Goal: Submit feedback/report problem: Submit feedback/report problem

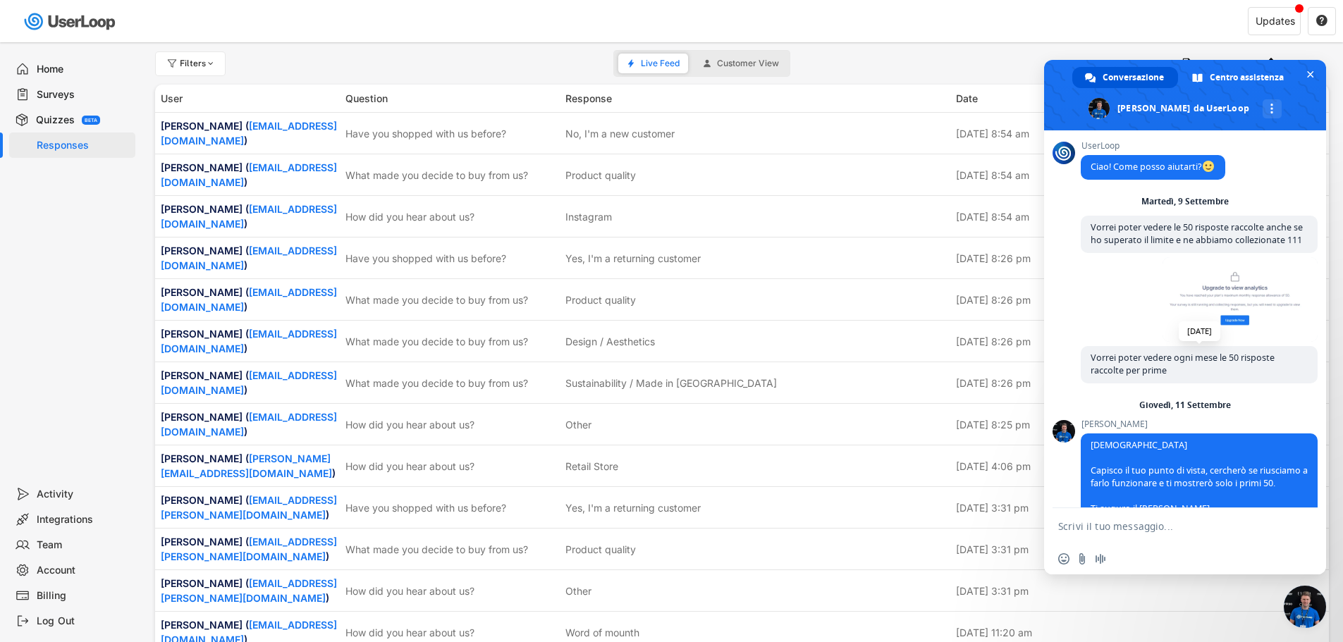
scroll to position [176, 0]
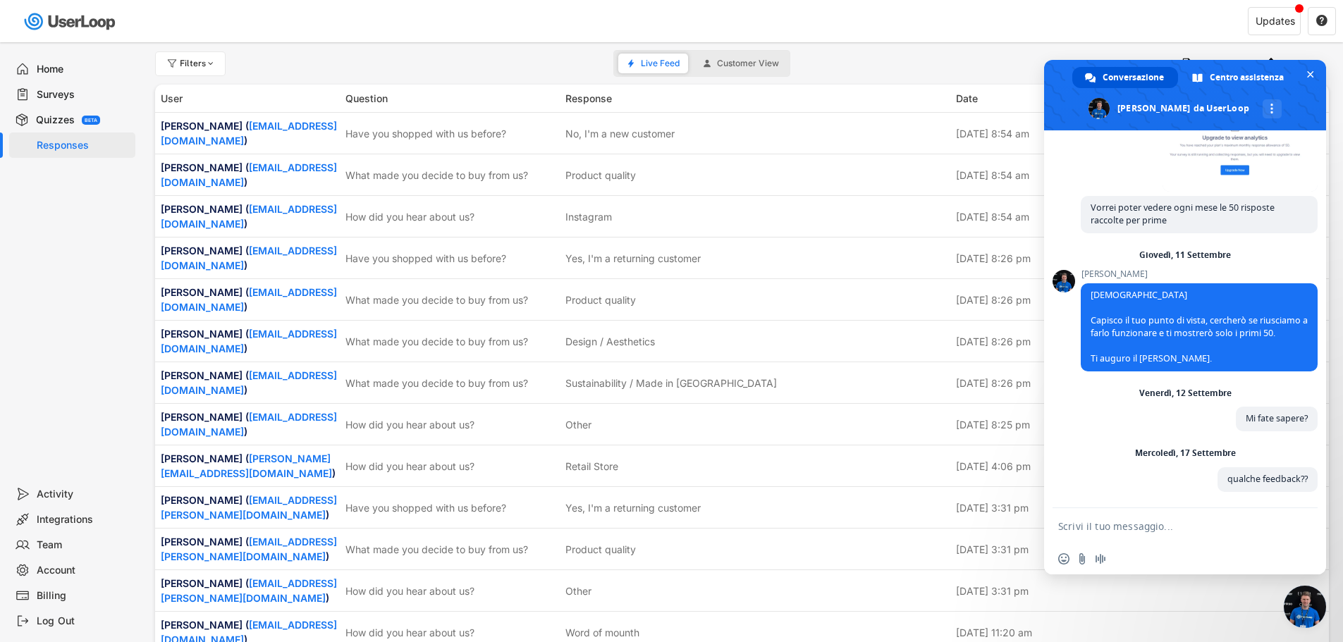
click at [1172, 517] on form at bounding box center [1169, 527] width 223 height 38
click at [1161, 531] on textarea "Scrivi il tuo messaggio..." at bounding box center [1169, 526] width 223 height 13
type textarea "buongiorno"
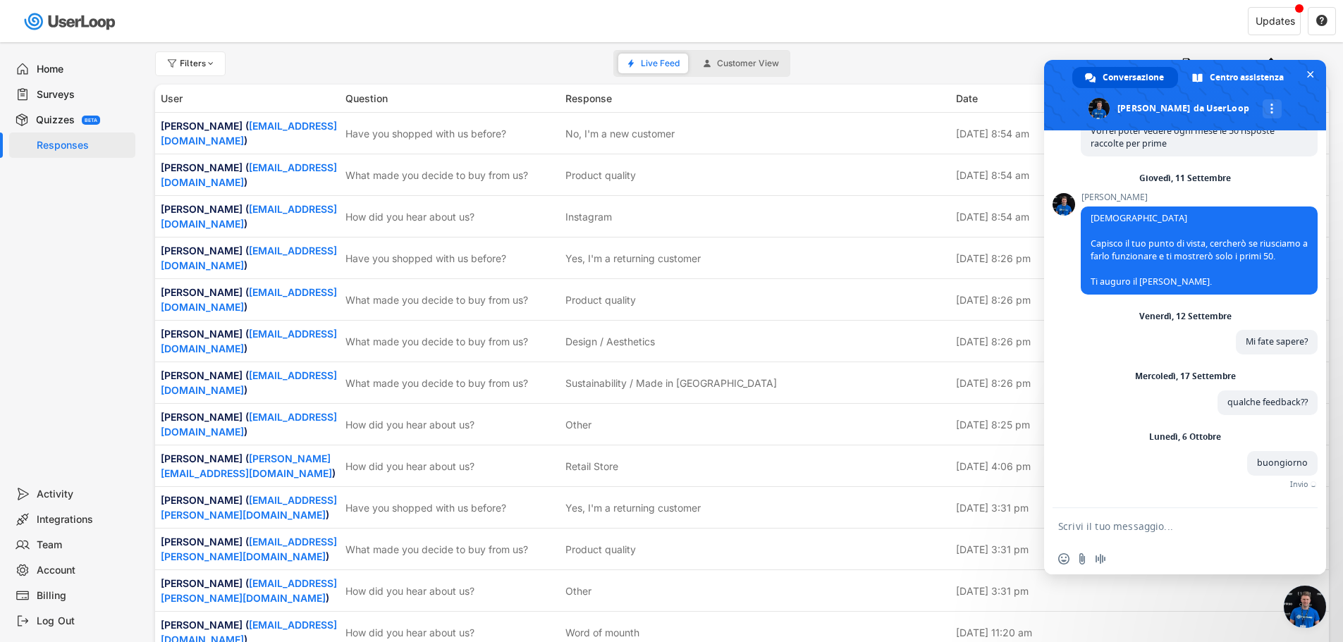
scroll to position [236, 0]
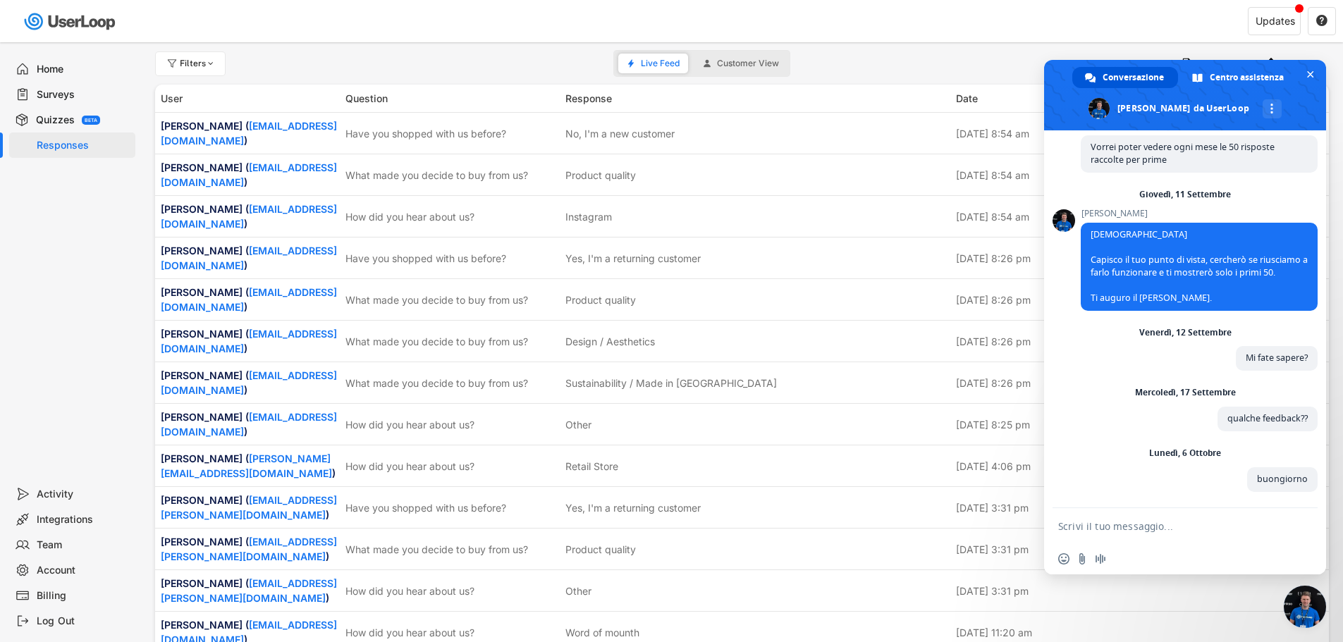
click at [41, 99] on div "Surveys" at bounding box center [83, 94] width 93 height 13
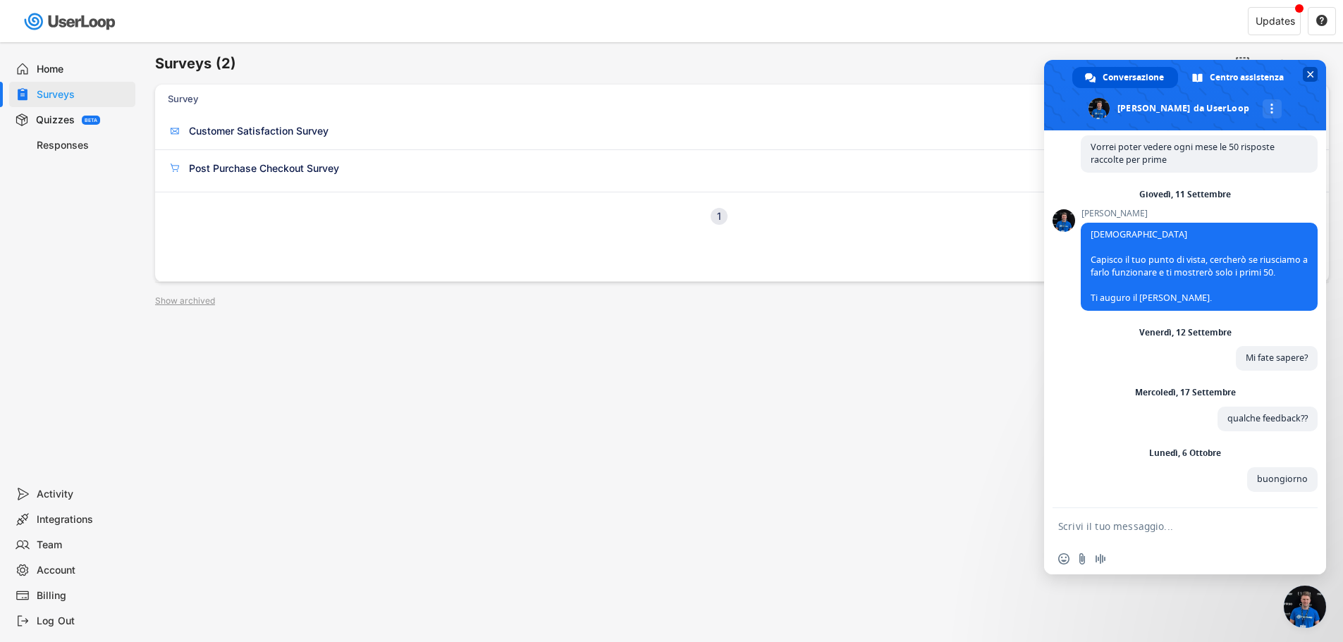
click at [1310, 75] on span "Chiudere la chat" at bounding box center [1310, 74] width 7 height 7
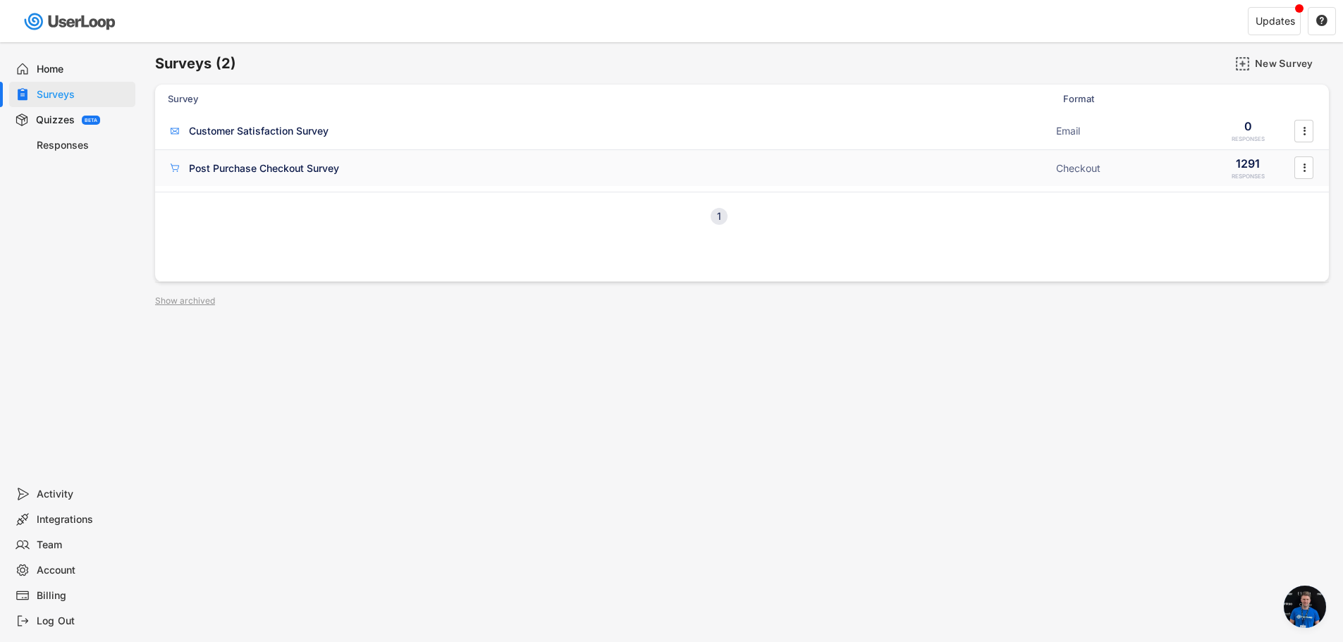
click at [296, 171] on div "Post Purchase Checkout Survey" at bounding box center [264, 168] width 150 height 14
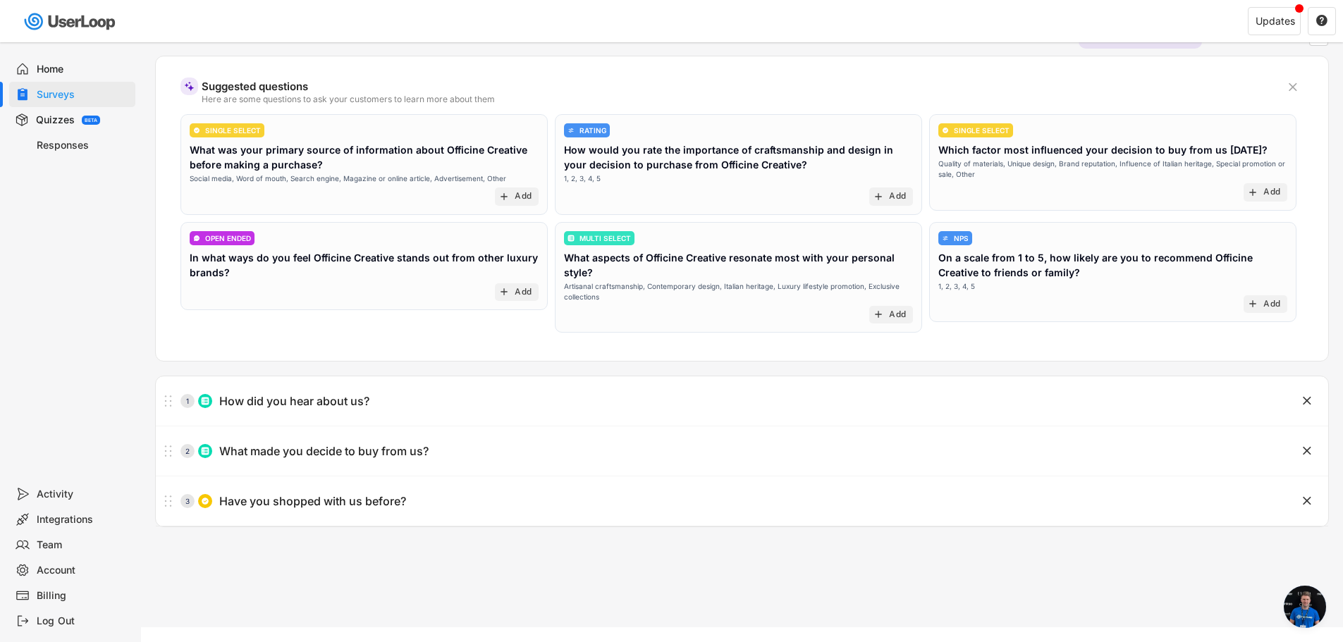
scroll to position [122, 0]
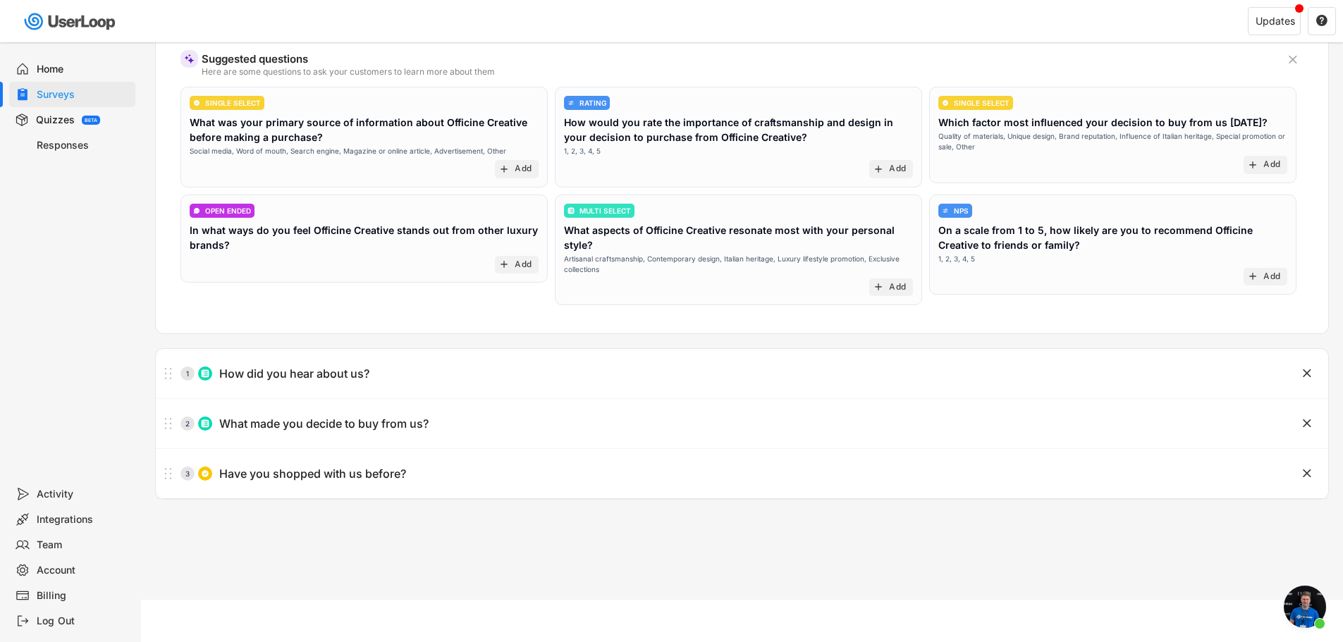
click at [61, 139] on div "Responses" at bounding box center [83, 145] width 93 height 13
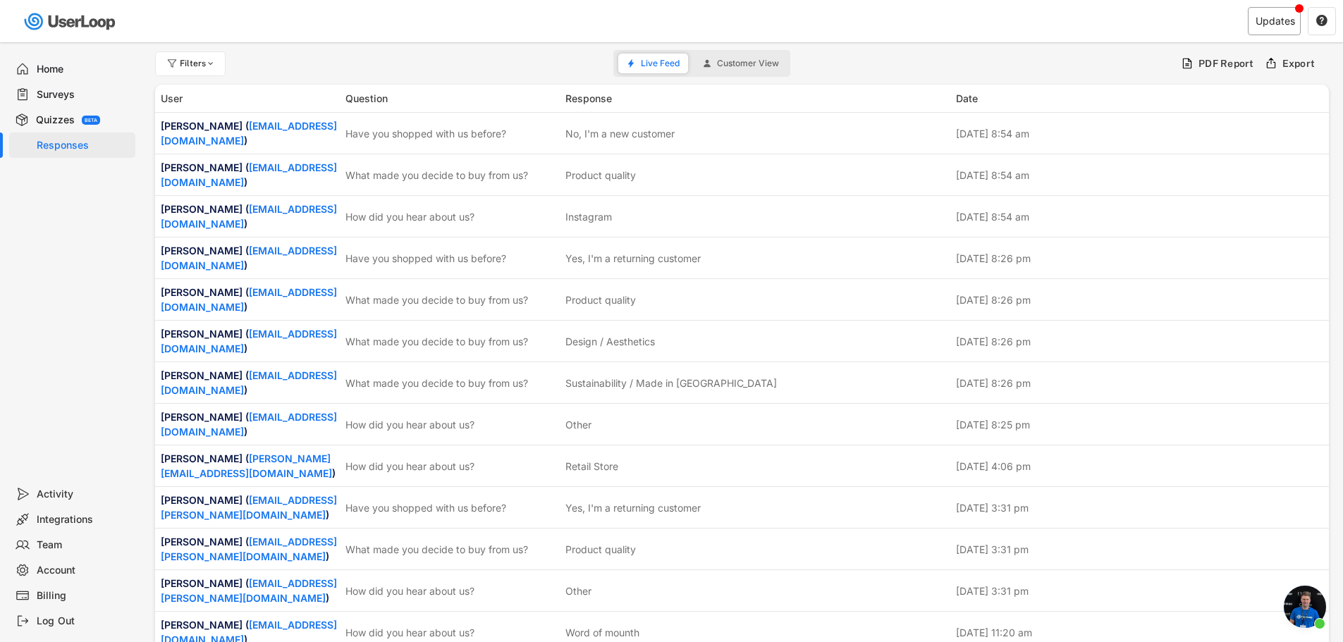
click at [1246, 27] on div "Updates " at bounding box center [1015, 22] width 656 height 42
click at [1260, 25] on div "Updates" at bounding box center [1275, 21] width 39 height 10
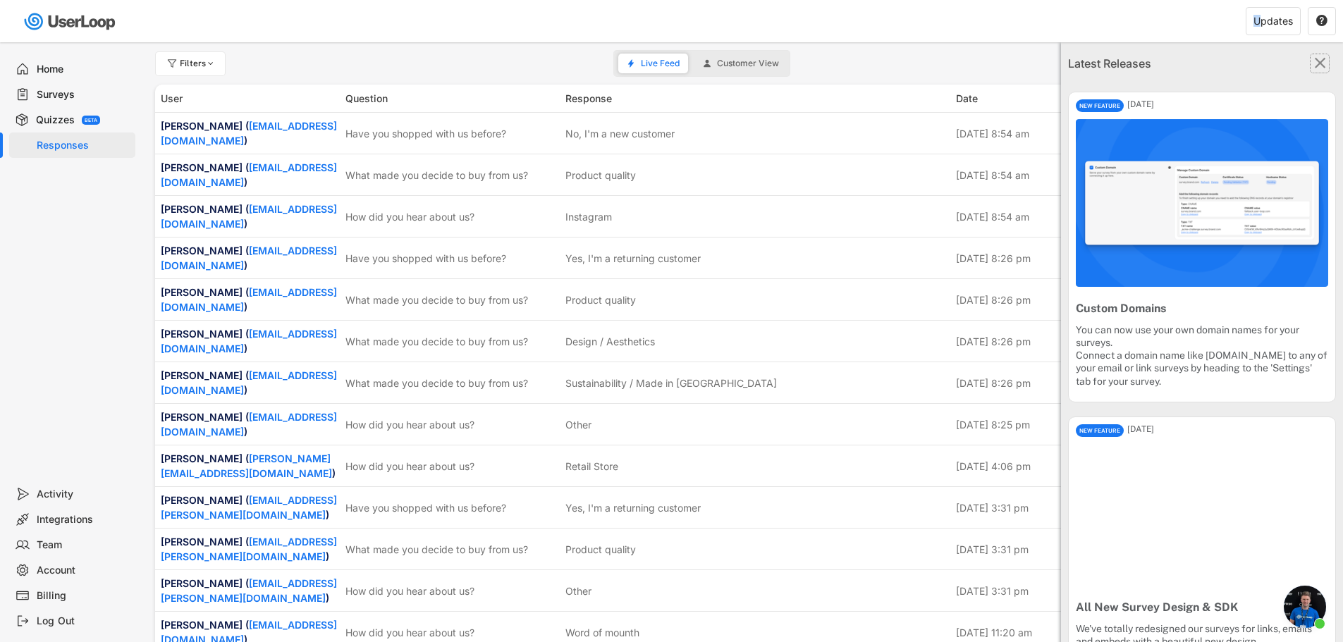
click at [1315, 56] on text "" at bounding box center [1320, 63] width 11 height 18
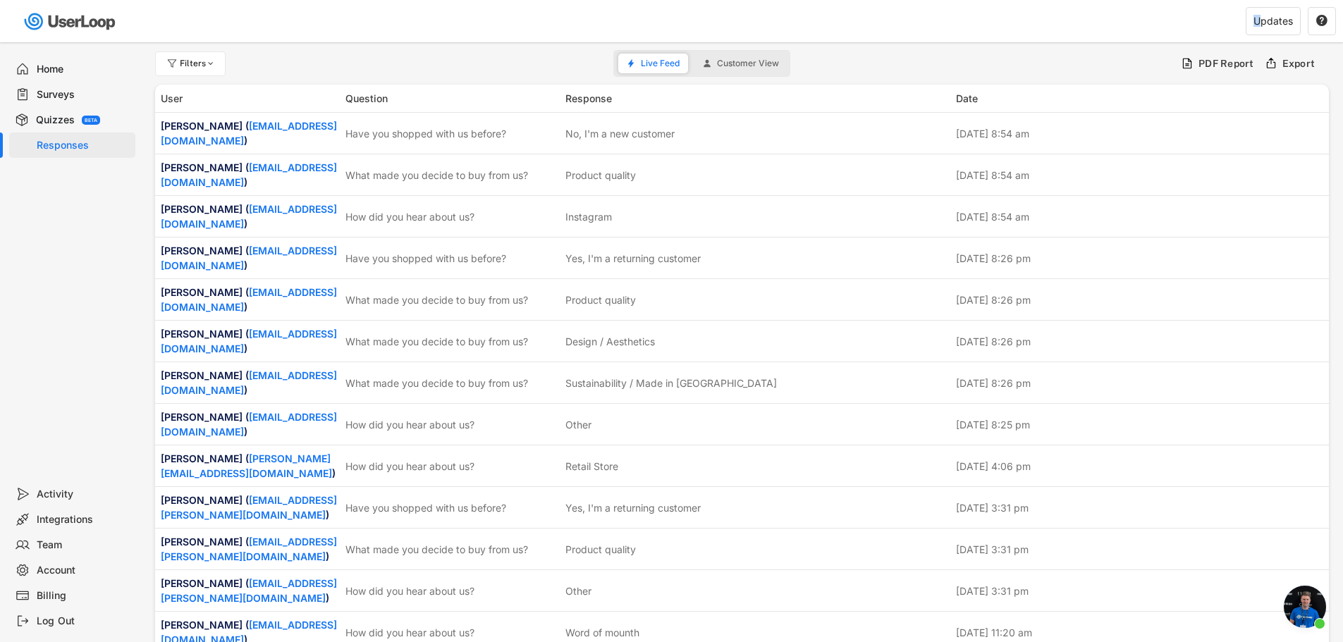
click at [1304, 608] on span "Aprire la chat" at bounding box center [1305, 607] width 42 height 42
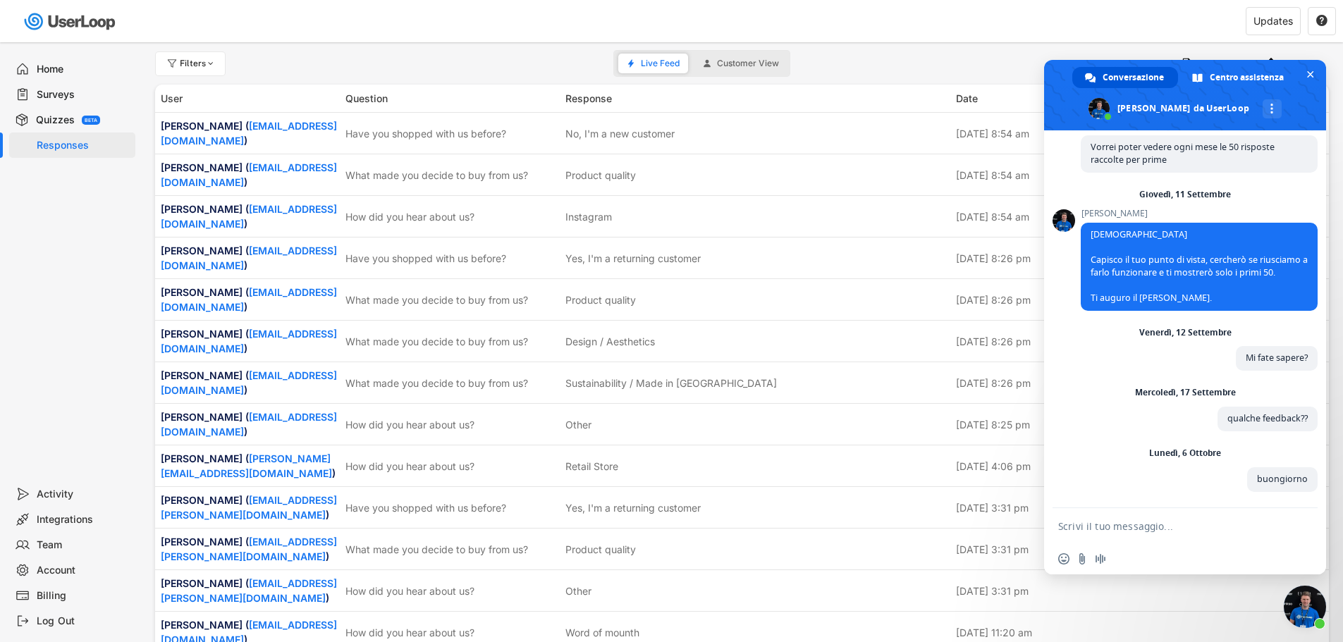
click at [1011, 54] on div "Filters Live Feed Customer View PDF Report Export" at bounding box center [742, 63] width 1174 height 28
click at [525, 63] on div "Filters Live Feed Customer View PDF Report Export" at bounding box center [742, 63] width 1174 height 28
click at [710, 64] on icon at bounding box center [707, 63] width 8 height 8
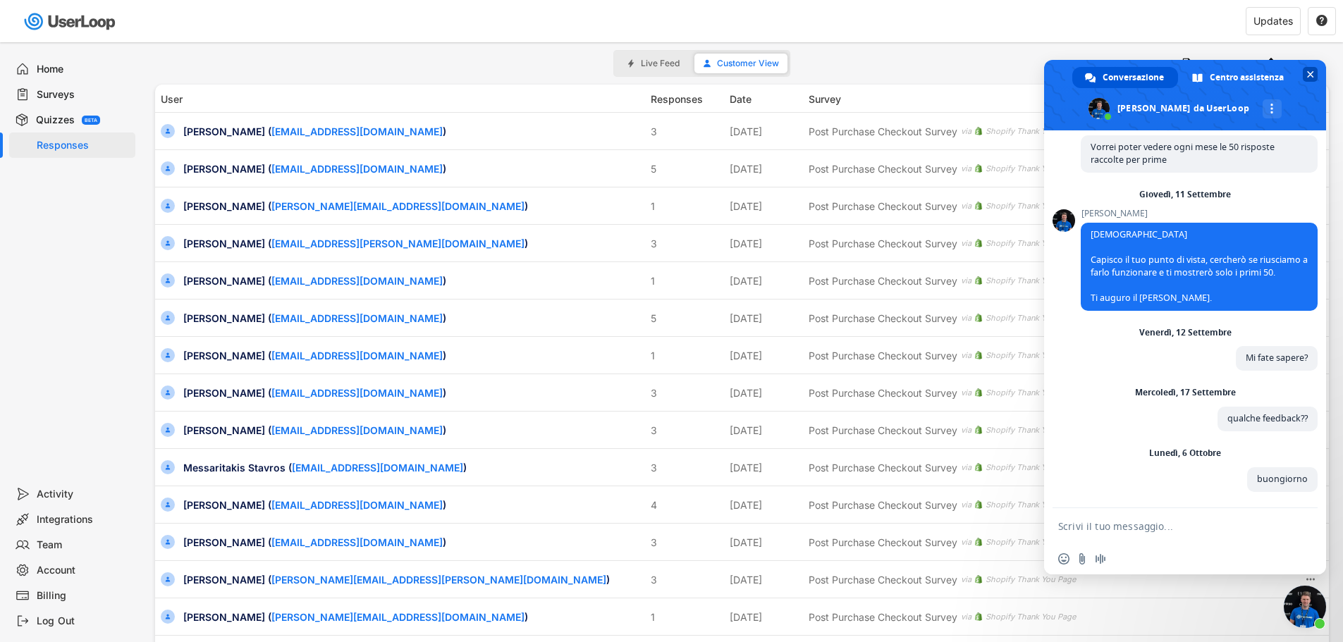
click at [1309, 73] on span "Chiudere la chat" at bounding box center [1310, 74] width 7 height 7
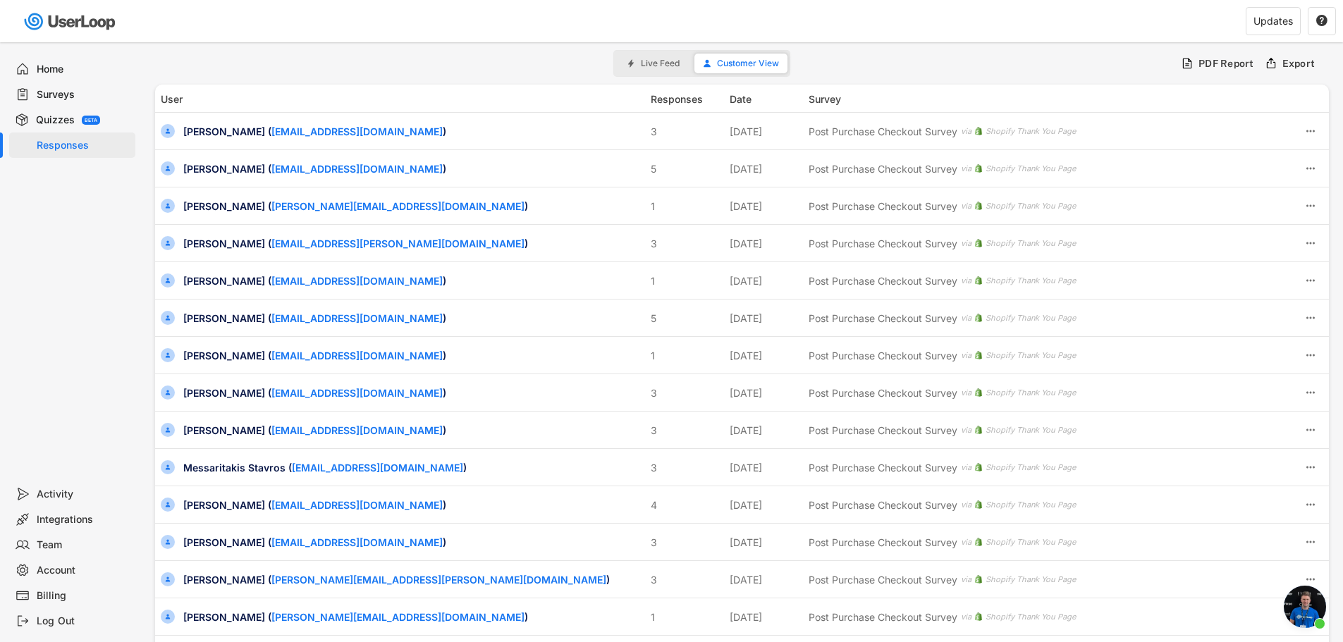
click at [59, 71] on div "Home" at bounding box center [83, 69] width 93 height 13
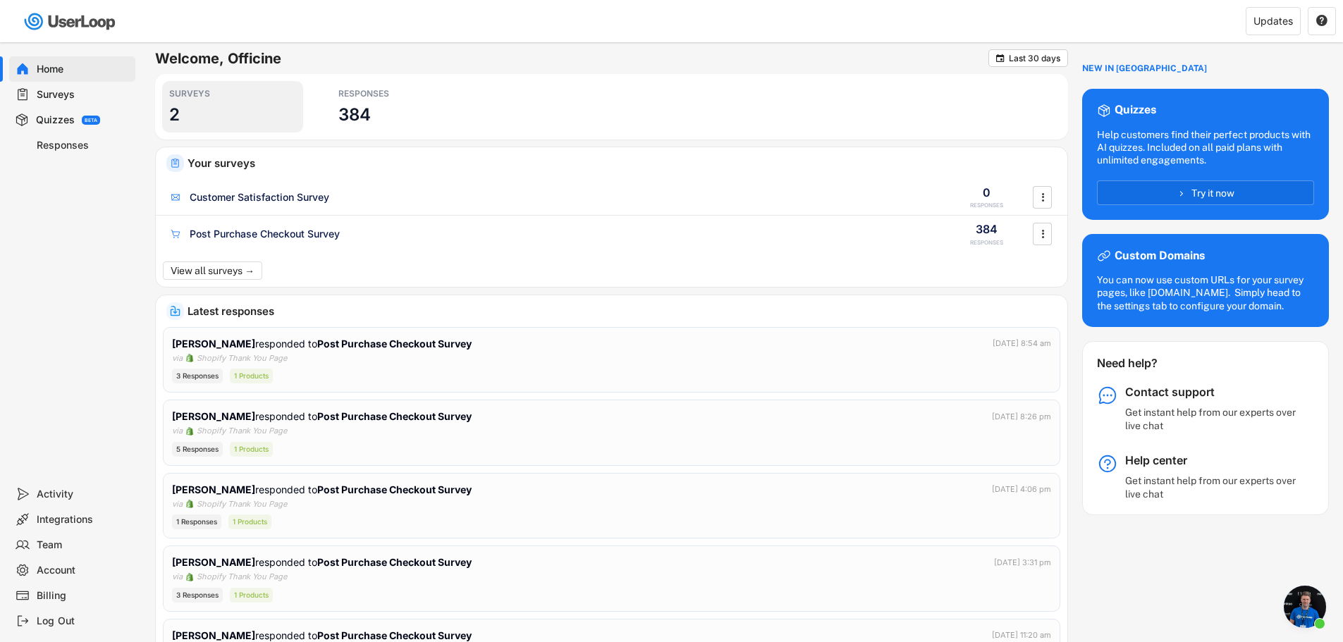
click at [192, 118] on div "SURVEYS 2" at bounding box center [232, 106] width 141 height 51
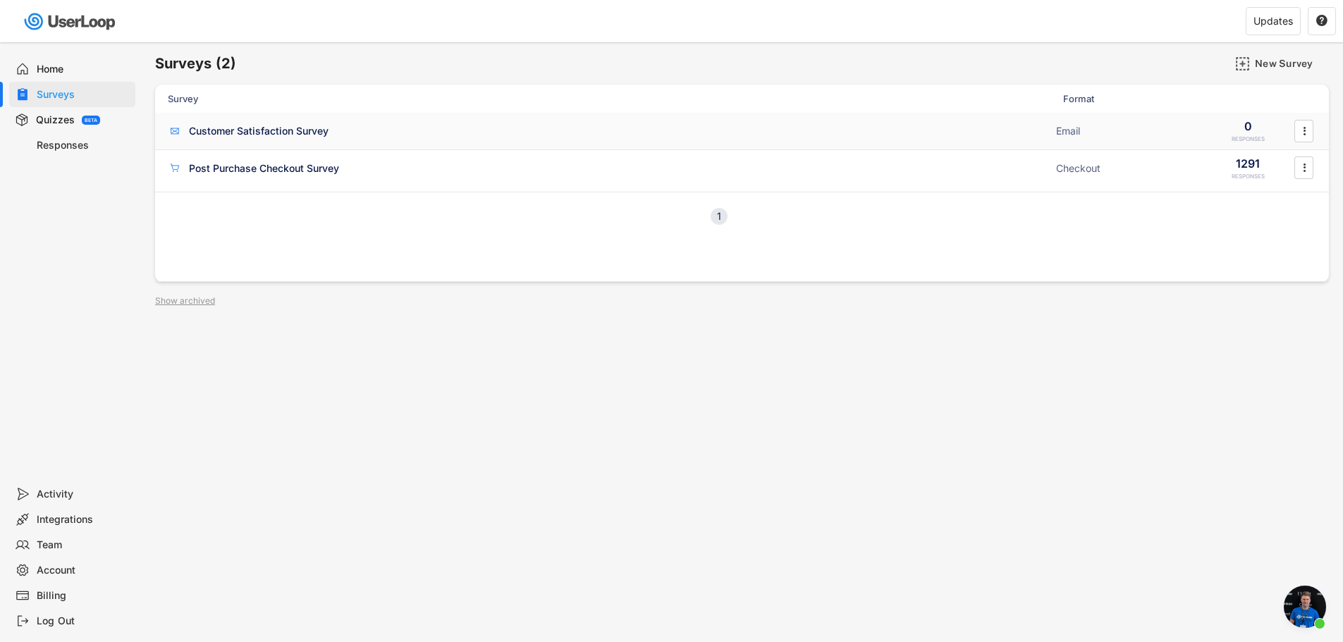
click at [283, 131] on div "Customer Satisfaction Survey" at bounding box center [259, 131] width 140 height 14
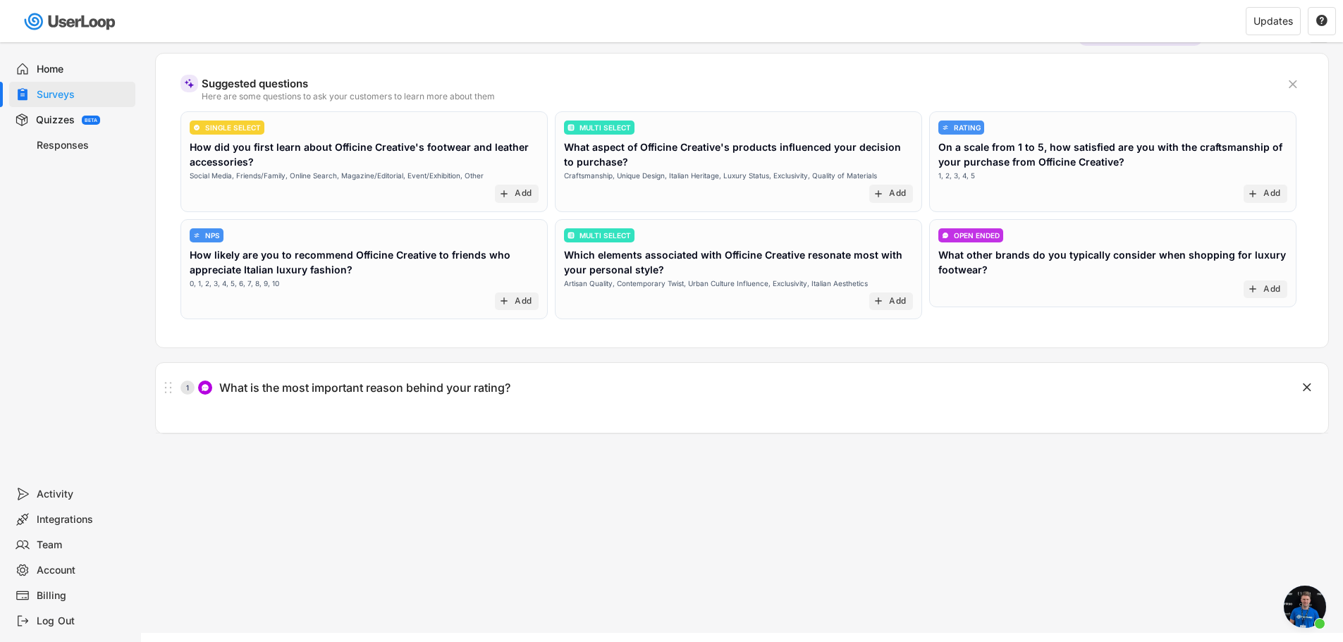
scroll to position [122, 0]
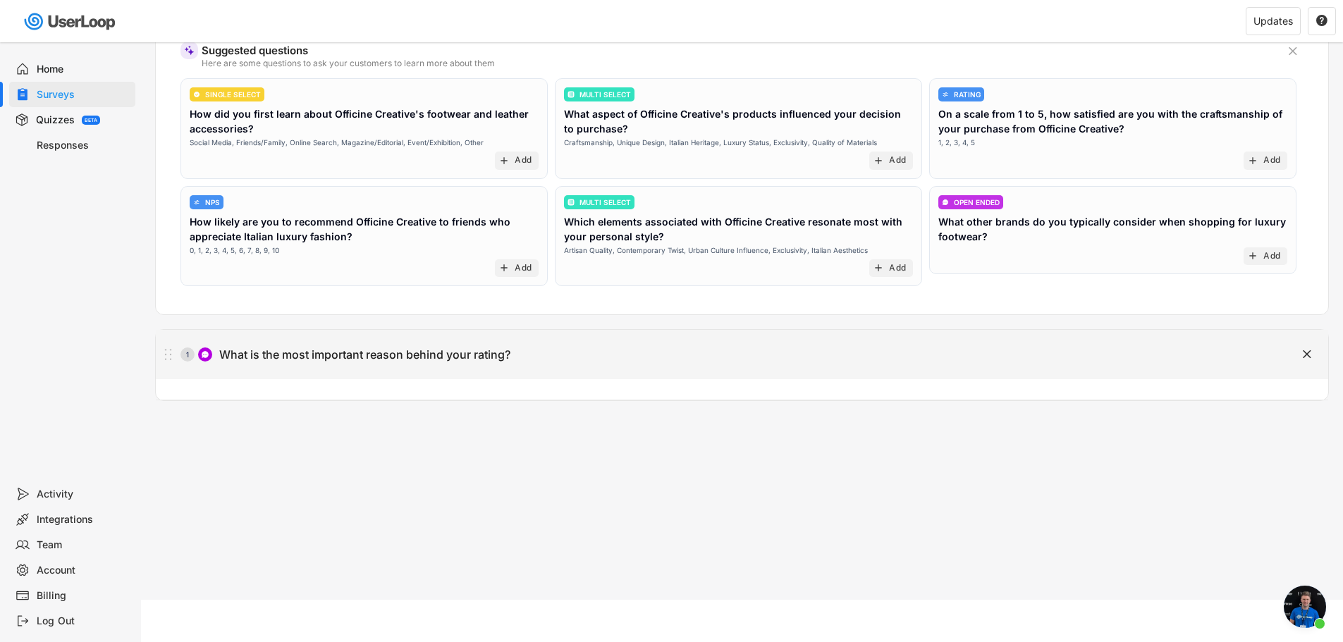
click at [297, 355] on div "What is the most important reason behind your rating?" at bounding box center [364, 355] width 291 height 15
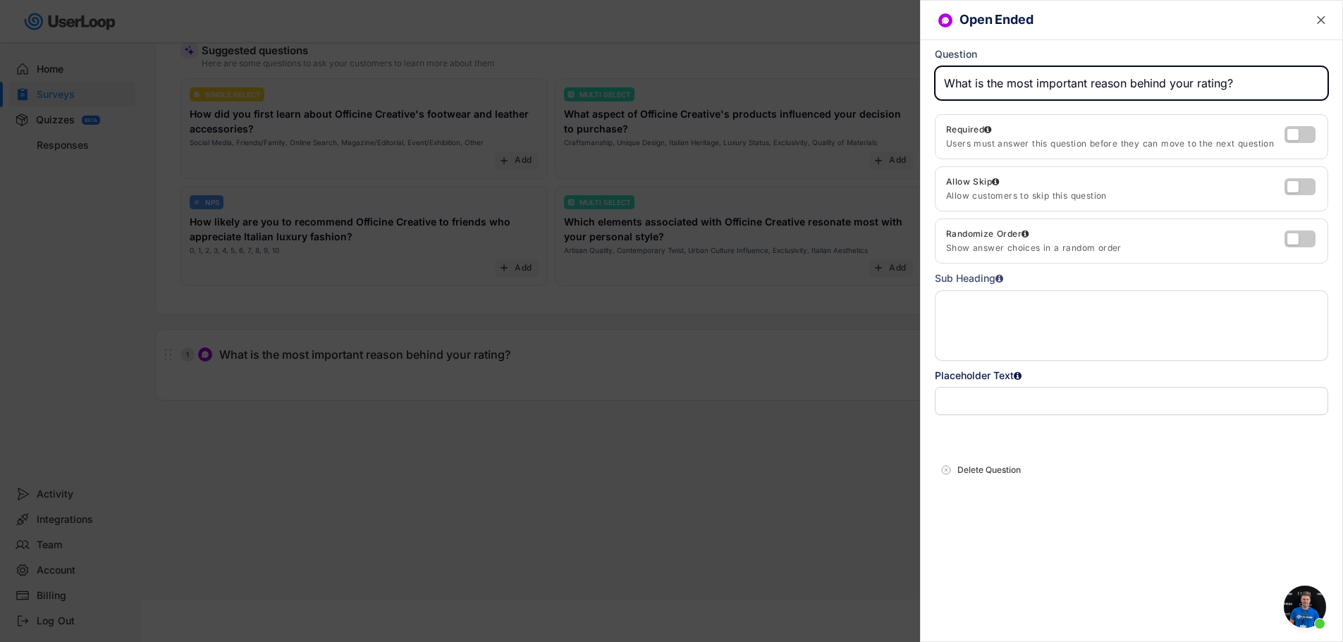
click at [1319, 20] on text "" at bounding box center [1321, 20] width 8 height 15
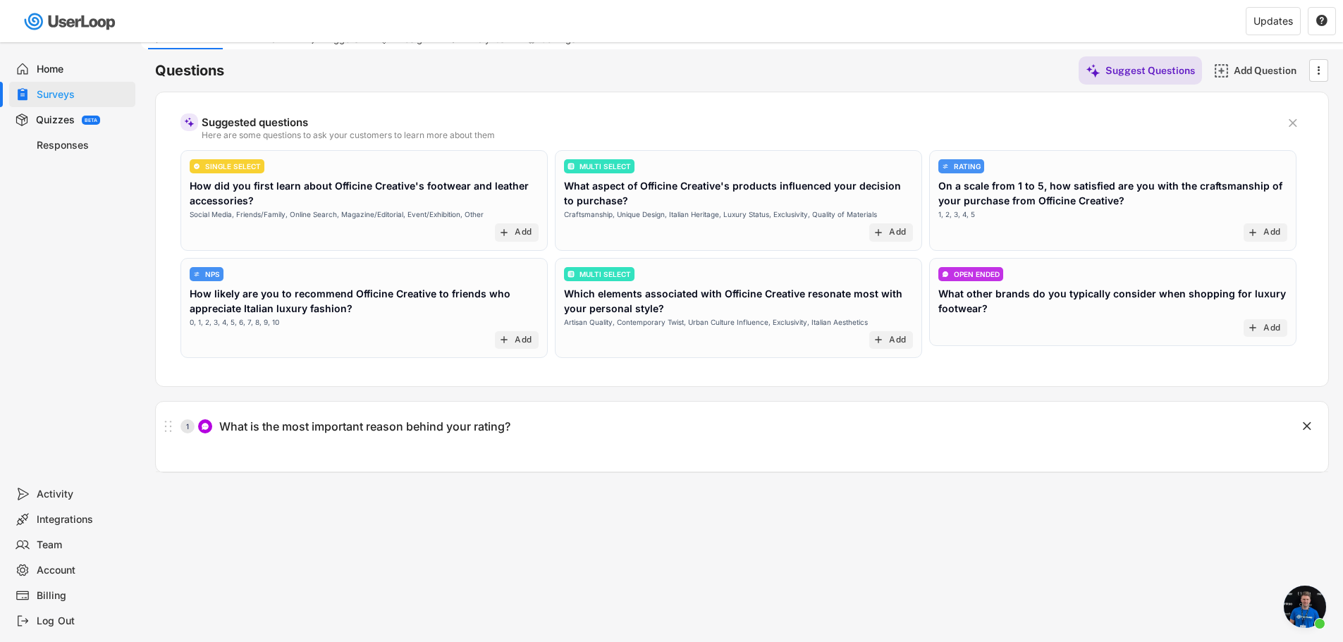
scroll to position [0, 0]
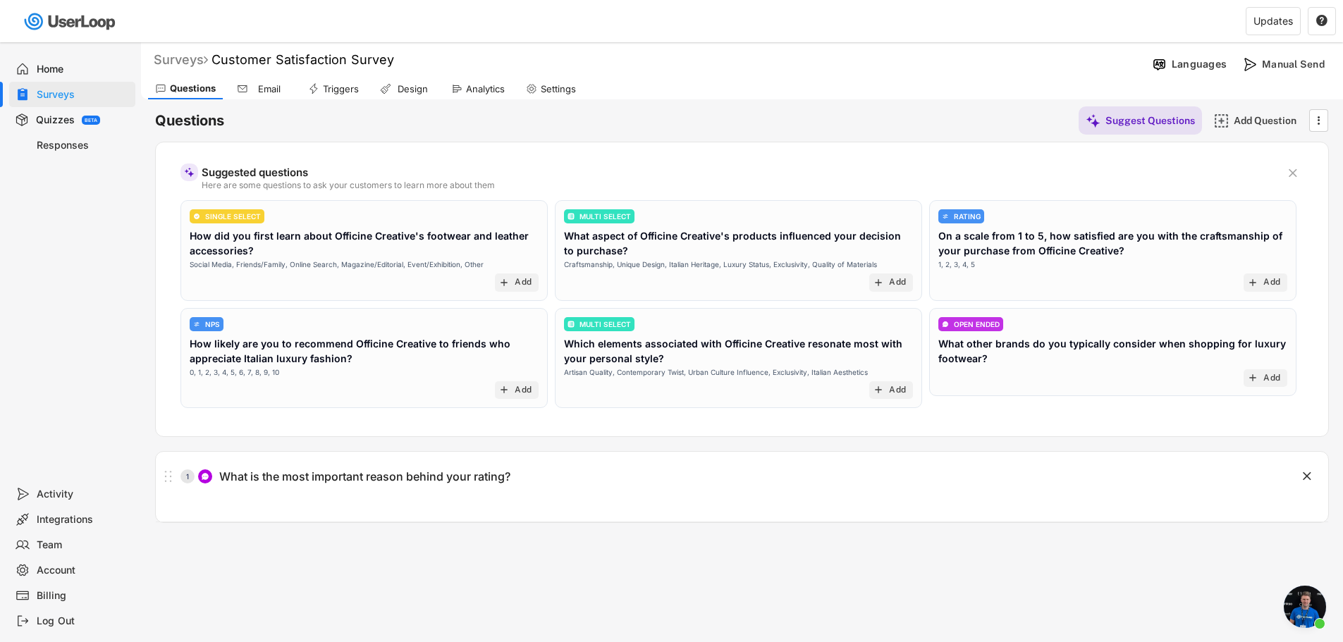
drag, startPoint x: 166, startPoint y: 59, endPoint x: 174, endPoint y: 61, distance: 7.9
click at [168, 59] on div "Surveys" at bounding box center [181, 59] width 54 height 16
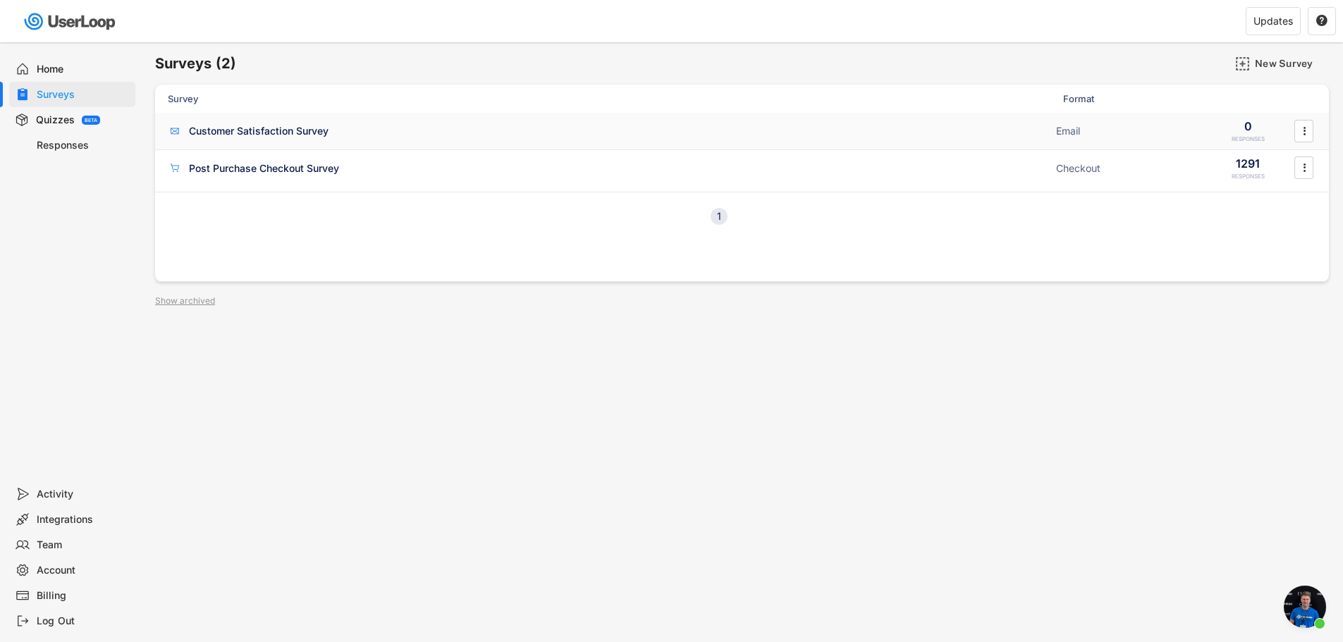
click at [1315, 129] on div "" at bounding box center [1304, 131] width 25 height 23
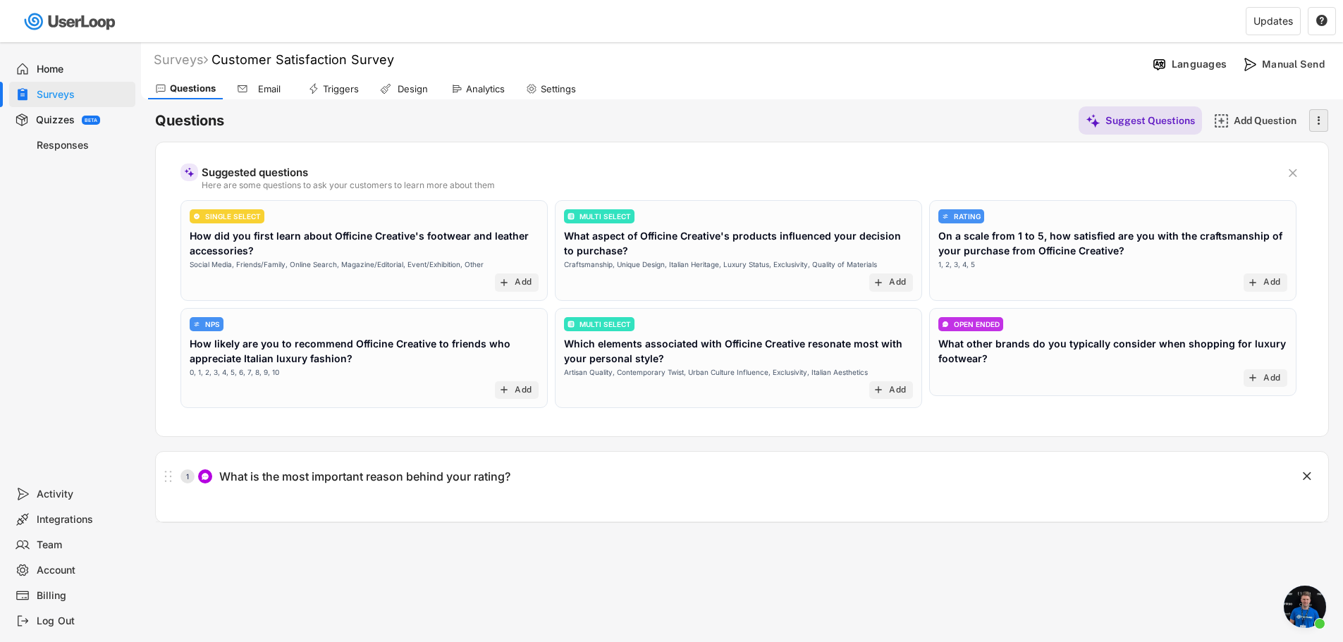
click at [1316, 123] on icon "" at bounding box center [1318, 120] width 14 height 21
click at [203, 63] on div "Surveys" at bounding box center [181, 59] width 54 height 16
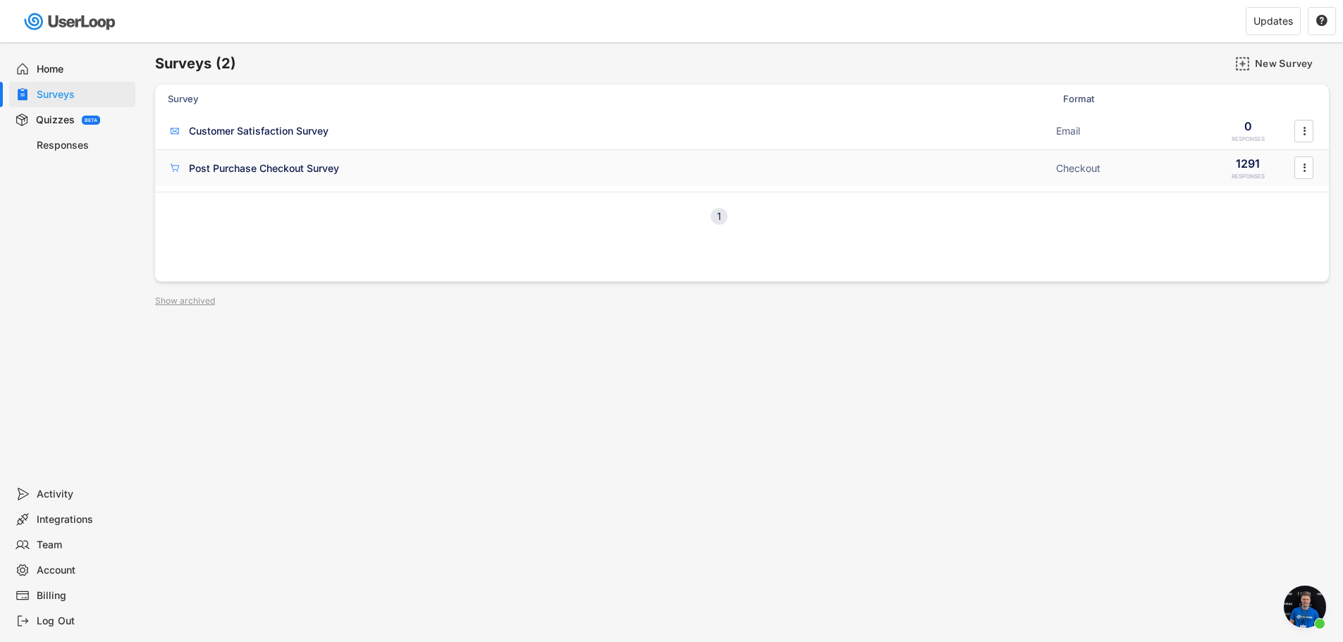
click at [282, 161] on div "Post Purchase Checkout Survey" at bounding box center [264, 168] width 150 height 14
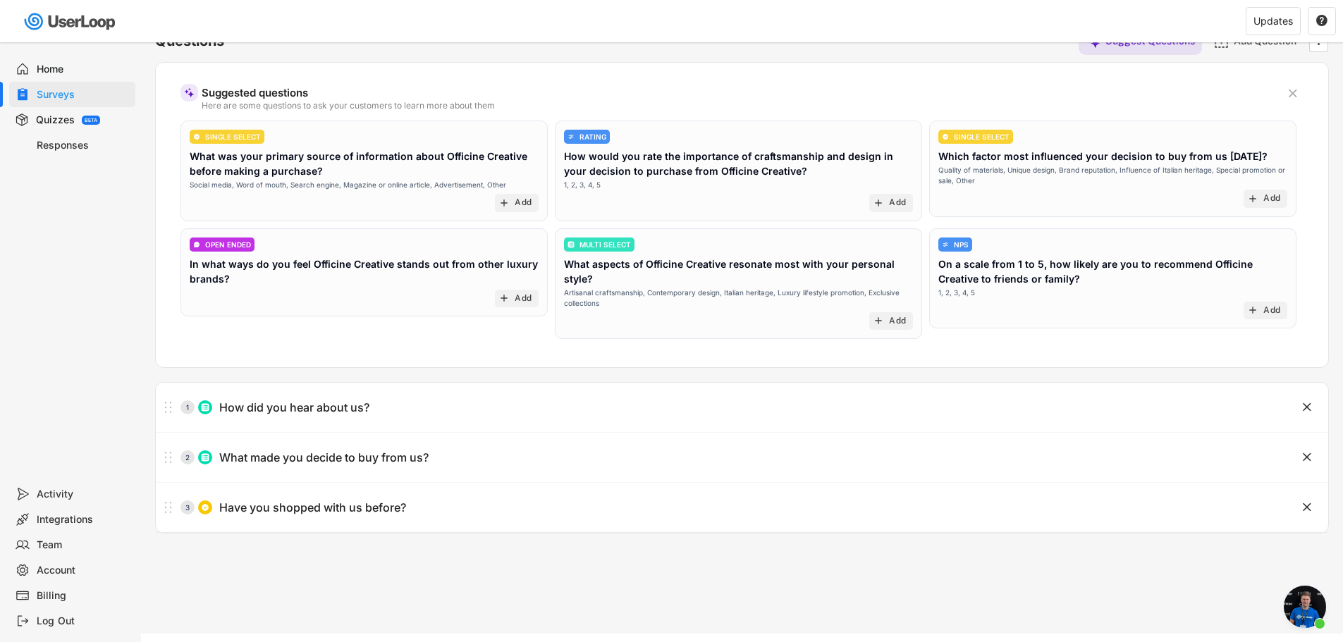
scroll to position [122, 0]
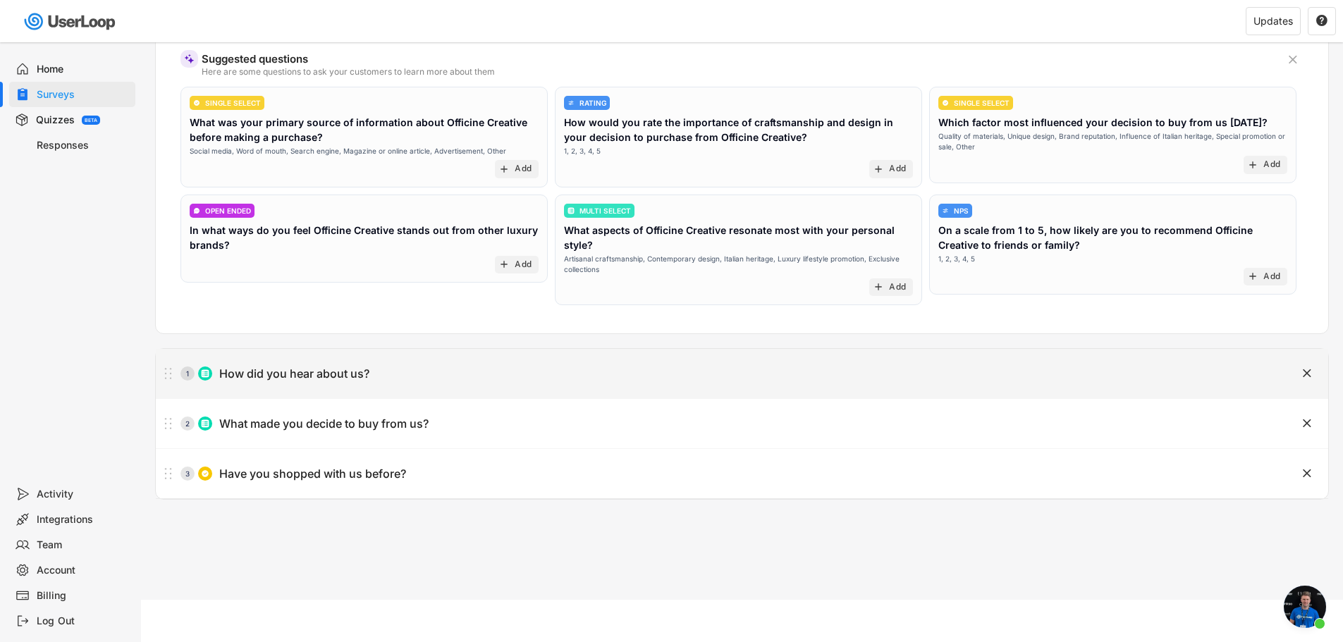
click at [331, 374] on div "How did you hear about us?" at bounding box center [294, 374] width 150 height 15
type input "How did you hear about us?"
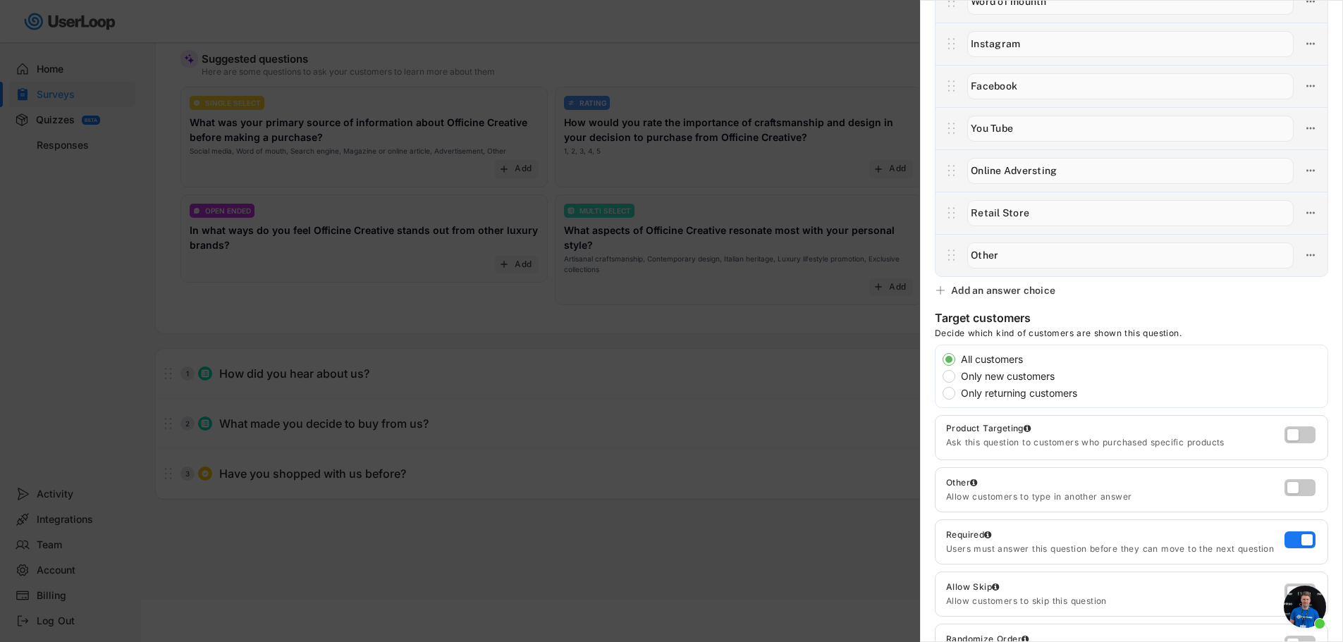
scroll to position [212, 0]
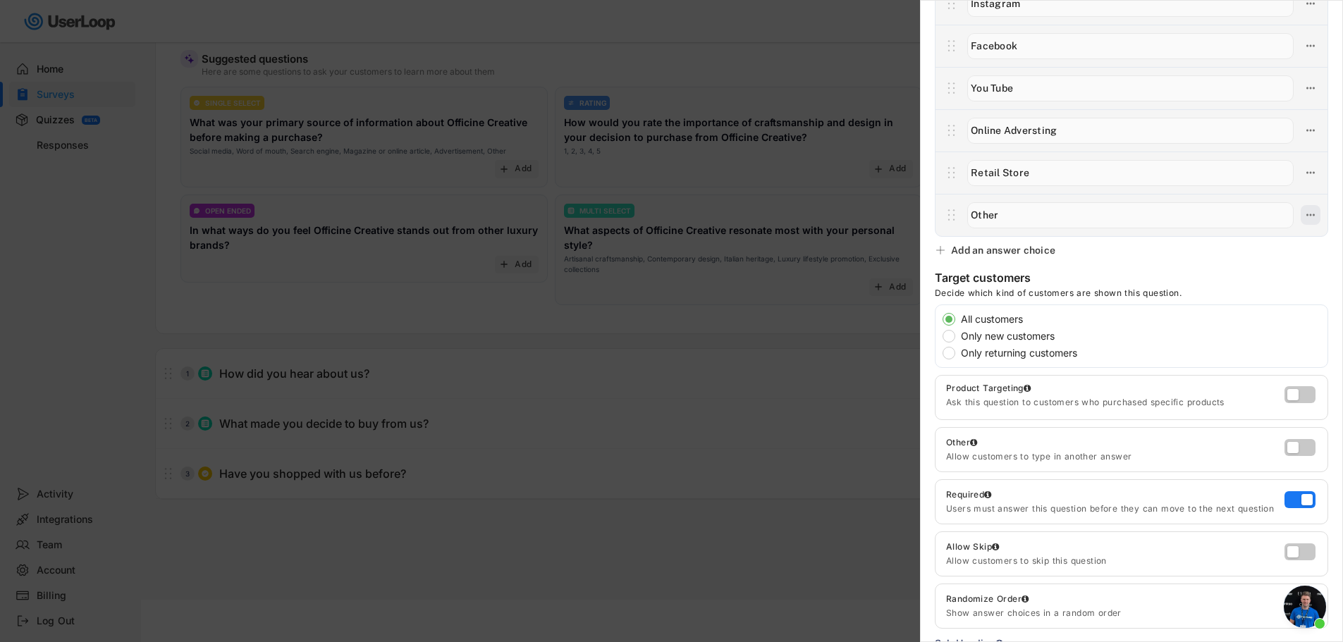
click at [1304, 215] on icon at bounding box center [1310, 215] width 13 height 13
click at [1319, 295] on div "Multi Select  Question Answers Suggest Answers Add an answer choice Target cus…" at bounding box center [1131, 321] width 423 height 642
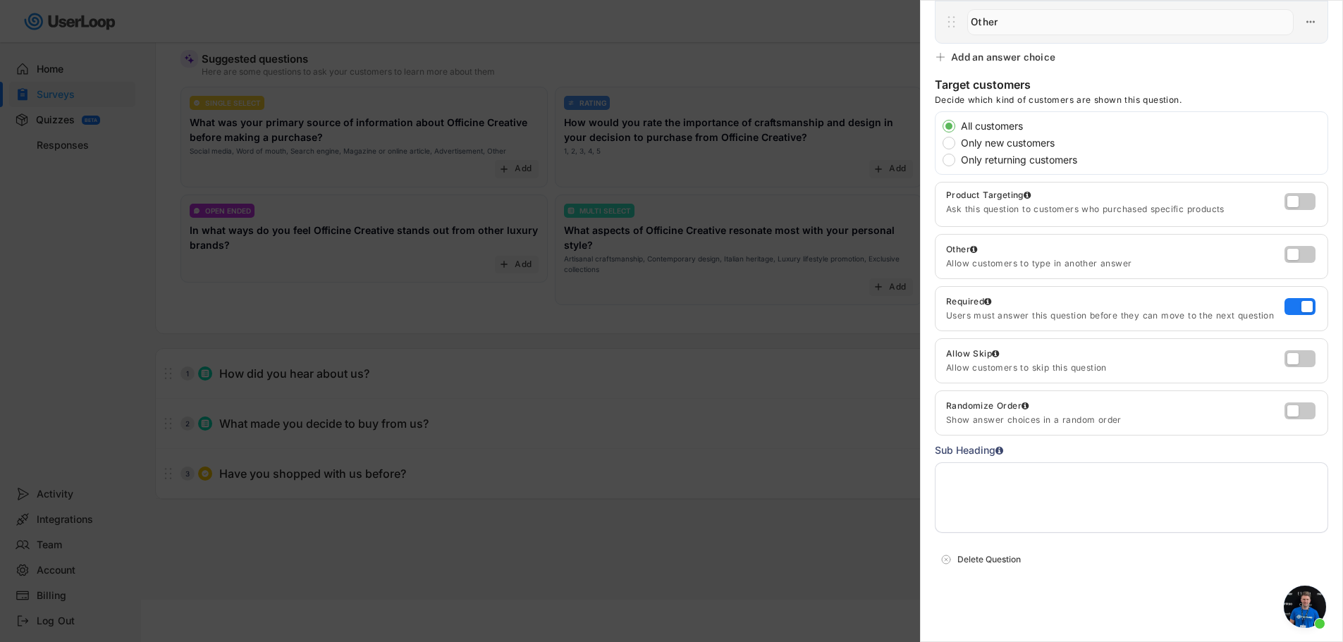
scroll to position [0, 0]
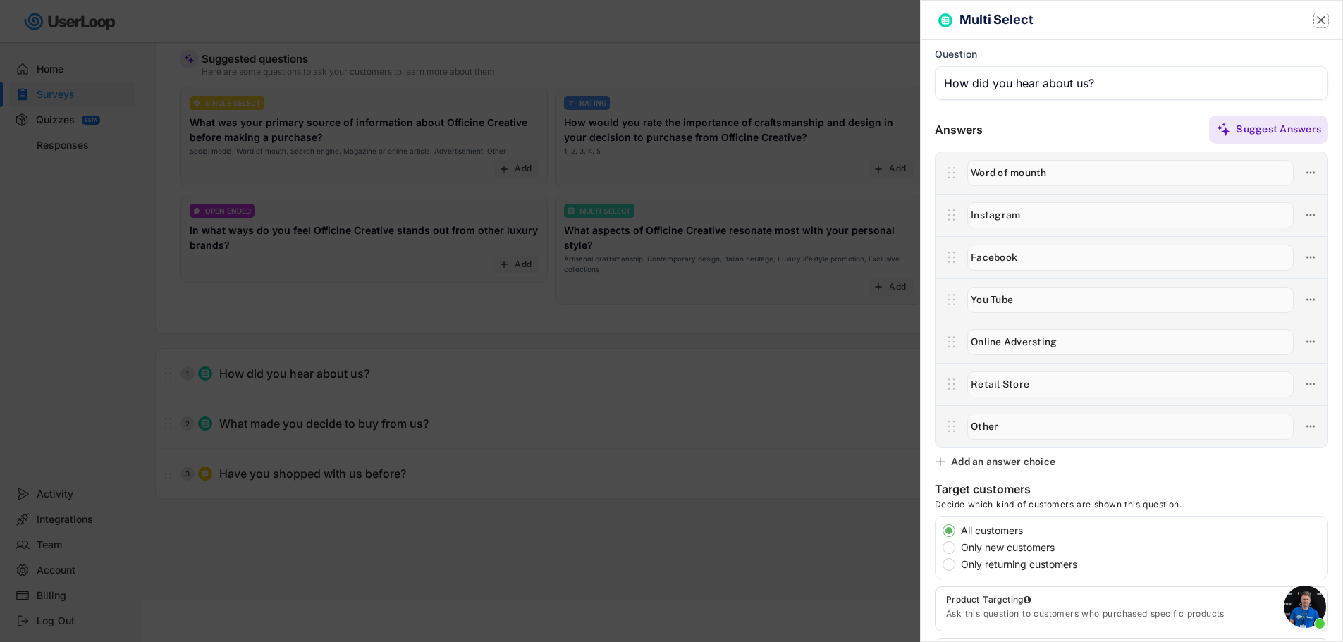
drag, startPoint x: 1306, startPoint y: 23, endPoint x: 1245, endPoint y: 40, distance: 63.1
click at [1314, 23] on icon "" at bounding box center [1321, 20] width 14 height 14
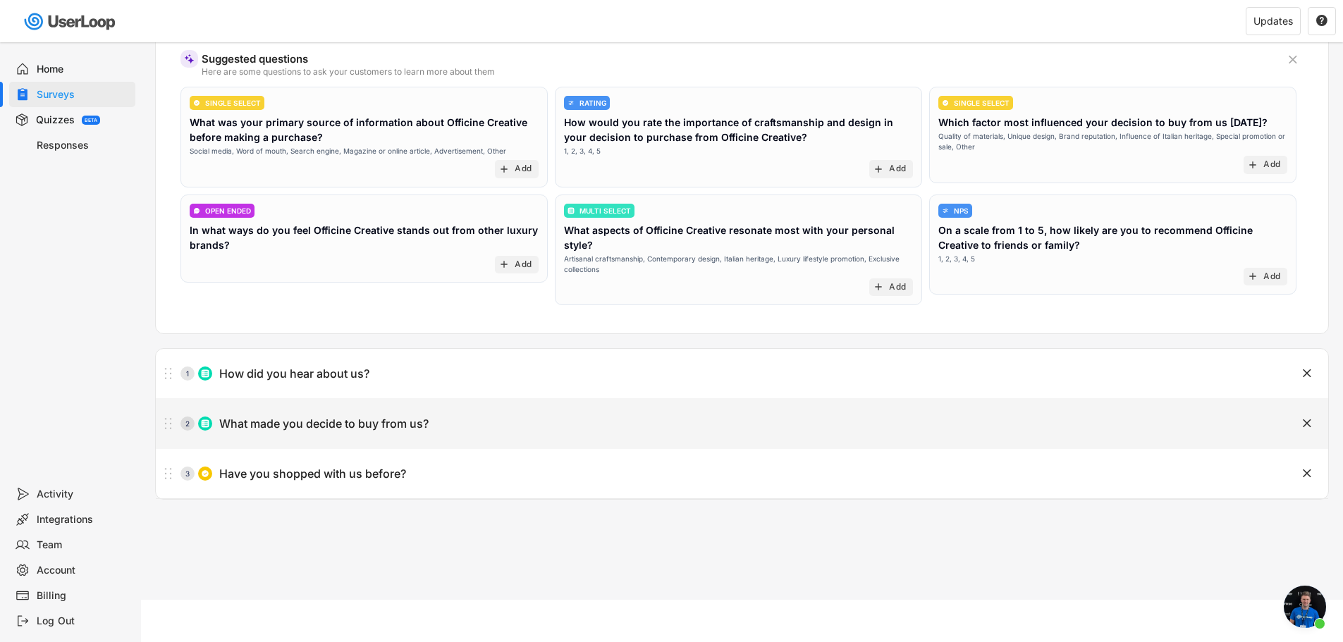
click at [264, 427] on div "What made you decide to buy from us?" at bounding box center [323, 424] width 209 height 15
type input "What made you decide to buy from us?"
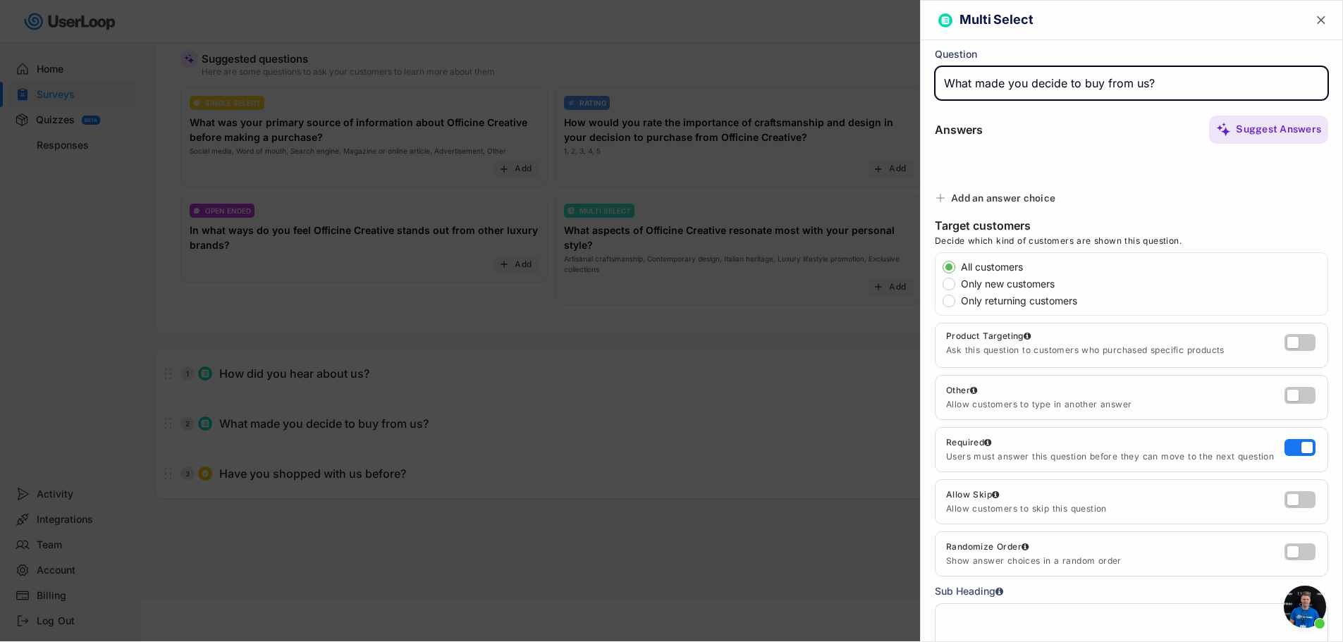
type input "Product quality"
type input "Positive reviews"
type input "Sustainability / Made in [GEOGRAPHIC_DATA]"
type input "Design / Aesthetics"
type input "Easy-to-use website"
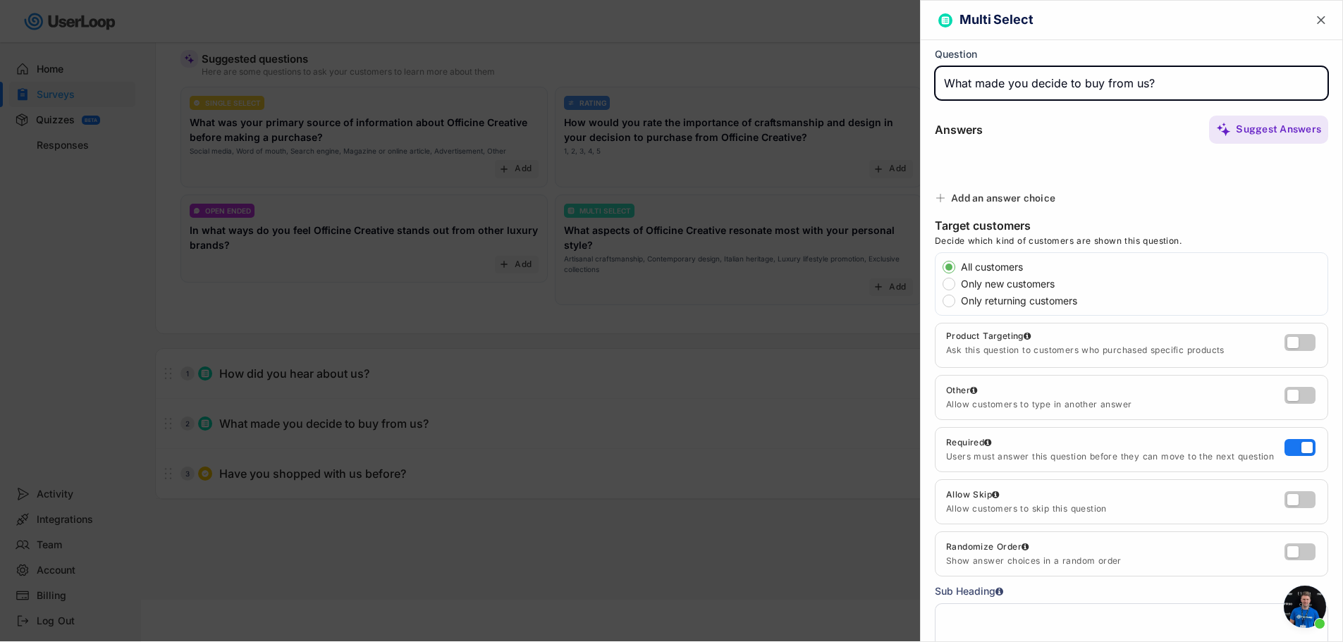
type input "Fast delivery"
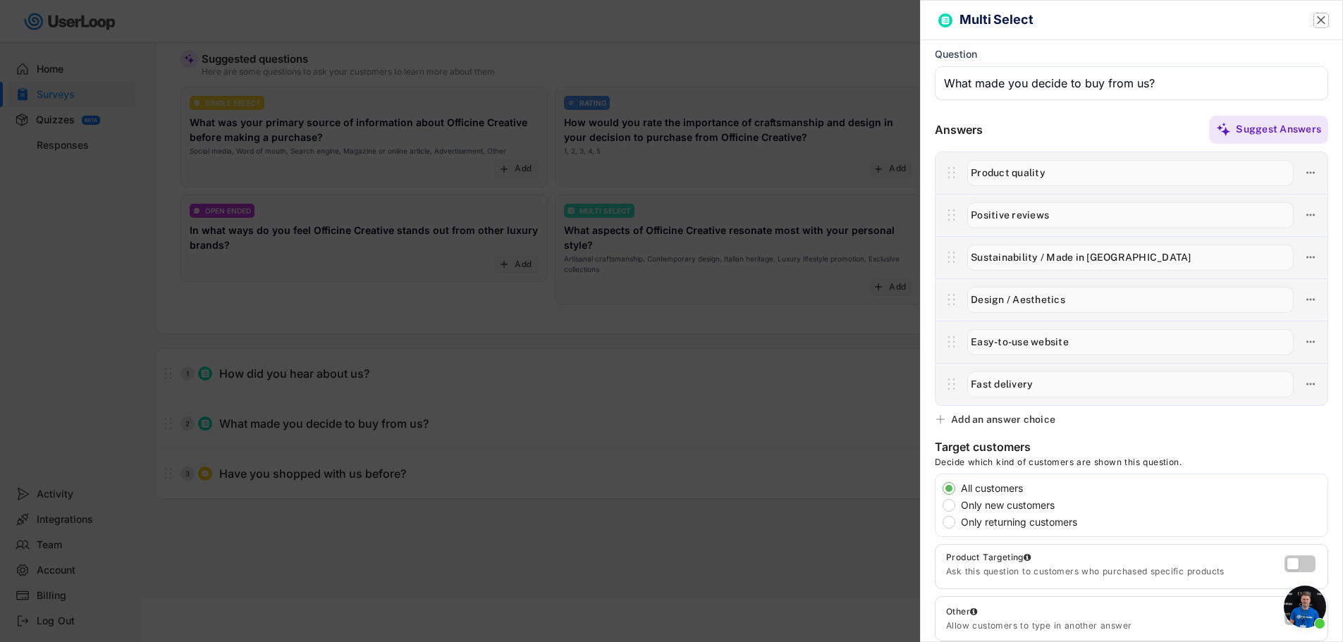
click at [1314, 23] on icon "" at bounding box center [1321, 20] width 14 height 14
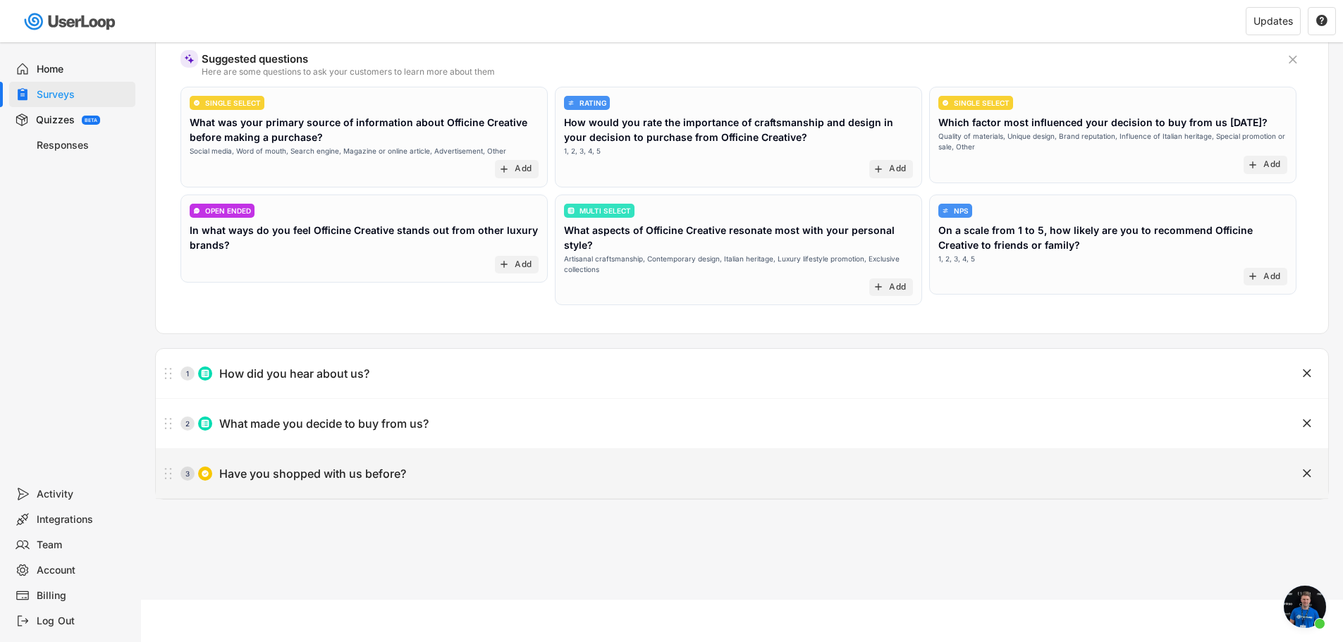
click at [271, 477] on div "Have you shopped with us before?" at bounding box center [312, 474] width 187 height 15
type input "Have you shopped with us before?"
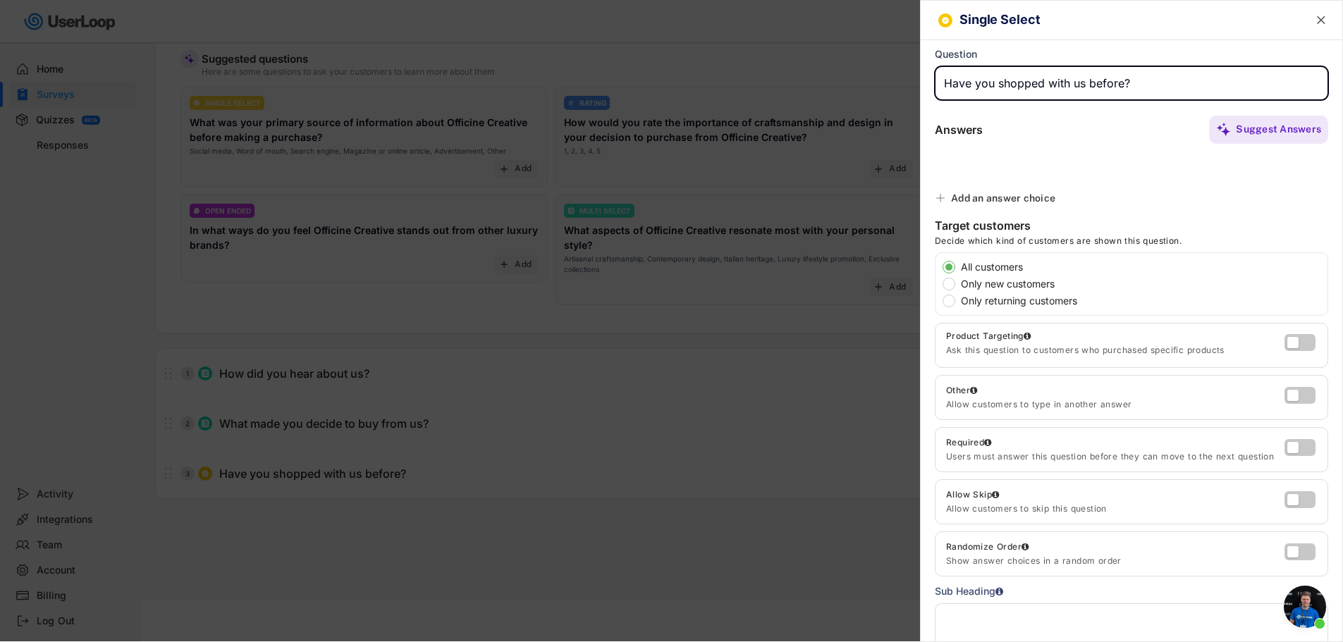
type input "Yes, I'm a returning customer"
type input "No, I'm a new customer"
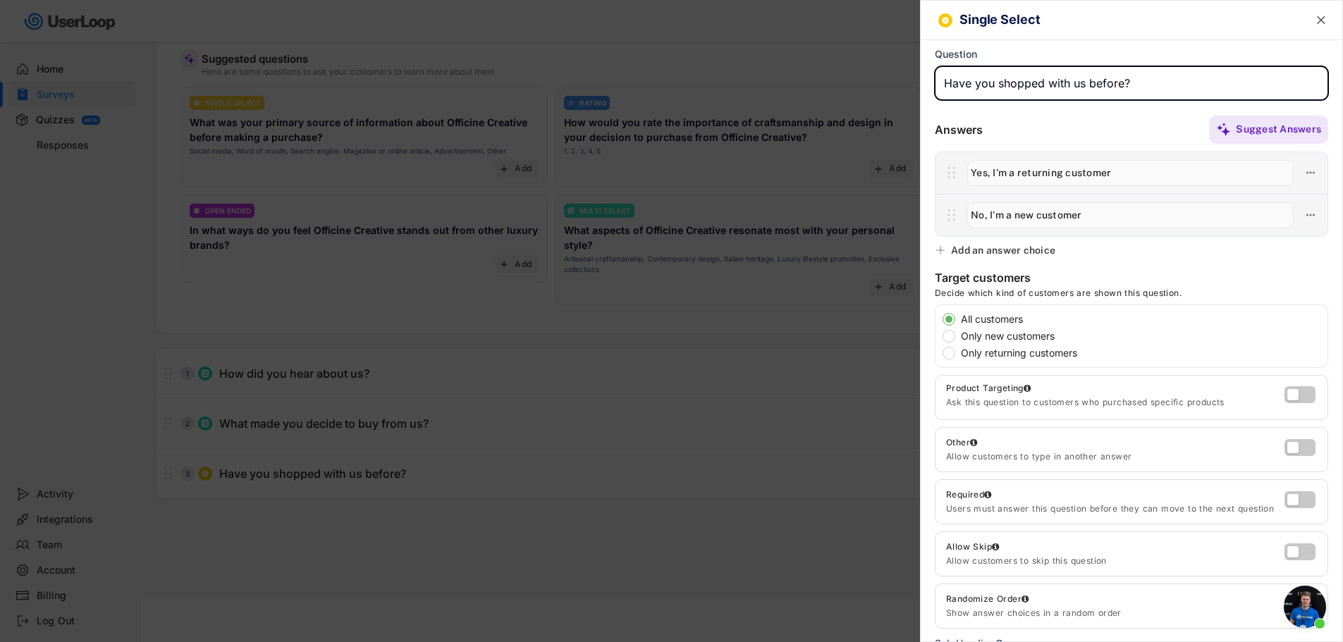
click at [1317, 23] on text "" at bounding box center [1321, 20] width 8 height 15
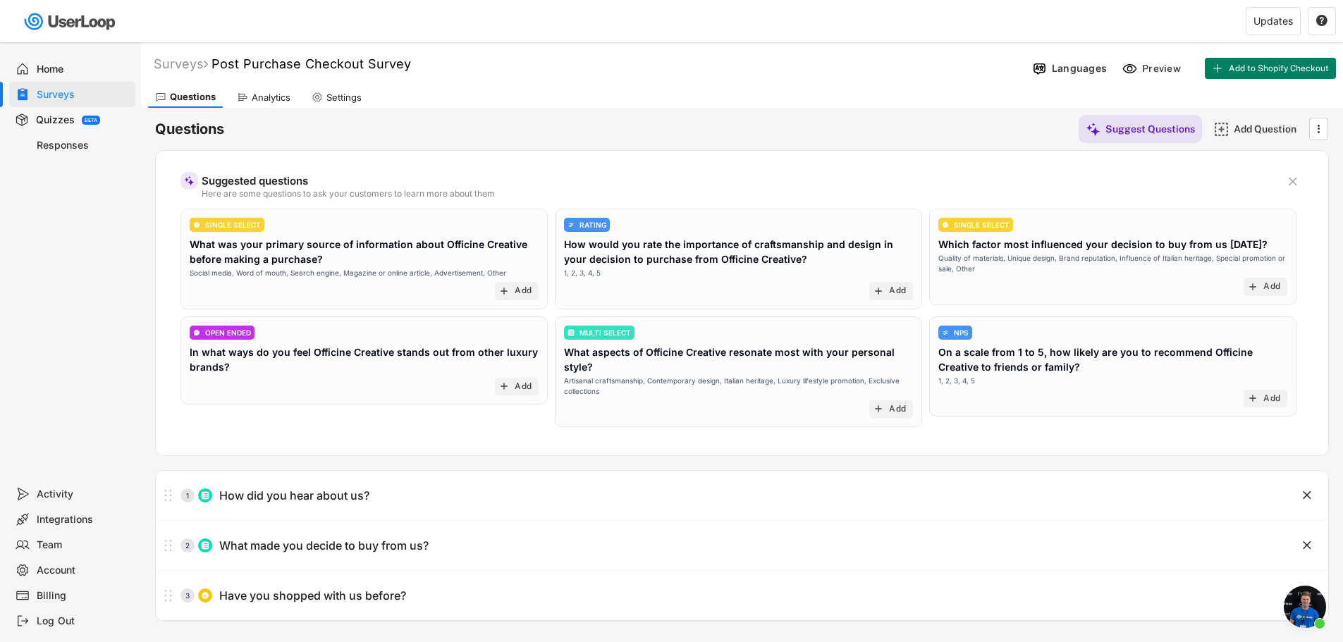
click at [58, 516] on div "Integrations" at bounding box center [83, 519] width 93 height 13
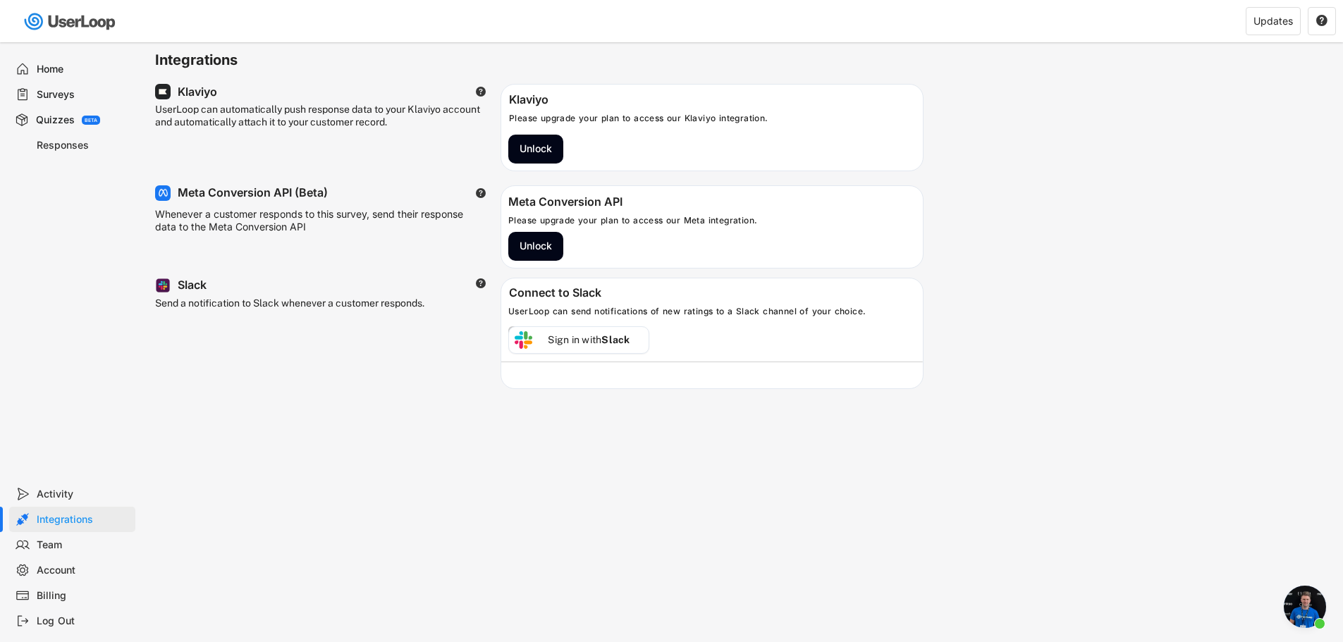
click at [70, 544] on div "Team" at bounding box center [83, 545] width 93 height 13
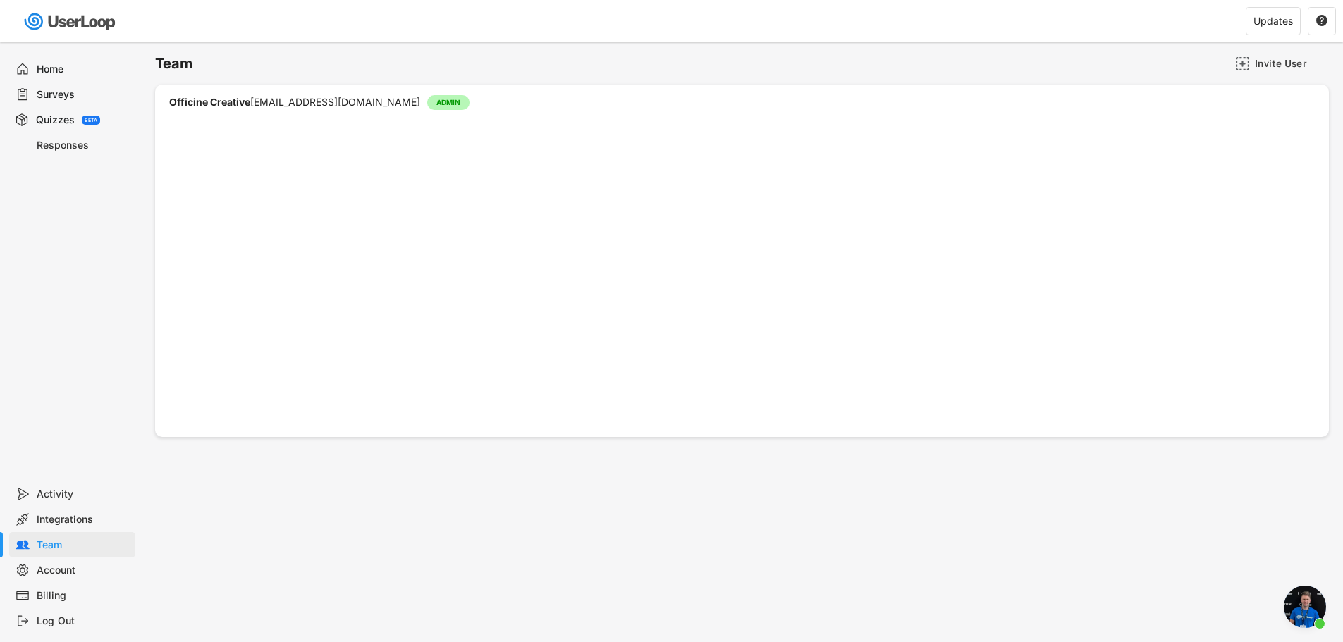
click at [61, 570] on div "Account" at bounding box center [83, 570] width 93 height 13
select select ""en""
select select ""1_week""
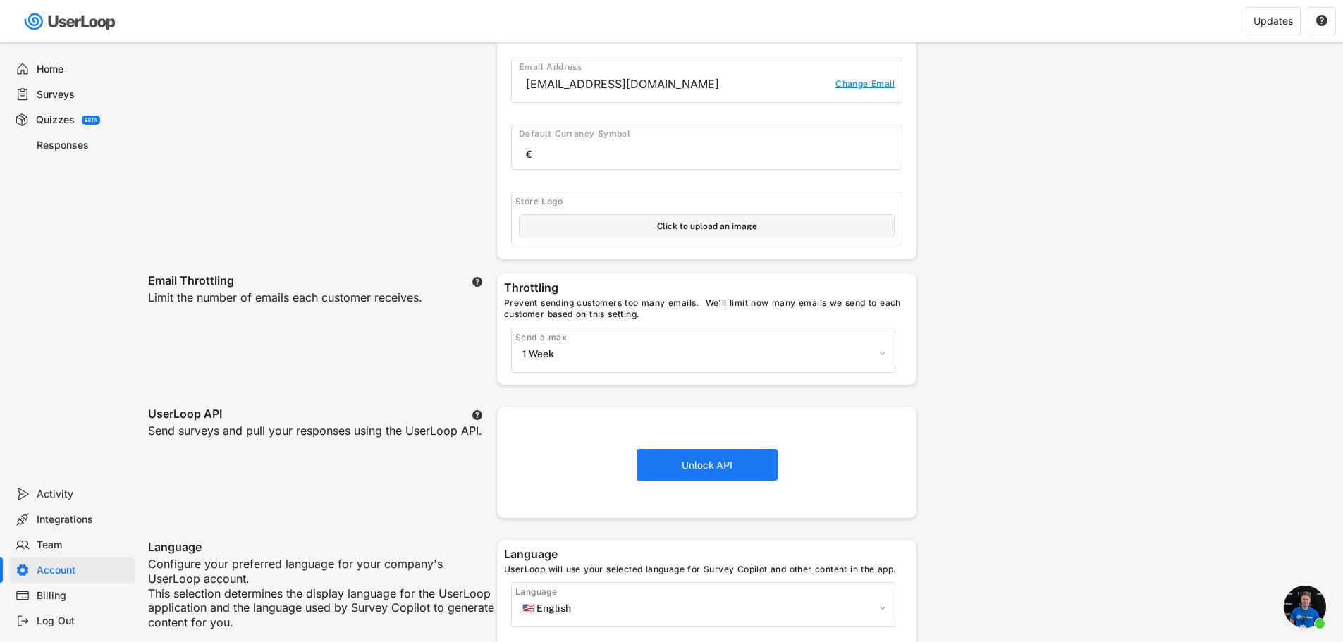
scroll to position [212, 0]
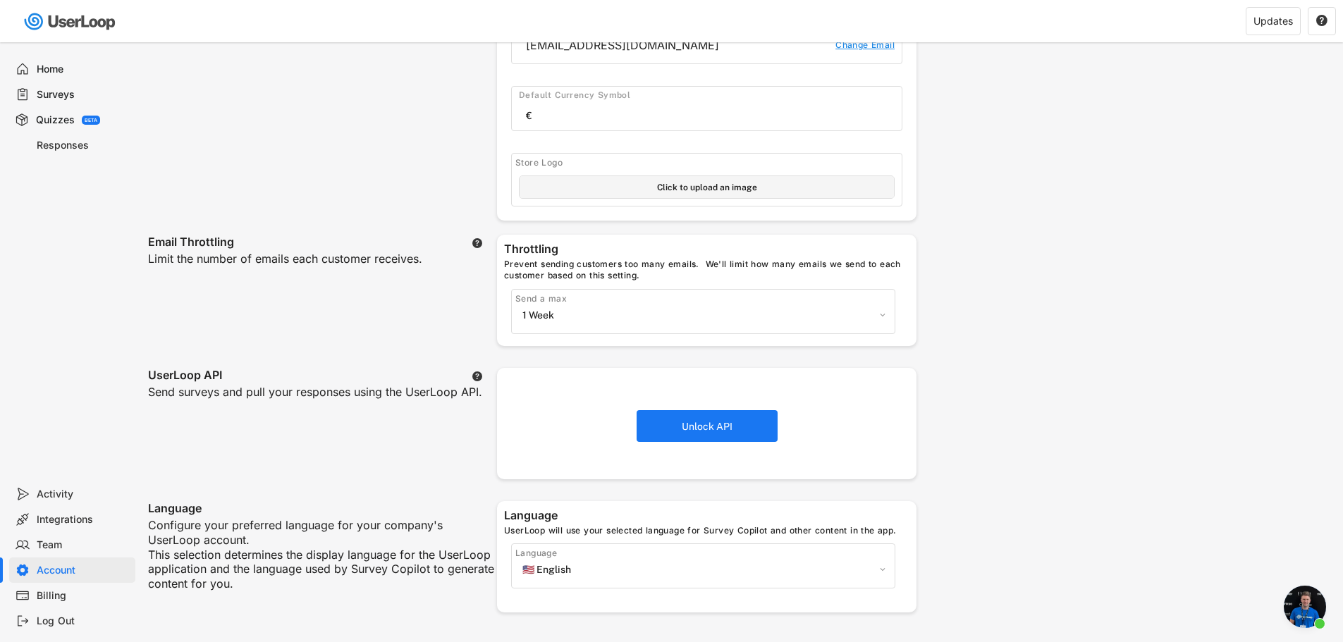
click at [66, 590] on div "Billing" at bounding box center [83, 595] width 93 height 13
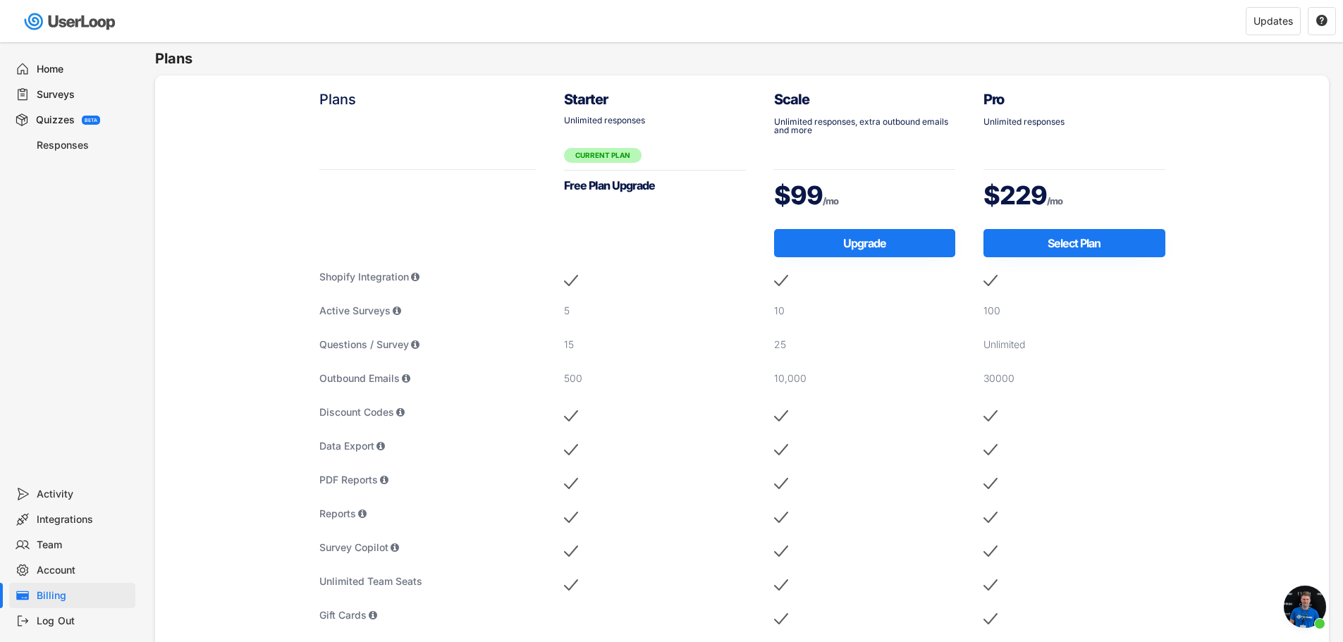
click at [39, 61] on div "Home" at bounding box center [72, 68] width 126 height 25
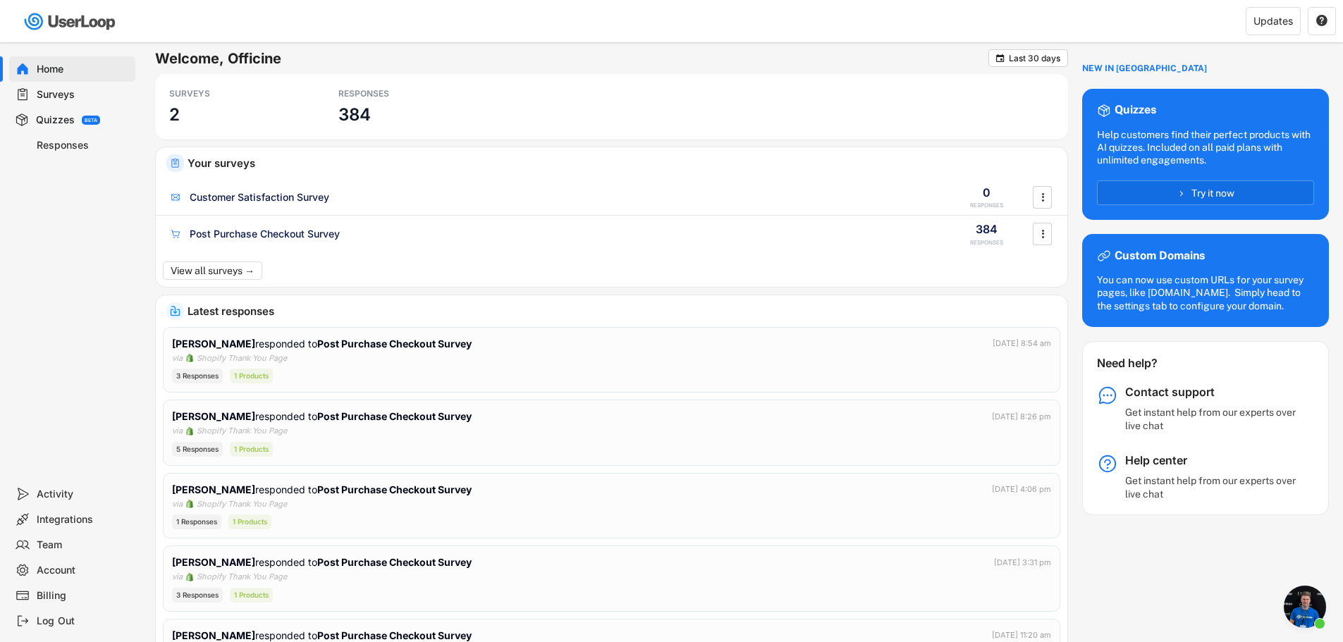
click at [82, 94] on div "Surveys" at bounding box center [83, 94] width 93 height 13
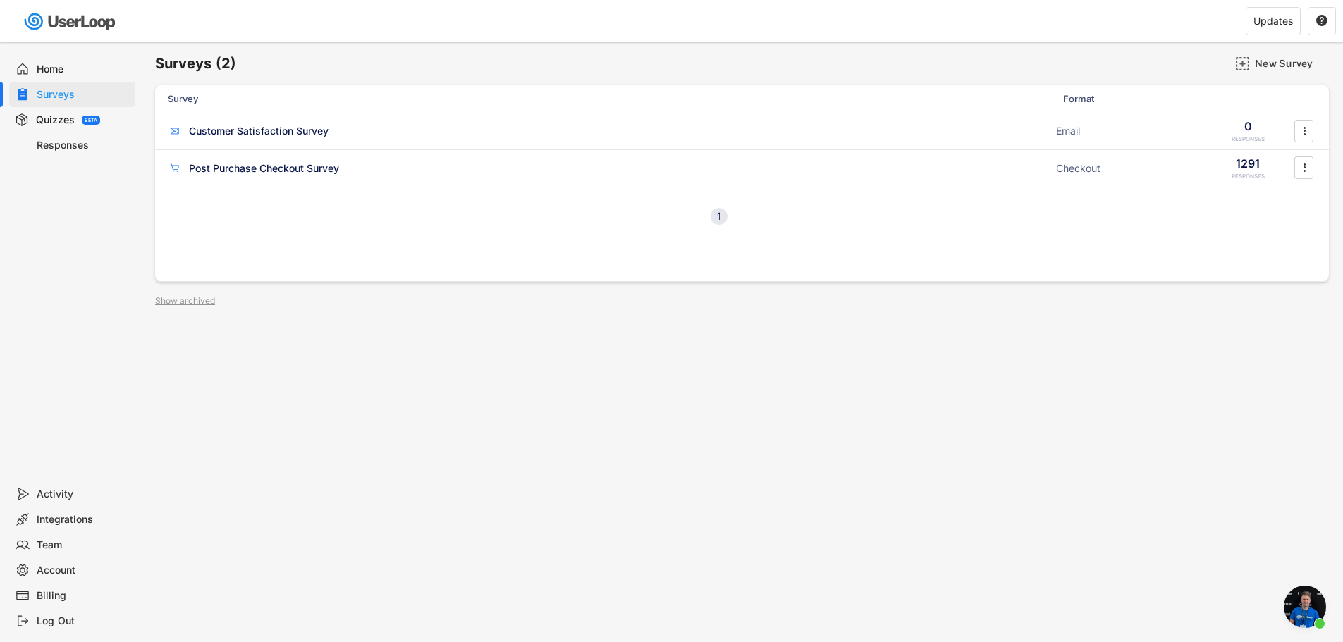
click at [53, 142] on div "Responses" at bounding box center [83, 145] width 93 height 13
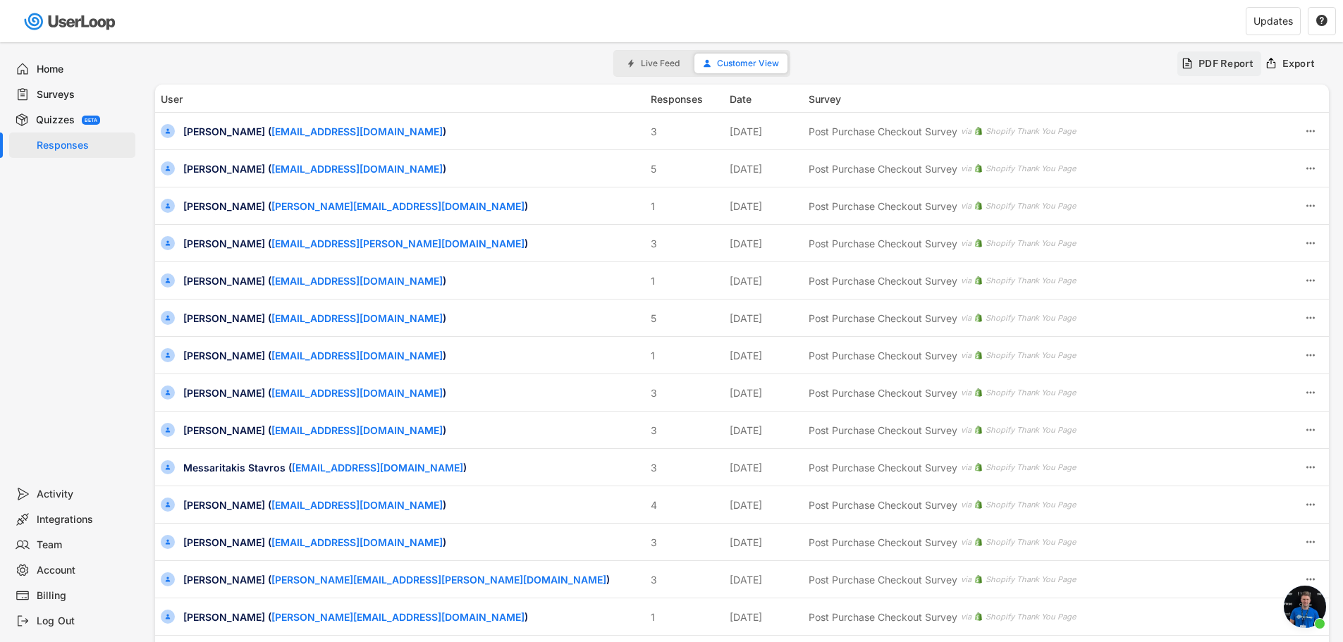
click at [1221, 64] on div "PDF Report" at bounding box center [1227, 63] width 56 height 13
type input "[DATE] - [DATE]"
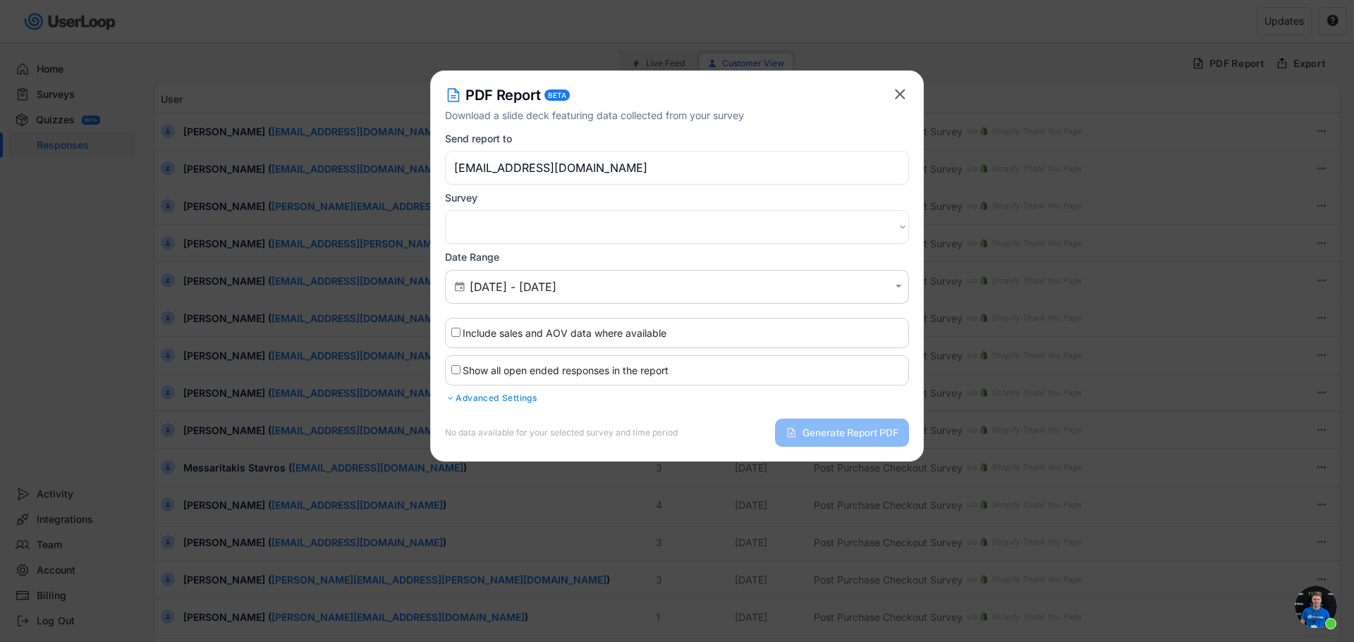
select select ""PLACEHOLDER_1427118222253""
click at [623, 290] on input "[DATE] - [DATE]" at bounding box center [679, 287] width 419 height 14
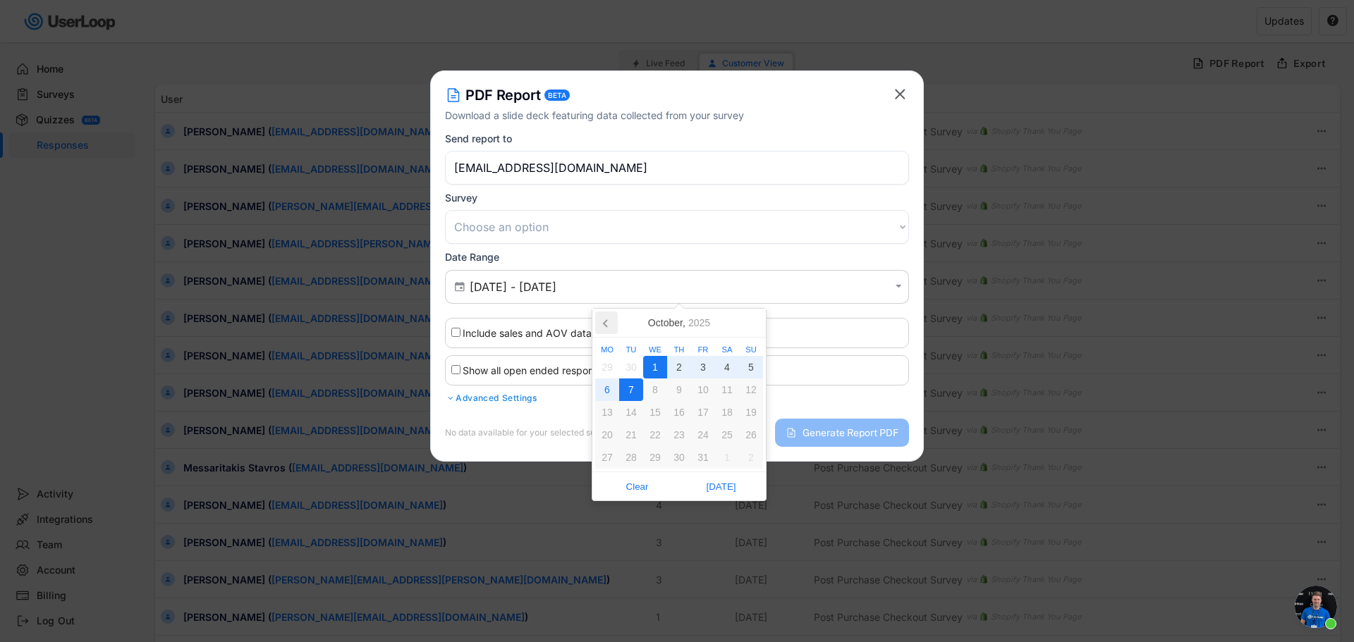
click at [606, 326] on icon at bounding box center [606, 323] width 4 height 7
click at [702, 369] on div "1" at bounding box center [703, 367] width 24 height 23
click at [752, 329] on icon at bounding box center [751, 323] width 23 height 23
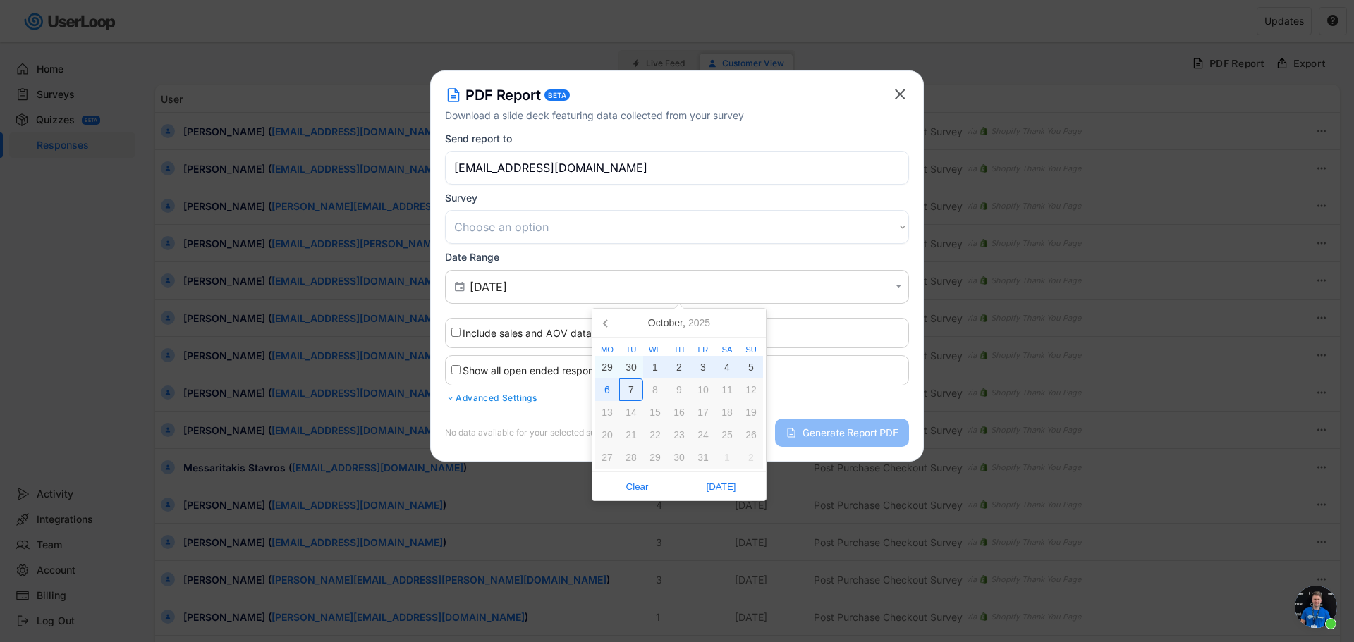
click at [632, 389] on div "7" at bounding box center [631, 390] width 24 height 23
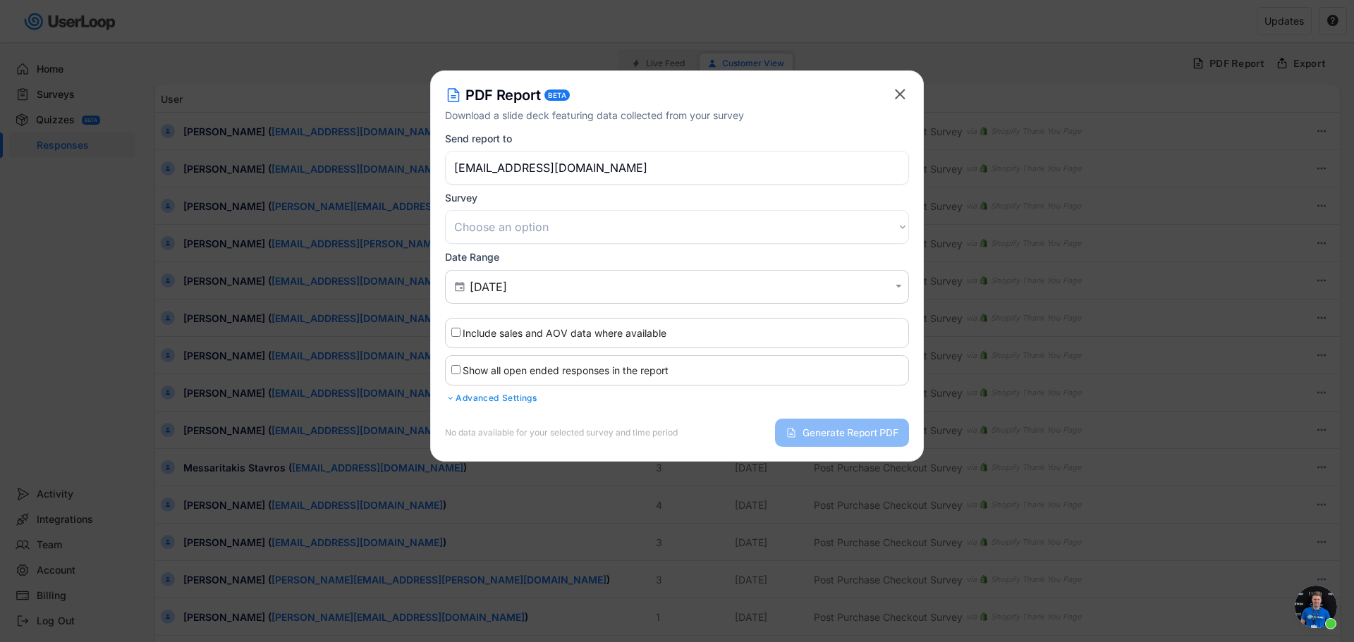
type input "[DATE] - [DATE]"
click at [527, 399] on div "Advanced Settings" at bounding box center [677, 398] width 464 height 11
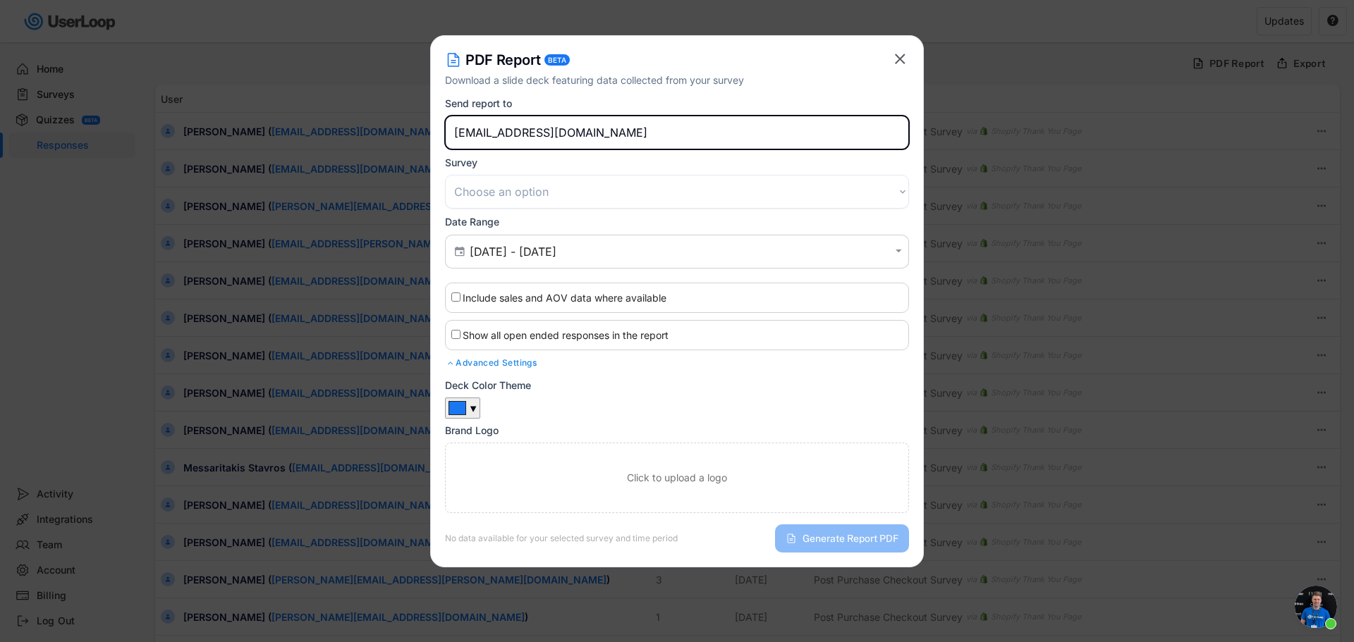
click at [519, 131] on input "[EMAIL_ADDRESS][DOMAIN_NAME]" at bounding box center [677, 133] width 464 height 34
drag, startPoint x: 495, startPoint y: 137, endPoint x: 424, endPoint y: 140, distance: 70.6
click at [424, 140] on body "Welcome, Officine  Last 30 days SURVEYS 2 RESPONSES 384 Your surveys Customer …" at bounding box center [677, 321] width 1354 height 642
type input "[PERSON_NAME][EMAIL_ADDRESS][DOMAIN_NAME]"
click at [709, 197] on select "Choose an option Post Purchase Checkout Survey Customer Satisfaction Survey" at bounding box center [677, 192] width 464 height 34
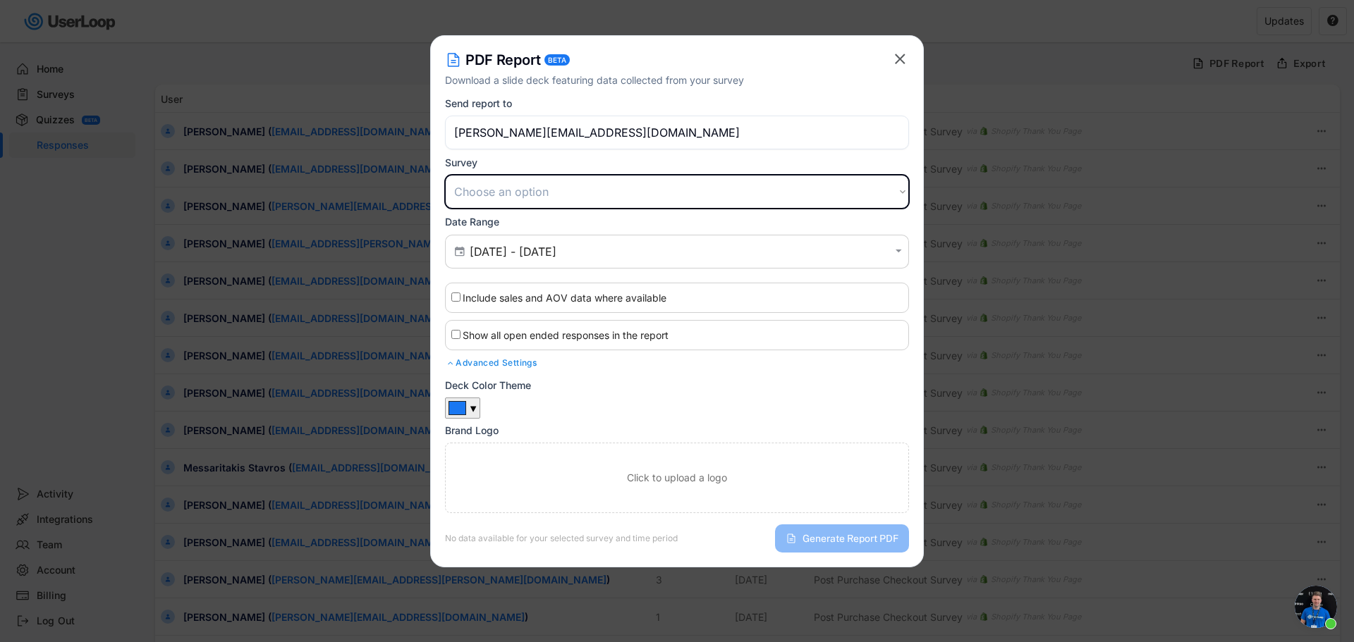
select select ""1348695171700984260__LOOKUP__1753707233895x402385713071001150""
click at [445, 175] on select "Choose an option Post Purchase Checkout Survey Customer Satisfaction Survey" at bounding box center [677, 192] width 464 height 34
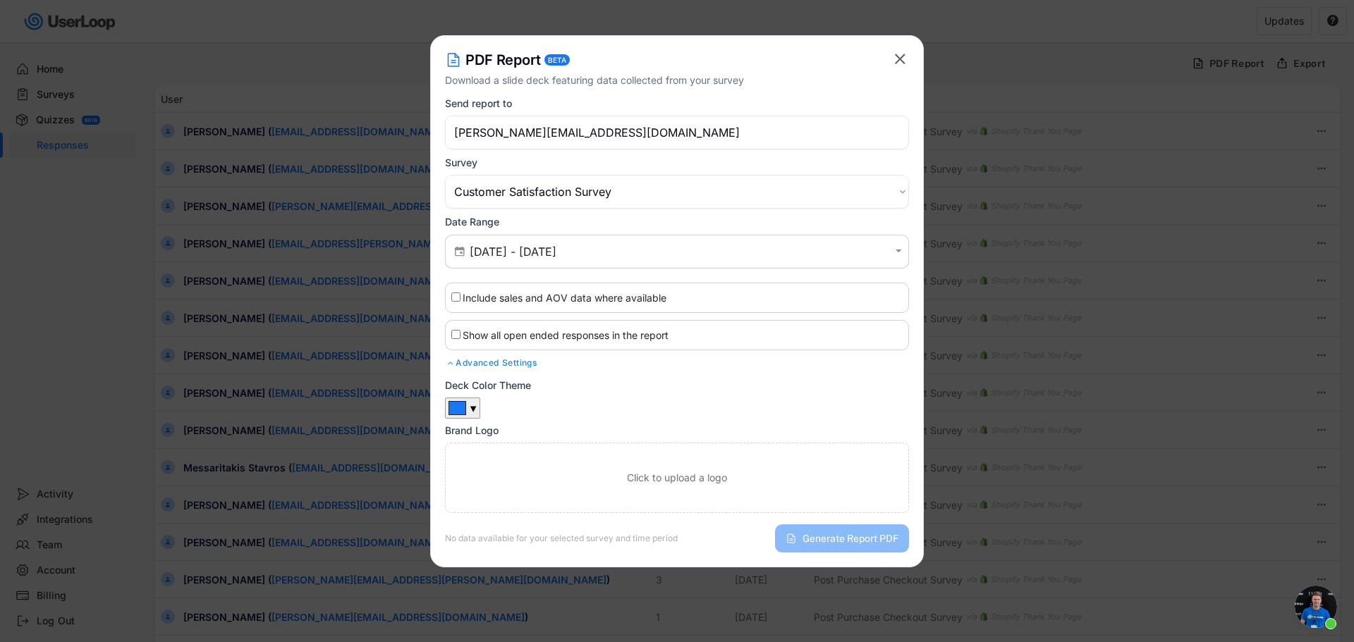
click at [708, 400] on div "Deck Color Theme ▼ Brand Logo Click to upload a logo" at bounding box center [677, 446] width 464 height 134
click at [653, 250] on input "[DATE] - [DATE]" at bounding box center [679, 252] width 419 height 14
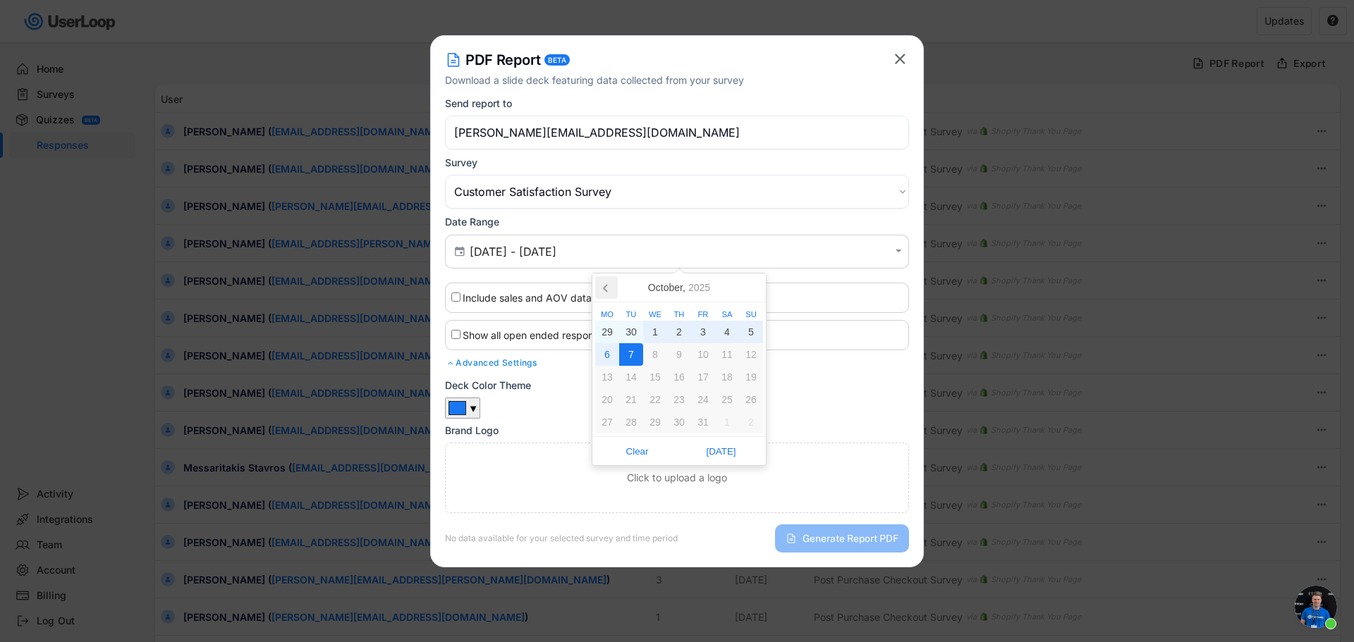
click at [606, 291] on icon at bounding box center [606, 288] width 4 height 7
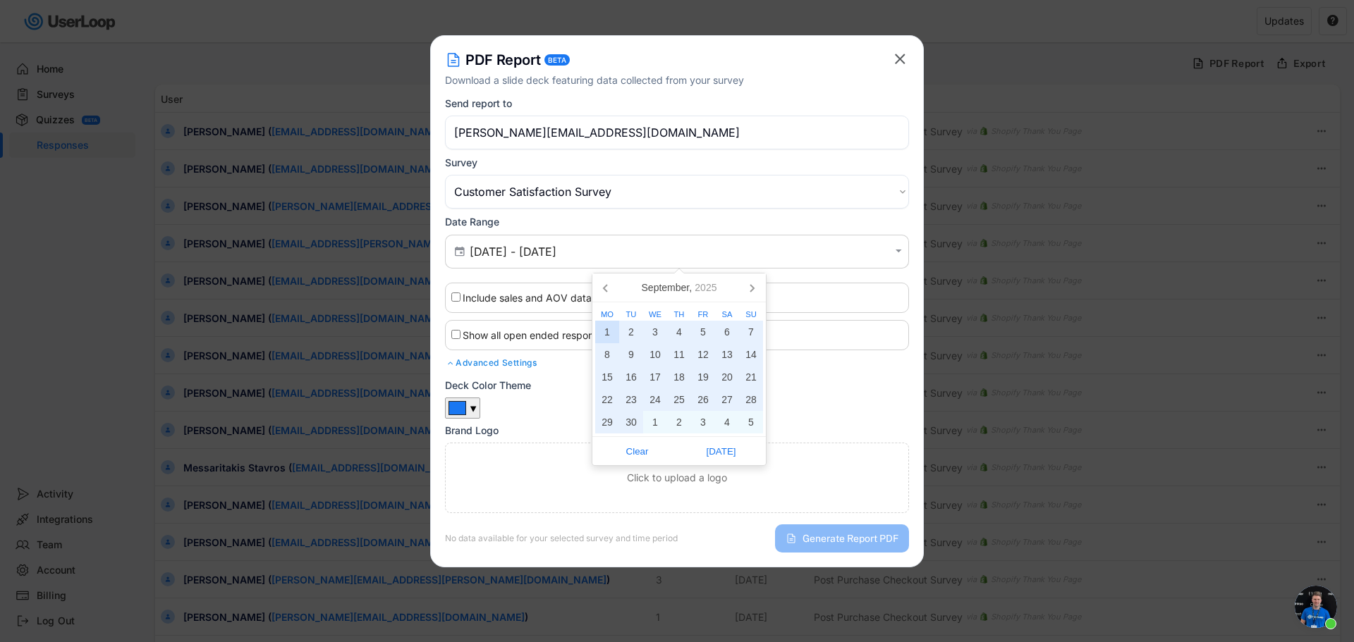
click at [608, 332] on div "1" at bounding box center [607, 332] width 24 height 23
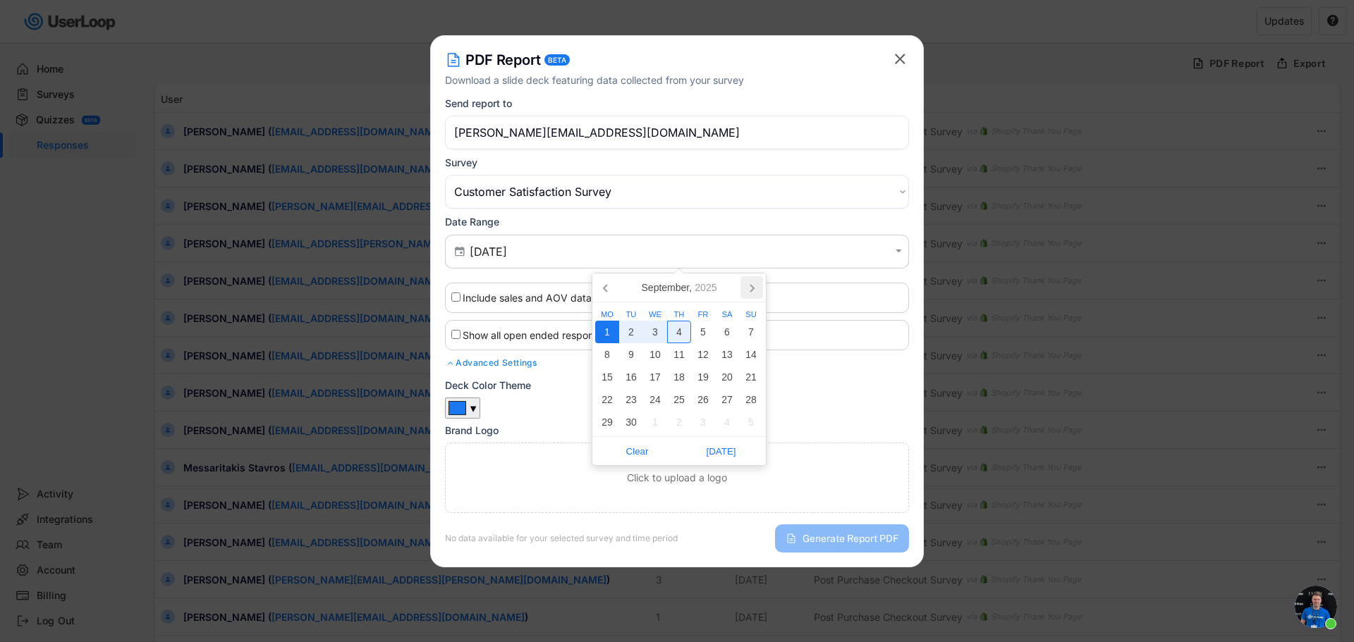
click at [752, 287] on icon at bounding box center [752, 288] width 4 height 7
click at [635, 357] on div "7" at bounding box center [631, 354] width 24 height 23
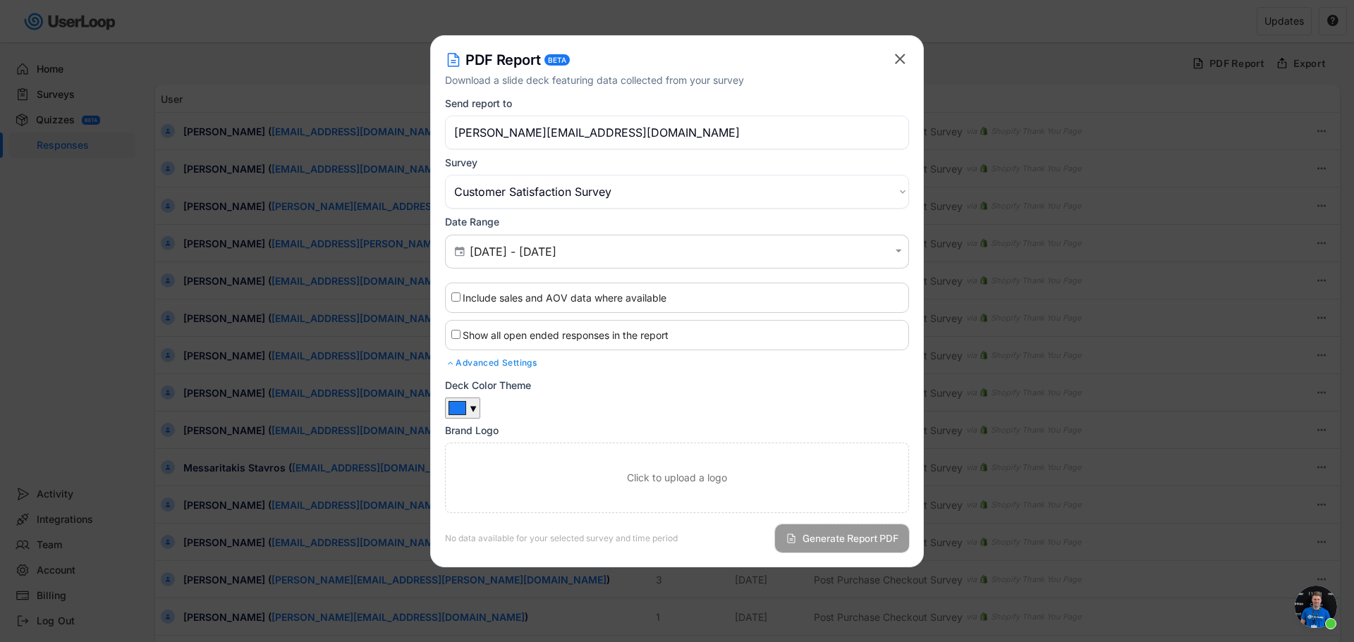
click at [789, 537] on icon at bounding box center [790, 538] width 11 height 11
click at [795, 534] on icon at bounding box center [790, 538] width 11 height 11
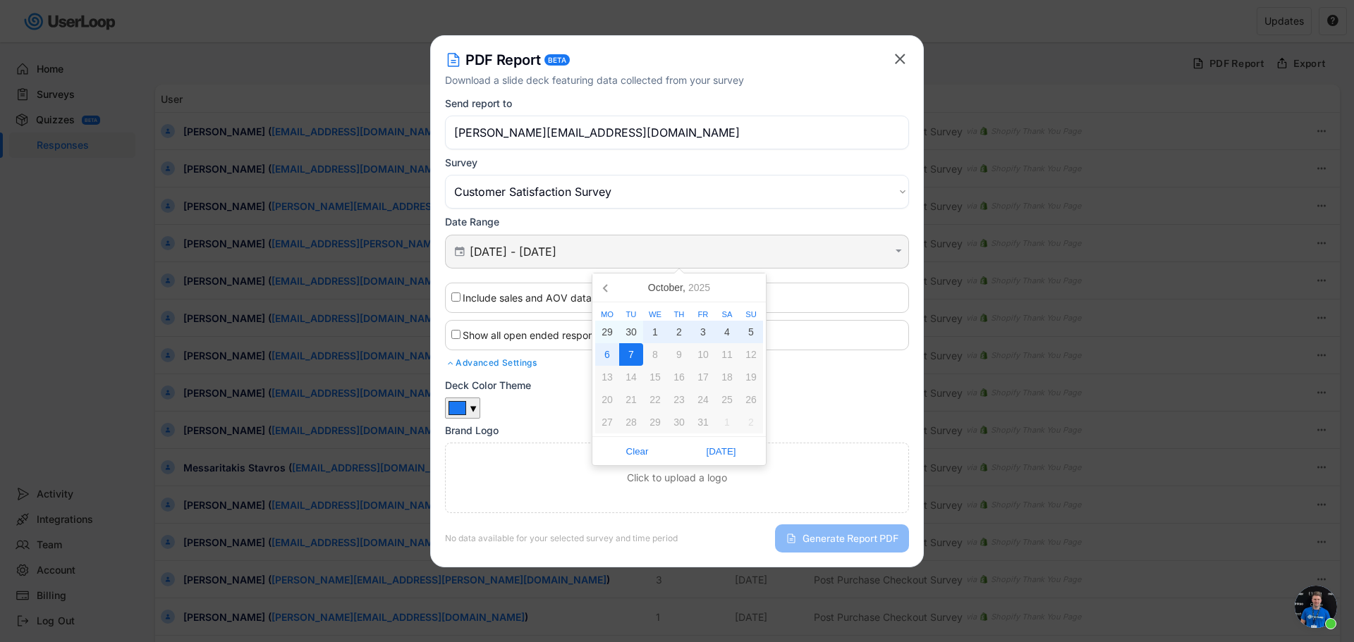
click at [537, 250] on input "[DATE] - [DATE]" at bounding box center [679, 252] width 419 height 14
click at [604, 292] on icon at bounding box center [606, 287] width 23 height 23
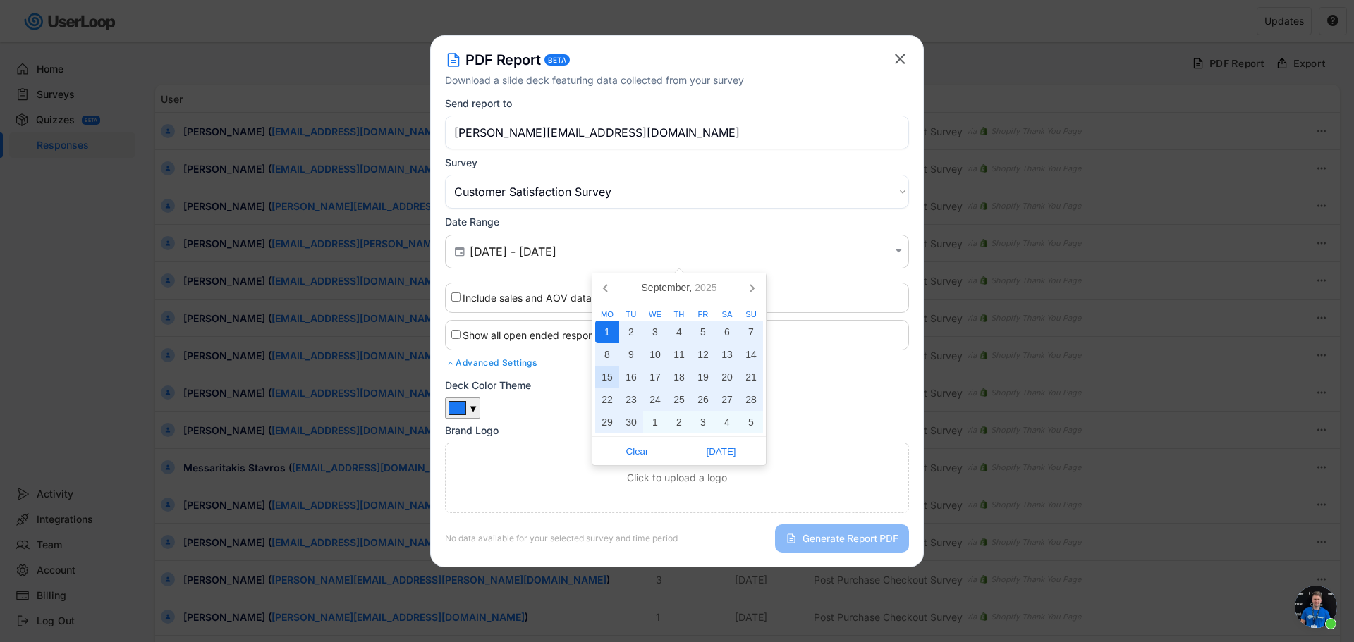
click at [607, 379] on div "15" at bounding box center [607, 377] width 24 height 23
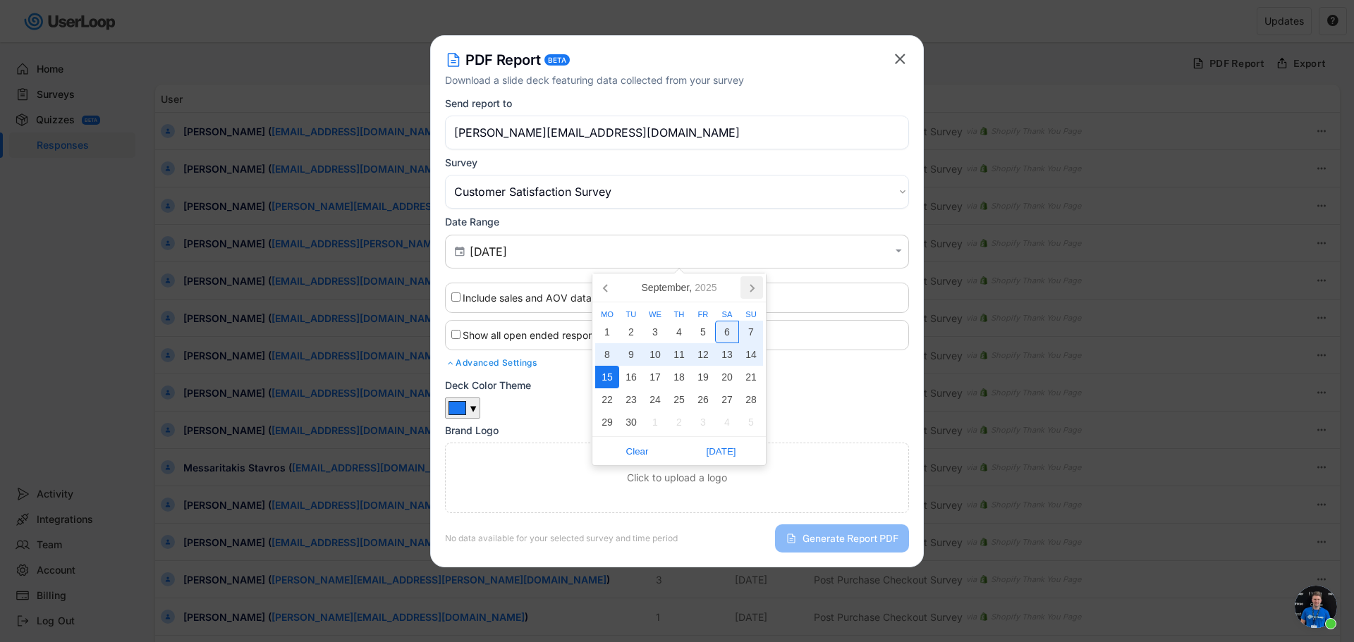
click at [752, 283] on icon at bounding box center [751, 287] width 23 height 23
click at [632, 353] on div "7" at bounding box center [631, 354] width 24 height 23
type input "[DATE] - [DATE]"
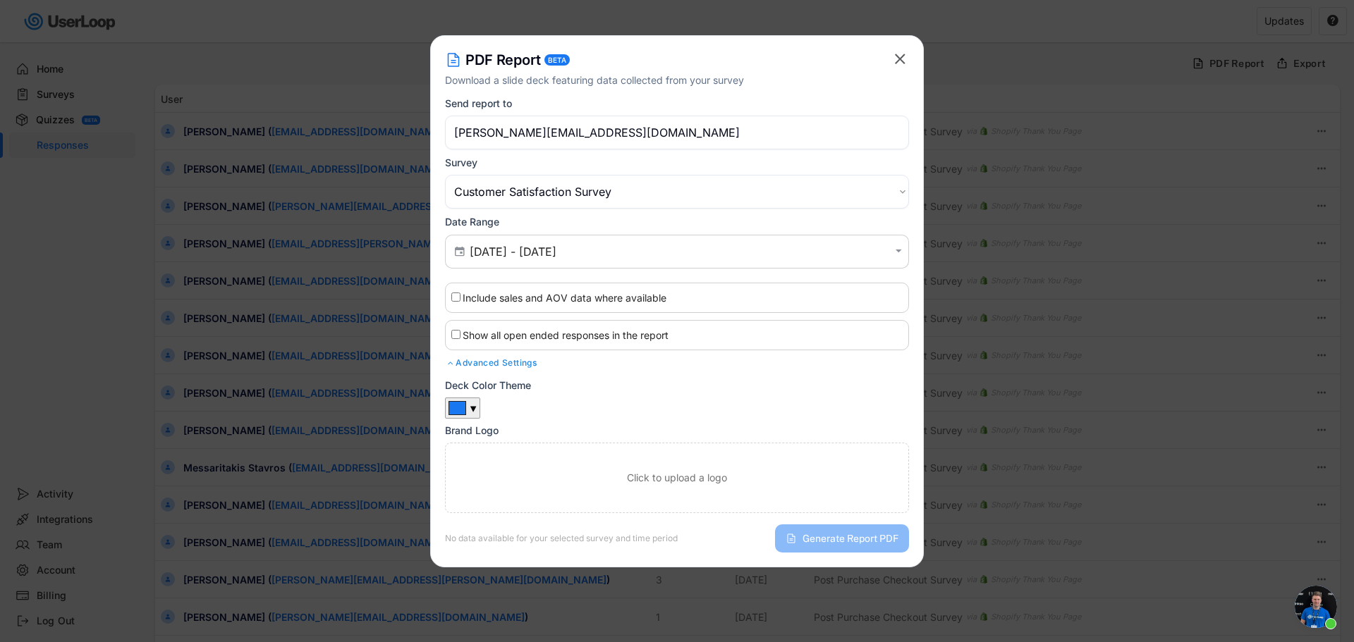
click at [554, 302] on label "Include sales and AOV data where available" at bounding box center [565, 298] width 204 height 12
click at [460, 302] on input "Include sales and AOV data where available" at bounding box center [455, 297] width 9 height 9
checkbox input "true"
click at [501, 333] on label "Show all open ended responses in the report" at bounding box center [566, 335] width 206 height 12
click at [460, 333] on input "Show all open ended responses in the report" at bounding box center [455, 334] width 9 height 9
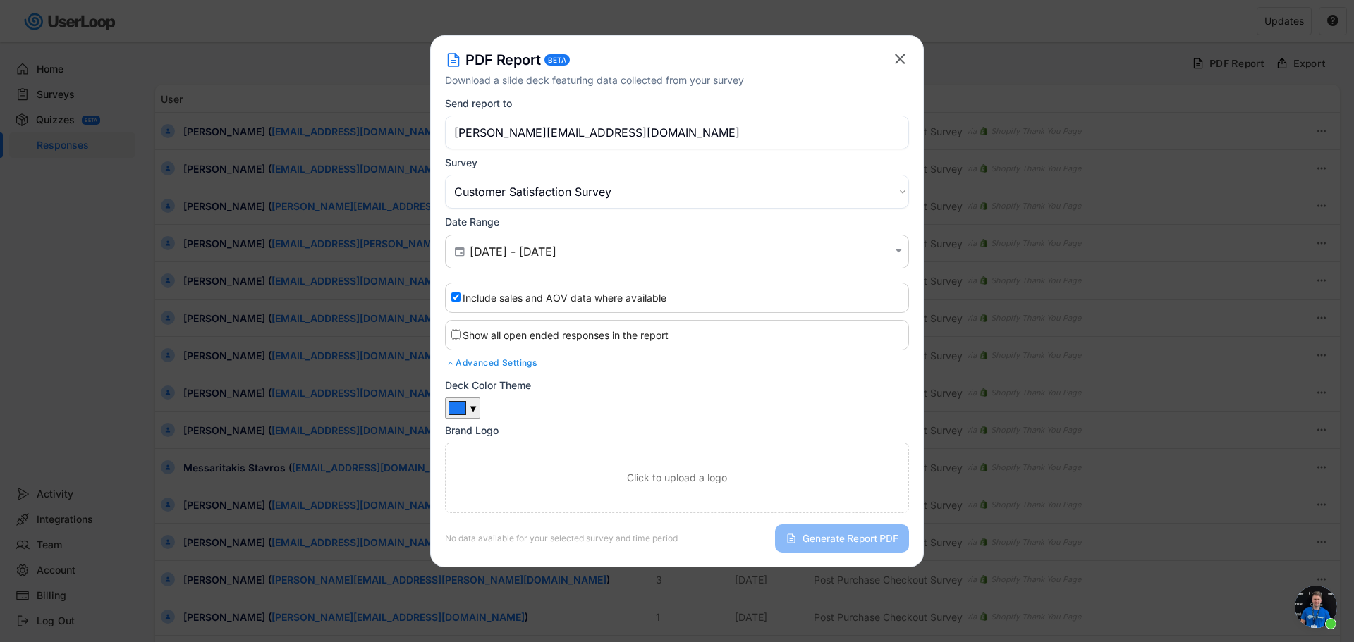
checkbox input "true"
click at [506, 360] on div "Advanced Settings" at bounding box center [677, 362] width 464 height 11
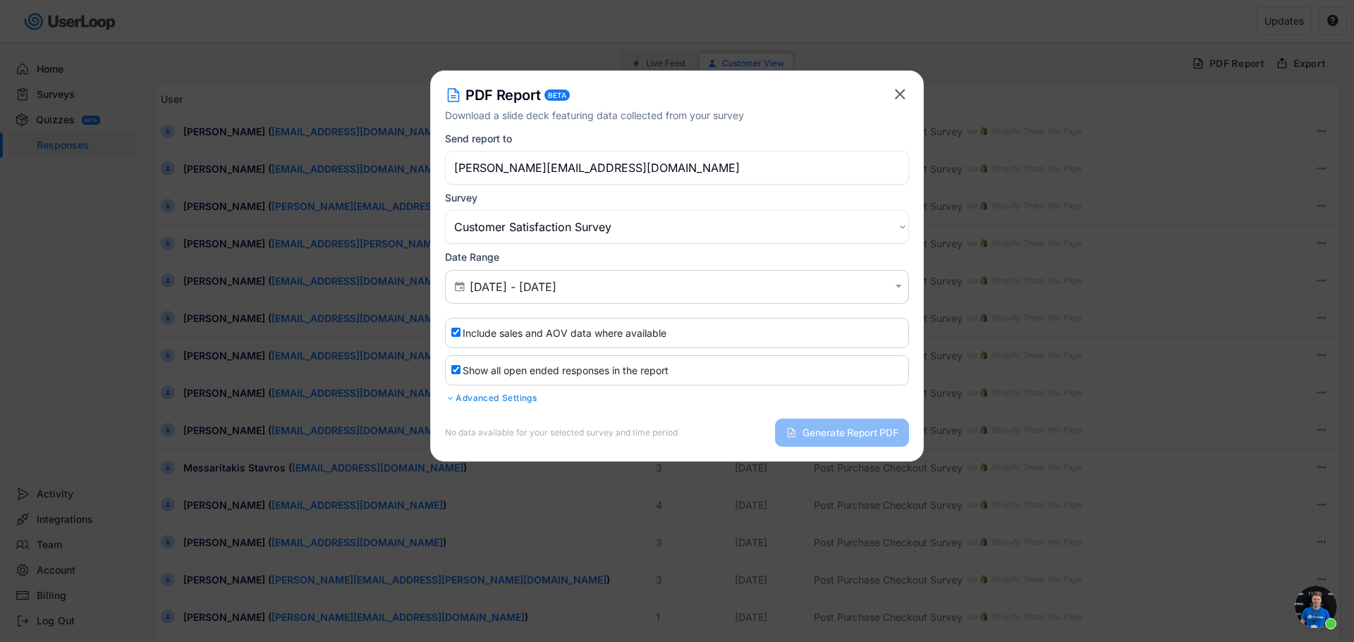
click at [899, 94] on text "" at bounding box center [900, 94] width 11 height 18
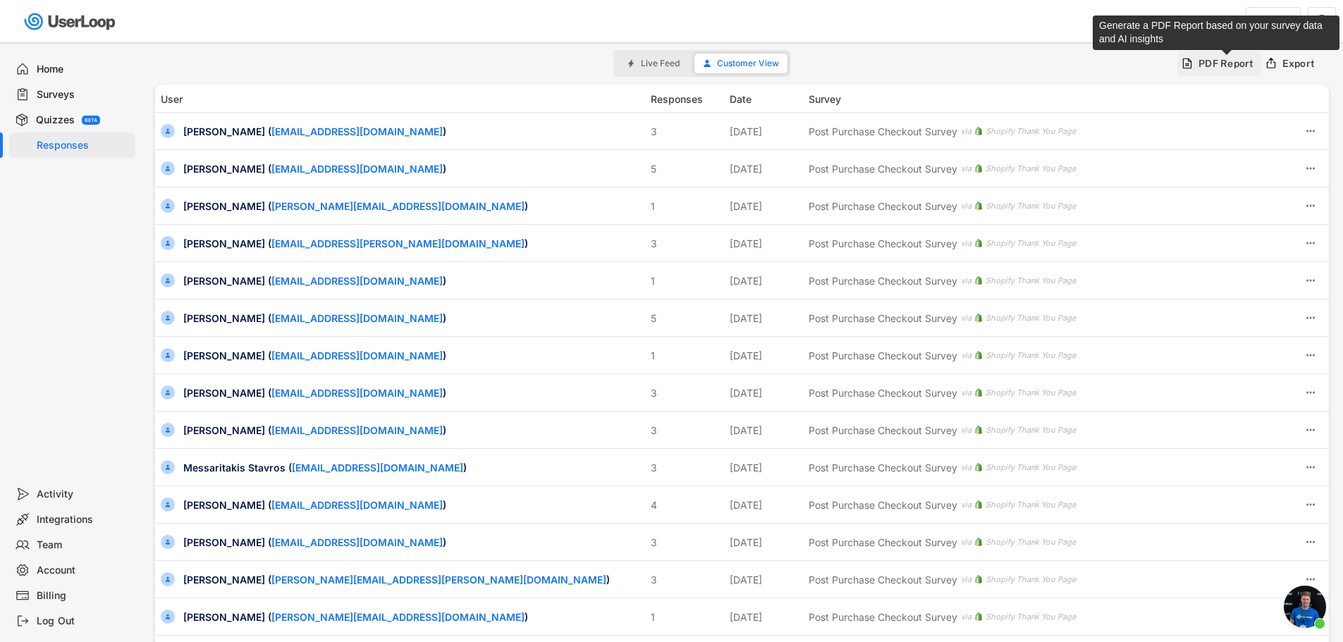
click at [1218, 66] on div "PDF Report" at bounding box center [1227, 63] width 56 height 13
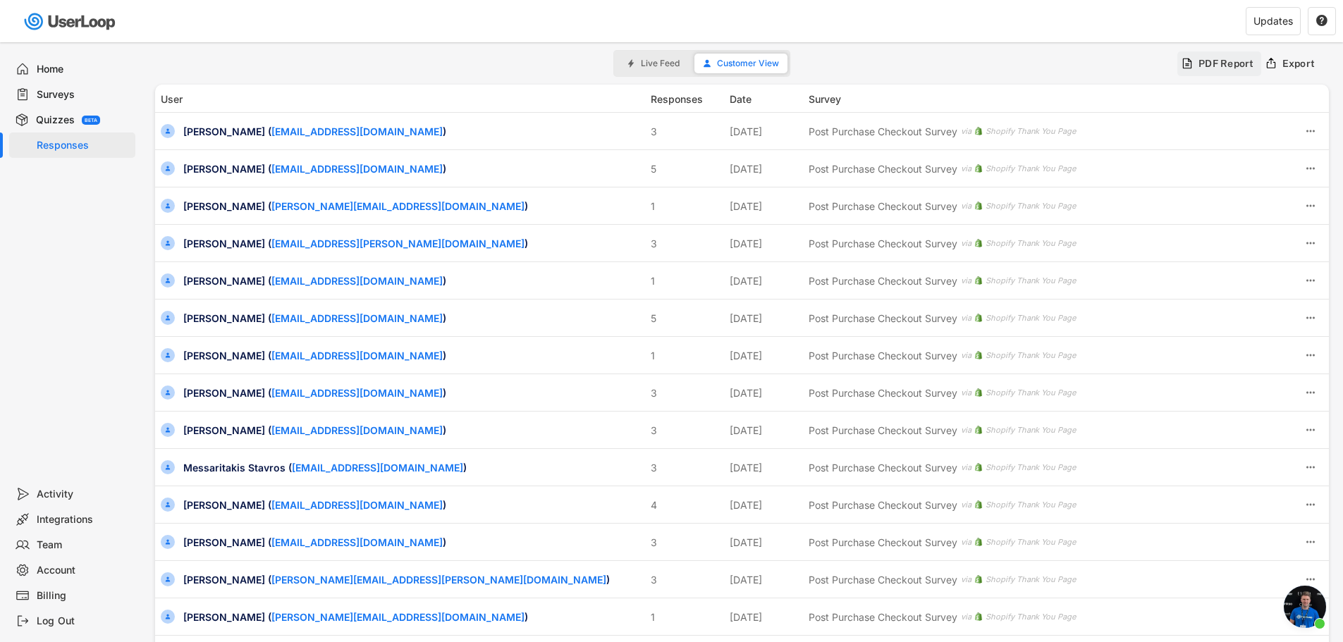
type input "[DATE] - [DATE]"
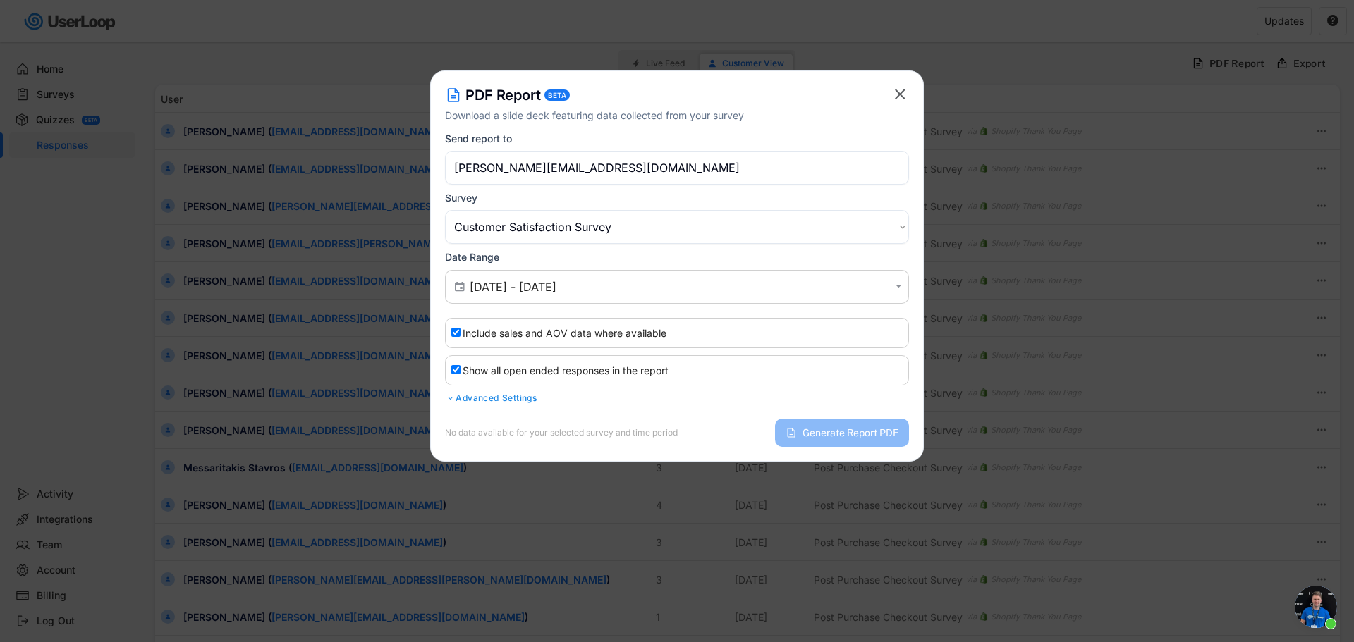
click at [491, 216] on select "Choose an option Post Purchase Checkout Survey Customer Satisfaction Survey" at bounding box center [677, 227] width 464 height 34
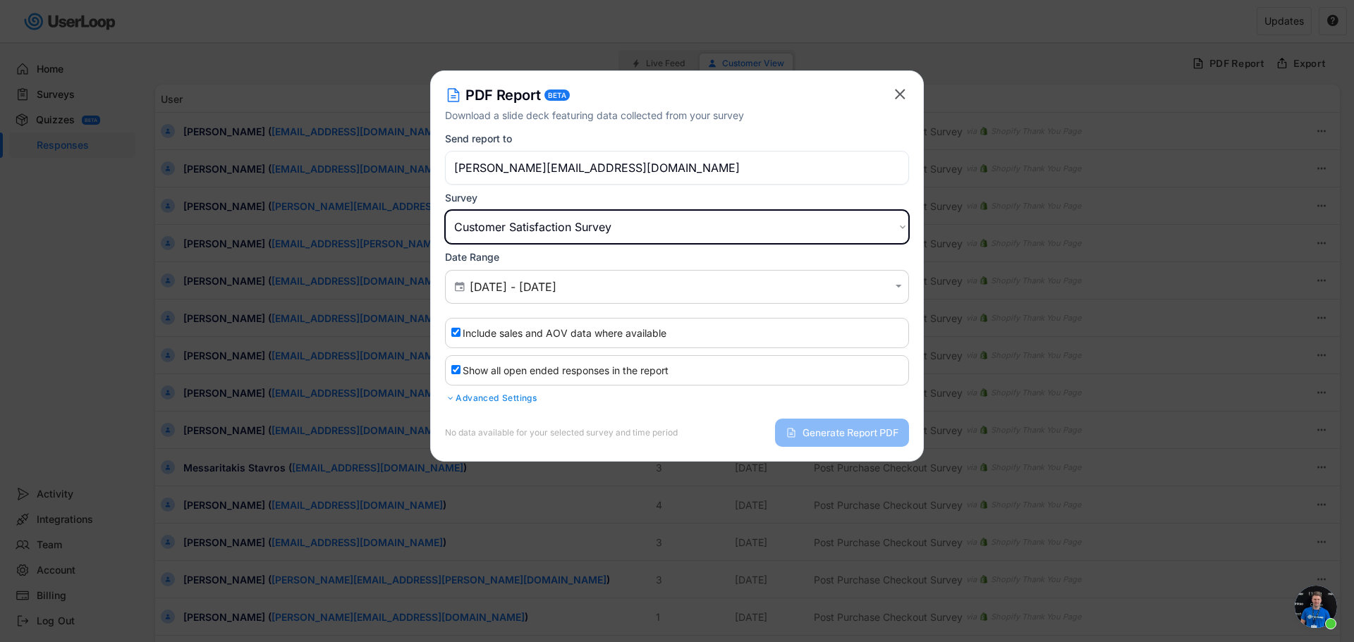
click at [491, 216] on select "Choose an option Post Purchase Checkout Survey Customer Satisfaction Survey" at bounding box center [677, 227] width 464 height 34
click at [490, 286] on input "[DATE] - [DATE]" at bounding box center [679, 287] width 419 height 14
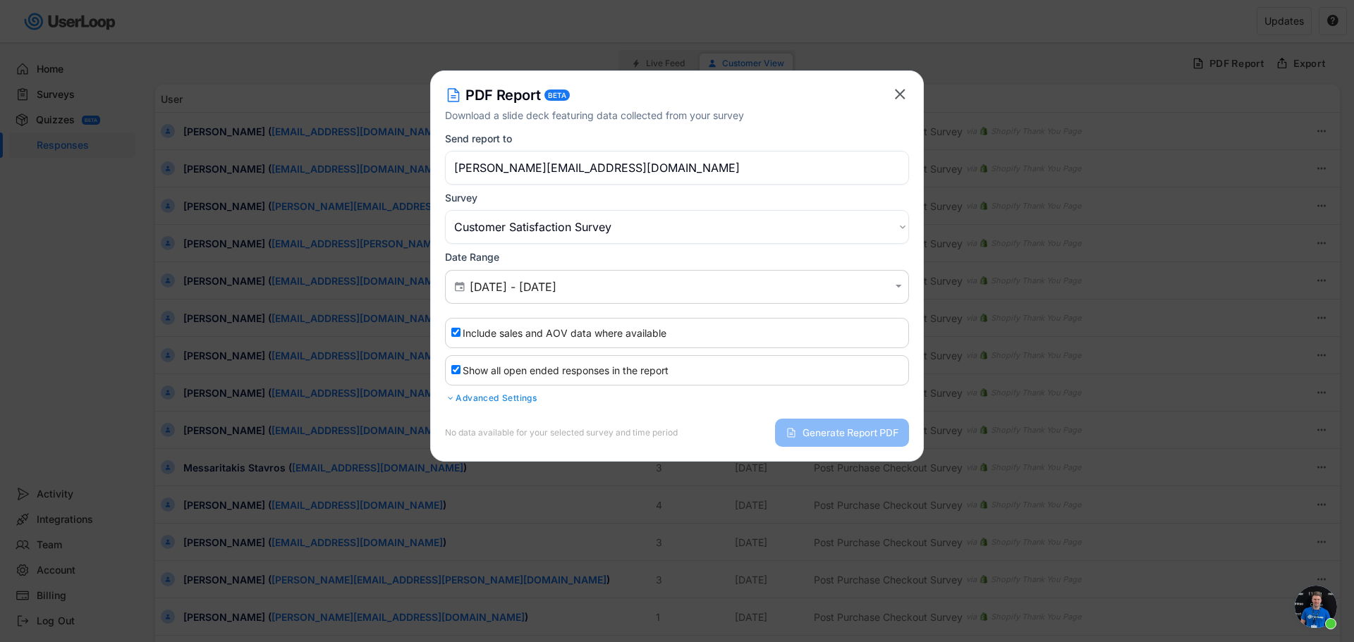
click at [783, 267] on div "Date Range  [DATE] - [DATE] " at bounding box center [677, 277] width 464 height 52
click at [455, 369] on input "Show all open ended responses in the report" at bounding box center [455, 369] width 9 height 9
checkbox input "false"
drag, startPoint x: 453, startPoint y: 341, endPoint x: 460, endPoint y: 340, distance: 7.1
click at [454, 341] on div "Include sales and AOV data where available" at bounding box center [677, 333] width 464 height 30
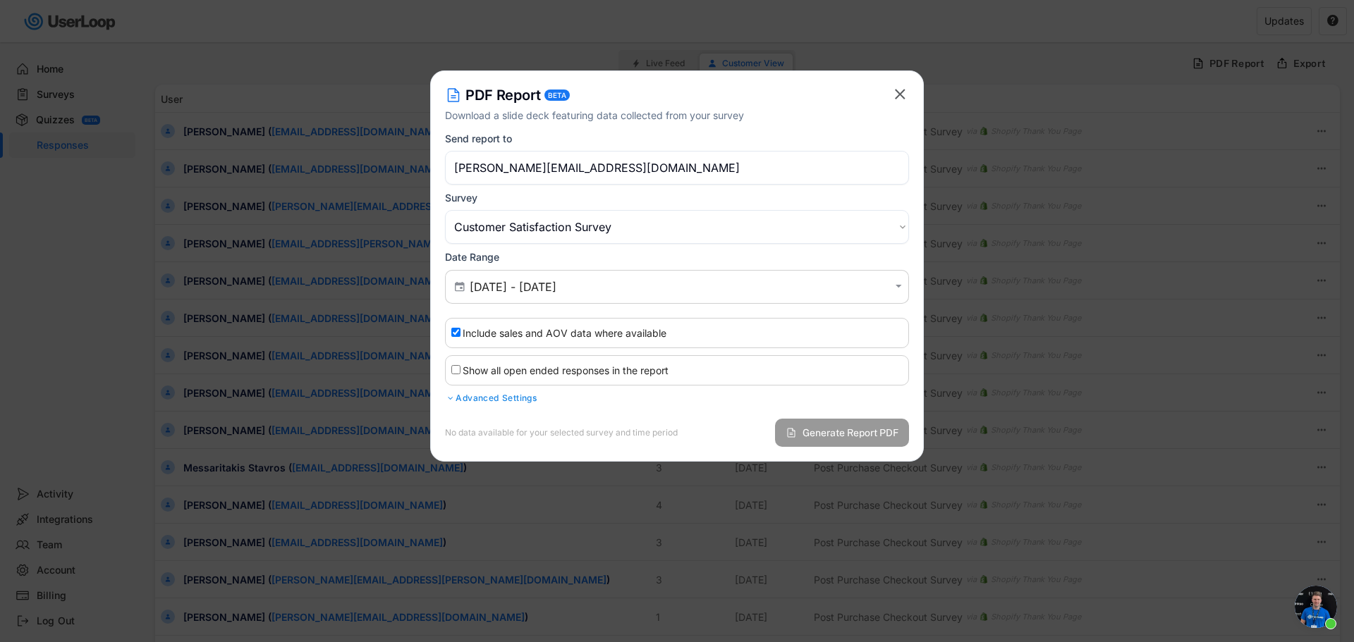
click at [833, 434] on span "Generate Report PDF" at bounding box center [850, 433] width 96 height 10
click at [895, 97] on text "" at bounding box center [900, 94] width 11 height 18
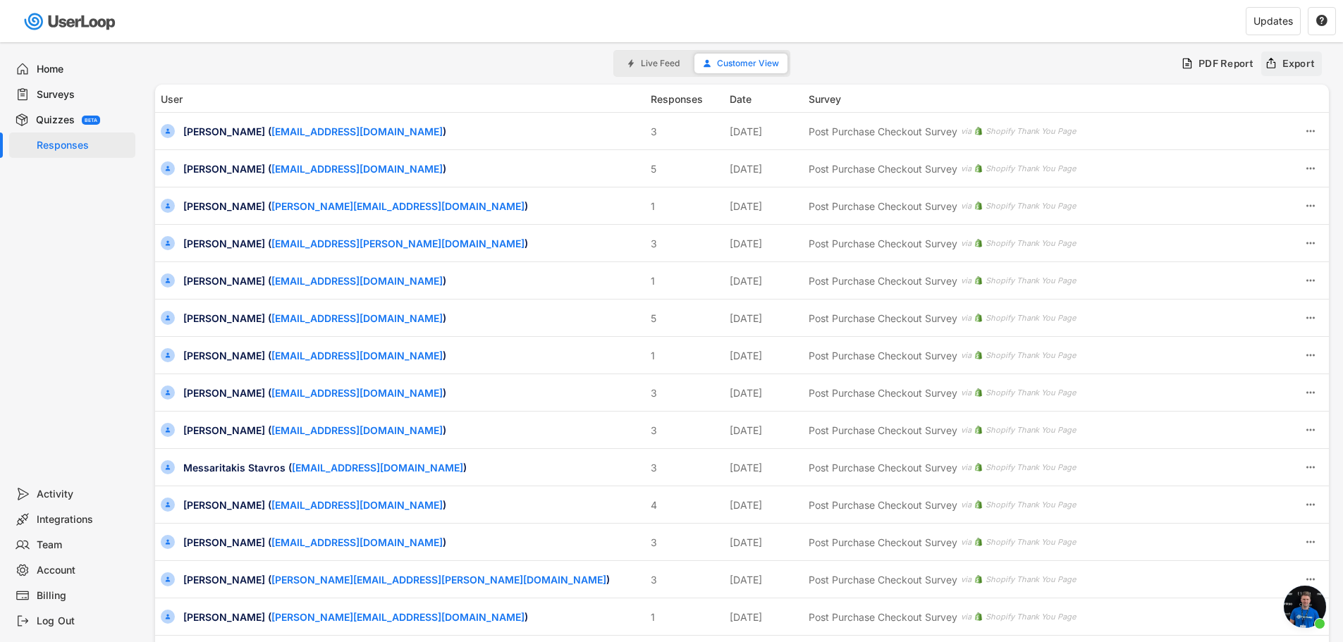
click at [1299, 63] on div "Export" at bounding box center [1299, 63] width 33 height 13
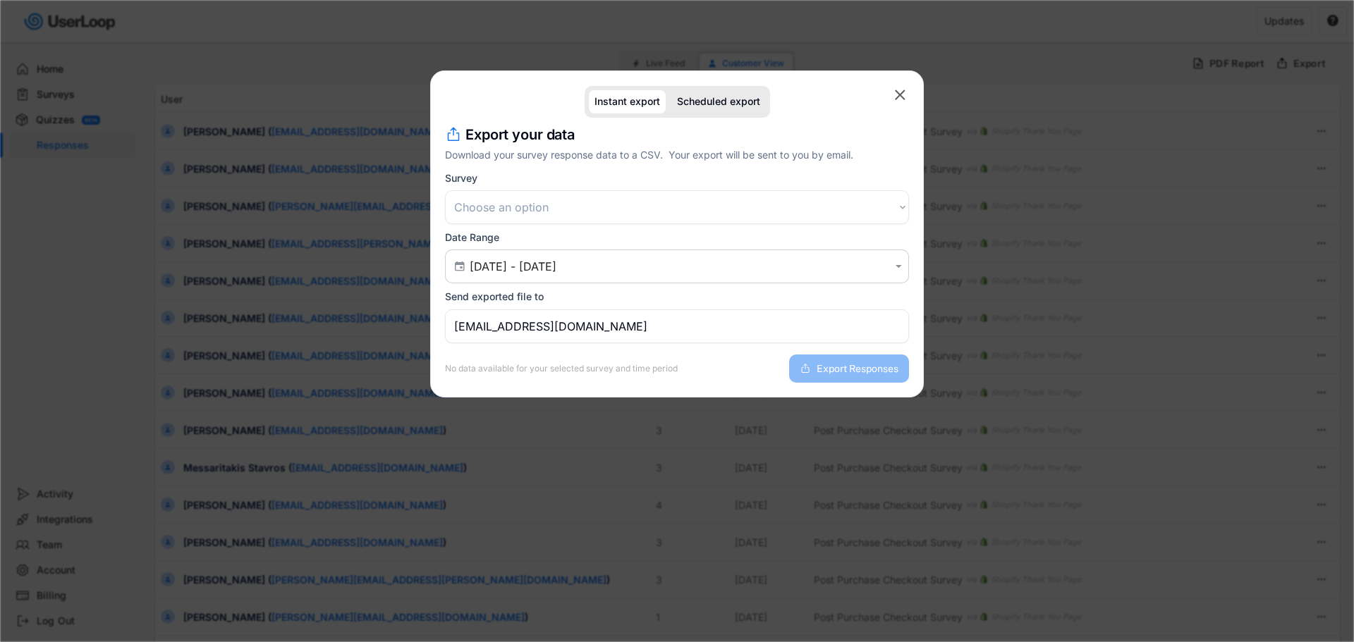
click at [544, 208] on select "Choose an option Post Purchase Checkout Survey Customer Satisfaction Survey" at bounding box center [677, 207] width 464 height 34
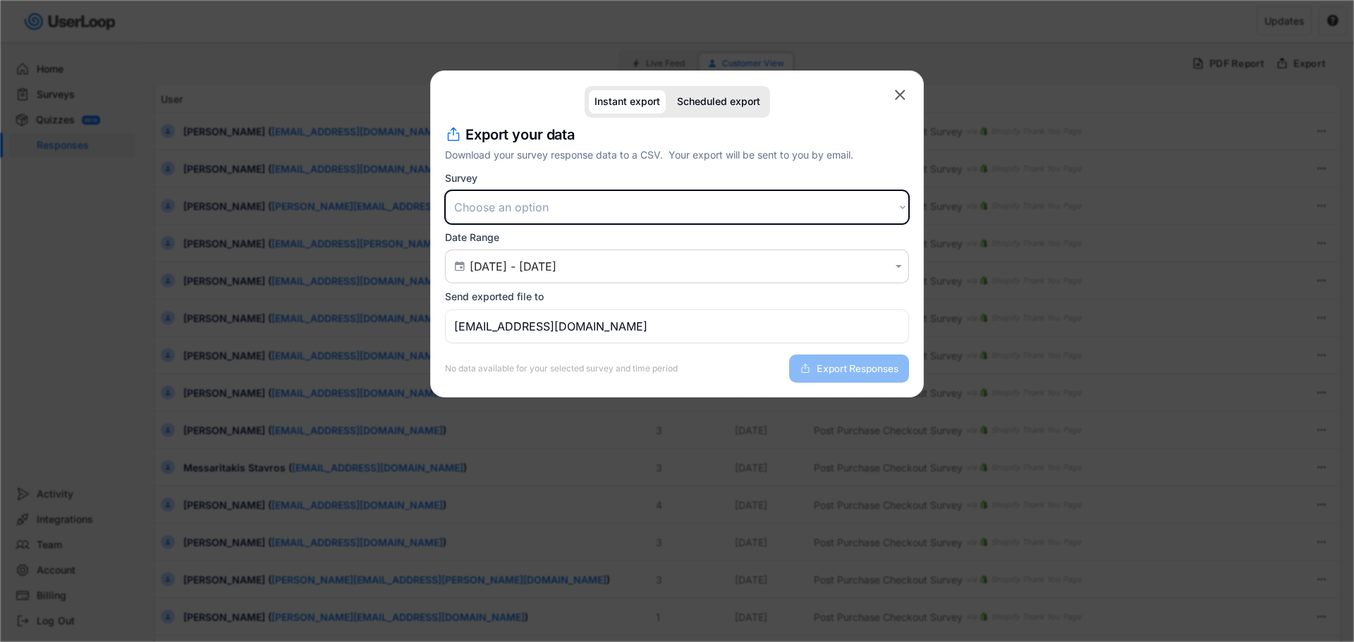
select select ""1348695171700984260__LOOKUP__1753707233895x402385713071001150""
click at [445, 190] on select "Choose an option Post Purchase Checkout Survey Customer Satisfaction Survey" at bounding box center [677, 207] width 464 height 34
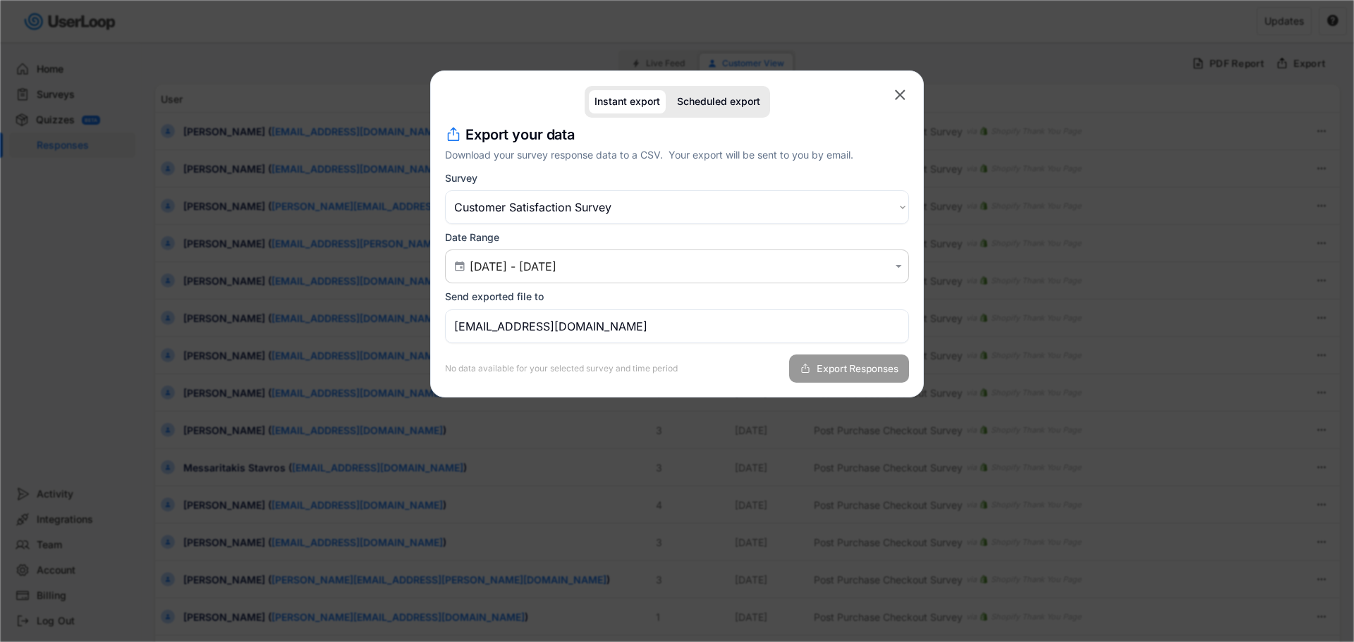
click at [830, 367] on span "Export Responses" at bounding box center [858, 369] width 82 height 10
click at [831, 367] on span "Export Responses" at bounding box center [858, 369] width 82 height 10
click at [719, 99] on div "Scheduled export" at bounding box center [718, 102] width 83 height 12
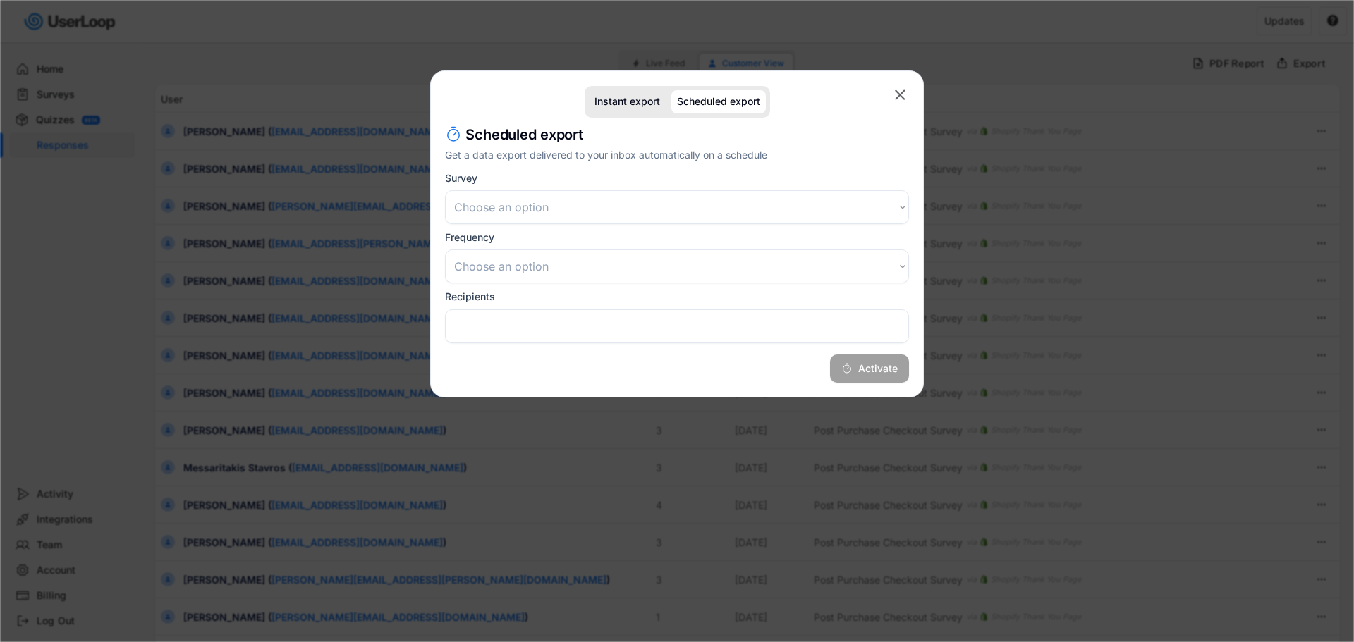
select select
click at [638, 99] on div "Instant export" at bounding box center [627, 102] width 66 height 12
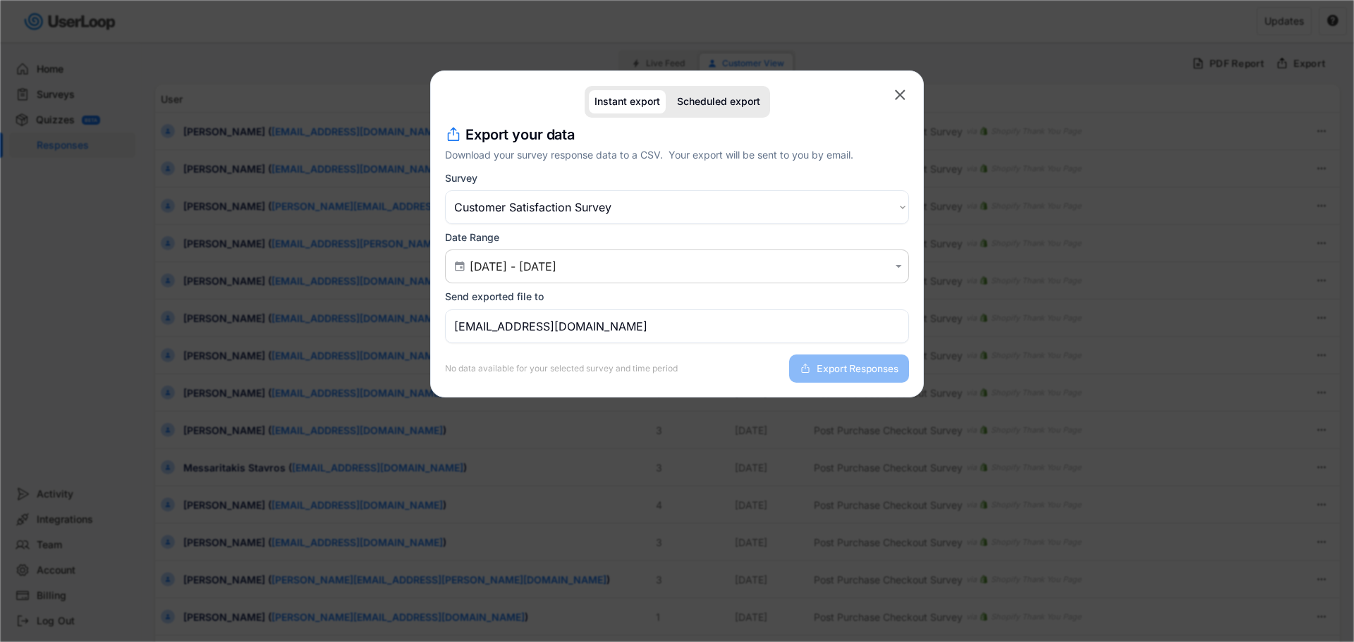
click at [898, 96] on text "" at bounding box center [900, 95] width 11 height 18
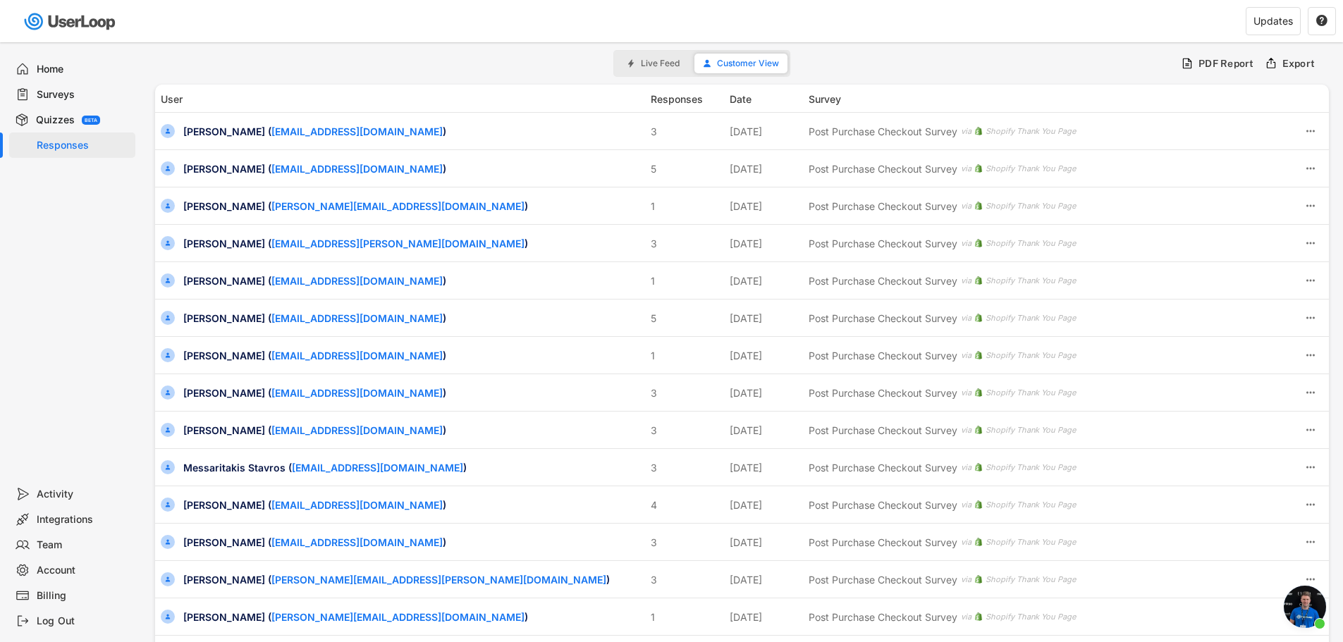
click at [48, 600] on div "Billing" at bounding box center [83, 595] width 93 height 13
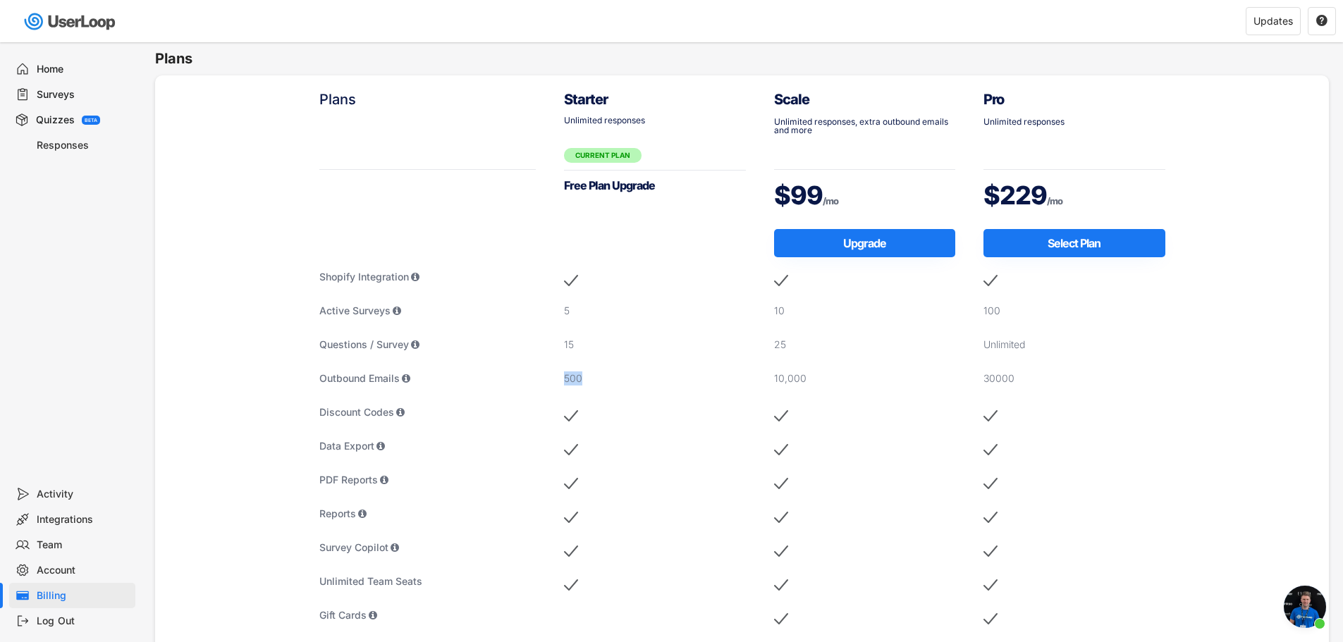
drag, startPoint x: 564, startPoint y: 376, endPoint x: 592, endPoint y: 377, distance: 28.2
click at [592, 377] on div "500" at bounding box center [655, 379] width 182 height 14
click at [264, 400] on div "Plans Shopify Integration Active Surveys Questions / Survey Outbound Emails Dis…" at bounding box center [742, 539] width 1174 height 928
click at [53, 73] on div "Home" at bounding box center [83, 69] width 93 height 13
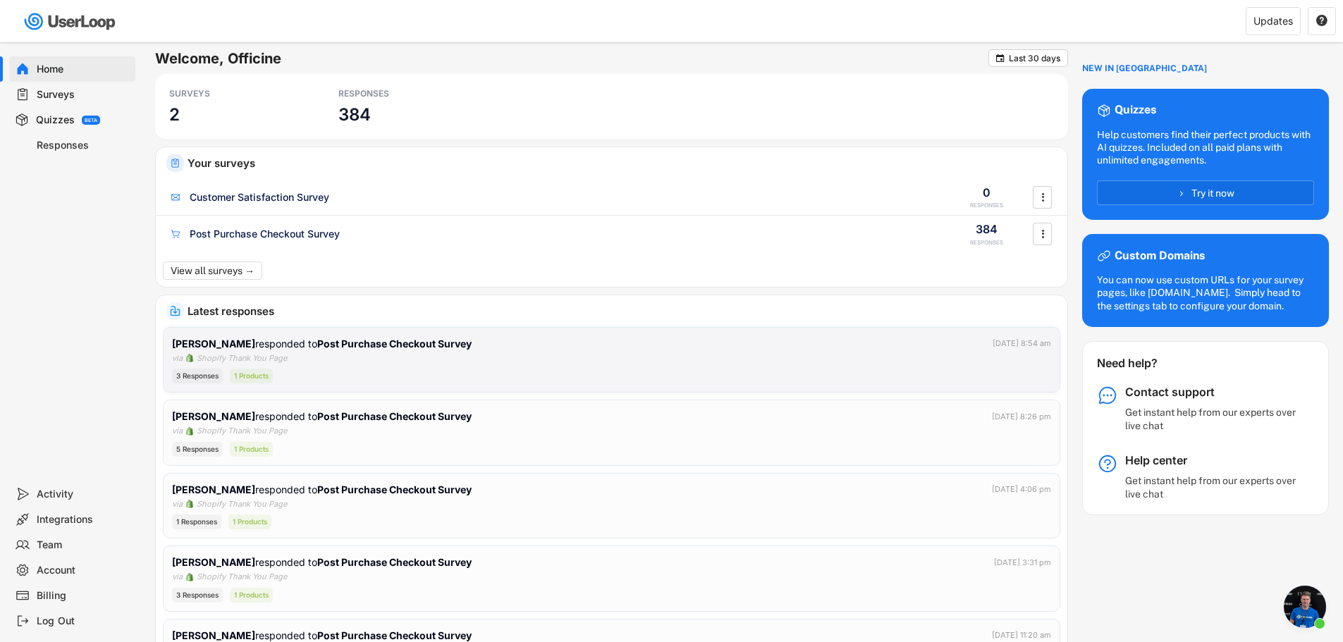
click at [298, 350] on div "[PERSON_NAME] responded to Post Purchase Checkout Survey" at bounding box center [323, 343] width 302 height 15
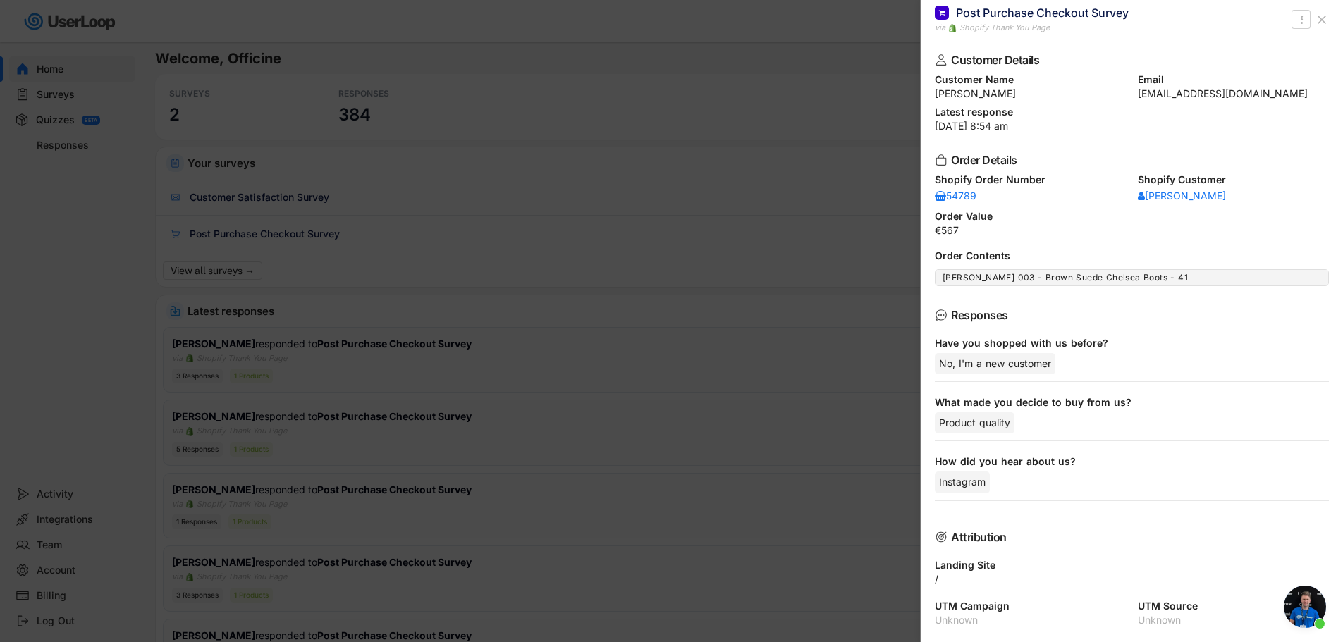
click at [1319, 20] on icon at bounding box center [1322, 20] width 14 height 14
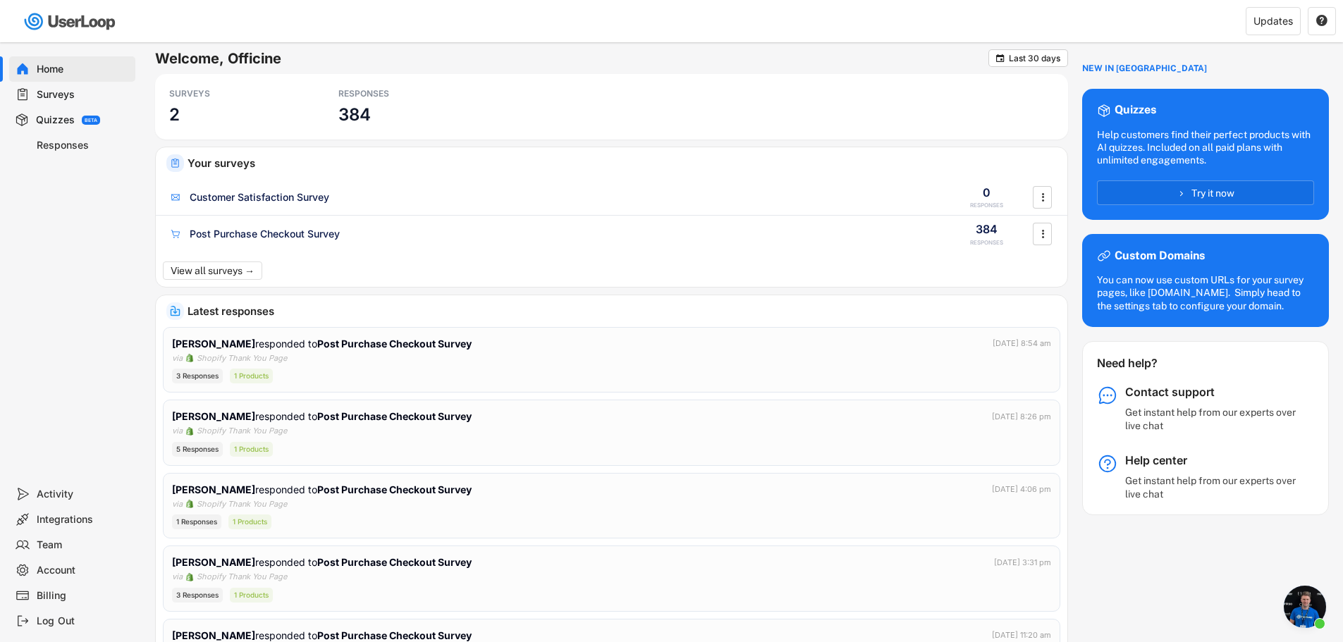
click at [59, 152] on div "Responses" at bounding box center [72, 145] width 126 height 25
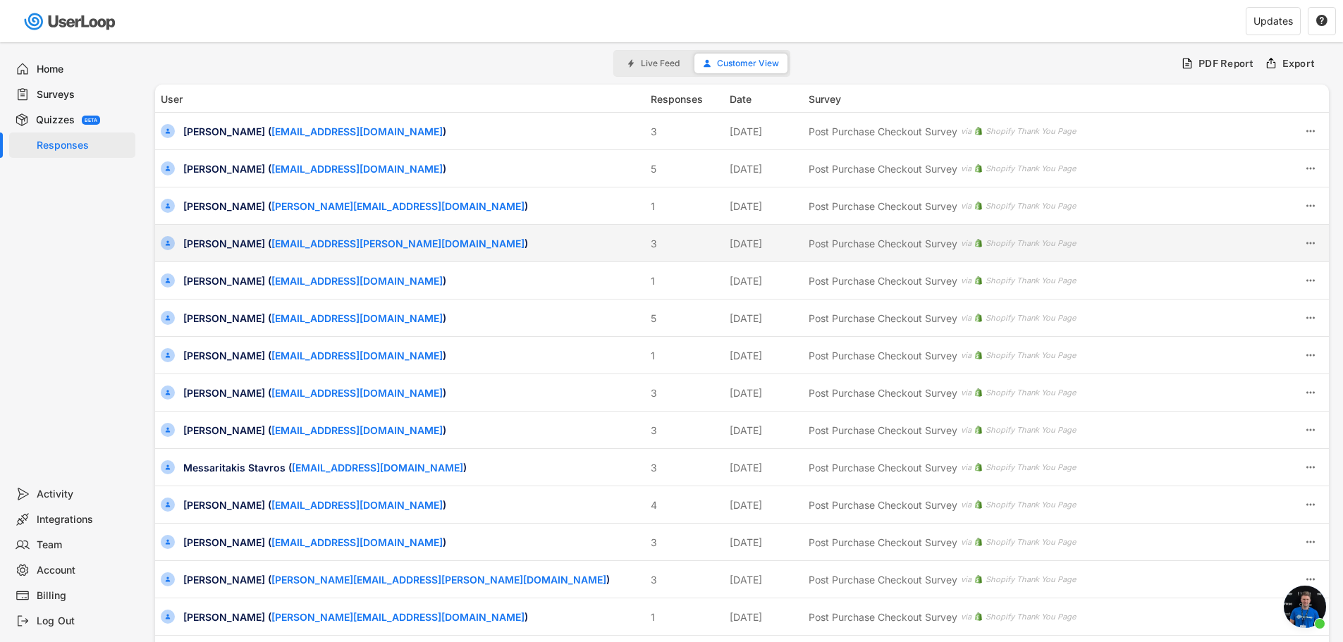
click at [208, 245] on div "[PERSON_NAME] ( [EMAIL_ADDRESS][PERSON_NAME][DOMAIN_NAME] )" at bounding box center [412, 243] width 459 height 15
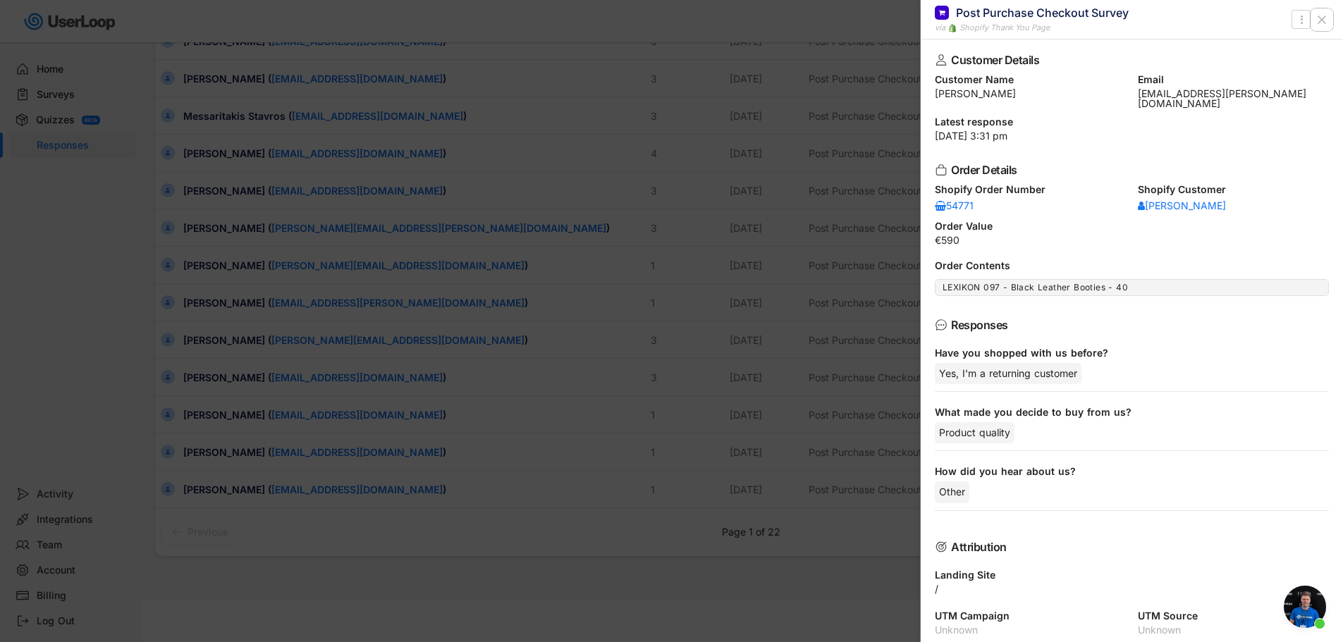
click at [1320, 16] on icon at bounding box center [1322, 20] width 14 height 14
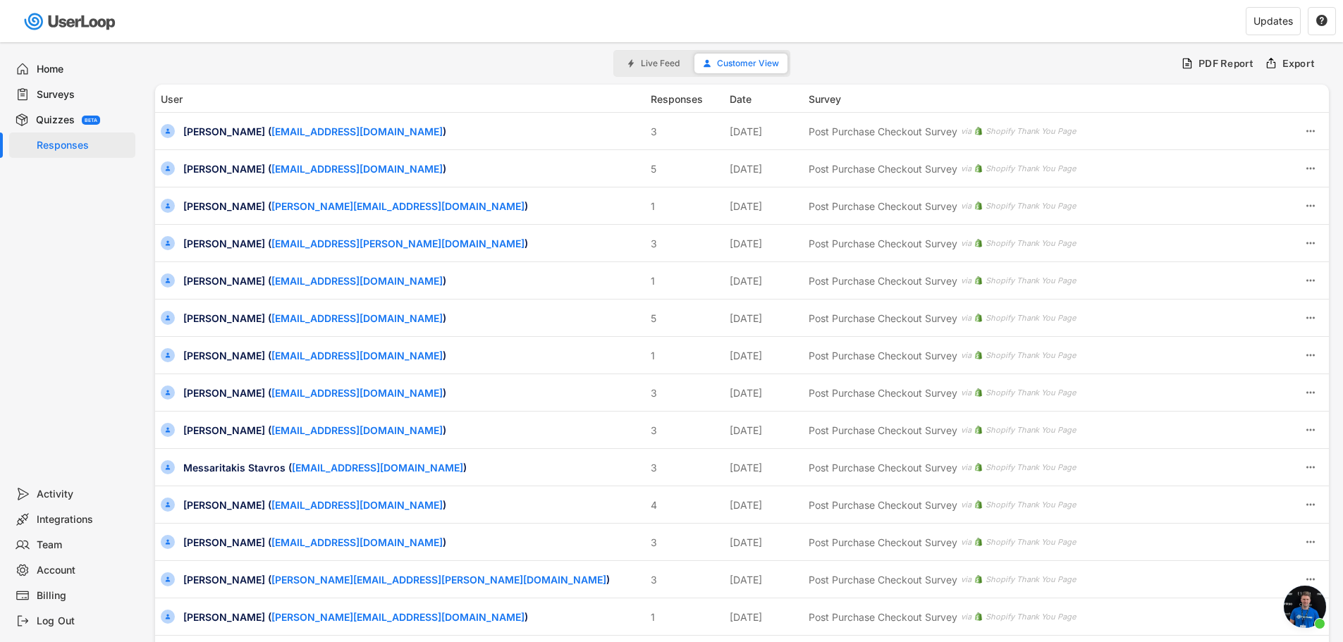
click at [55, 573] on div "Account" at bounding box center [83, 570] width 93 height 13
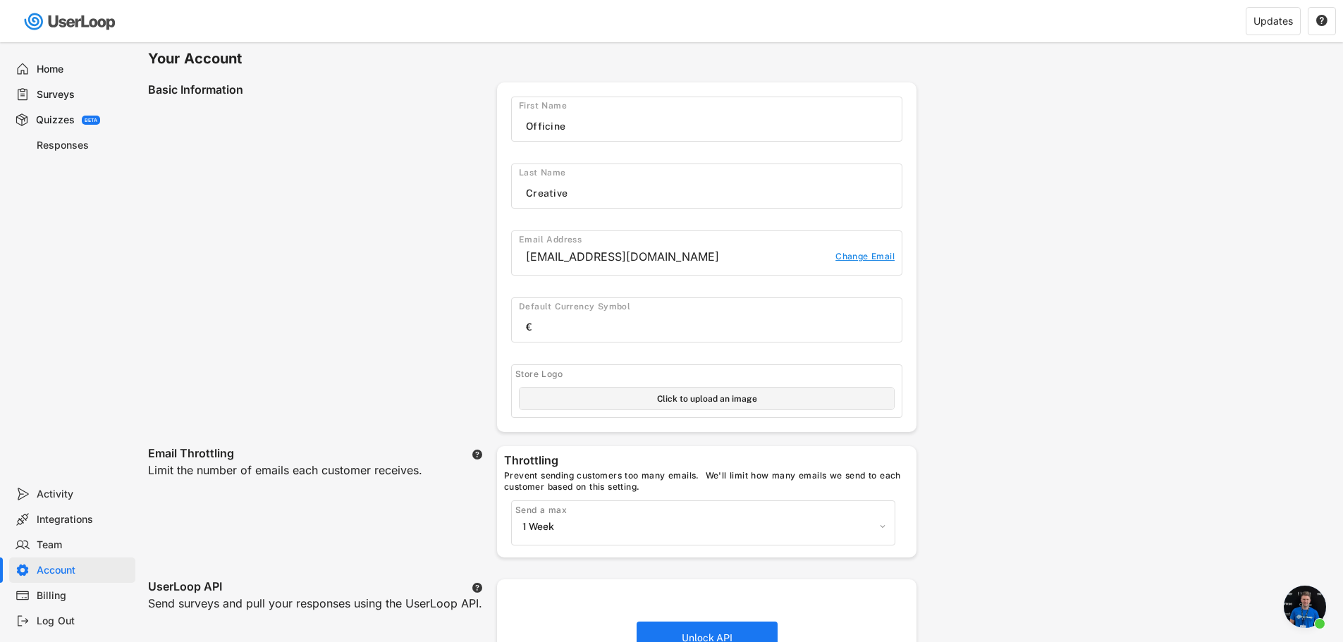
scroll to position [212, 0]
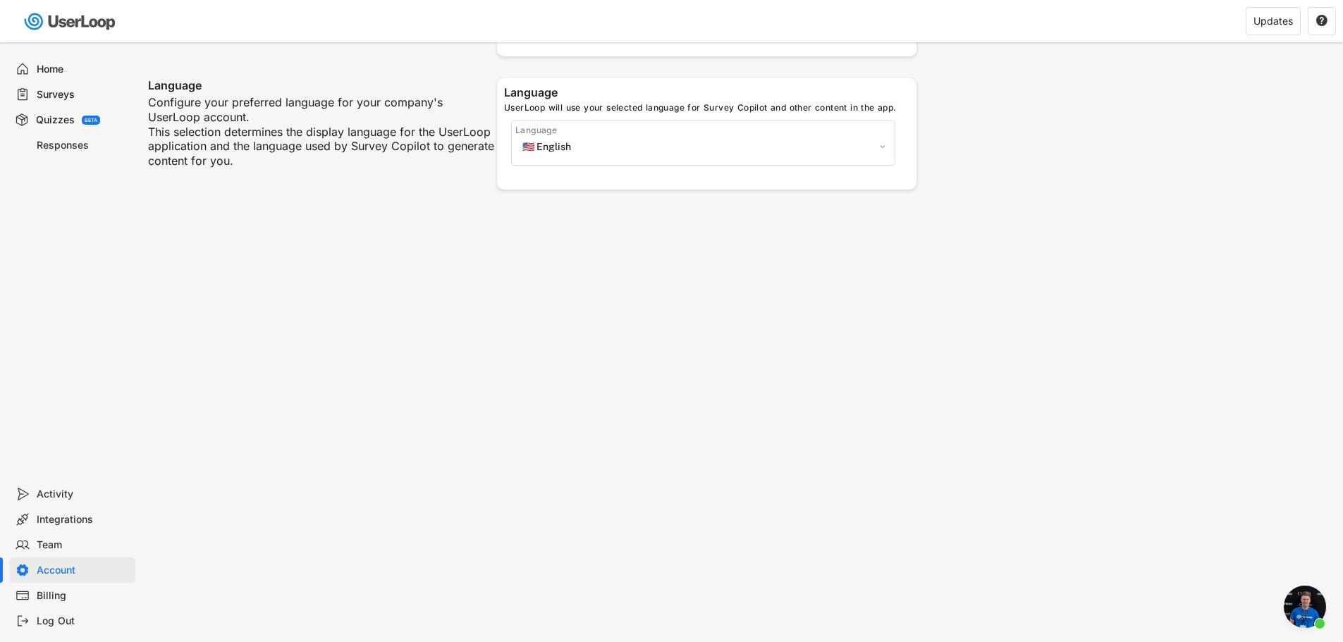
click at [71, 542] on div "Team" at bounding box center [83, 545] width 93 height 13
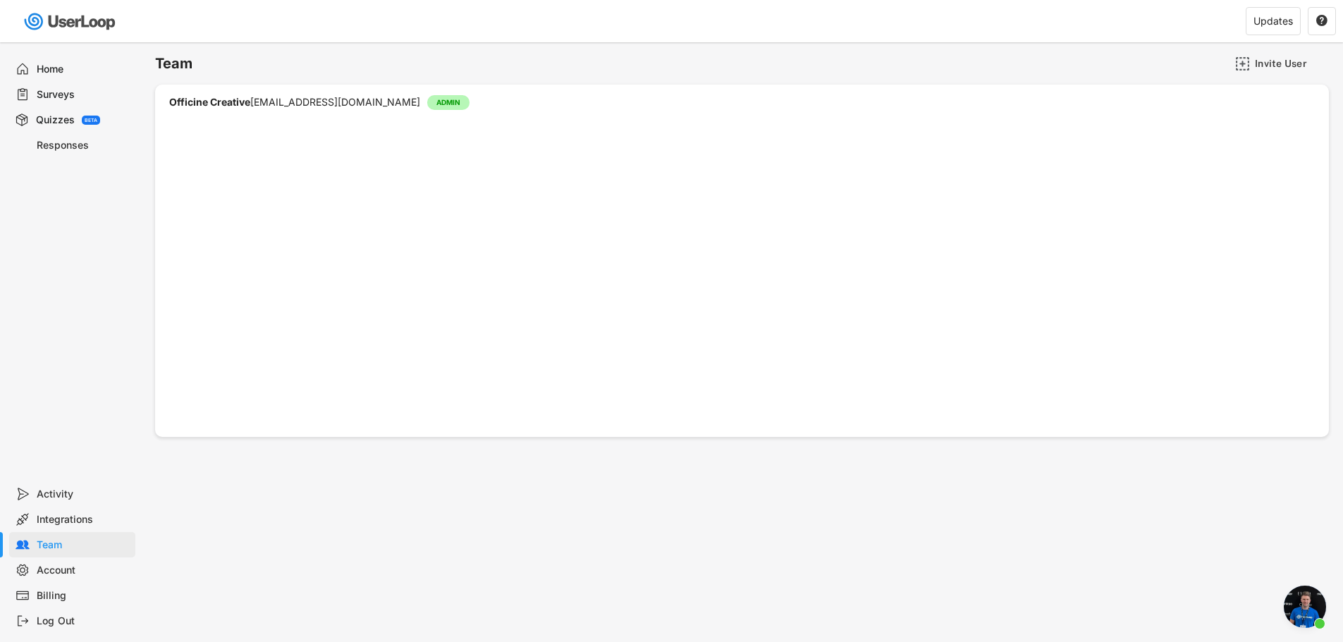
click at [72, 523] on div "Integrations" at bounding box center [83, 519] width 93 height 13
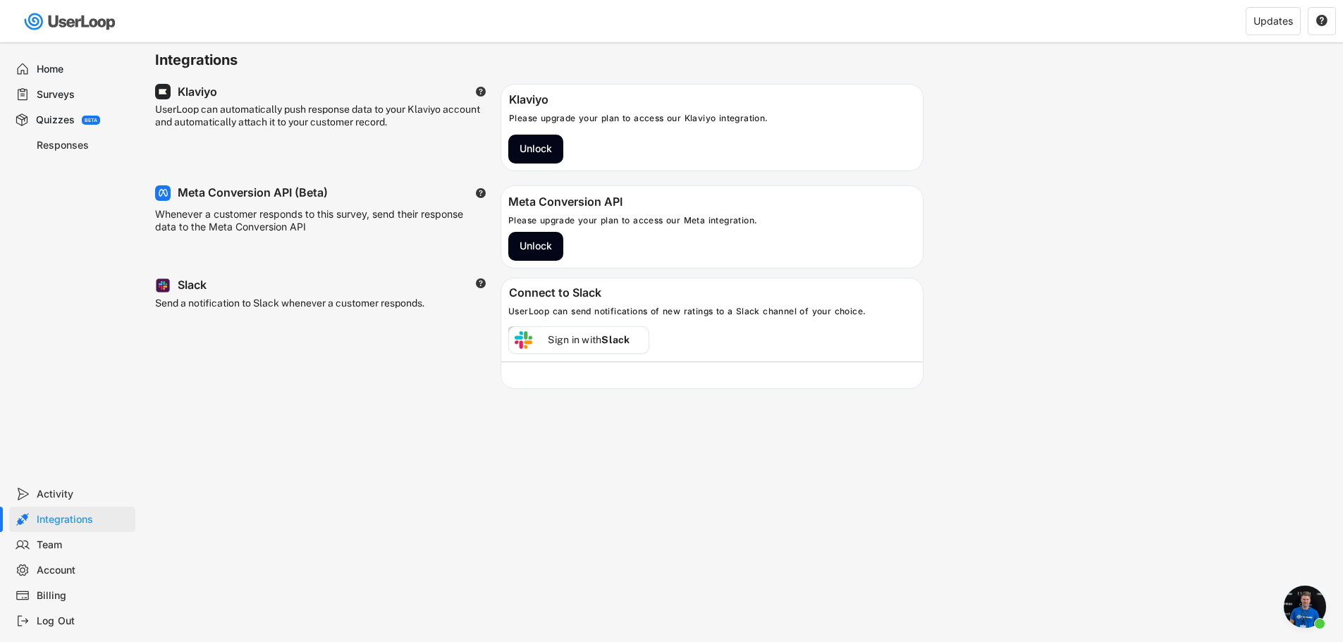
click at [59, 494] on div "Activity" at bounding box center [83, 494] width 93 height 13
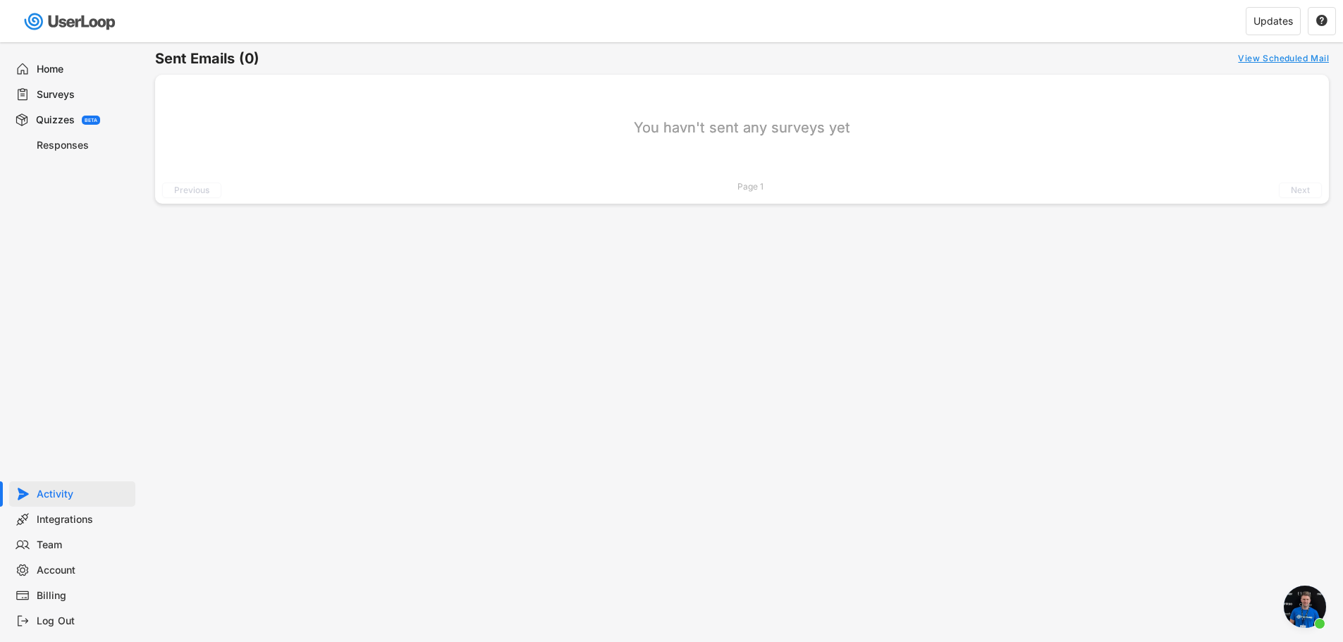
click at [67, 149] on div "Responses" at bounding box center [83, 145] width 93 height 13
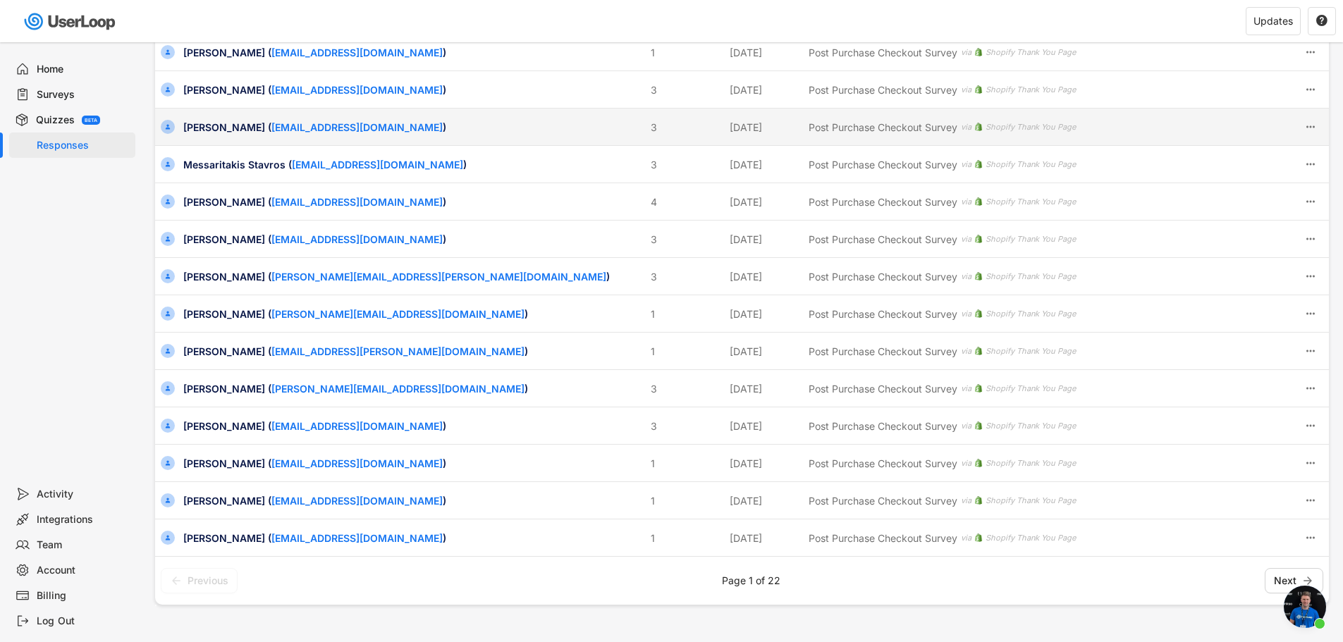
scroll to position [352, 0]
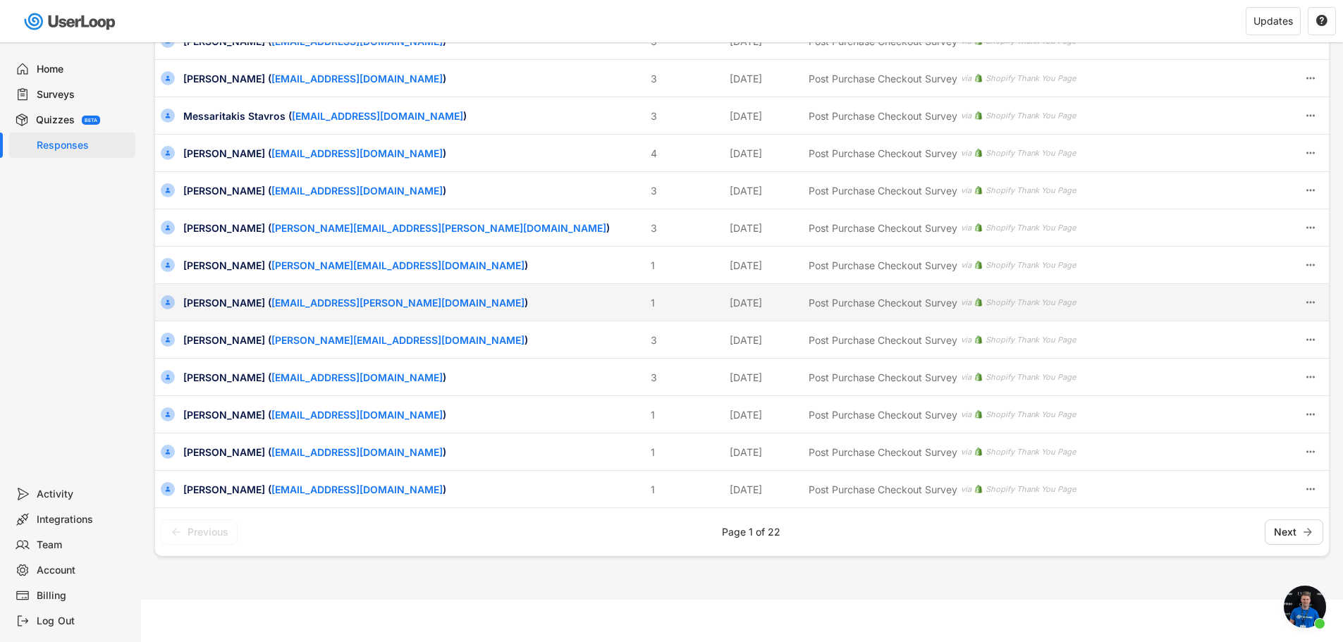
click at [211, 310] on div "[PERSON_NAME] ( [EMAIL_ADDRESS][PERSON_NAME][DOMAIN_NAME] )" at bounding box center [412, 302] width 459 height 15
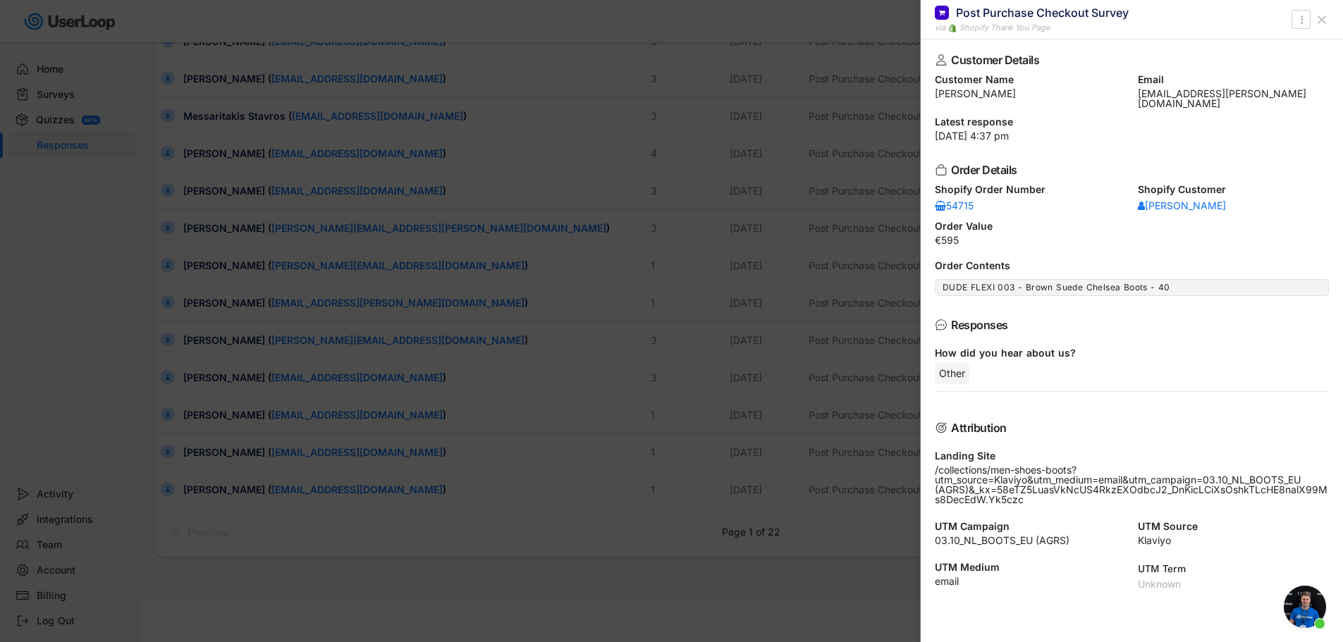
click at [1319, 16] on use at bounding box center [1322, 19] width 7 height 7
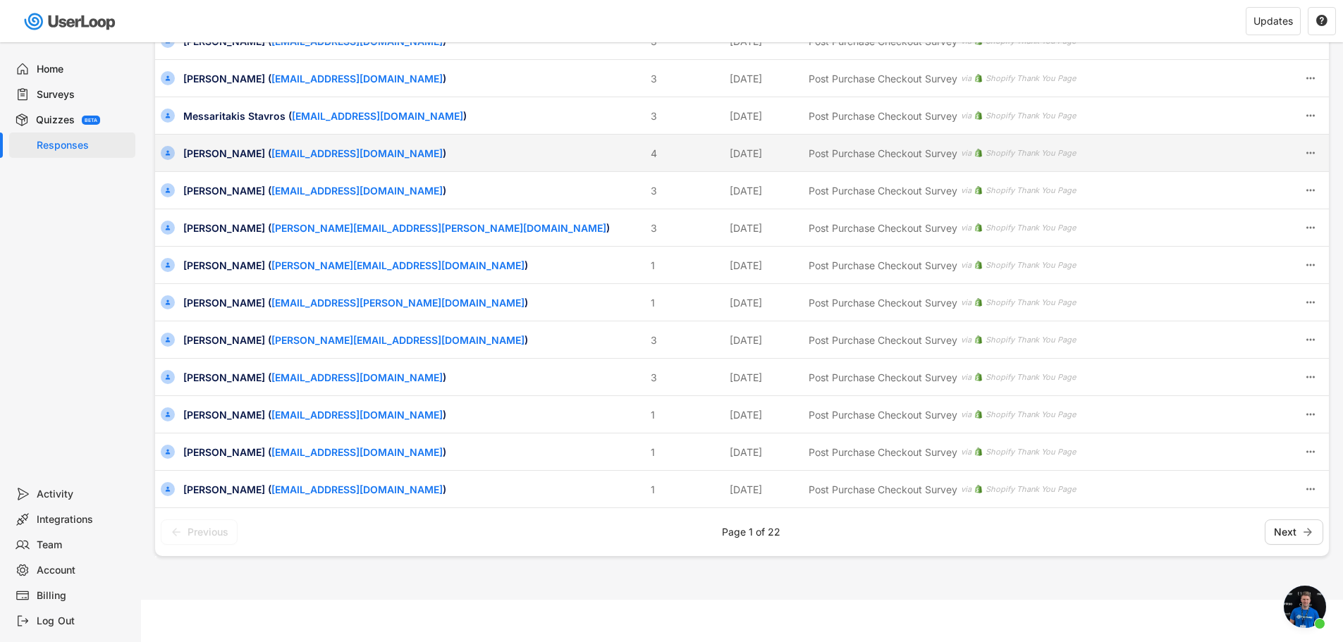
scroll to position [0, 0]
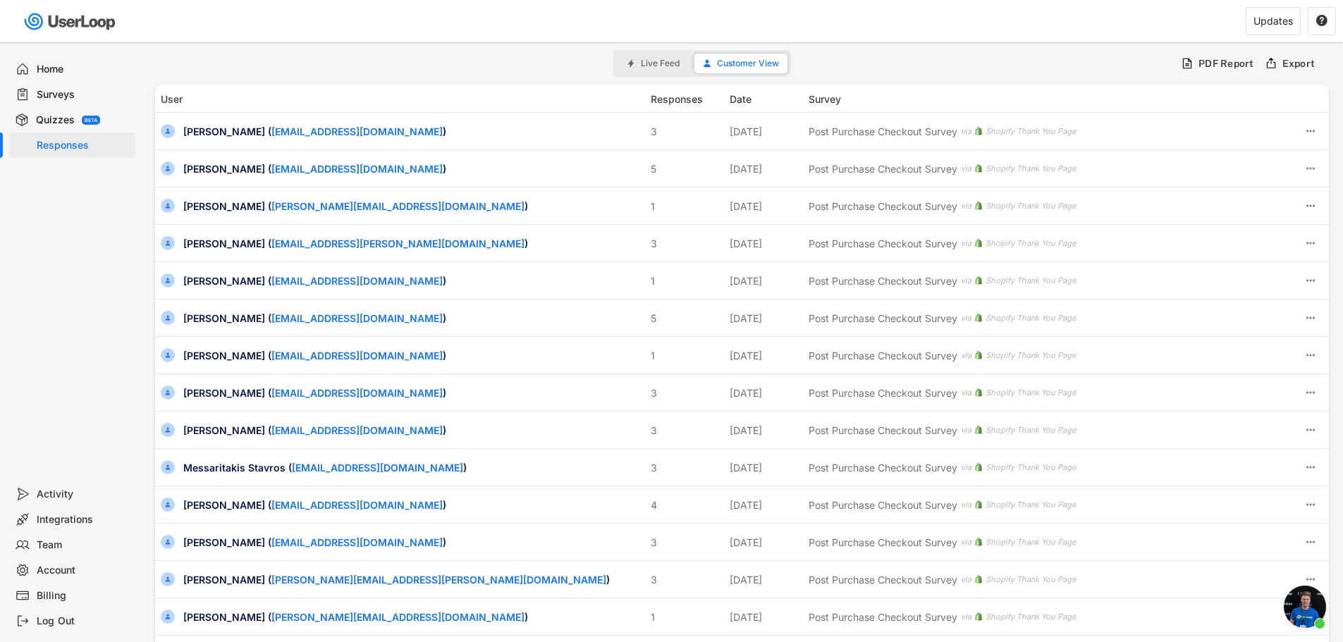
click at [78, 92] on div "Surveys" at bounding box center [83, 94] width 93 height 13
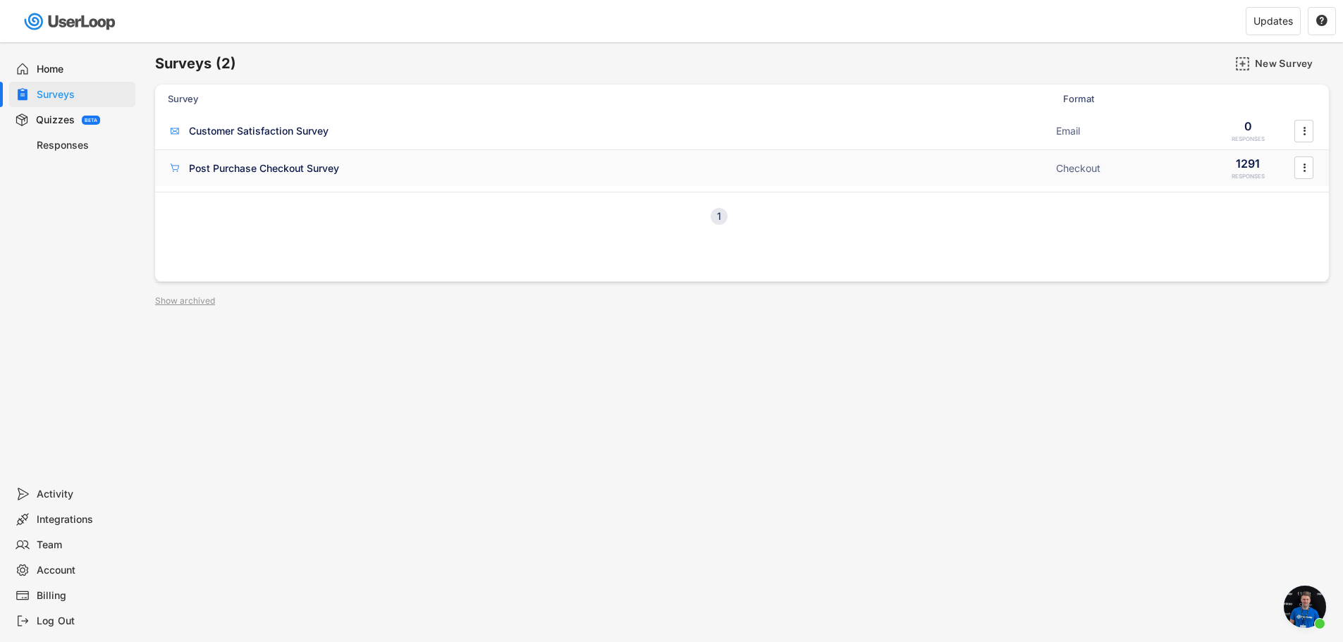
click at [206, 172] on div "Post Purchase Checkout Survey" at bounding box center [264, 168] width 150 height 14
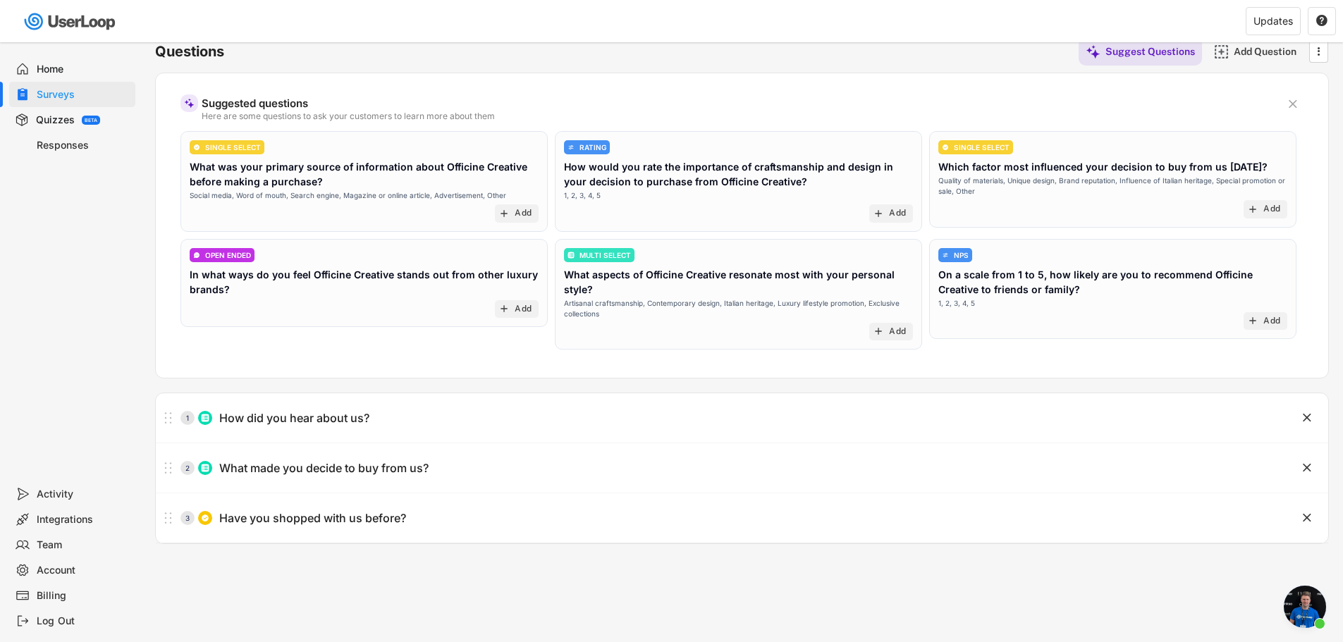
scroll to position [122, 0]
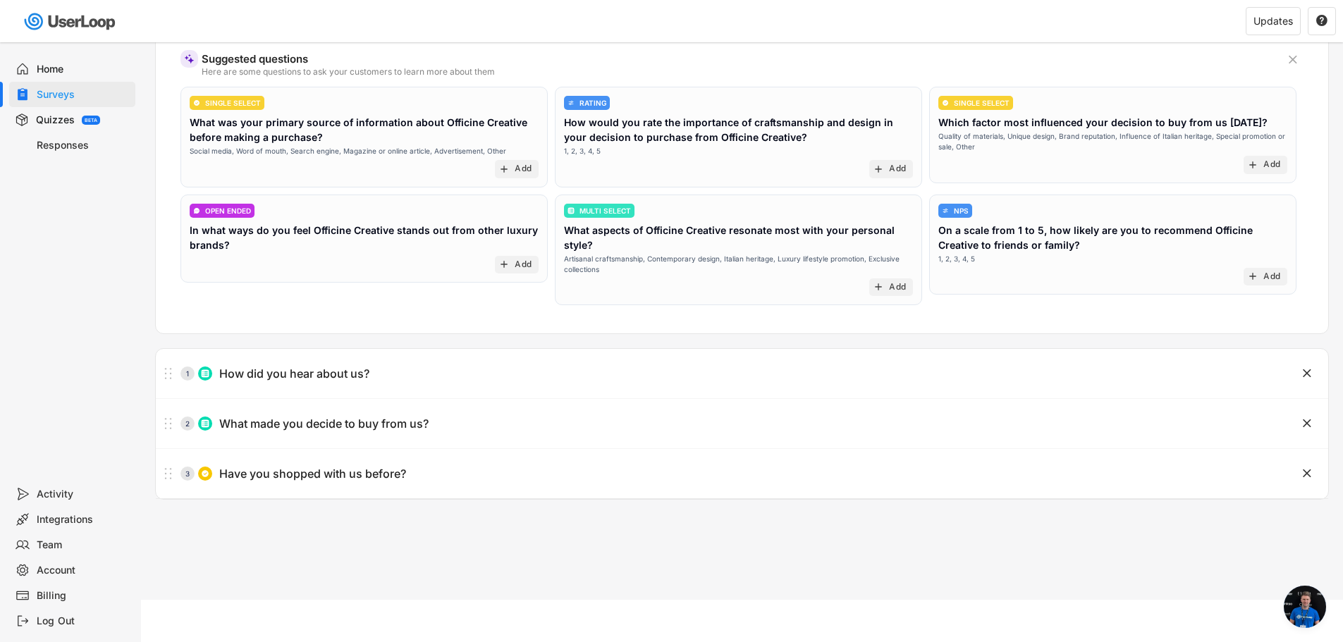
drag, startPoint x: 73, startPoint y: 519, endPoint x: 399, endPoint y: 430, distance: 338.3
click at [73, 519] on div "Integrations" at bounding box center [83, 519] width 93 height 13
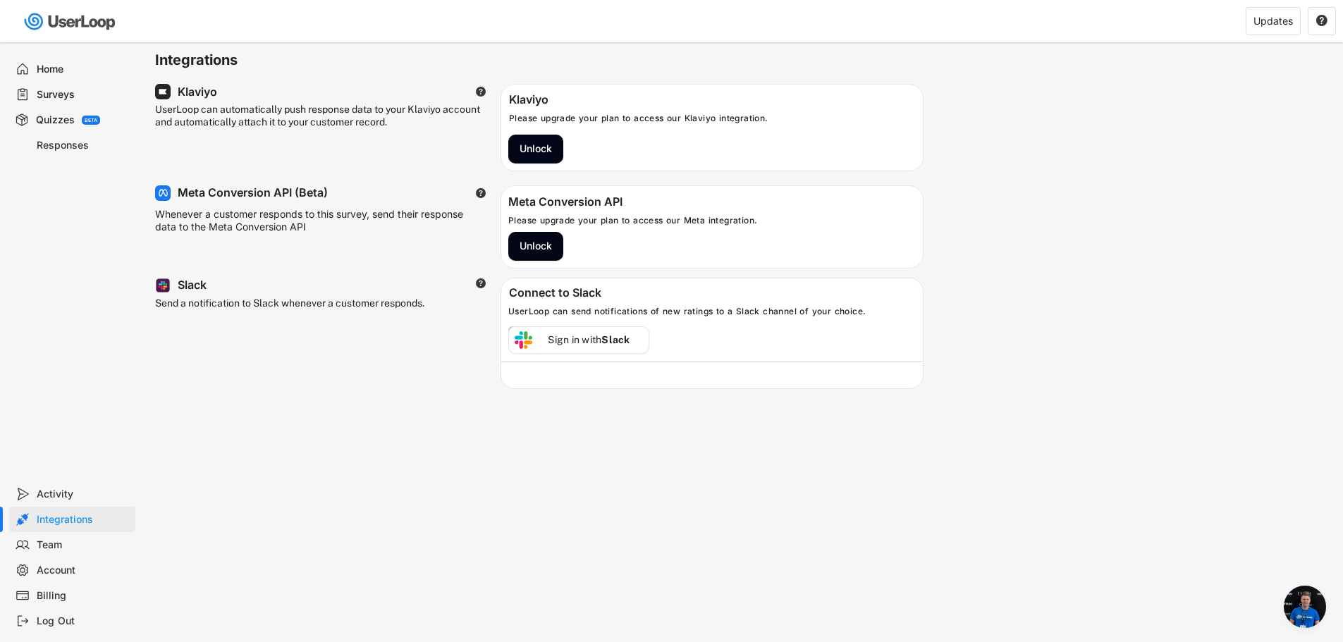
click at [47, 73] on div "Home" at bounding box center [83, 69] width 93 height 13
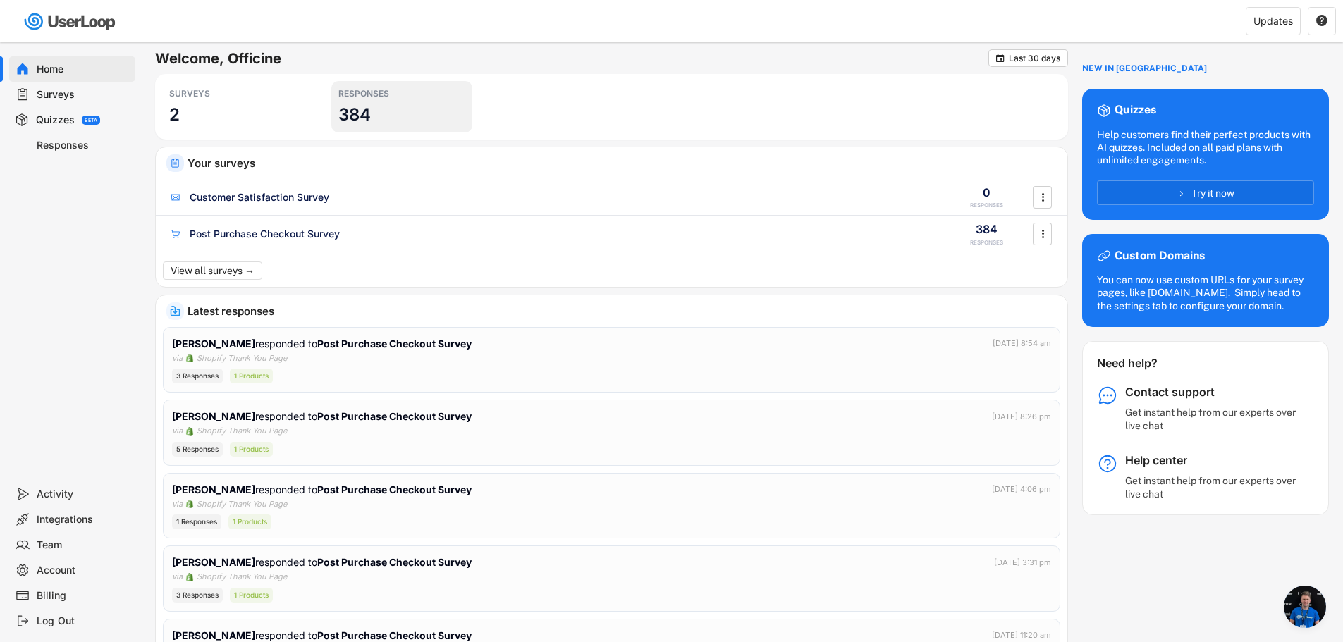
click at [352, 117] on h3 "384" at bounding box center [354, 115] width 32 height 22
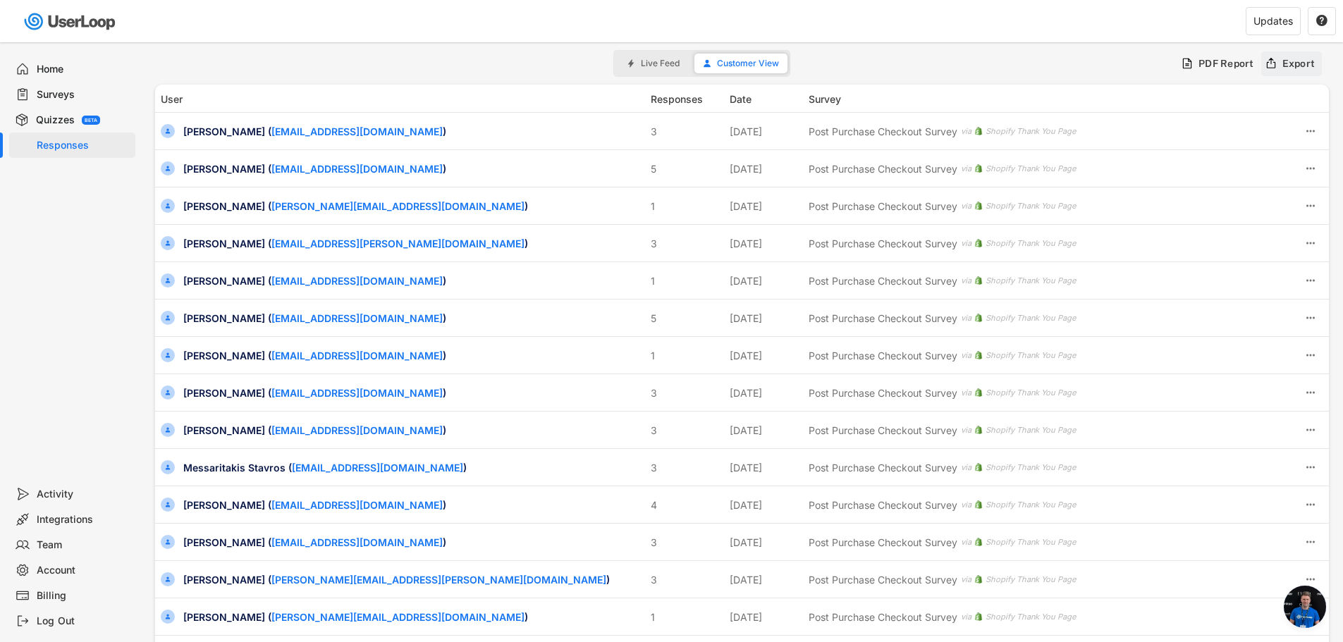
click at [1314, 54] on div "Export" at bounding box center [1291, 63] width 61 height 25
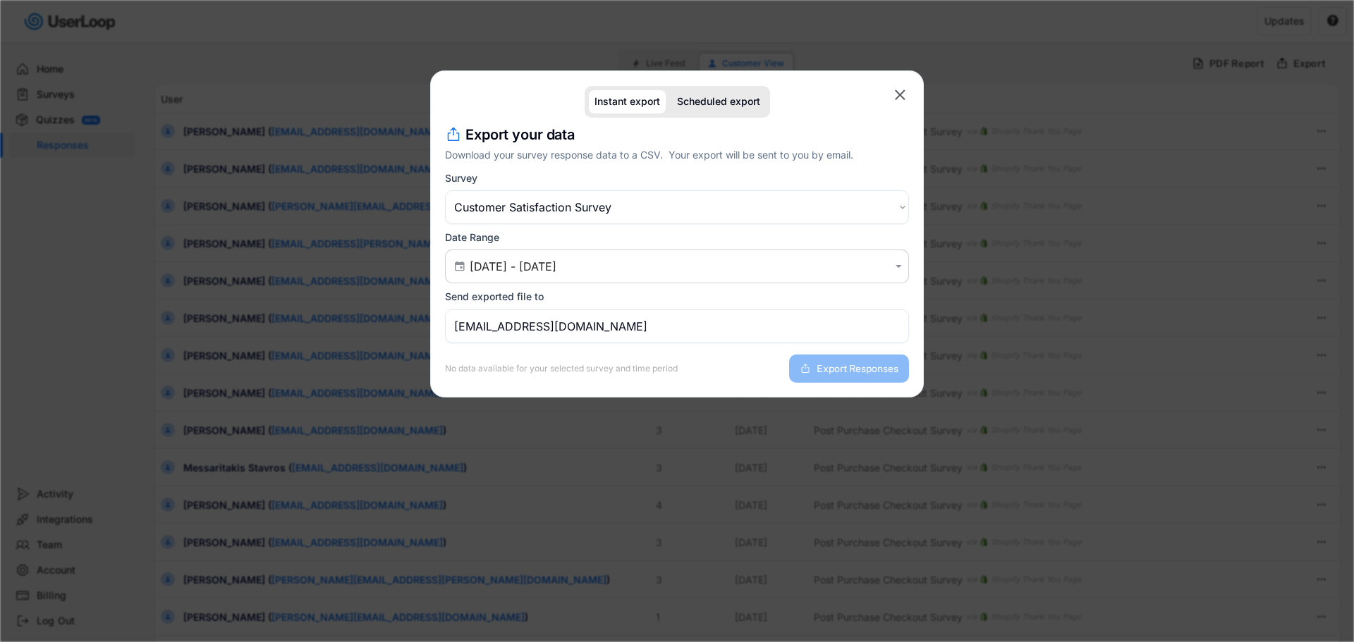
click at [898, 97] on text "" at bounding box center [900, 95] width 11 height 18
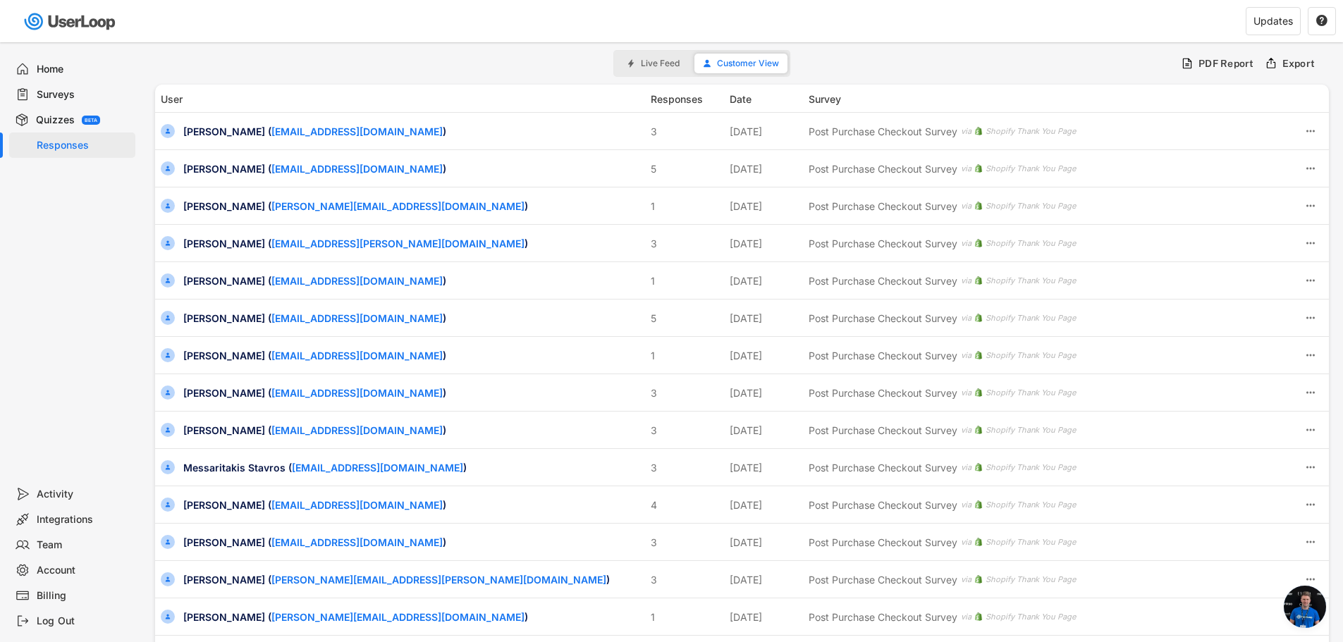
click at [1314, 607] on span "Aprire la chat" at bounding box center [1305, 607] width 42 height 42
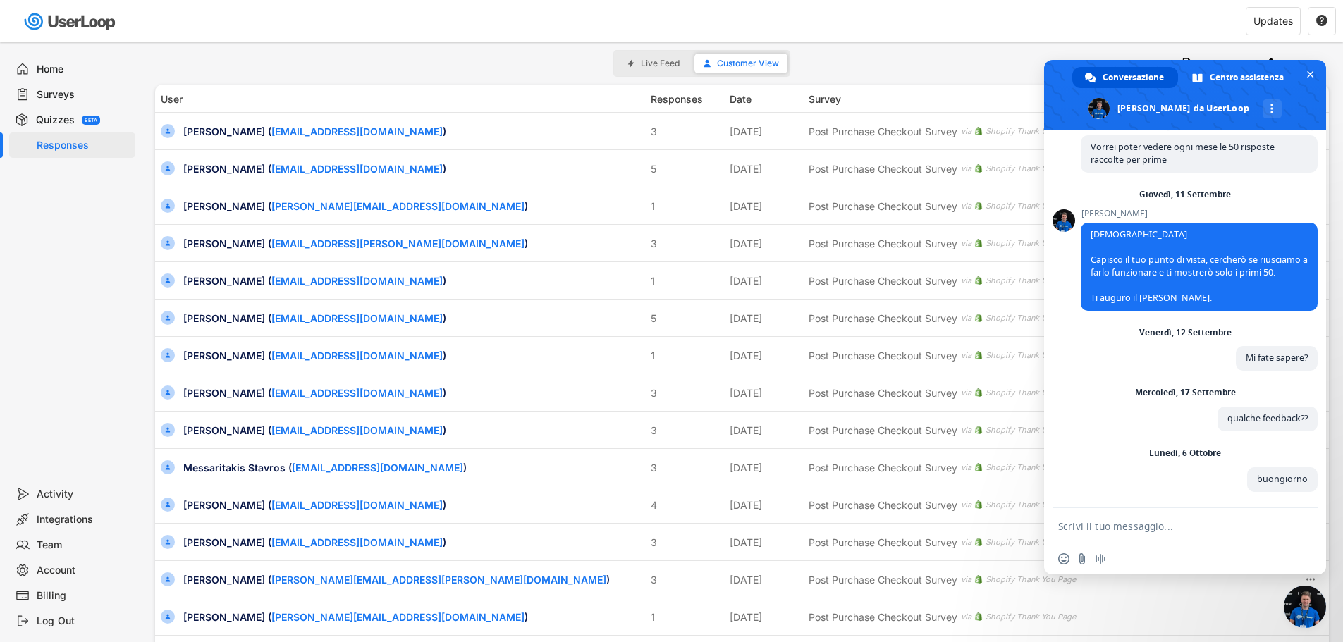
click at [1134, 521] on textarea "Scrivi il tuo messaggio..." at bounding box center [1169, 526] width 223 height 13
click at [72, 598] on div "Billing" at bounding box center [83, 595] width 93 height 13
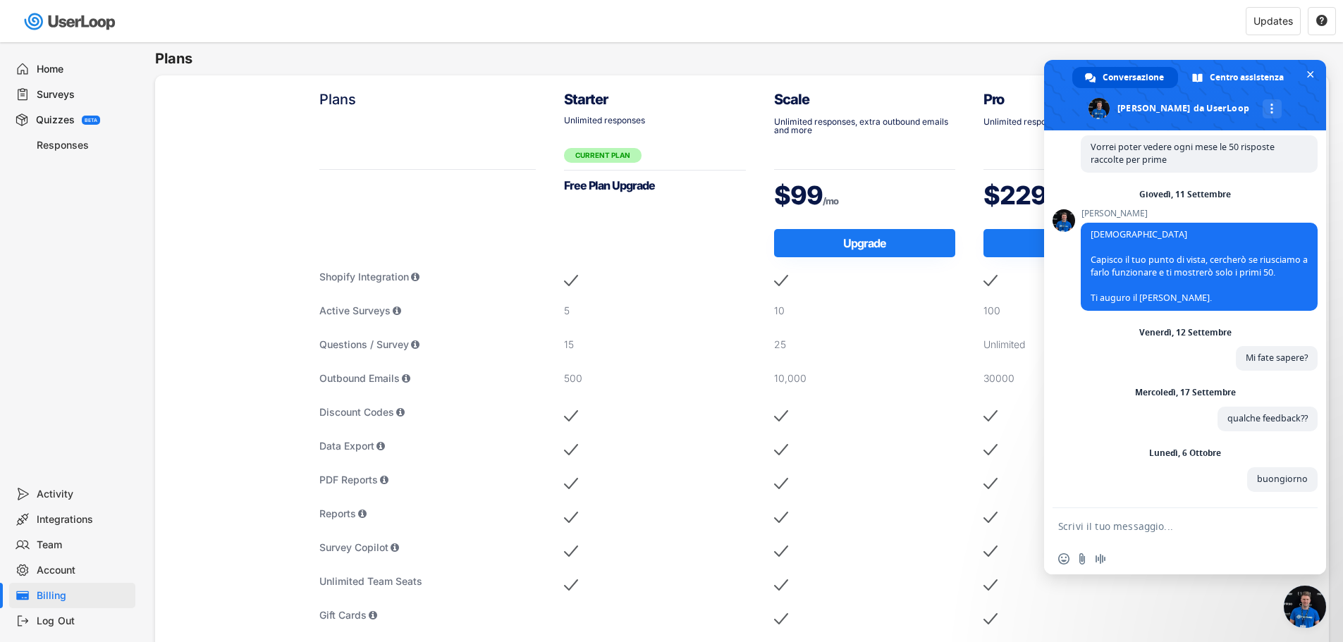
click at [950, 47] on div "Plans Plans Shopify Integration Active Surveys Questions / Survey Outbound Emai…" at bounding box center [742, 653] width 1202 height 1223
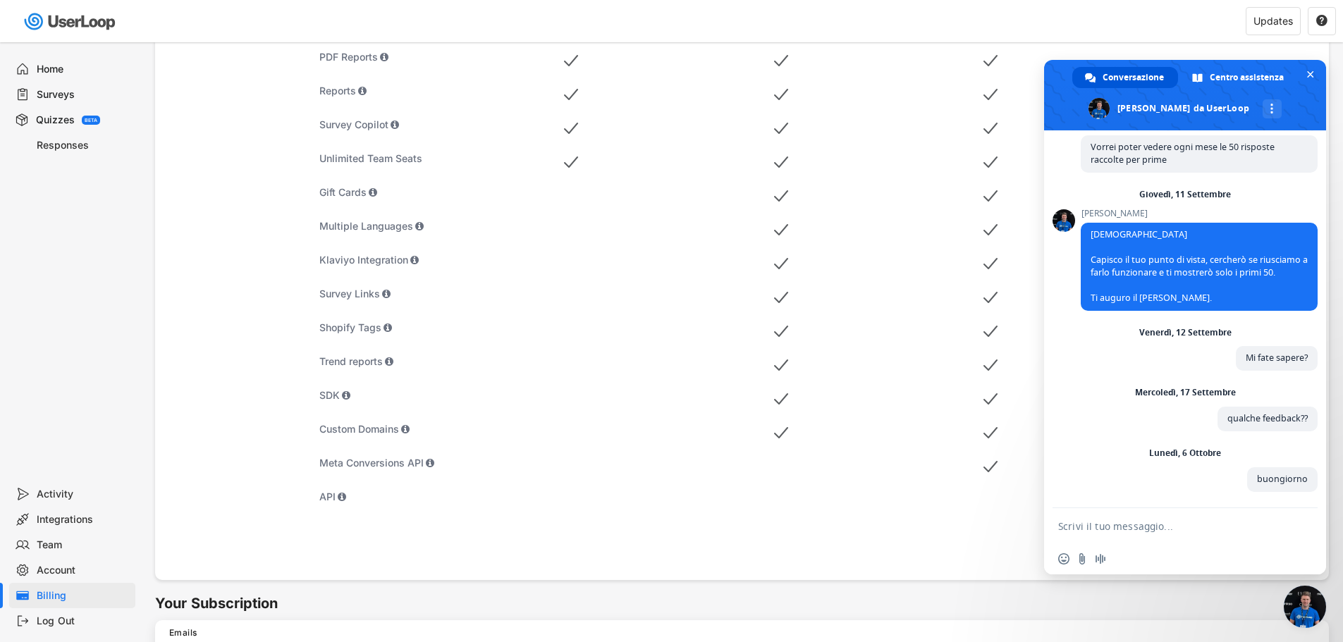
scroll to position [212, 0]
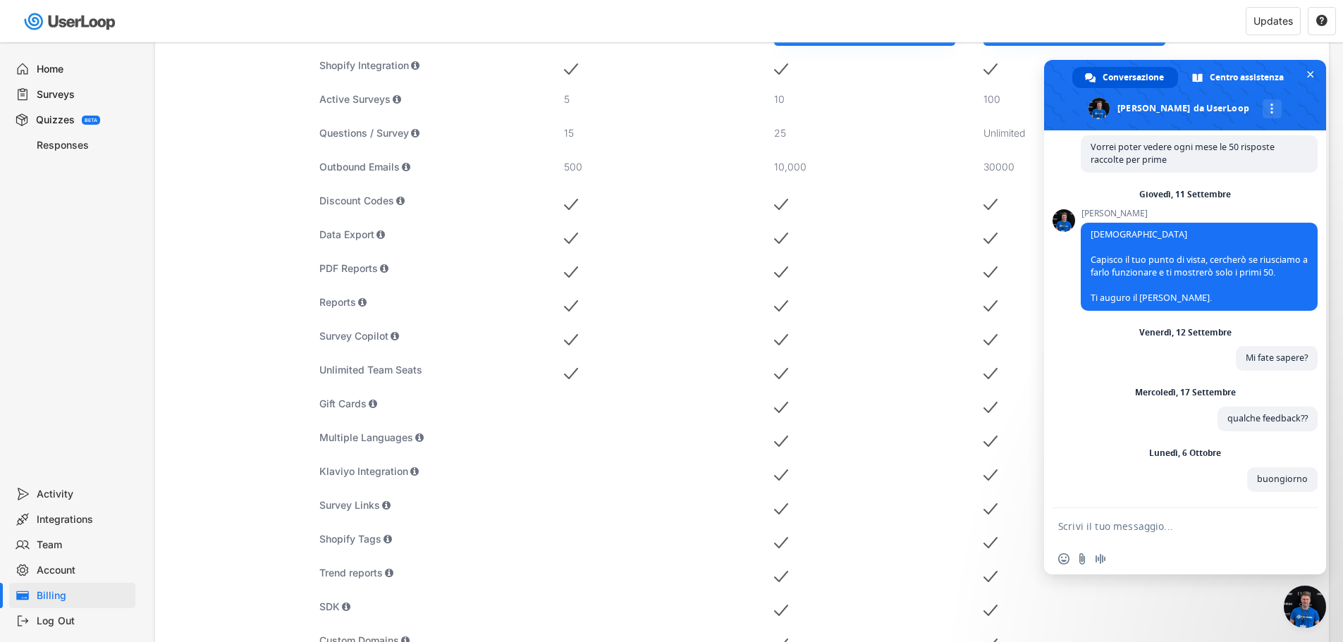
click at [1103, 526] on textarea "Scrivi il tuo messaggio..." at bounding box center [1169, 526] width 223 height 13
type textarea "Non riesco a scaricare il report"
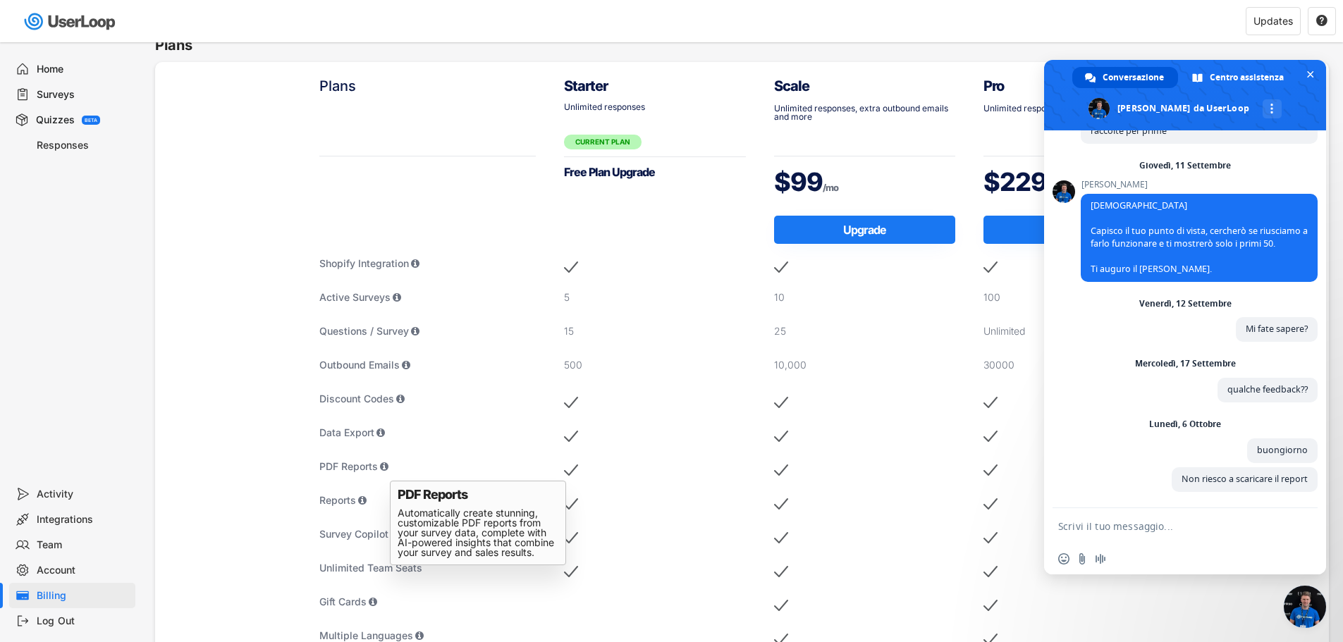
scroll to position [0, 0]
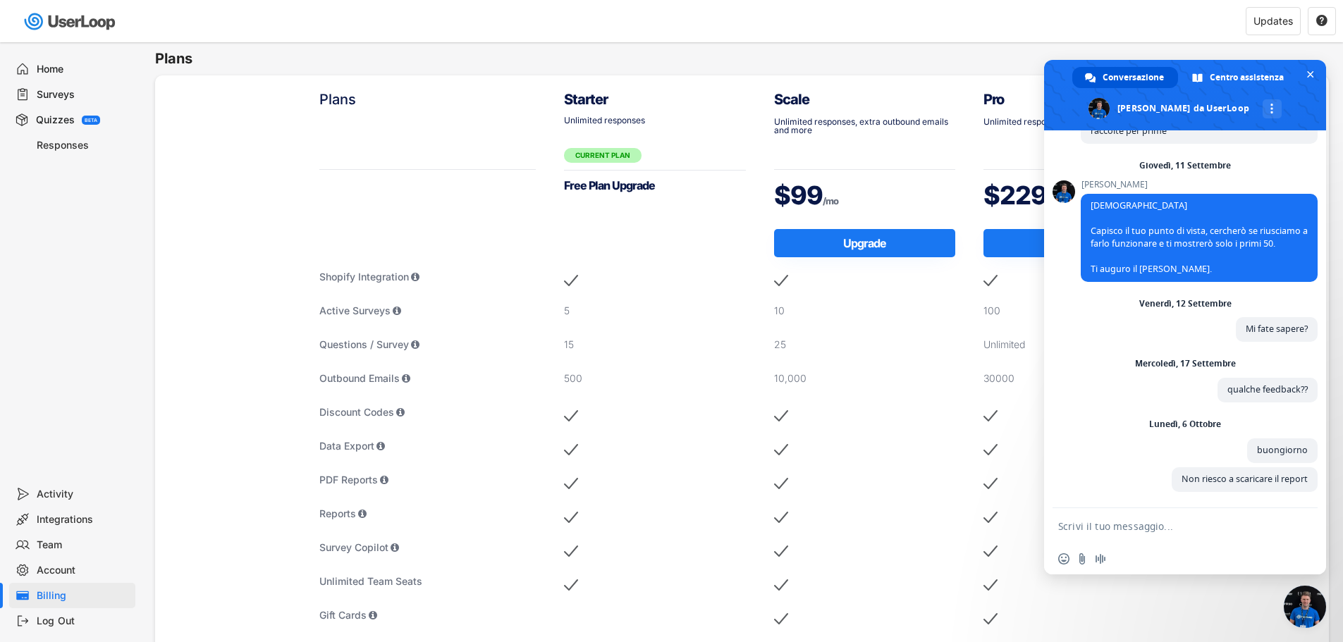
click at [55, 142] on div "Responses" at bounding box center [83, 145] width 93 height 13
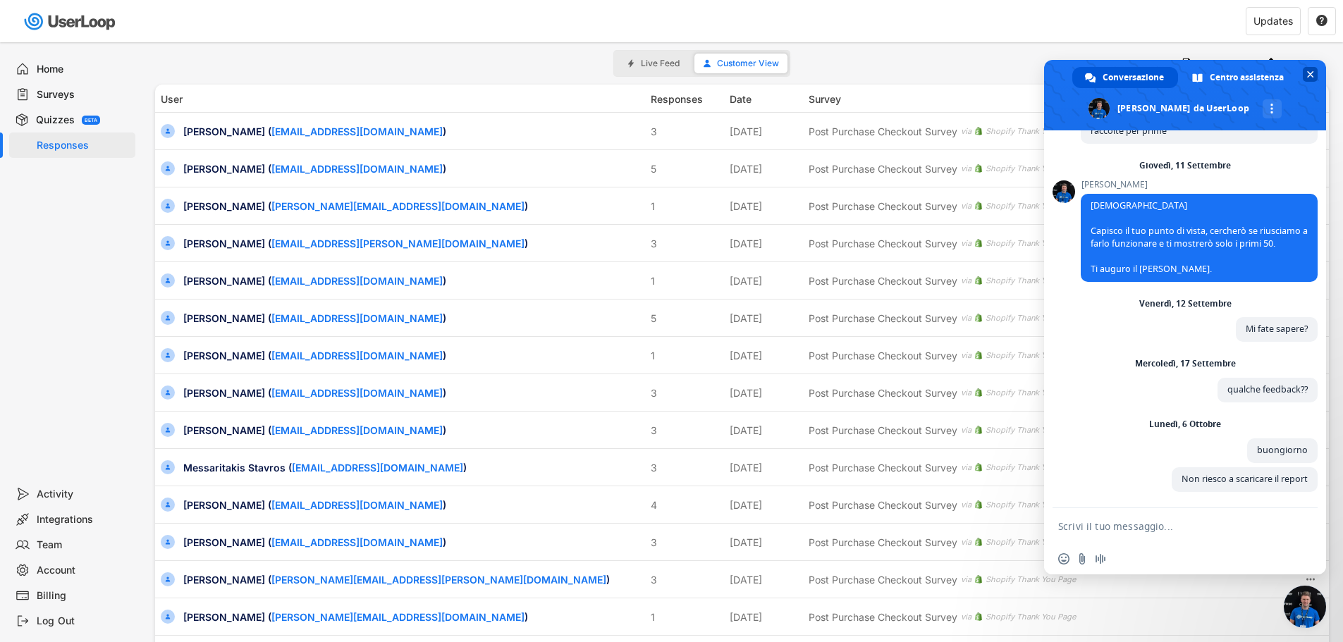
click at [1312, 78] on span "Chiudere la chat" at bounding box center [1310, 74] width 15 height 15
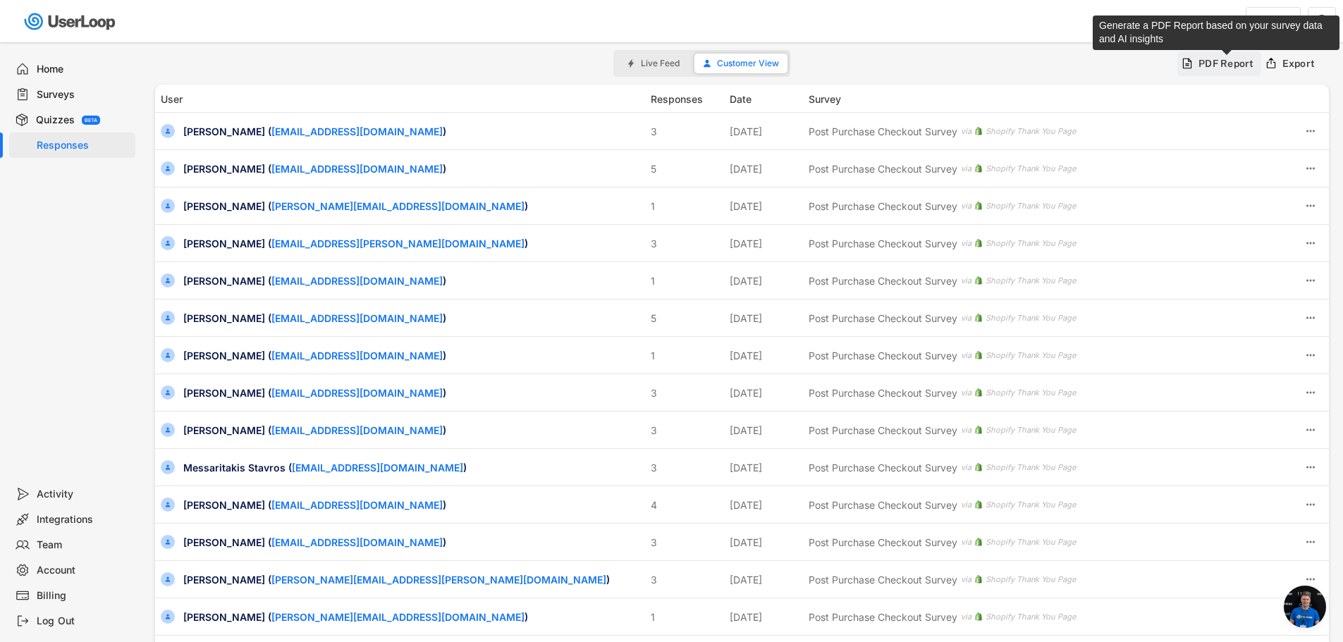
click at [1226, 66] on div "PDF Report" at bounding box center [1227, 63] width 56 height 13
type input "[DATE] - [DATE]"
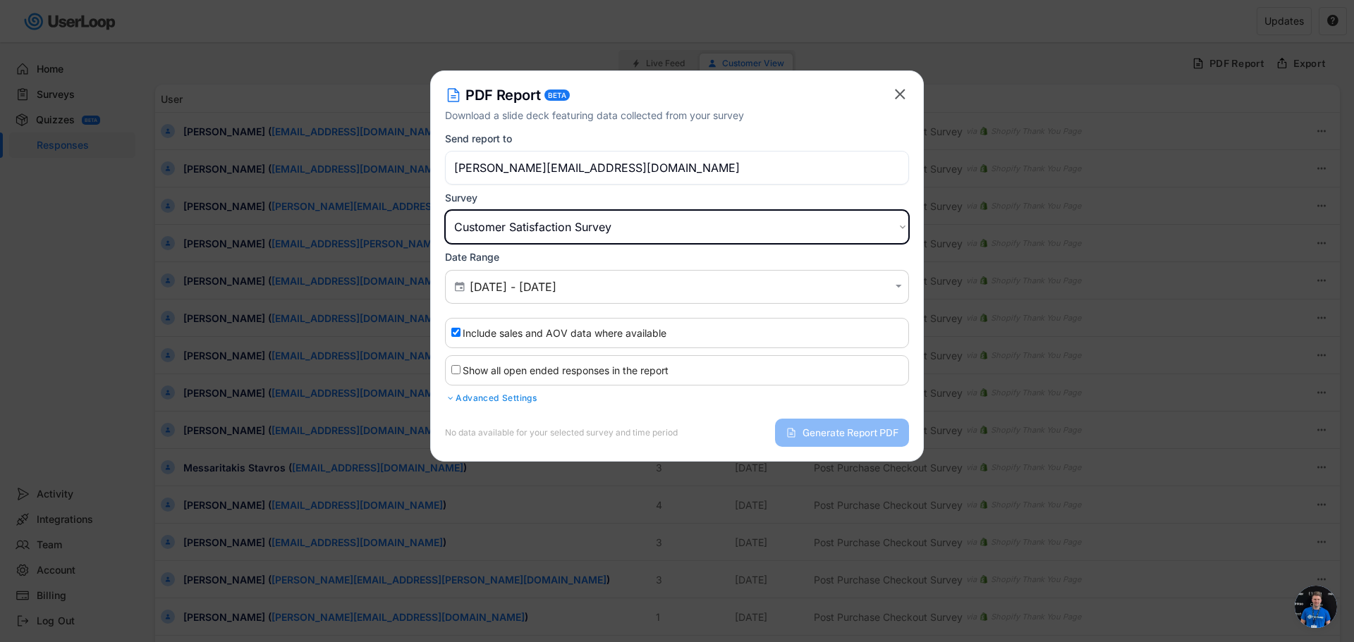
click at [534, 226] on select "Choose an option Post Purchase Checkout Survey Customer Satisfaction Survey" at bounding box center [677, 227] width 464 height 34
click at [445, 210] on select "Choose an option Post Purchase Checkout Survey Customer Satisfaction Survey" at bounding box center [677, 227] width 464 height 34
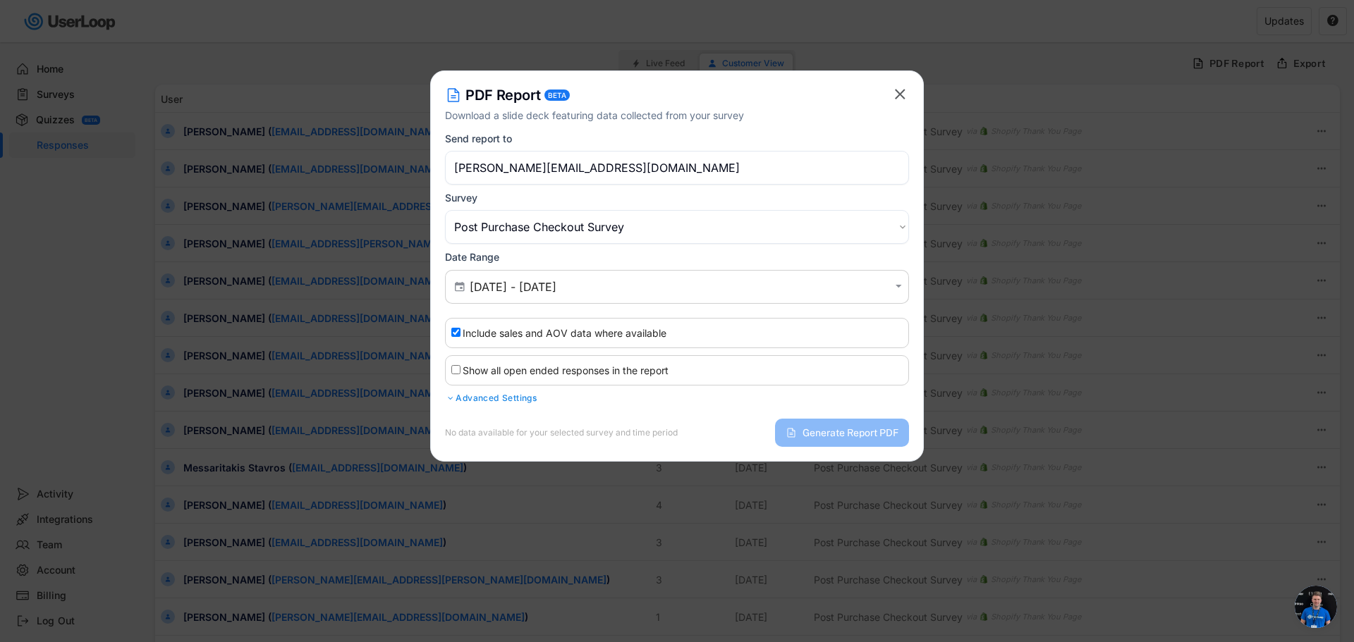
click at [527, 219] on select "Choose an option Post Purchase Checkout Survey Customer Satisfaction Survey" at bounding box center [677, 227] width 464 height 34
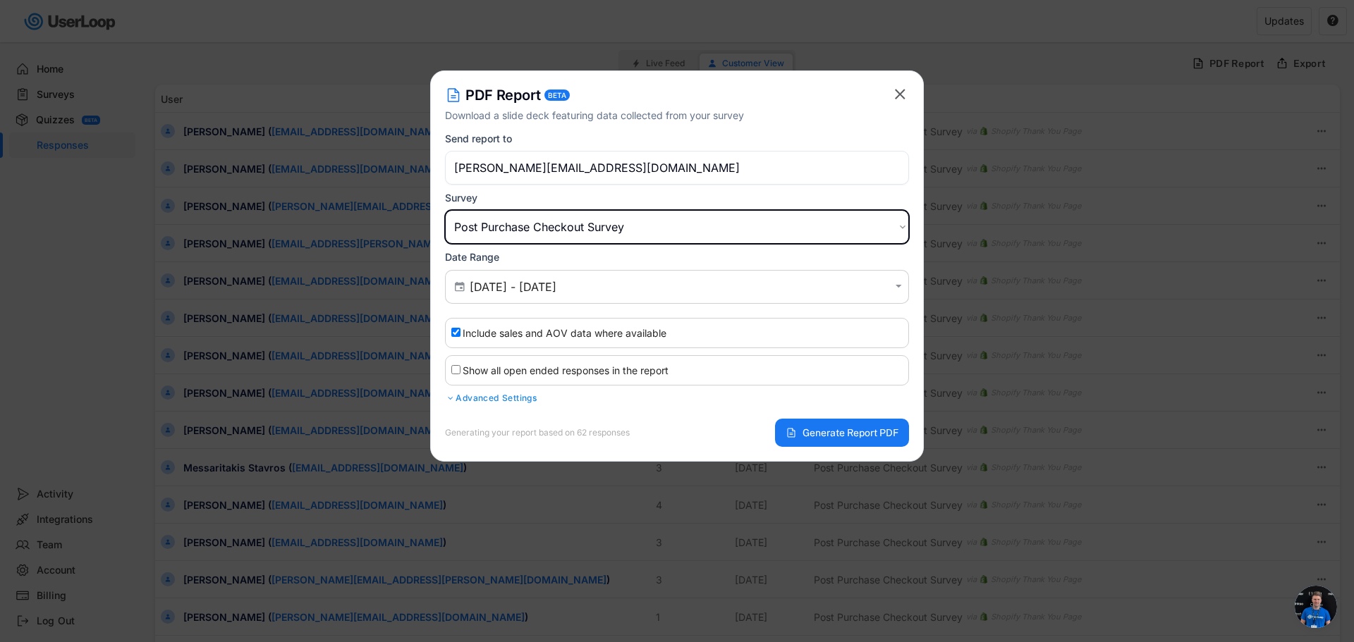
select select ""1348695171700984260__LOOKUP__1753707233895x402385713071001150""
click at [445, 210] on select "Choose an option Post Purchase Checkout Survey Customer Satisfaction Survey" at bounding box center [677, 227] width 464 height 34
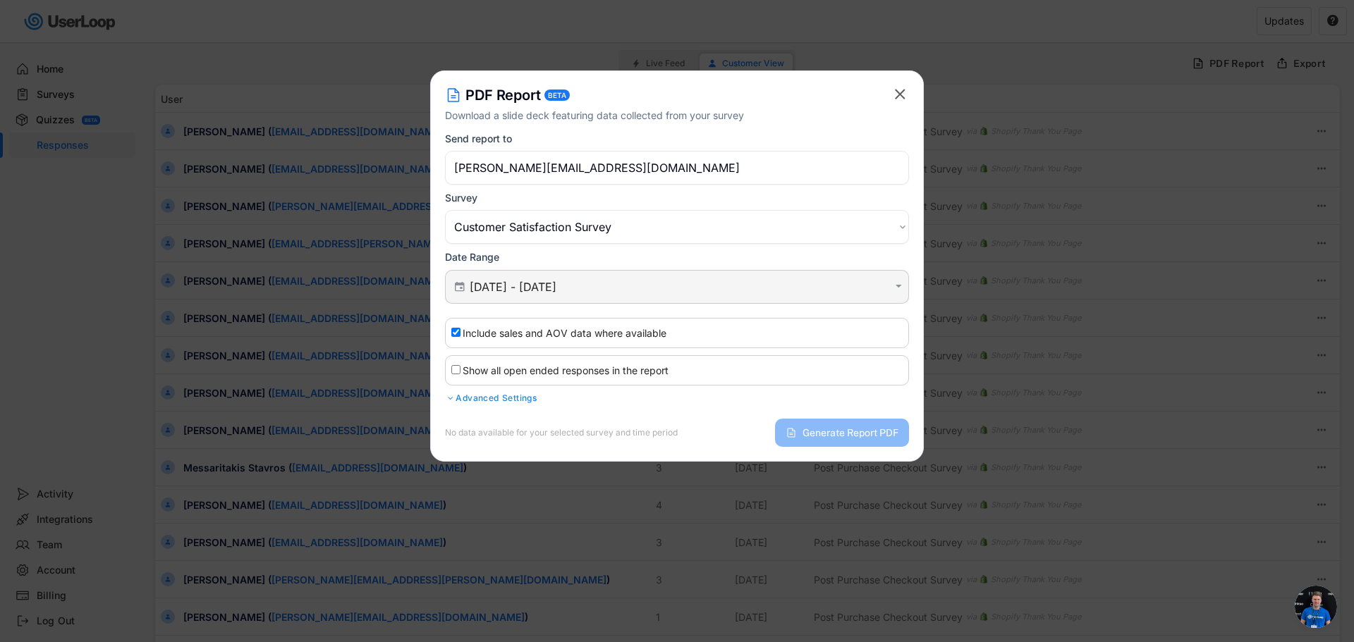
click at [516, 284] on input "[DATE] - [DATE]" at bounding box center [679, 287] width 419 height 14
click at [453, 334] on input "Include sales and AOV data where available" at bounding box center [455, 332] width 9 height 9
checkbox input "false"
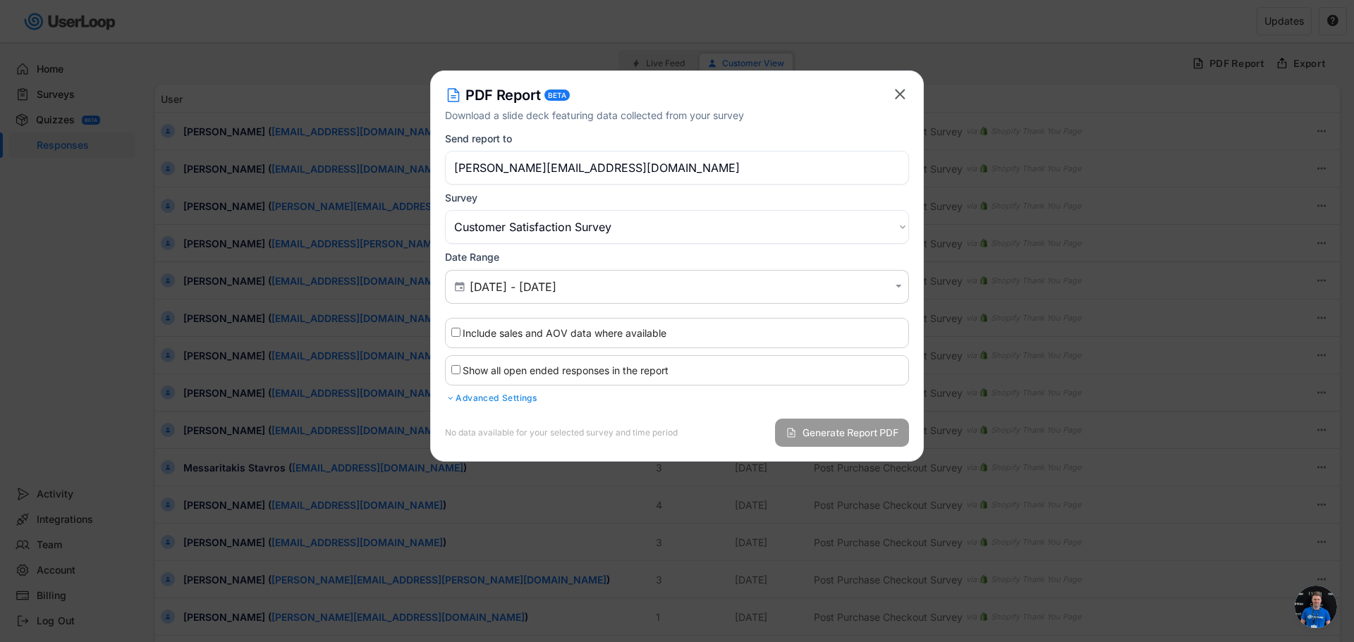
click at [817, 434] on span "Generate Report PDF" at bounding box center [850, 433] width 96 height 10
click at [818, 434] on span "Generate Report PDF" at bounding box center [850, 433] width 96 height 10
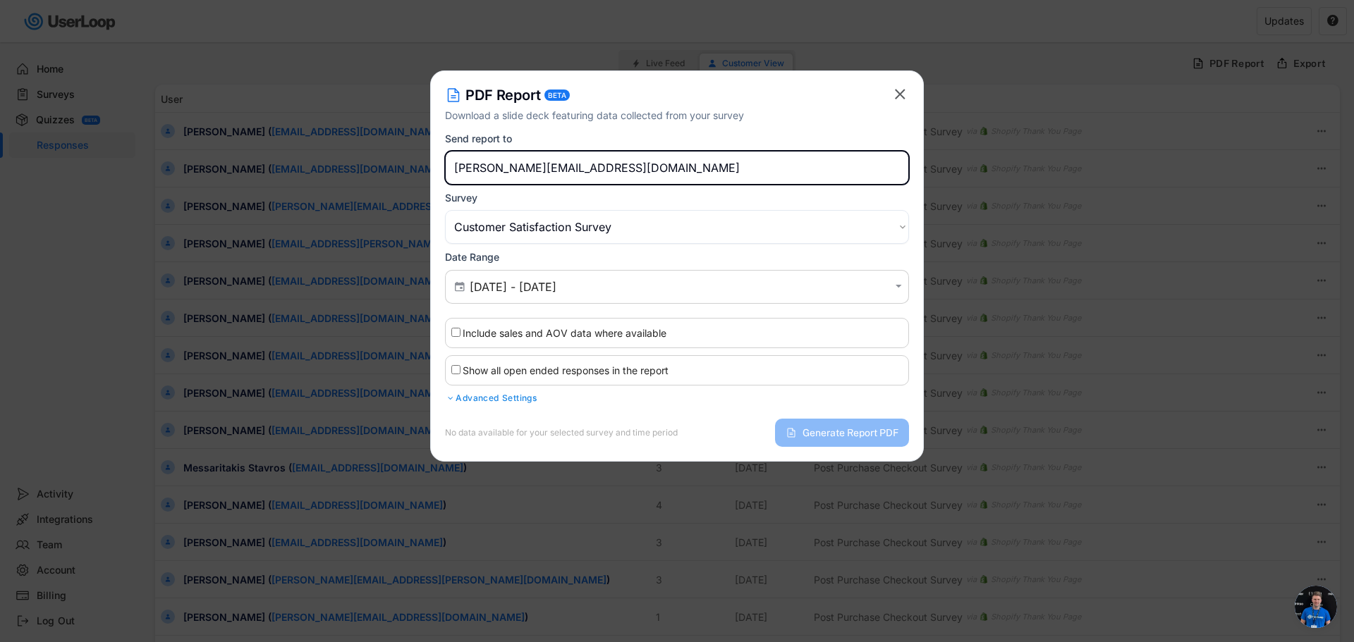
drag, startPoint x: 547, startPoint y: 166, endPoint x: 459, endPoint y: 176, distance: 88.8
click at [459, 176] on input "[PERSON_NAME][EMAIL_ADDRESS][DOMAIN_NAME]" at bounding box center [677, 168] width 464 height 34
type input "[EMAIL_ADDRESS][DOMAIN_NAME]"
click at [1044, 231] on div at bounding box center [677, 321] width 1354 height 642
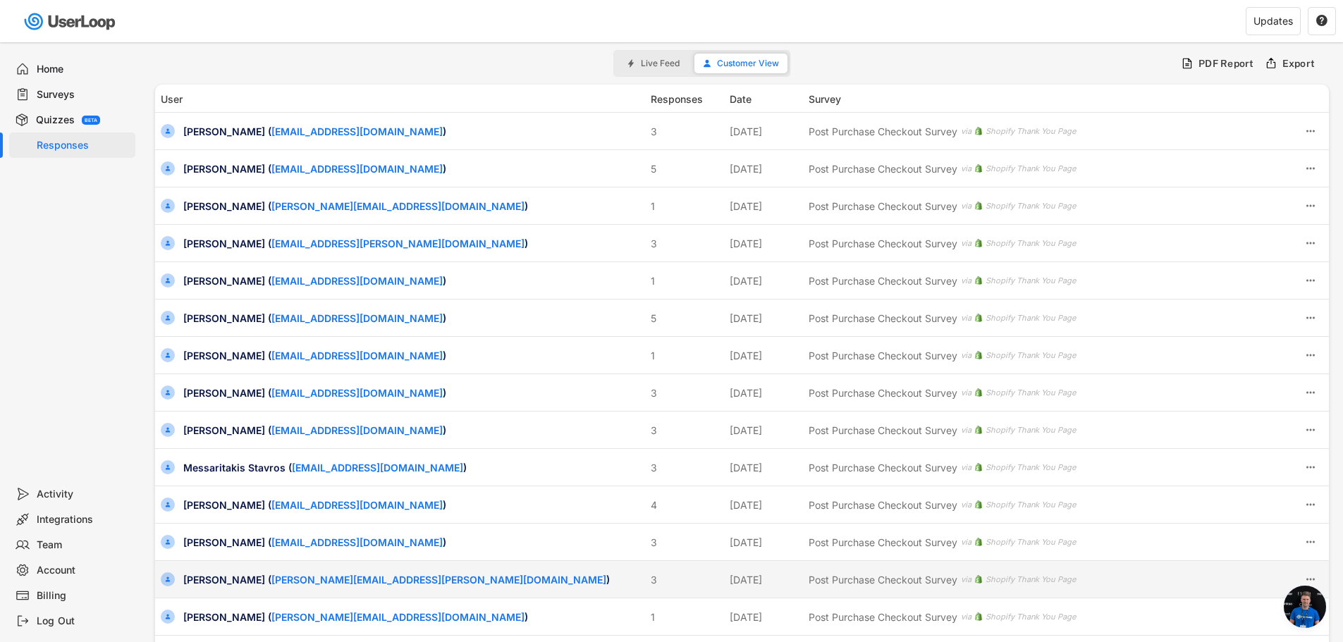
click at [1293, 597] on span "Aprire la chat" at bounding box center [1305, 607] width 42 height 42
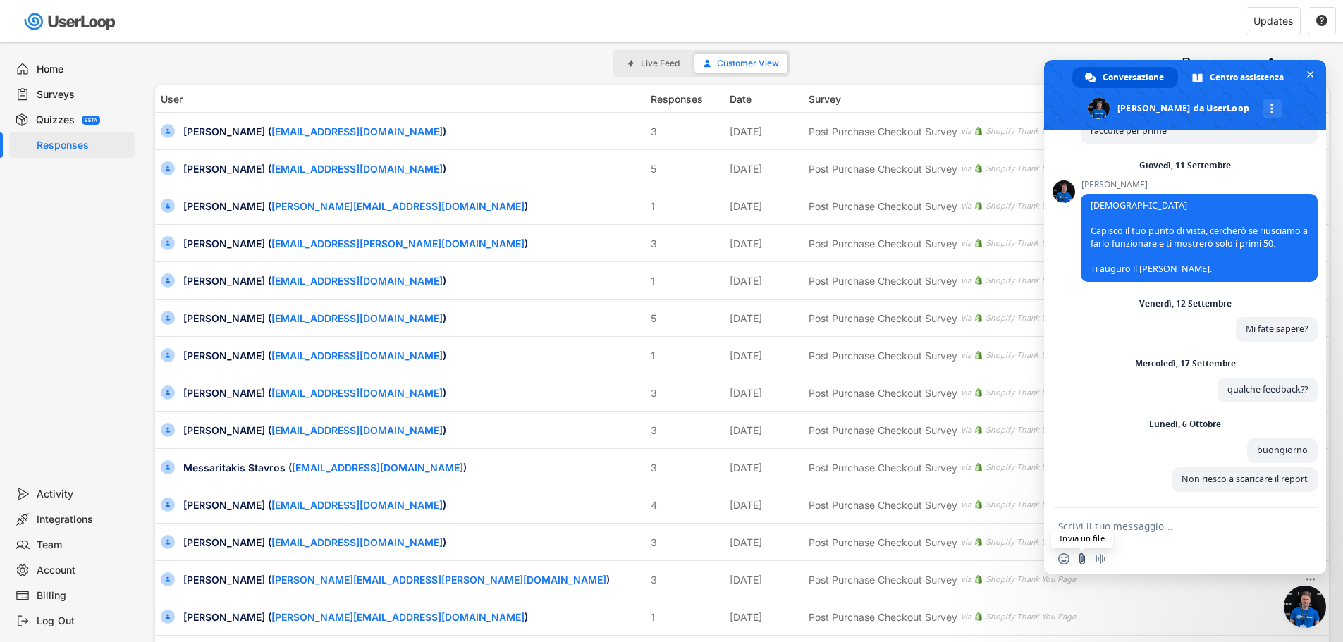
click at [1083, 556] on input "Invia un file" at bounding box center [1082, 559] width 11 height 11
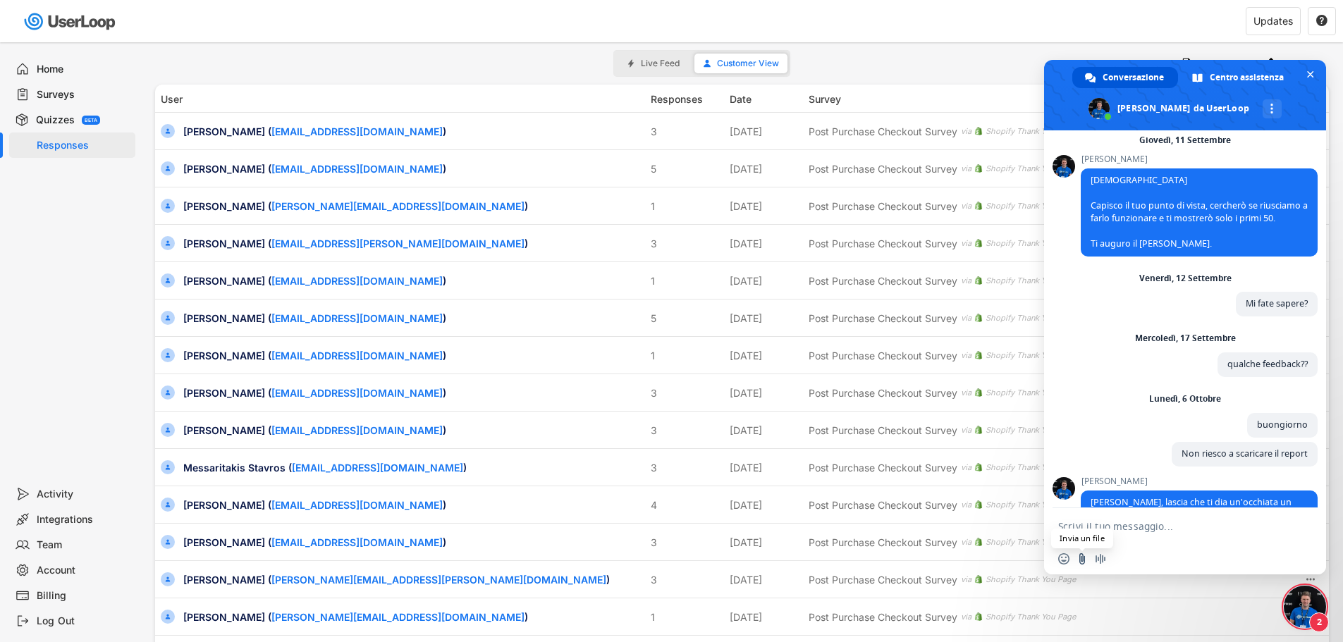
scroll to position [355, 0]
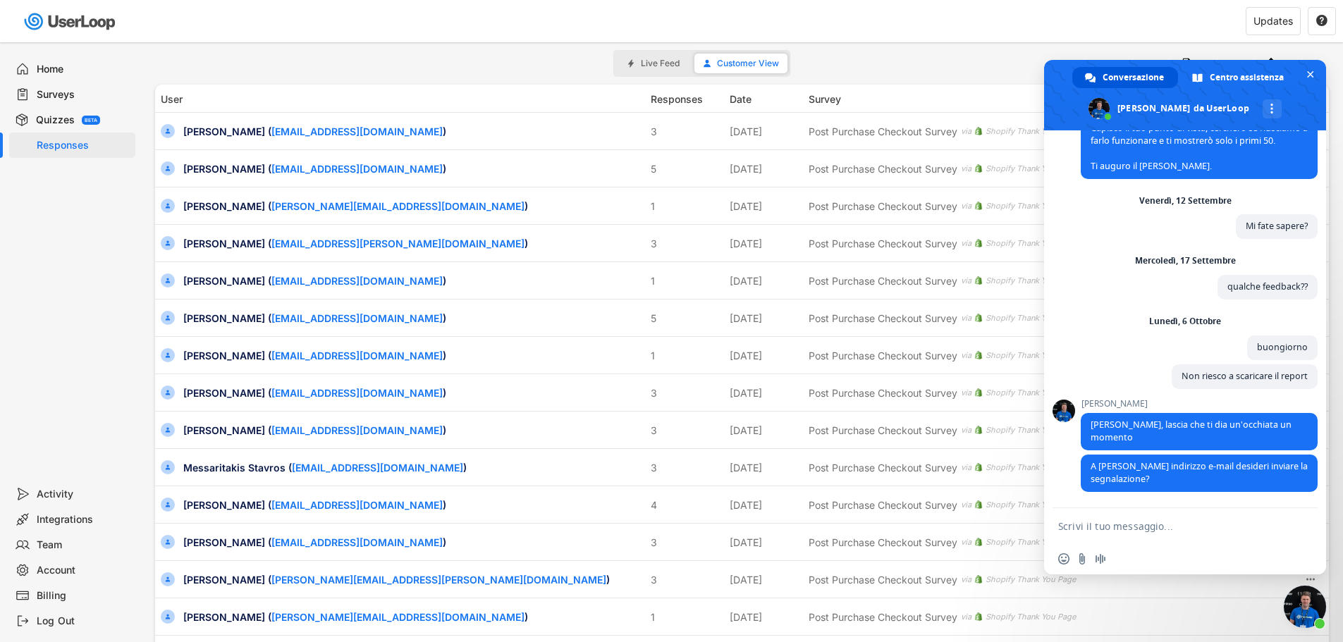
click at [1182, 530] on textarea "Scrivi il tuo messaggio..." at bounding box center [1169, 526] width 223 height 13
type textarea "[PERSON_NAME][EMAIL_ADDRESS][DOMAIN_NAME]"
click at [1302, 529] on span "Inviare" at bounding box center [1302, 526] width 11 height 11
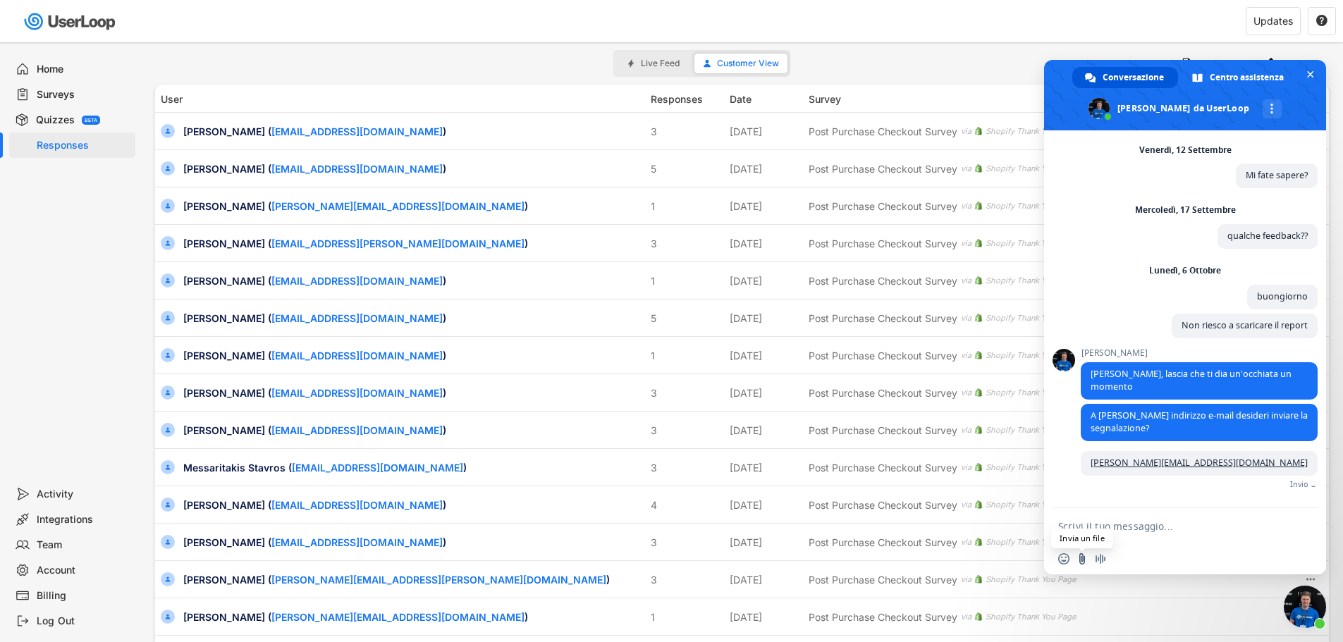
scroll to position [390, 0]
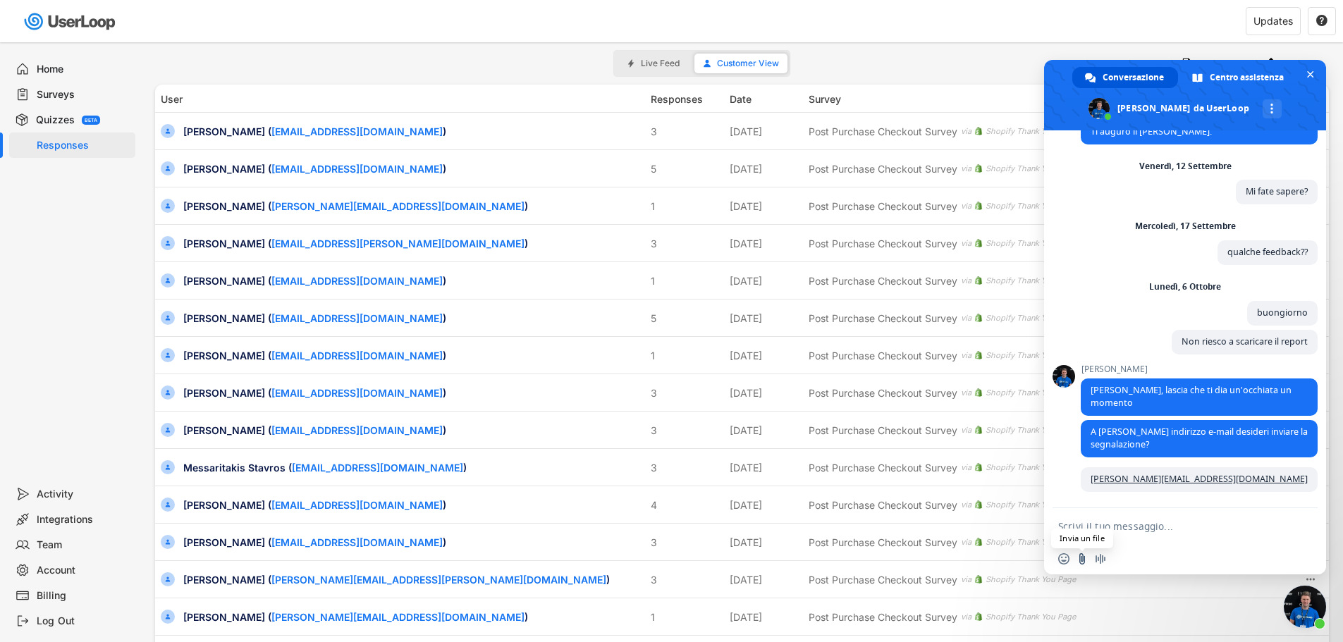
click at [1080, 563] on input "Invia un file" at bounding box center [1082, 559] width 11 height 11
click at [1118, 528] on textarea "Scrivi il tuo messaggio..." at bounding box center [1169, 526] width 223 height 13
type textarea "avete un bug e non si possono allegare file"
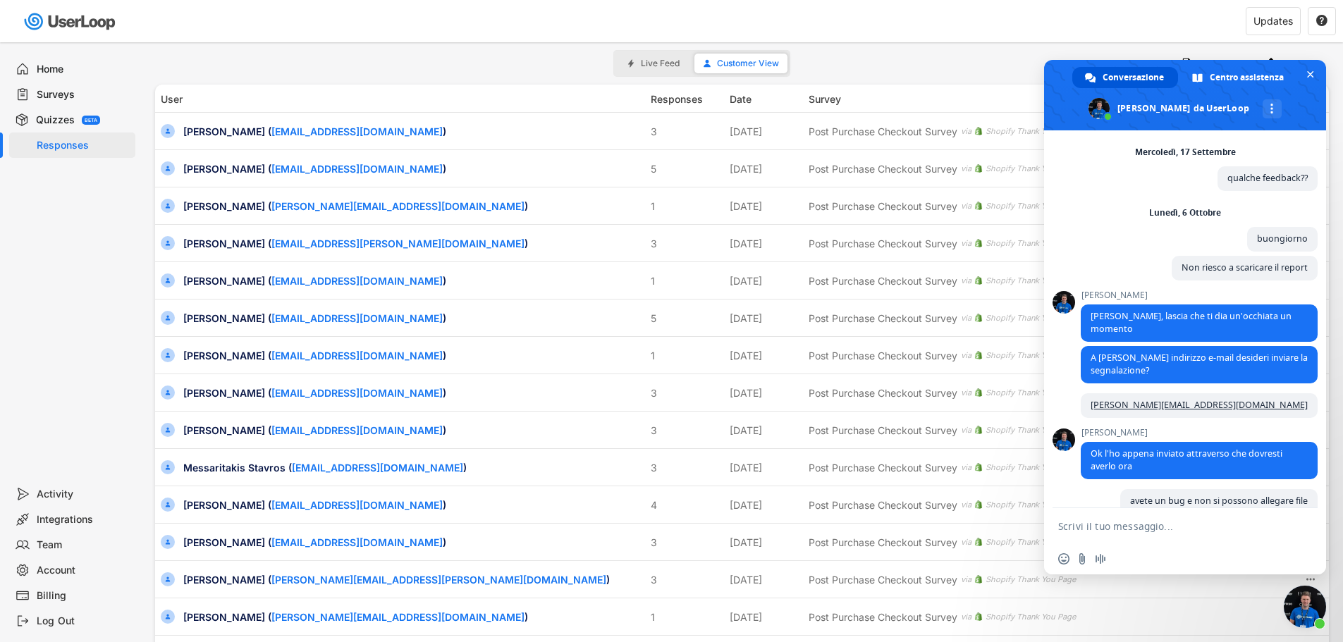
scroll to position [486, 0]
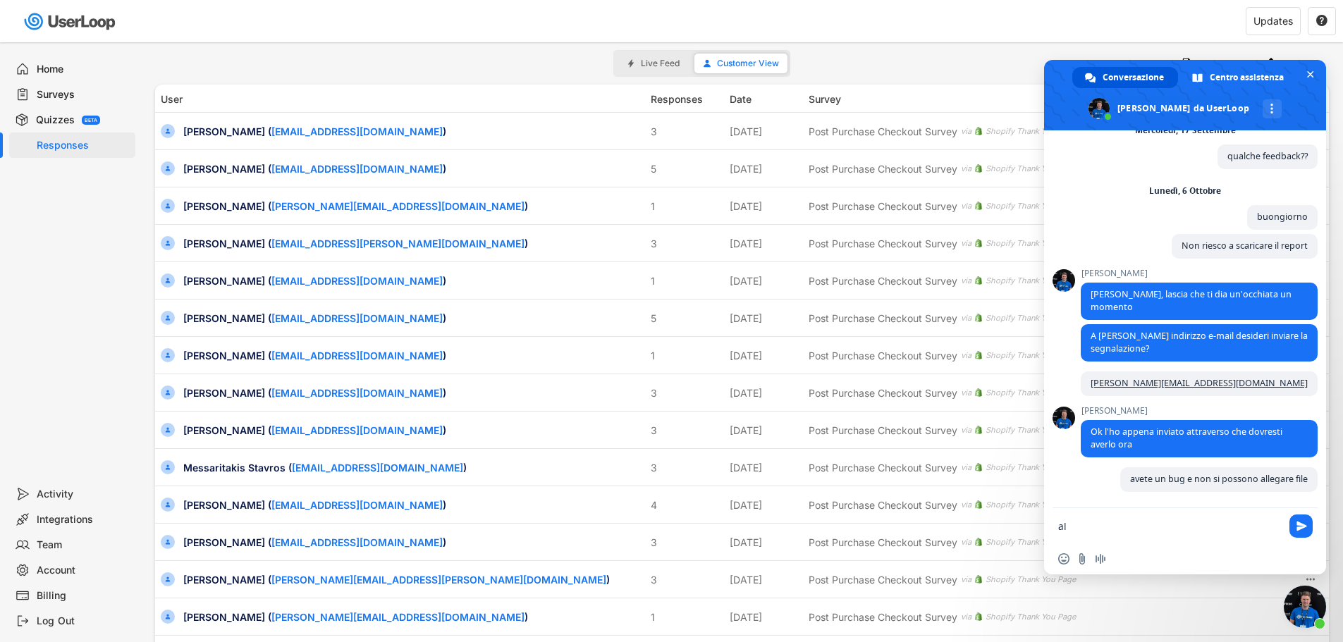
type textarea "a"
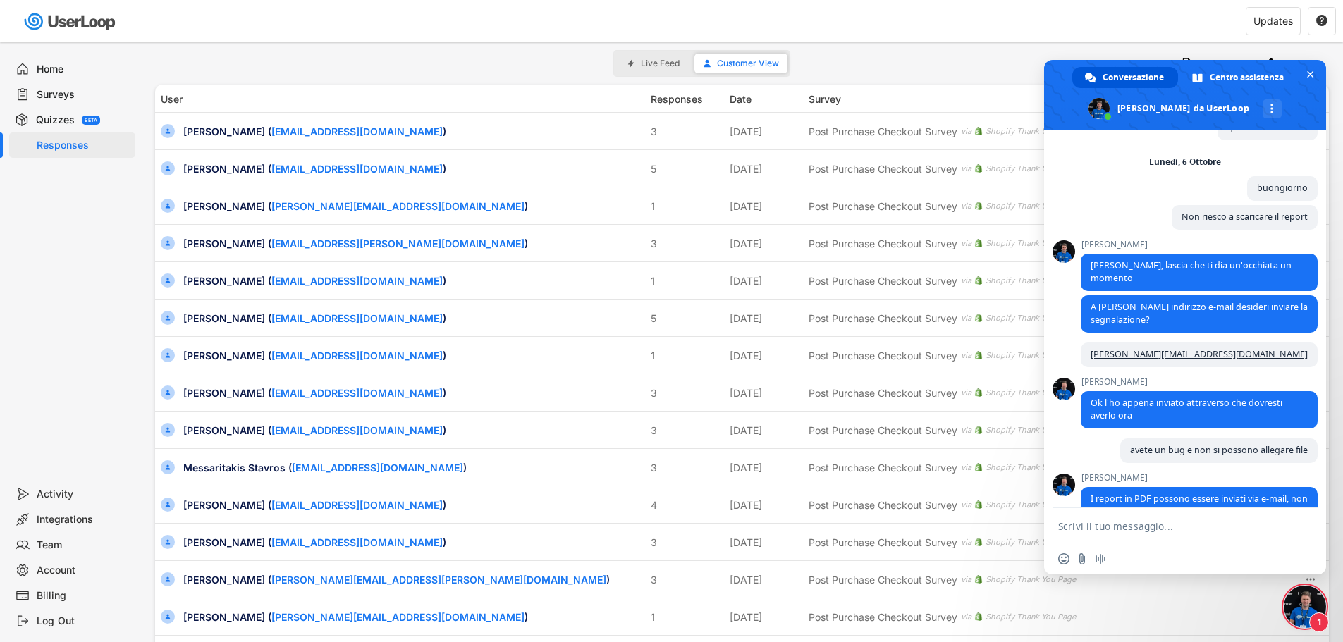
scroll to position [547, 0]
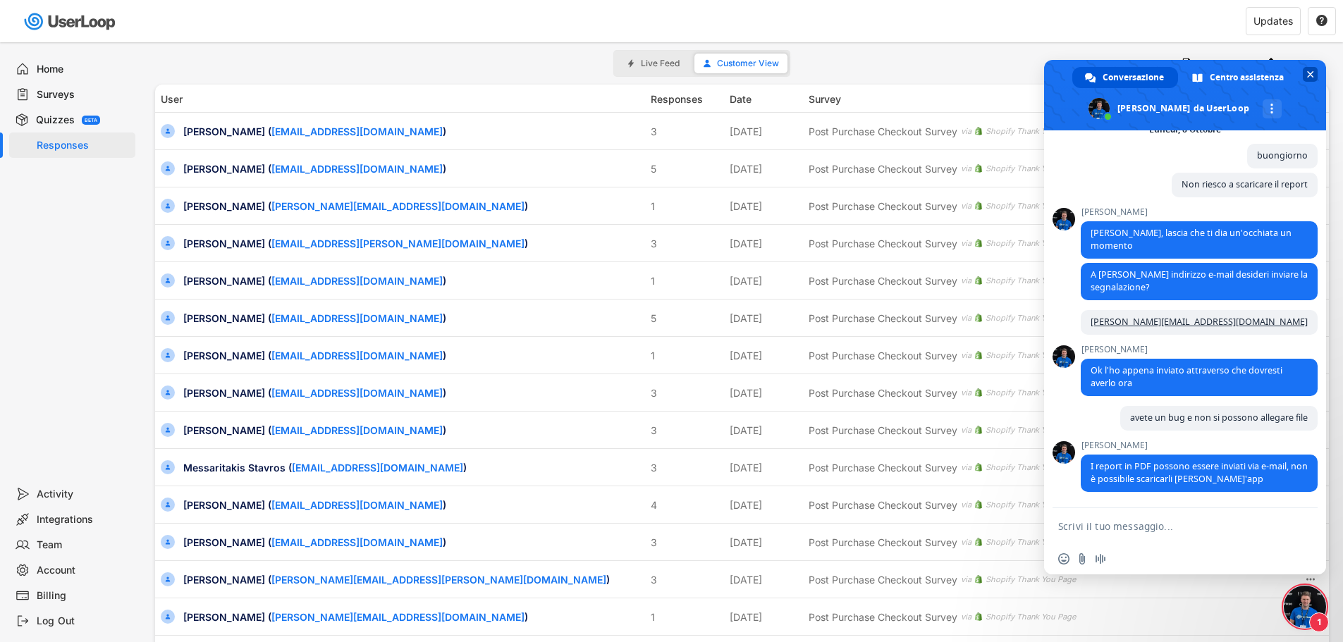
click at [1315, 71] on span "Chiudere la chat" at bounding box center [1310, 74] width 15 height 15
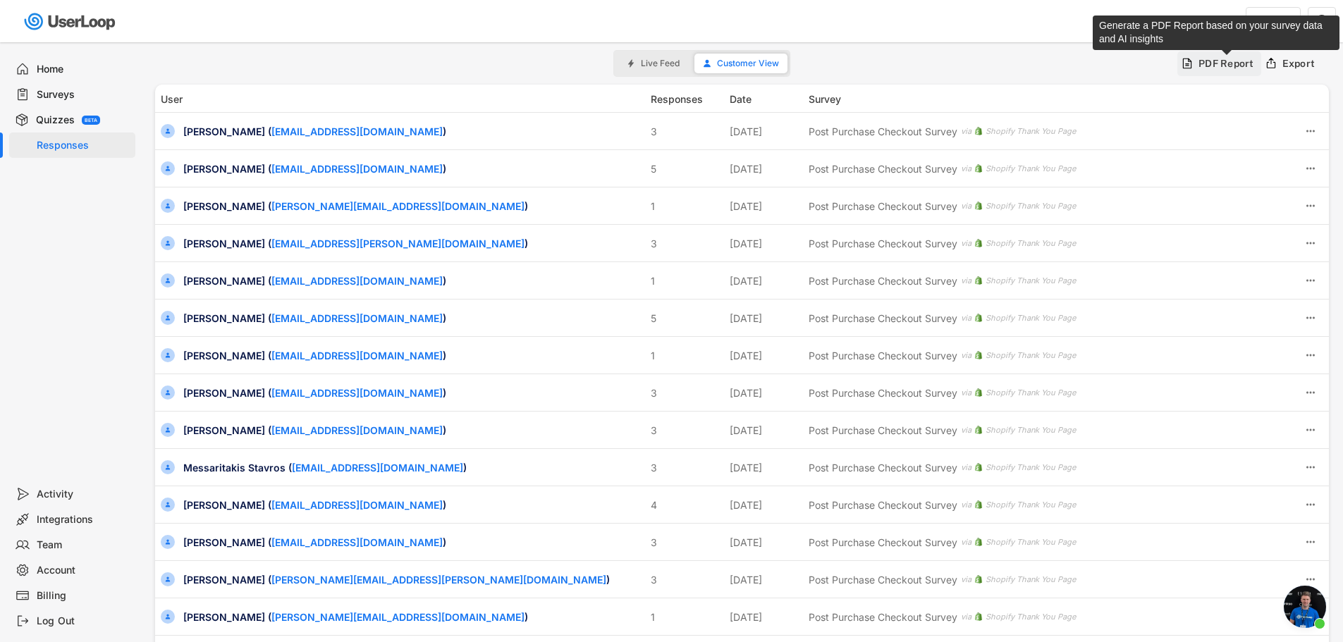
click at [1234, 63] on div "PDF Report" at bounding box center [1227, 63] width 56 height 13
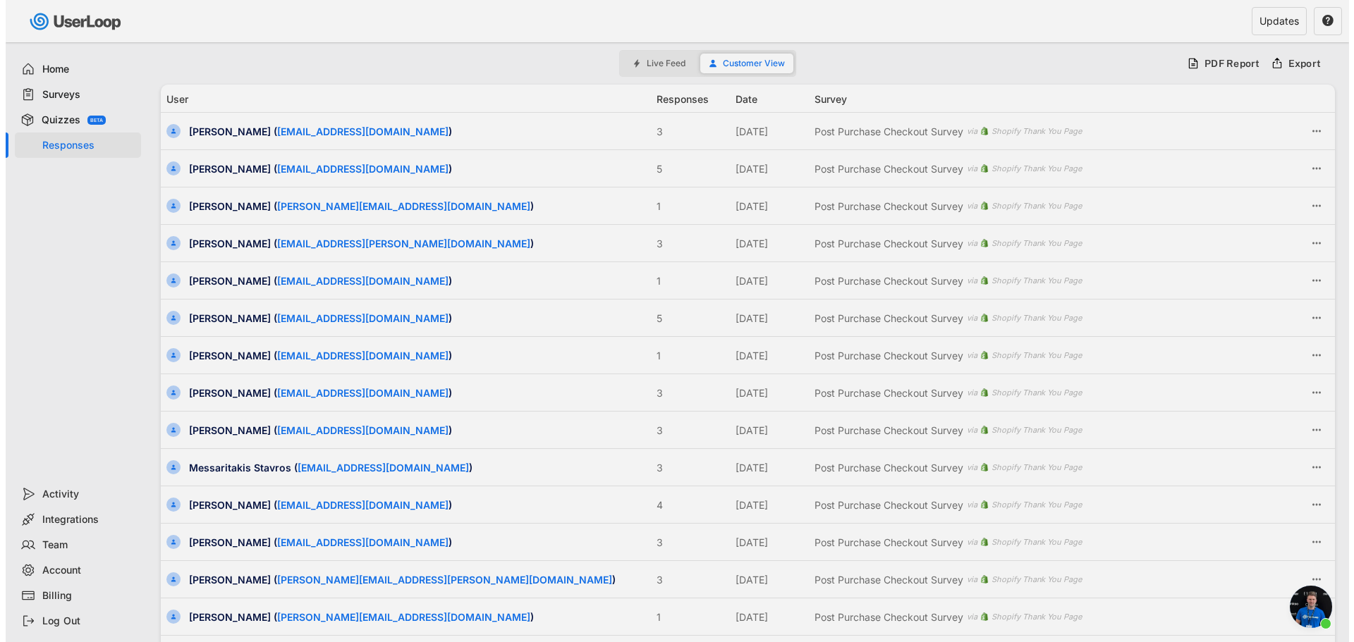
type input "[DATE] - [DATE]"
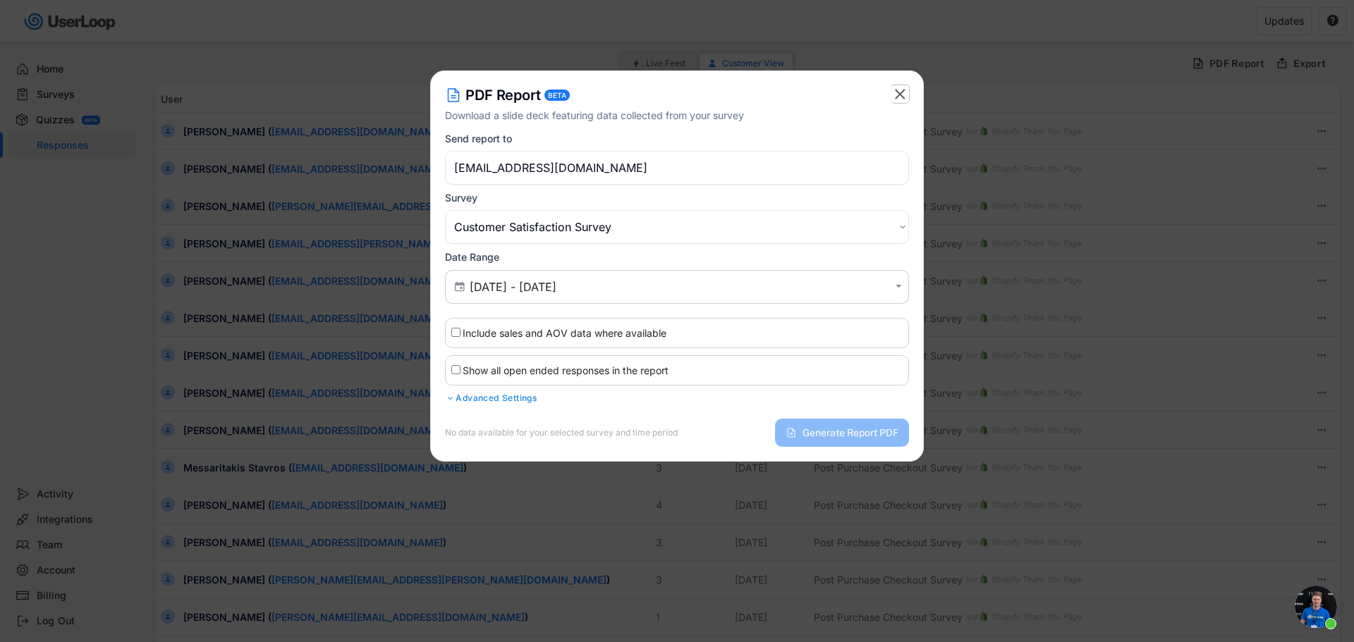
click at [901, 100] on text "" at bounding box center [900, 94] width 11 height 18
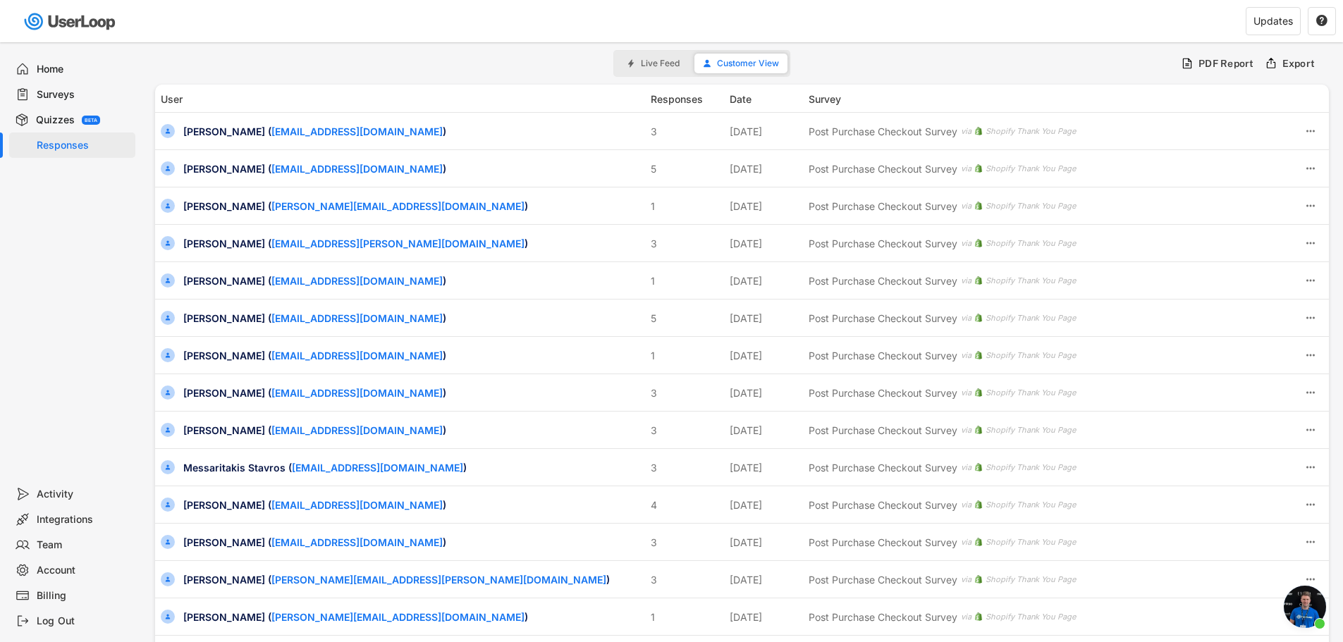
click at [1308, 613] on span "Aprire la chat" at bounding box center [1305, 607] width 42 height 42
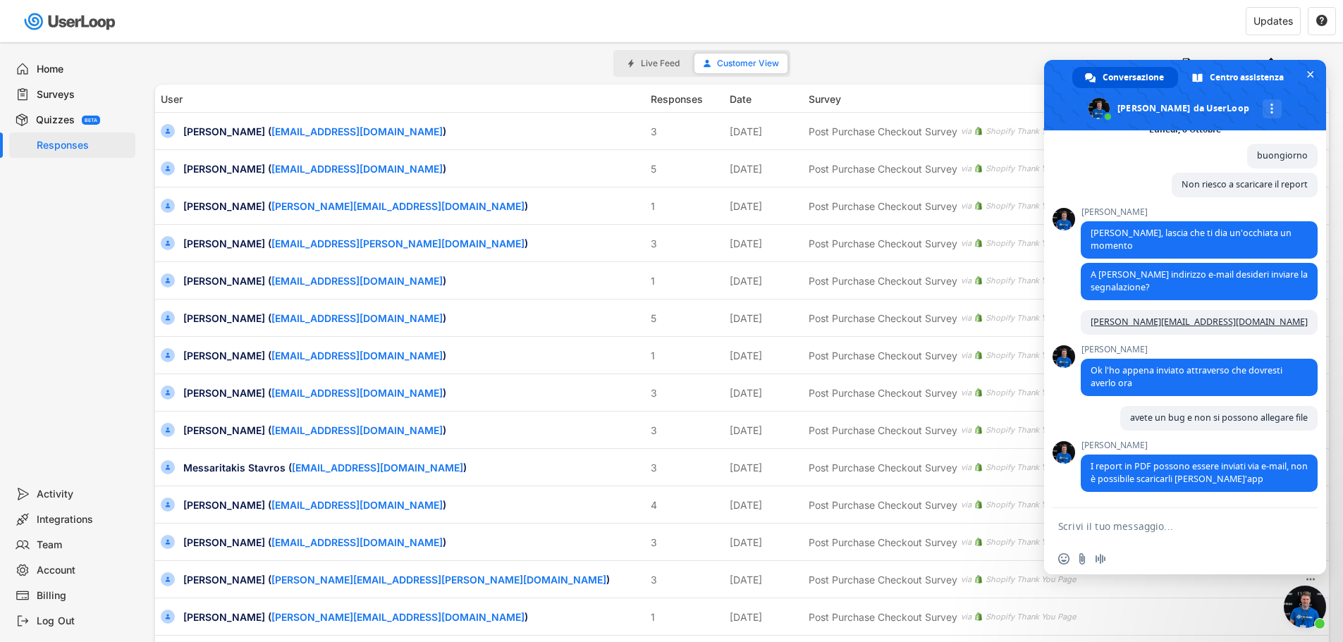
click at [1104, 522] on textarea "Scrivi il tuo messaggio..." at bounding box center [1169, 526] width 223 height 13
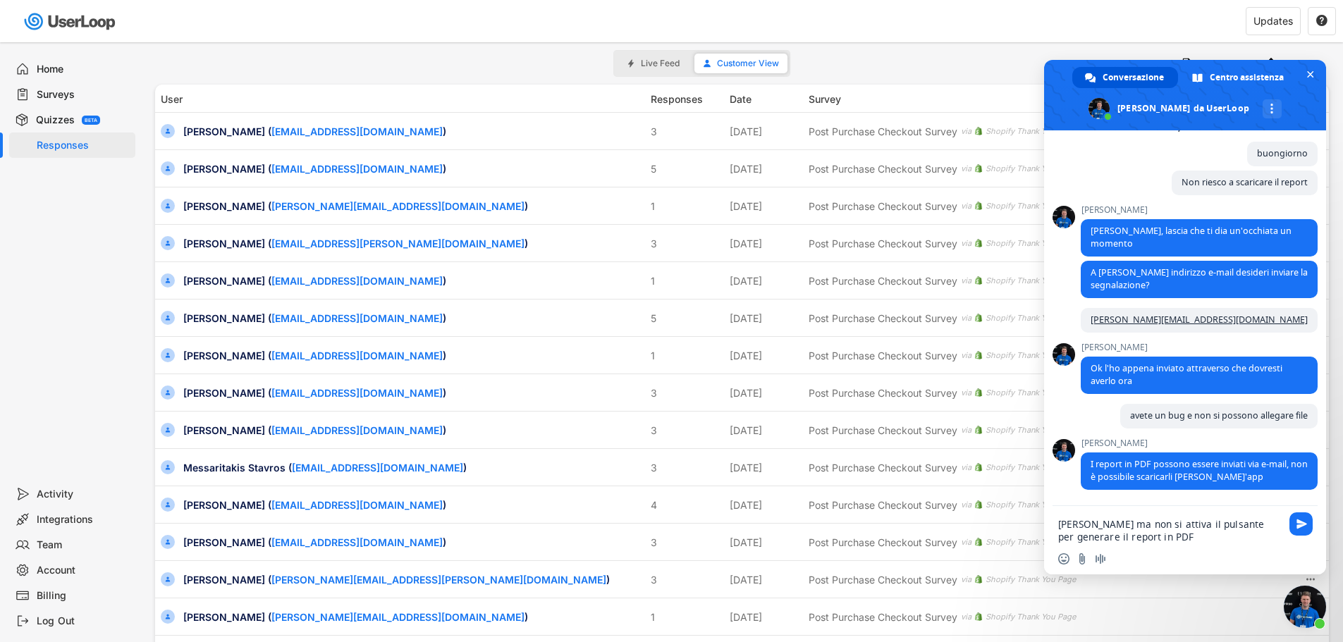
type textarea "[PERSON_NAME] ma non si attiva il pulsante per generare il report in PDF"
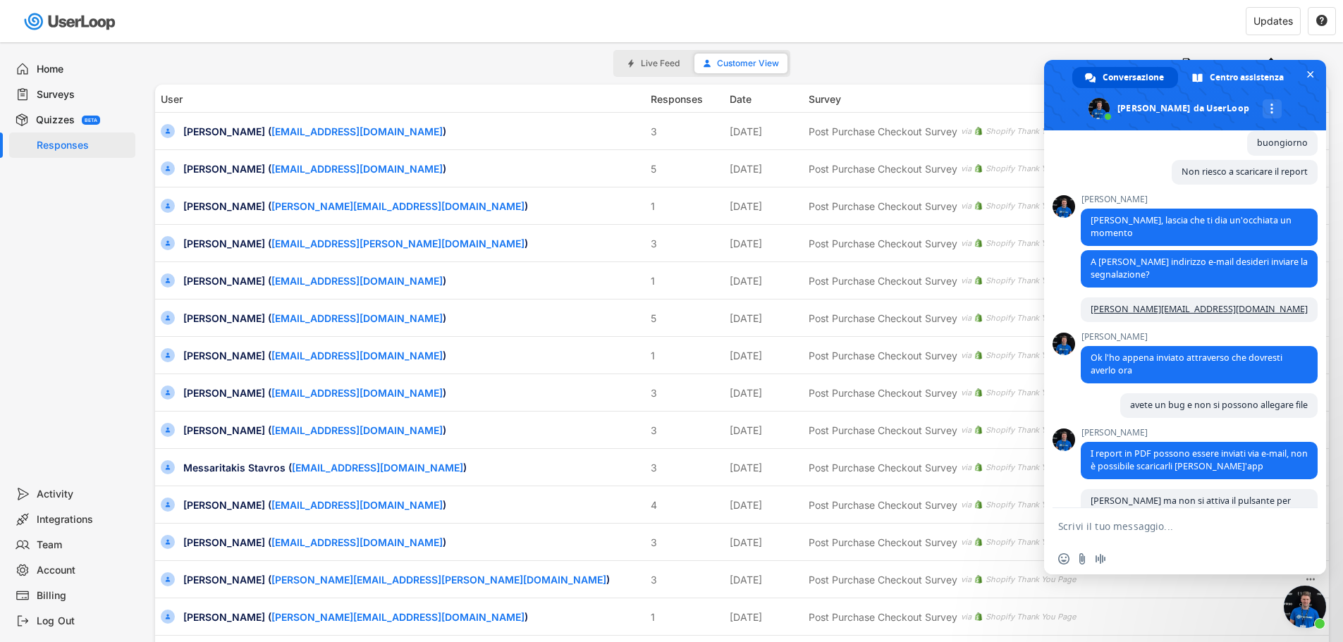
scroll to position [594, 0]
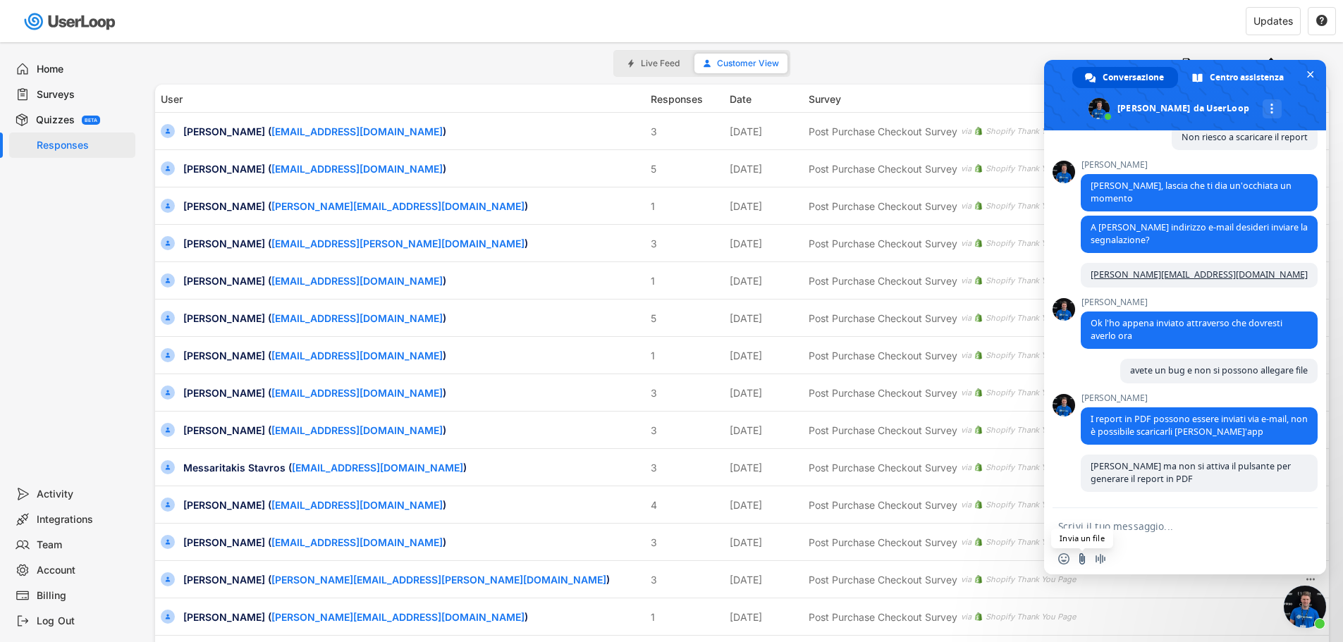
click at [1082, 559] on input "Invia un file" at bounding box center [1082, 559] width 11 height 11
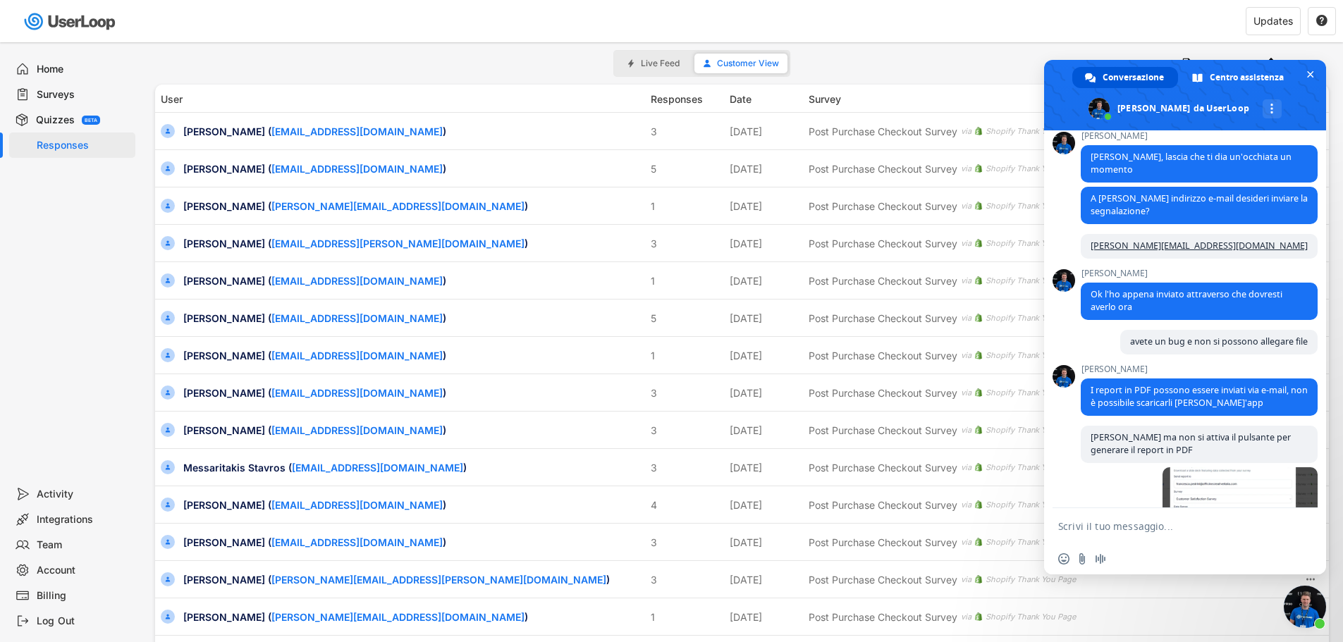
scroll to position [683, 0]
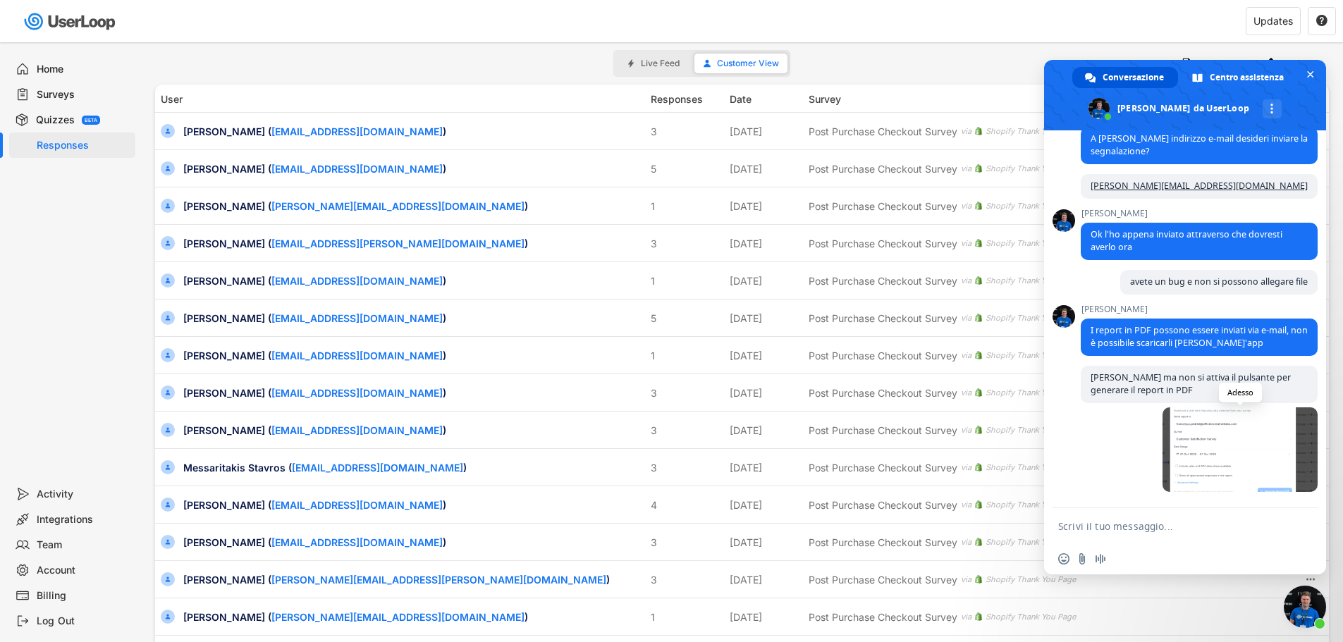
click at [1213, 449] on span at bounding box center [1240, 450] width 155 height 85
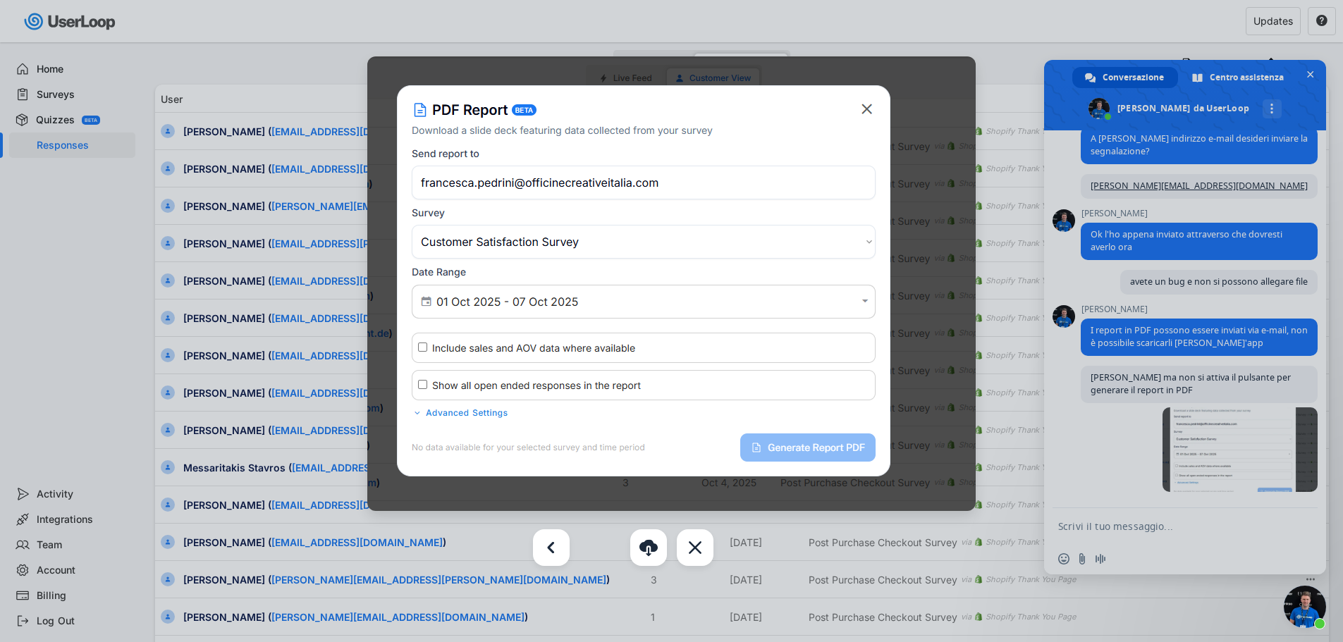
click at [882, 116] on img at bounding box center [671, 283] width 608 height 455
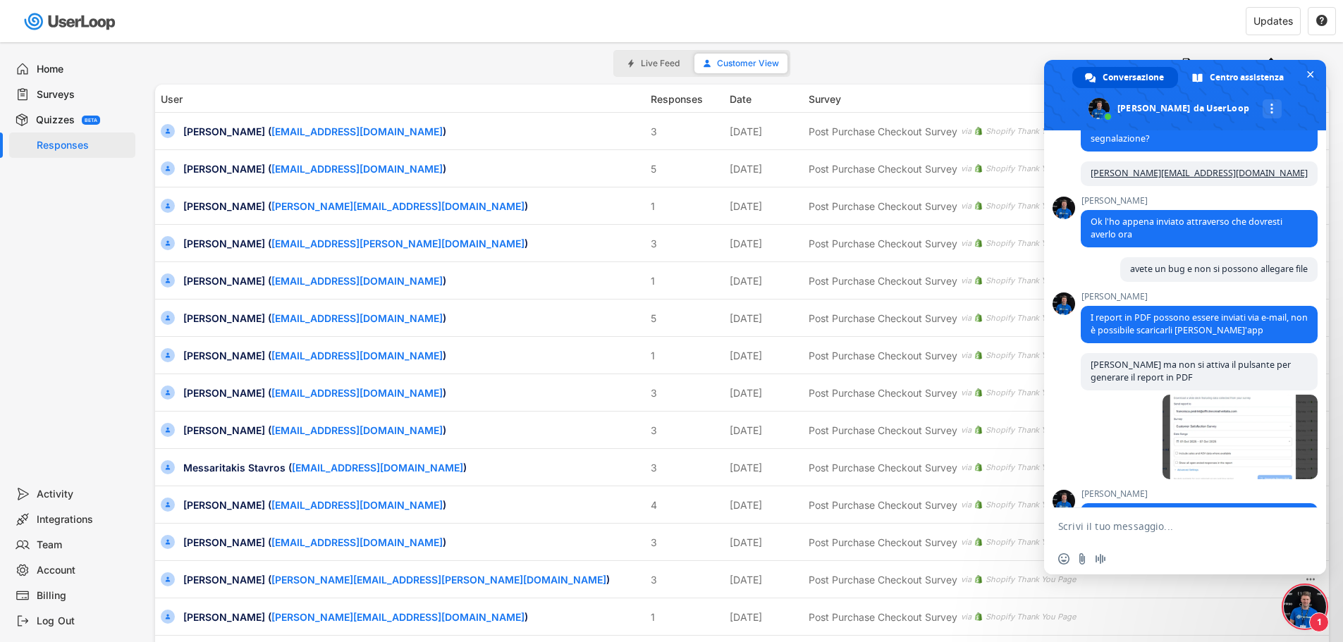
scroll to position [770, 0]
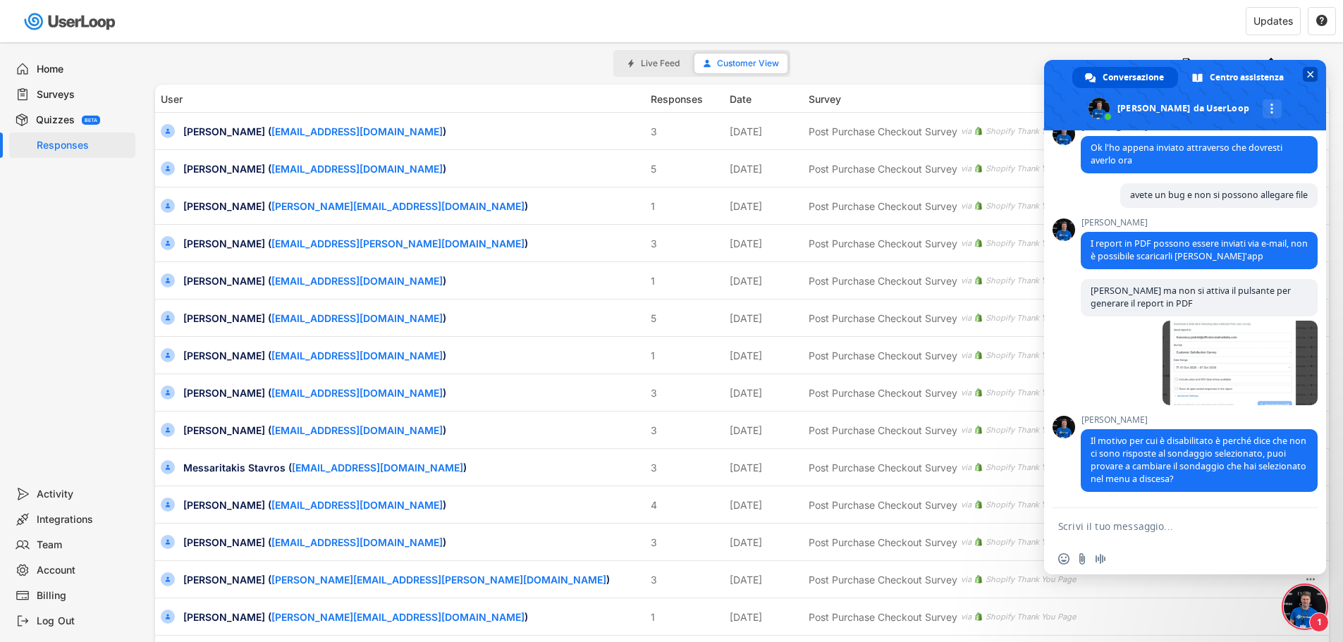
click at [1302, 74] on span at bounding box center [1185, 95] width 282 height 71
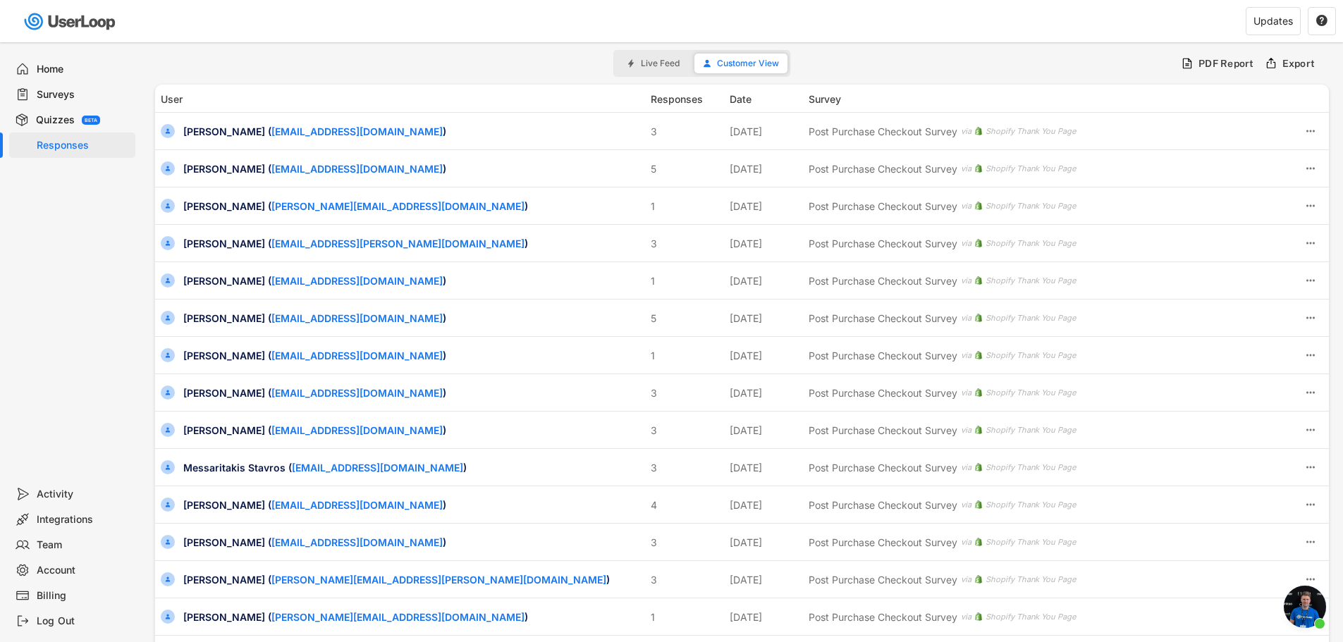
click at [61, 97] on div "Surveys" at bounding box center [83, 94] width 93 height 13
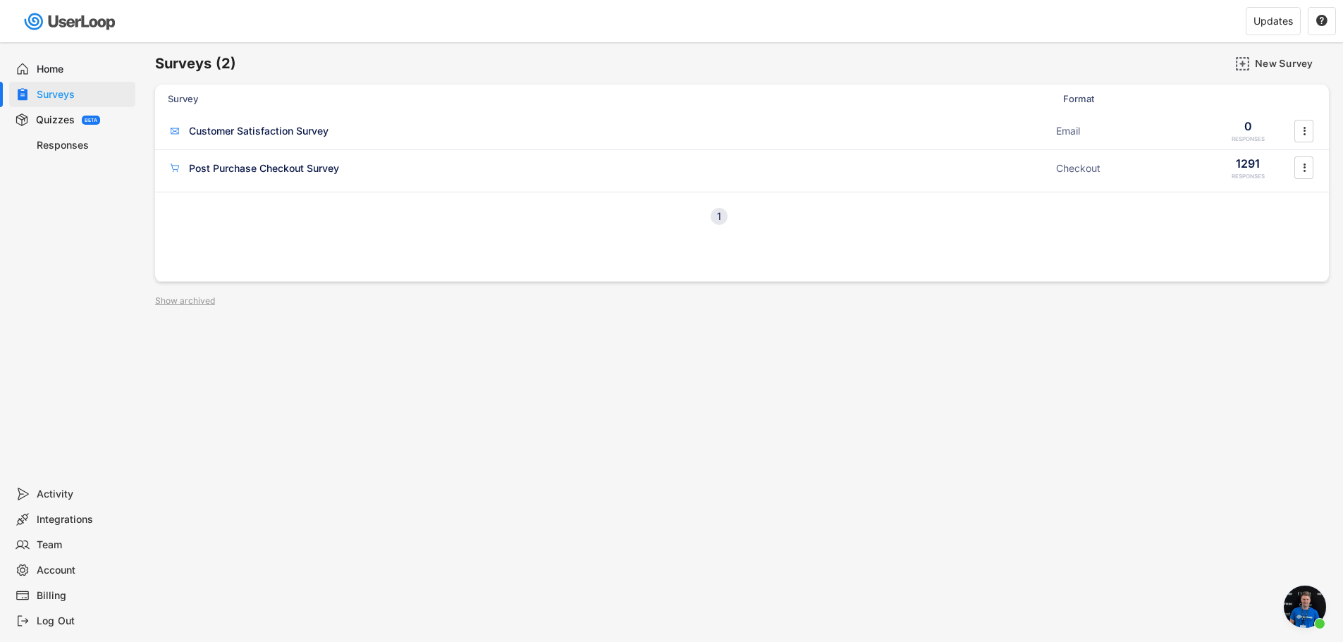
click at [49, 145] on div "Responses" at bounding box center [83, 145] width 93 height 13
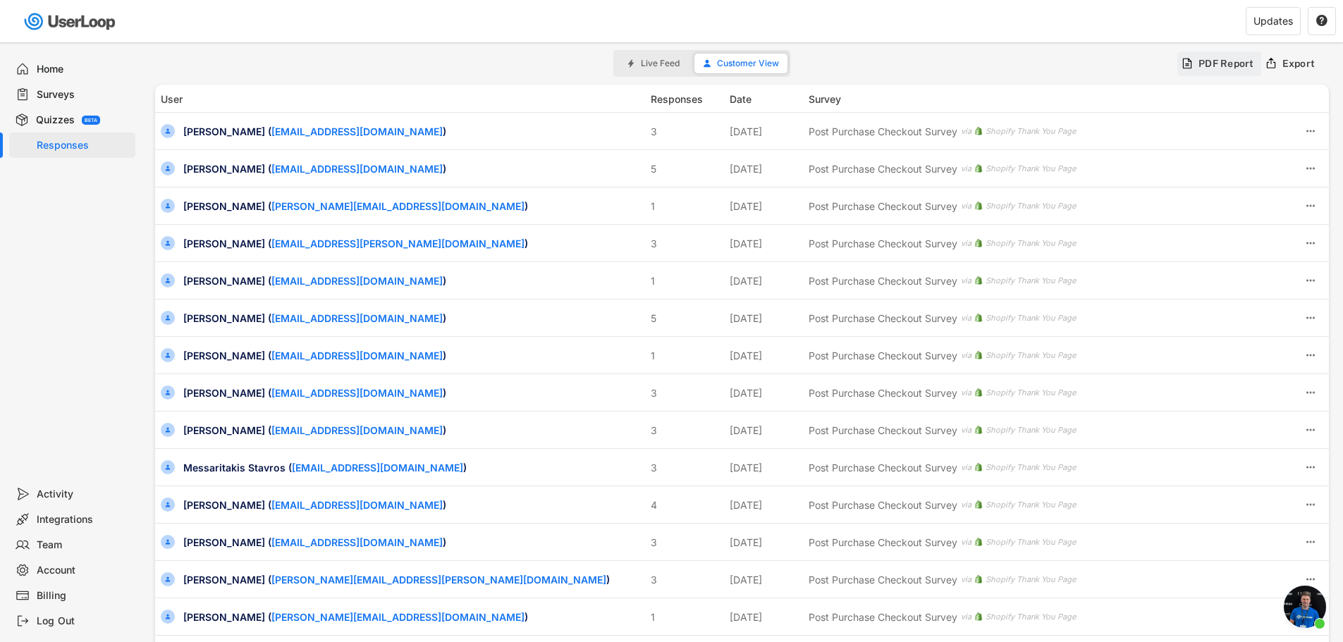
click at [1219, 62] on div "PDF Report" at bounding box center [1227, 63] width 56 height 13
type input "[DATE] - [DATE]"
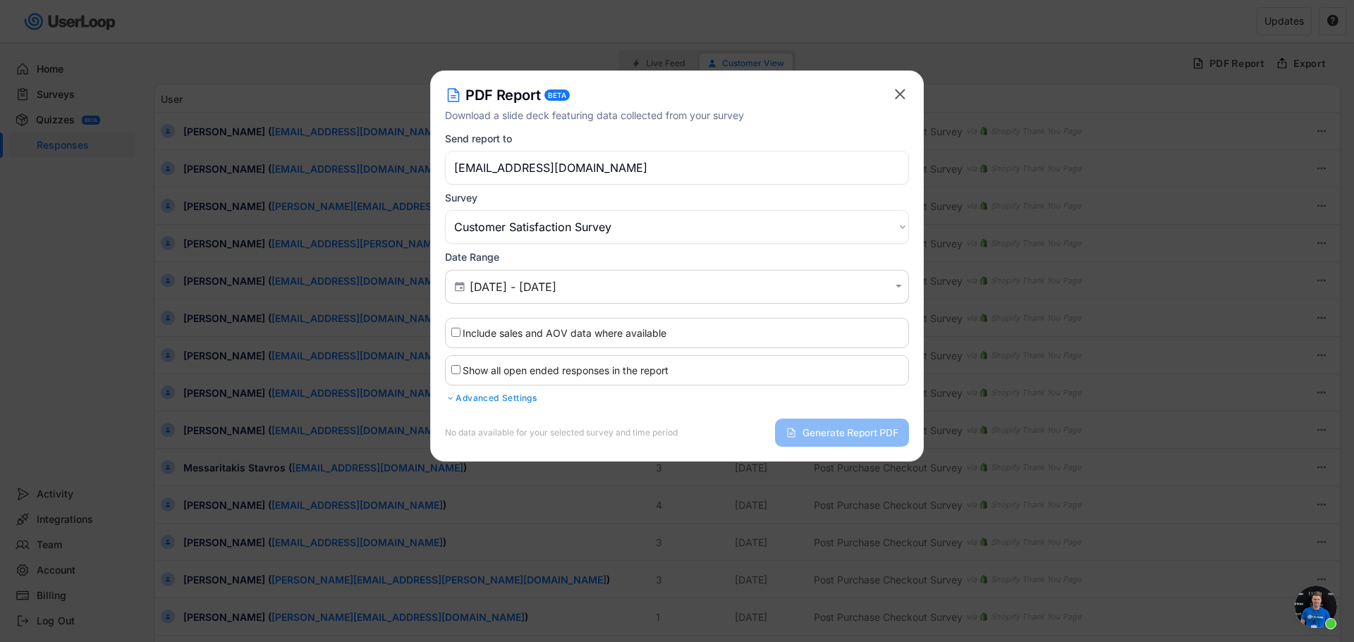
click at [498, 226] on select "Choose an option Post Purchase Checkout Survey Customer Satisfaction Survey" at bounding box center [677, 227] width 464 height 34
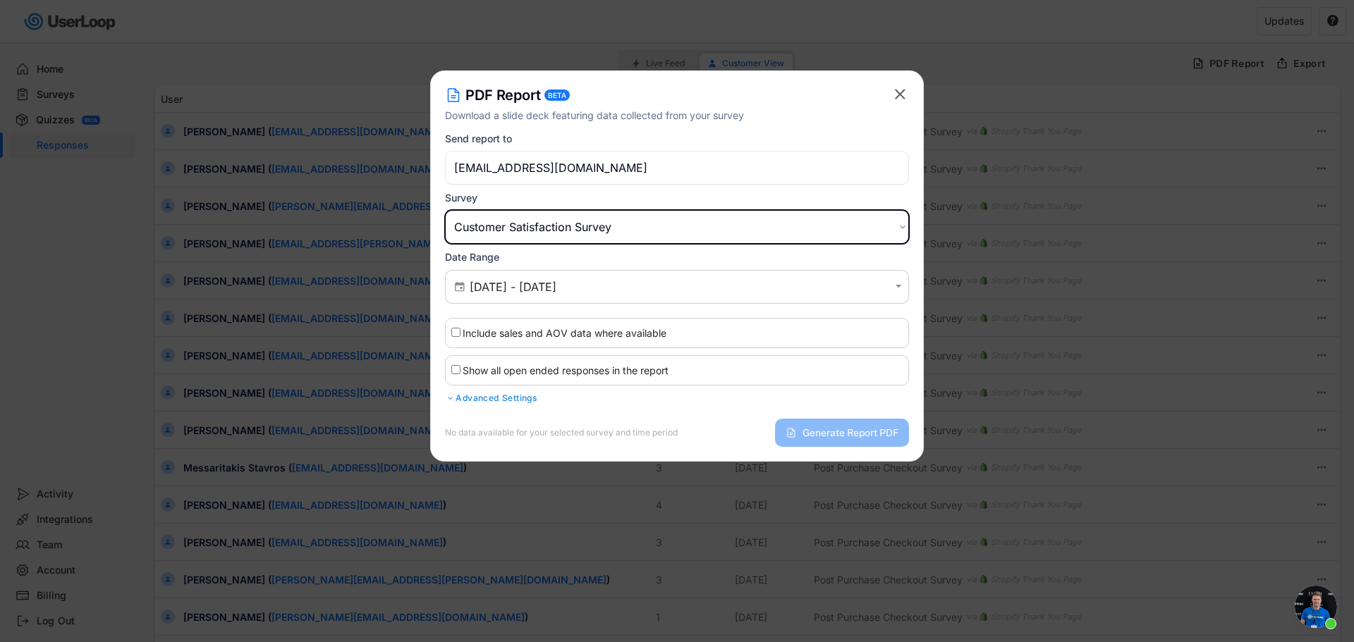
select select ""1348695171700984260__LOOKUP__1753707233858x815600843404148200""
click at [445, 210] on select "Choose an option Post Purchase Checkout Survey Customer Satisfaction Survey" at bounding box center [677, 227] width 464 height 34
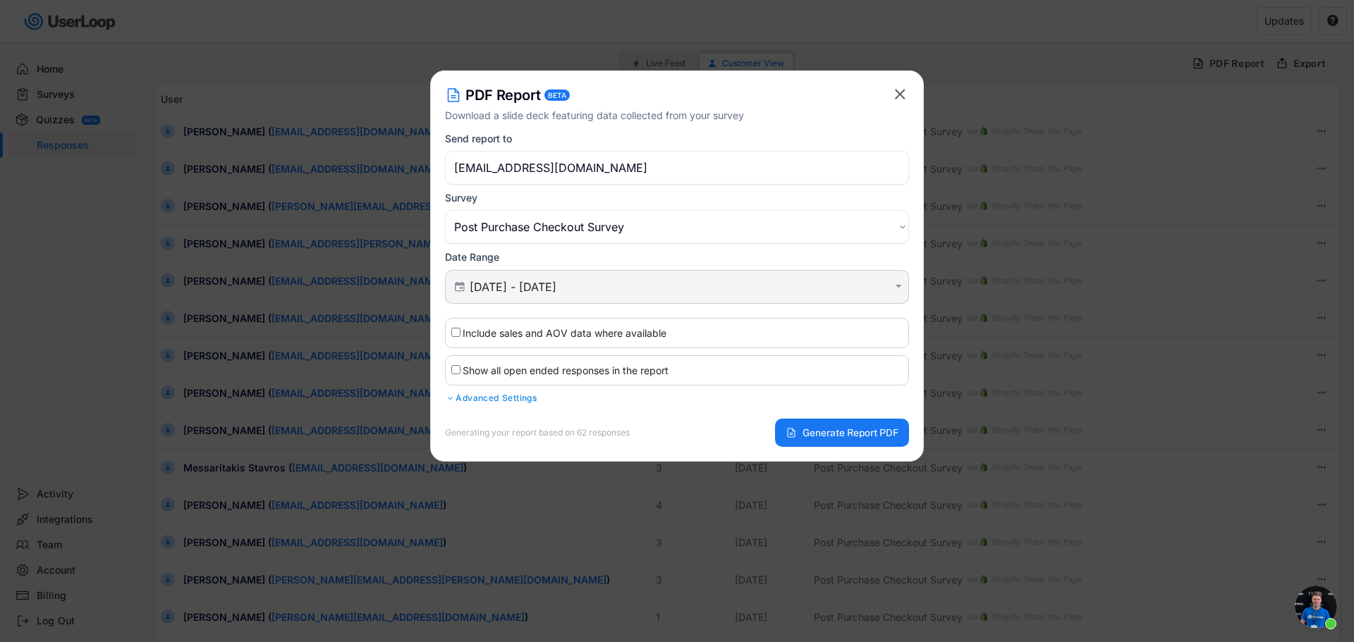
click at [513, 290] on input "[DATE] - [DATE]" at bounding box center [679, 287] width 419 height 14
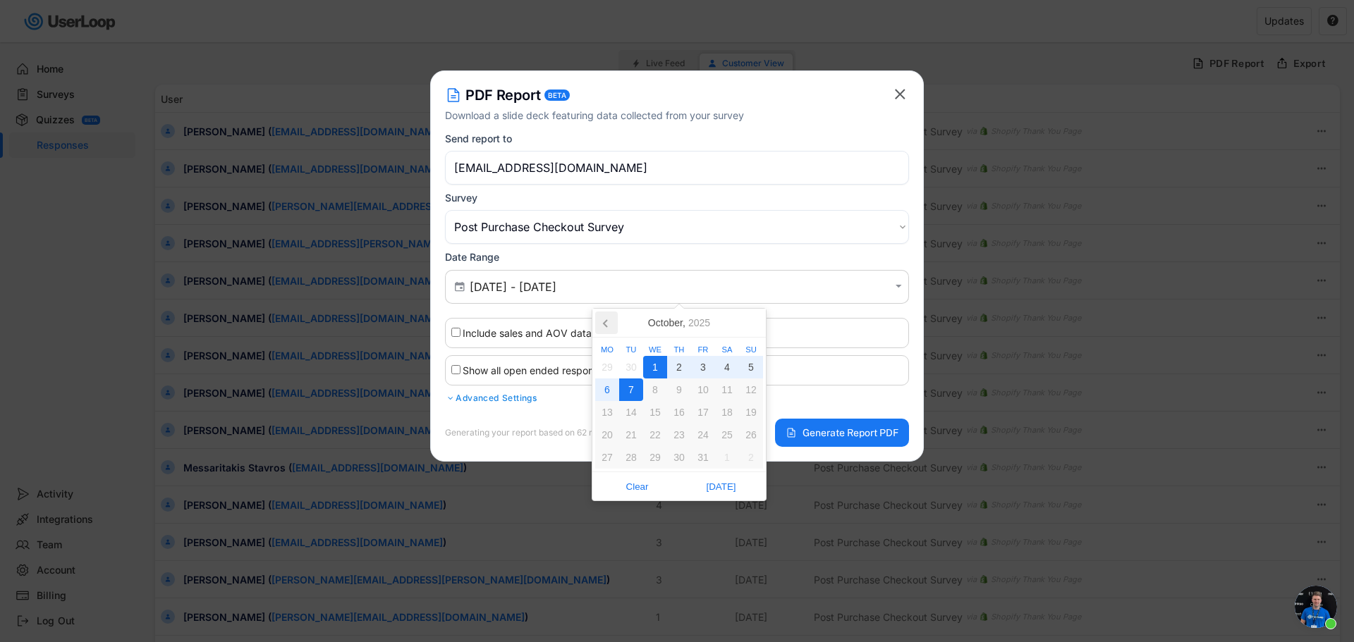
click at [596, 329] on icon at bounding box center [606, 323] width 23 height 23
click at [599, 326] on icon at bounding box center [606, 323] width 23 height 23
click at [695, 367] on div "1" at bounding box center [703, 367] width 24 height 23
click at [757, 324] on icon at bounding box center [751, 323] width 23 height 23
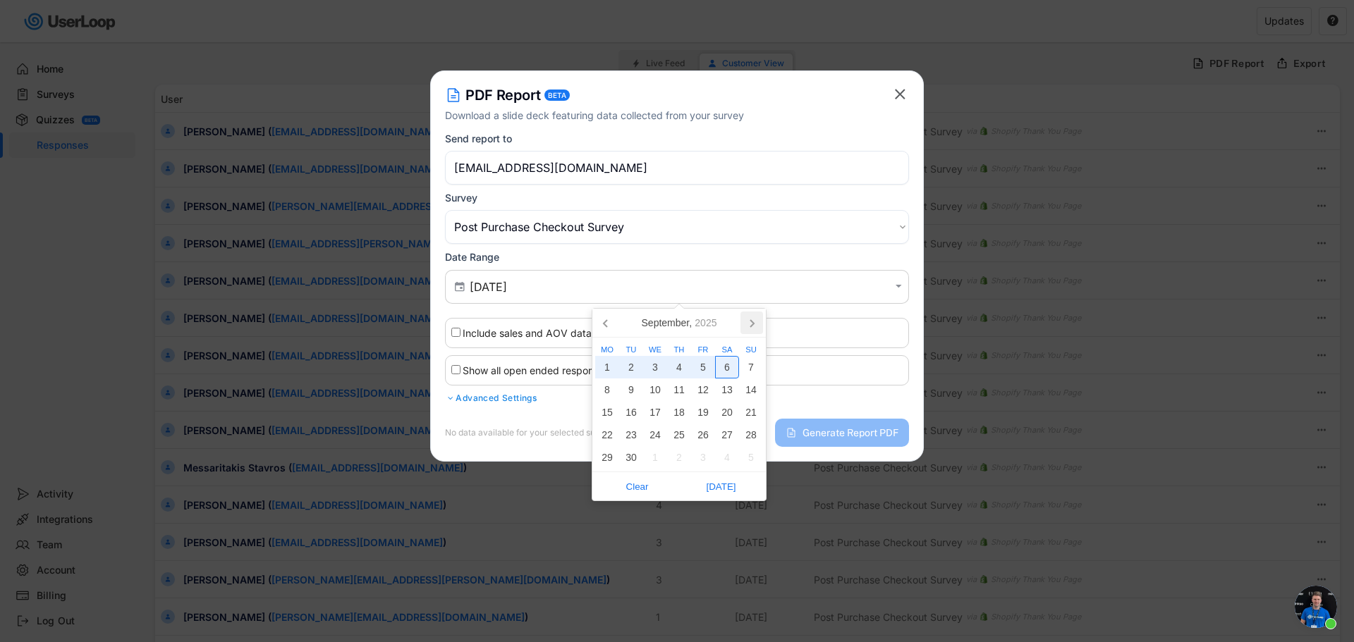
click at [749, 321] on icon at bounding box center [751, 323] width 23 height 23
click at [633, 391] on div "7" at bounding box center [631, 390] width 24 height 23
type input "[DATE] - [DATE]"
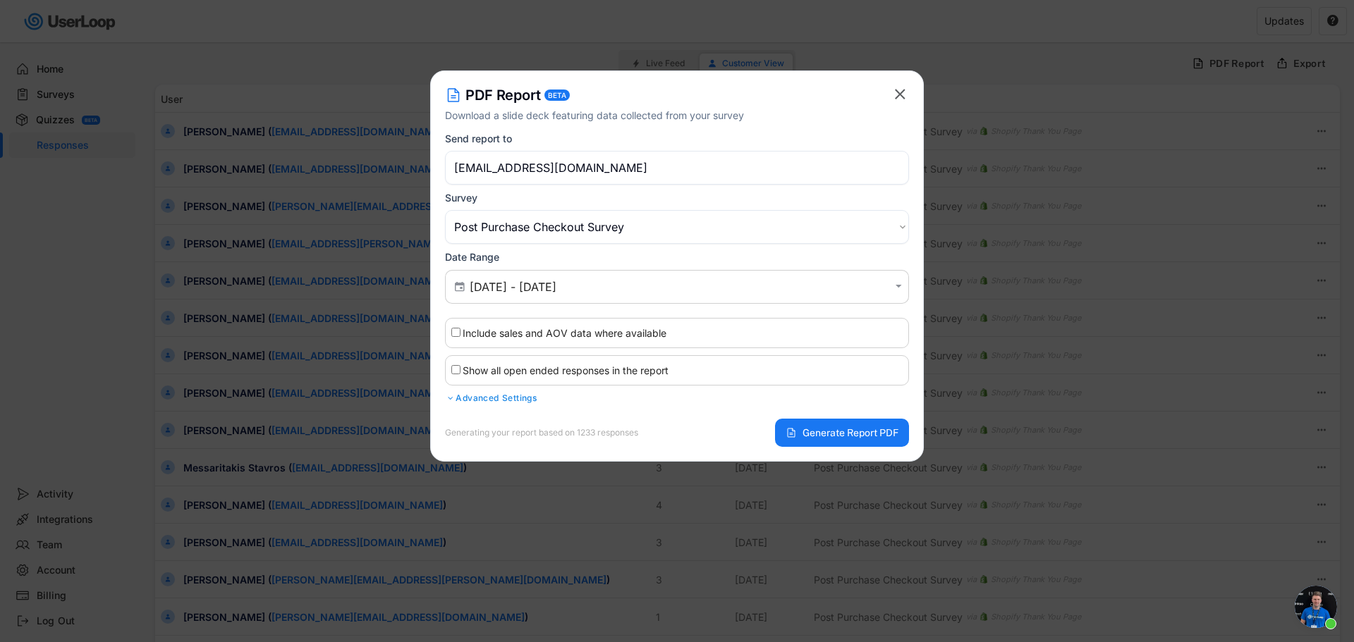
click at [546, 335] on label "Include sales and AOV data where available" at bounding box center [565, 333] width 204 height 12
click at [460, 335] on input "Include sales and AOV data where available" at bounding box center [455, 332] width 9 height 9
checkbox input "true"
click at [503, 396] on div "Advanced Settings" at bounding box center [677, 398] width 464 height 11
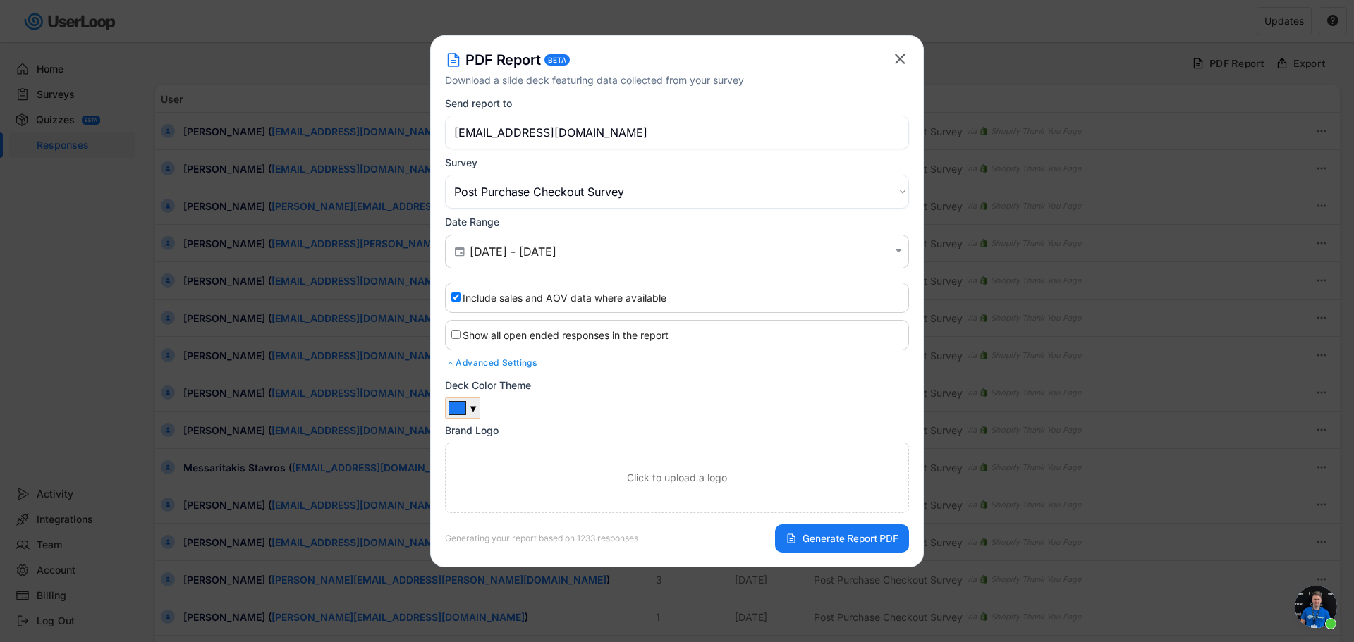
click at [467, 407] on div "▼" at bounding box center [462, 408] width 35 height 21
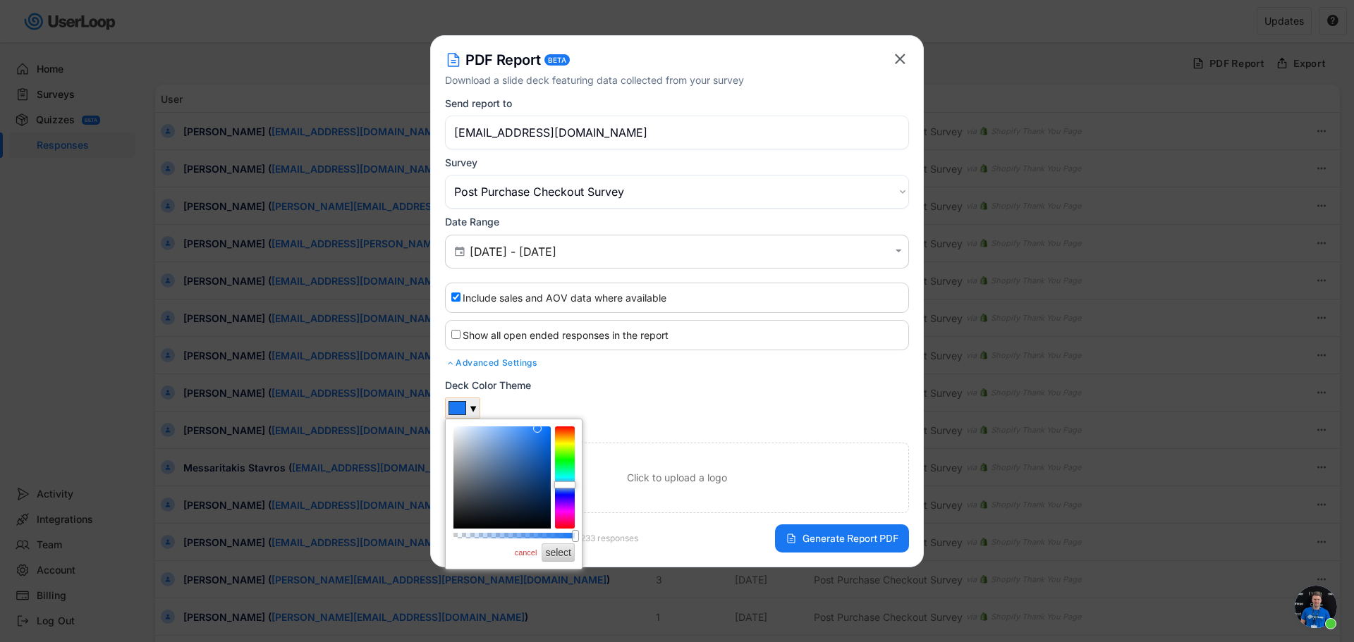
click at [574, 392] on div "Deck Color Theme ▼ Brand Logo Click to upload a logo" at bounding box center [677, 446] width 464 height 134
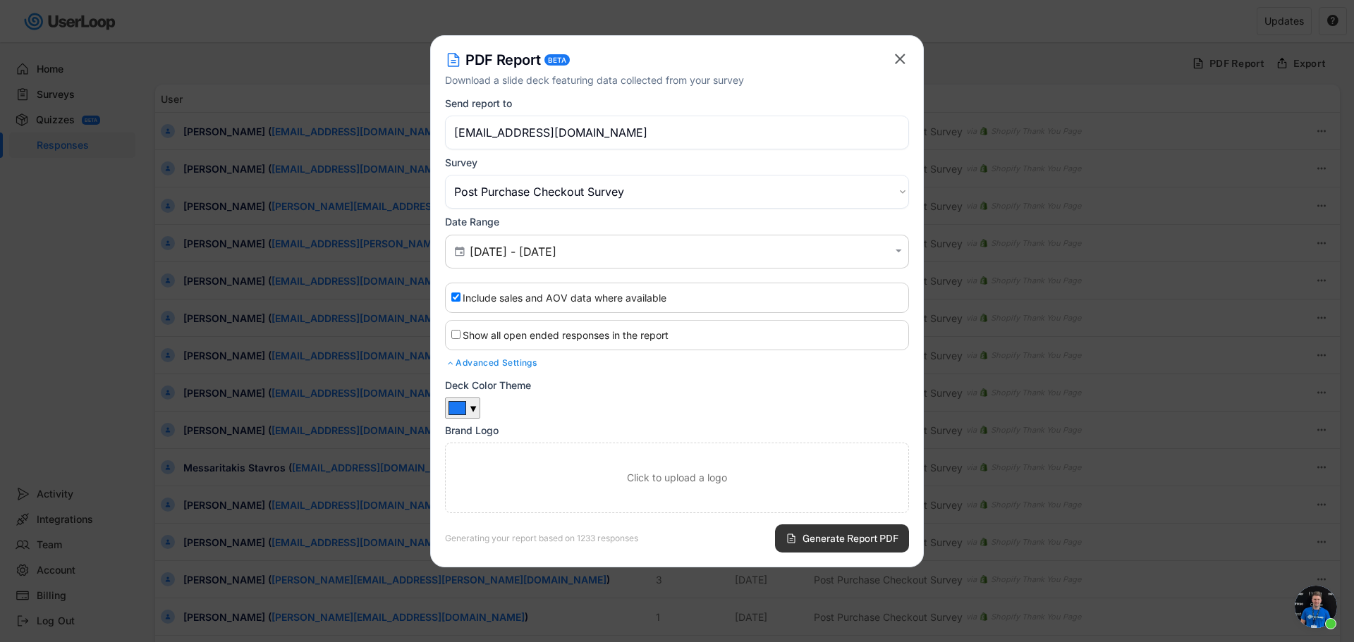
click at [822, 540] on span "Generate Report PDF" at bounding box center [850, 539] width 96 height 10
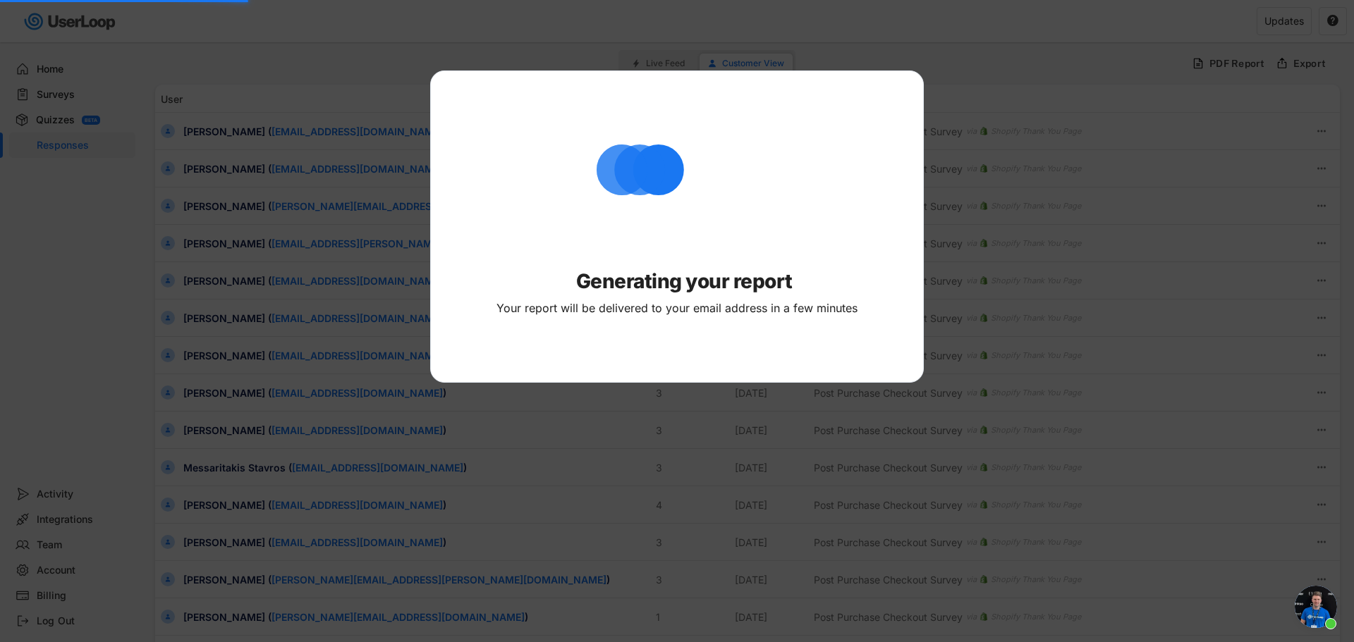
select select ""PLACEHOLDER_1427118222253""
checkbox input "false"
type input "[DATE] - [DATE]"
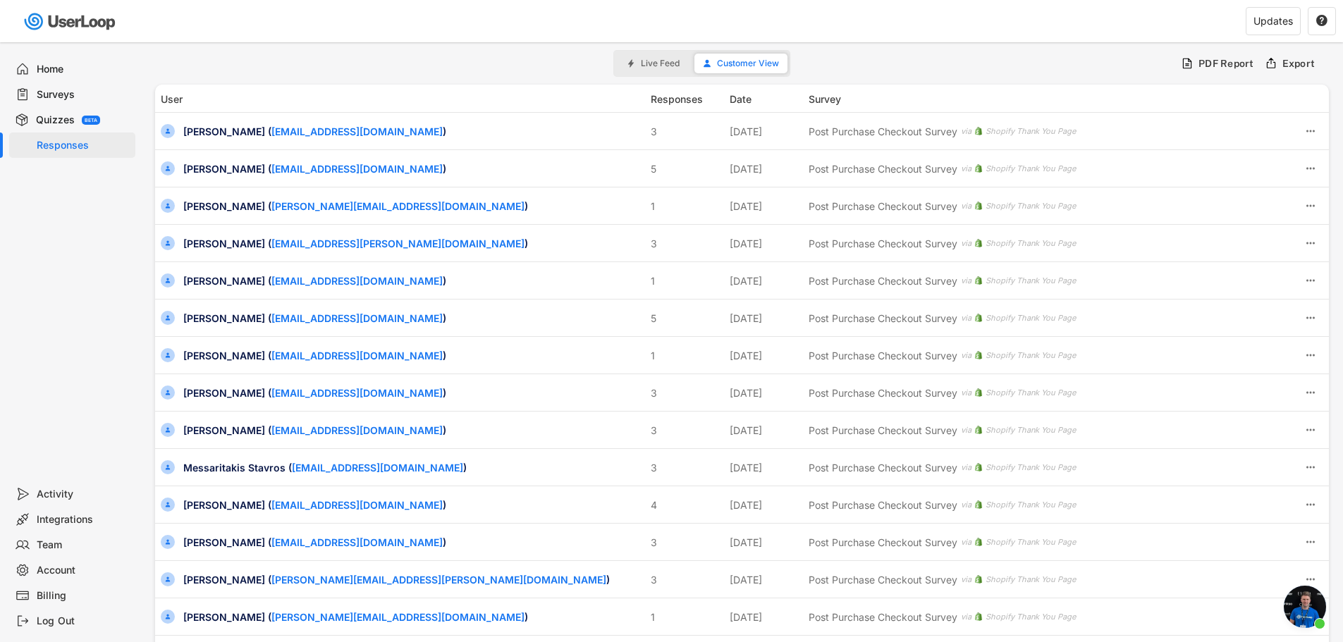
click at [1309, 608] on span "Aprire la chat" at bounding box center [1305, 607] width 42 height 42
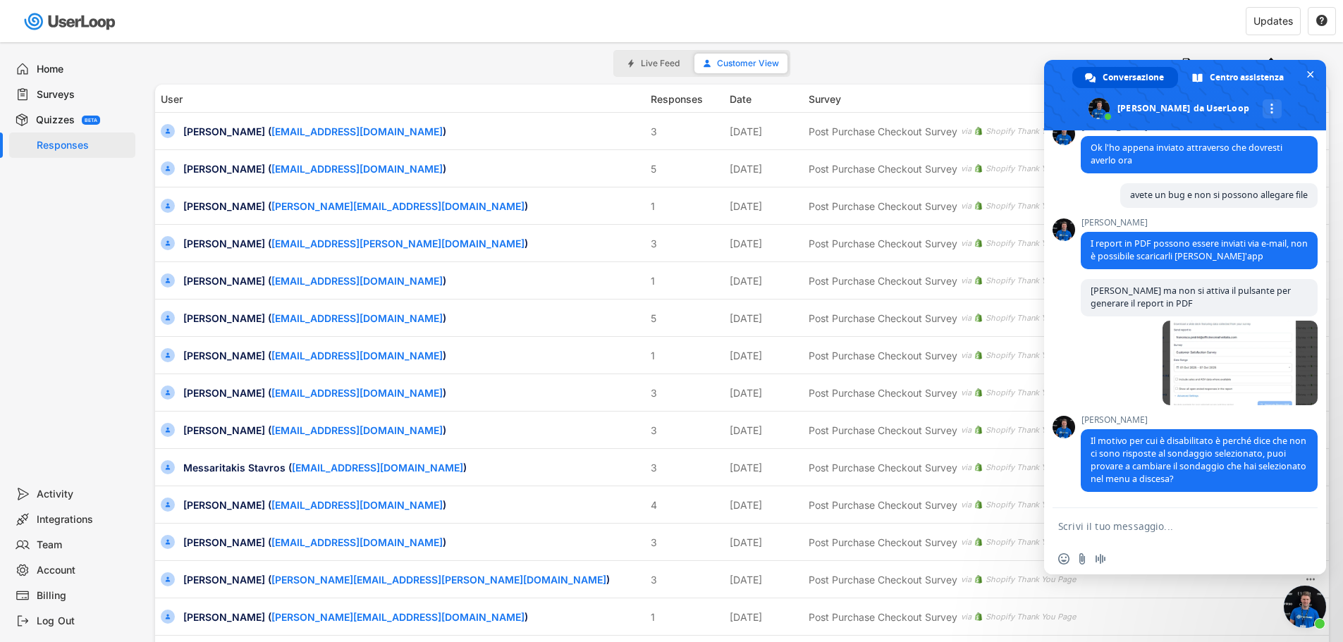
click at [1135, 524] on textarea "Scrivi il tuo messaggio..." at bounding box center [1169, 526] width 223 height 13
type textarea "ah si grazie ora funziona"
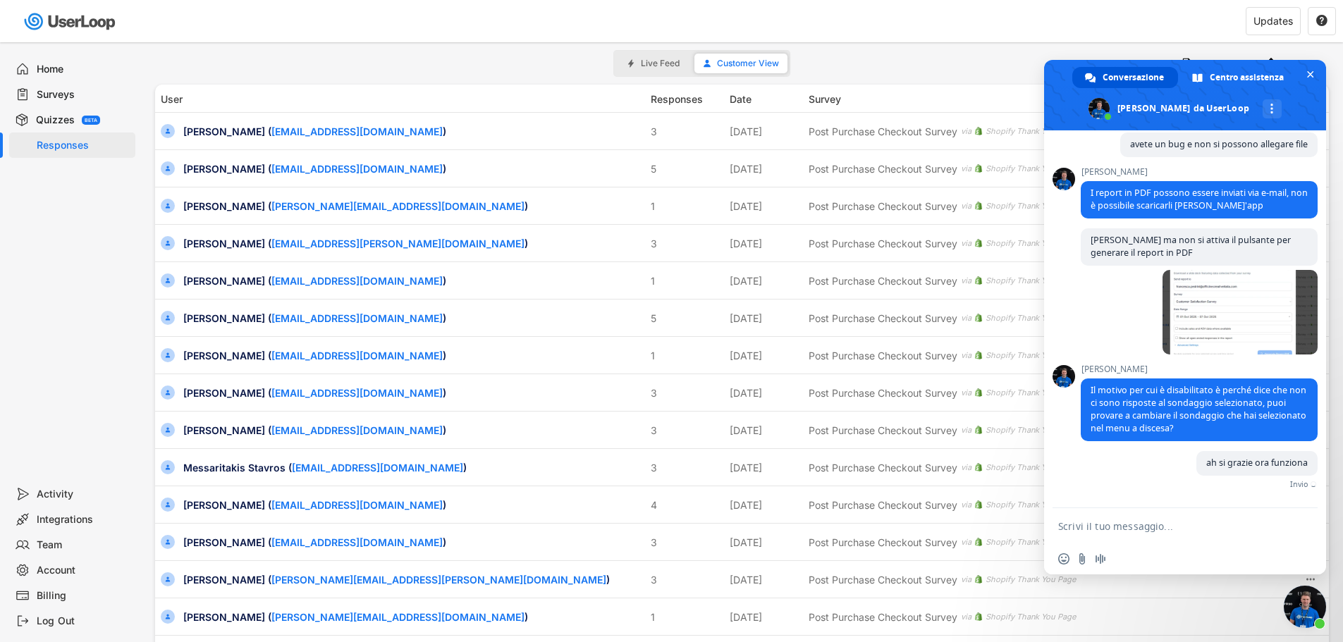
scroll to position [805, 0]
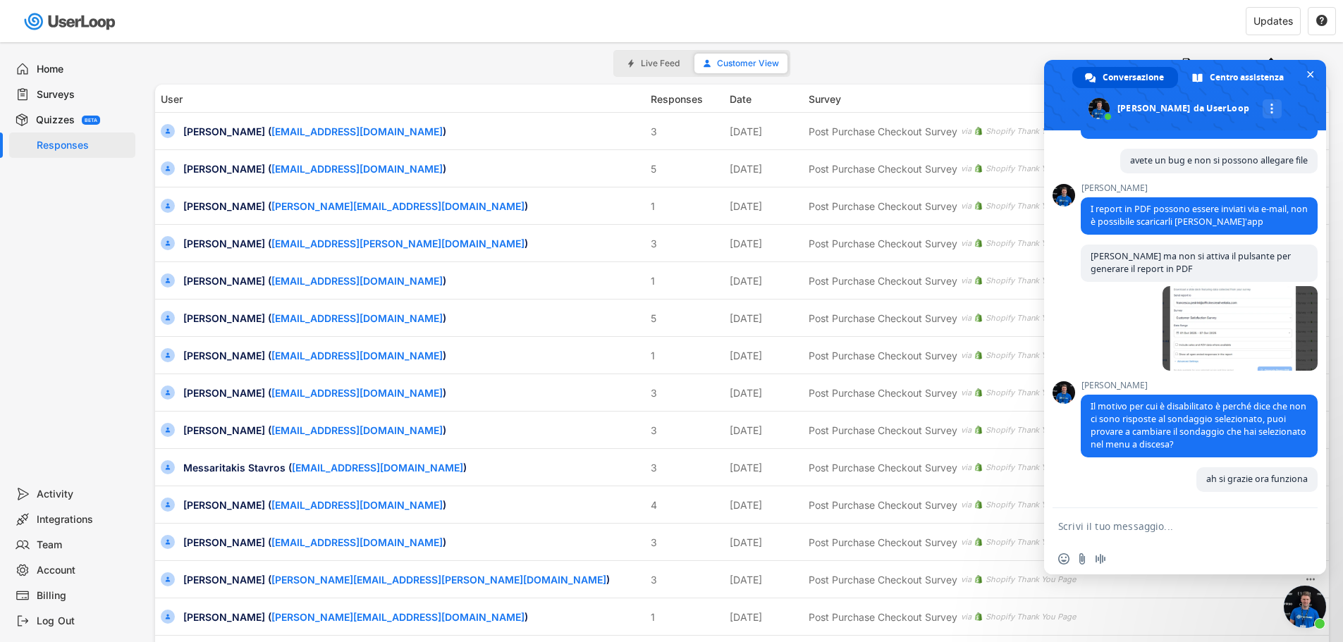
click at [73, 570] on div "Account" at bounding box center [83, 570] width 93 height 13
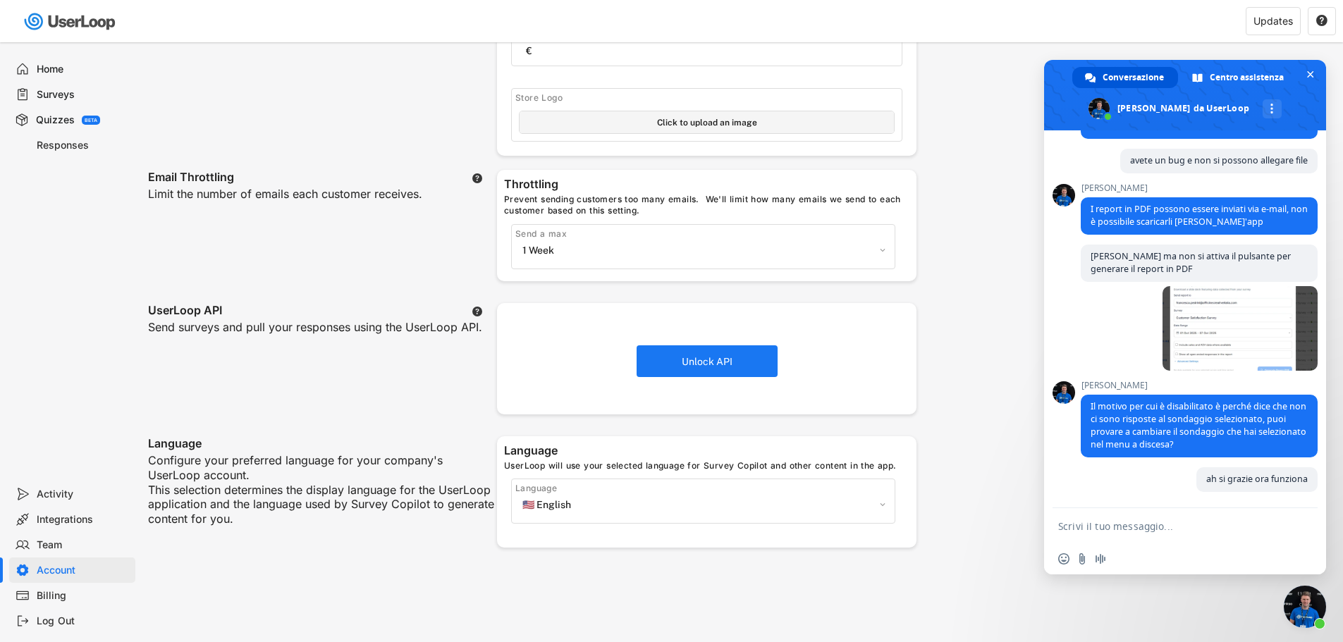
scroll to position [423, 0]
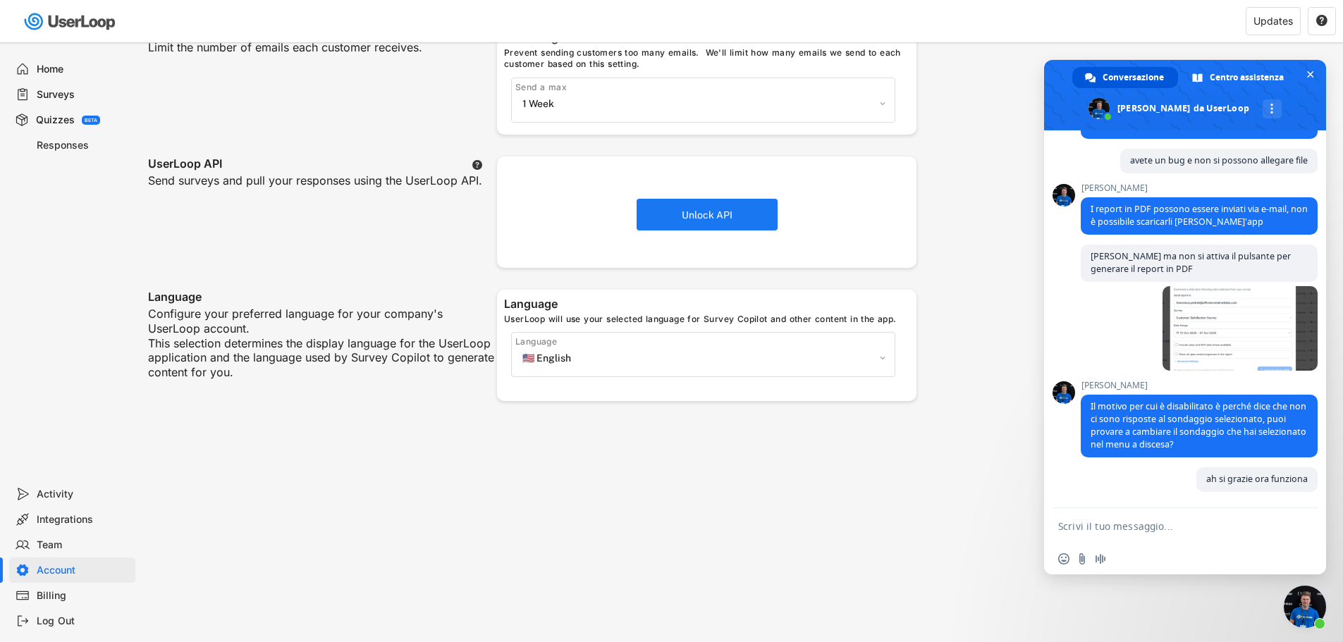
click at [38, 592] on div "Billing" at bounding box center [83, 595] width 93 height 13
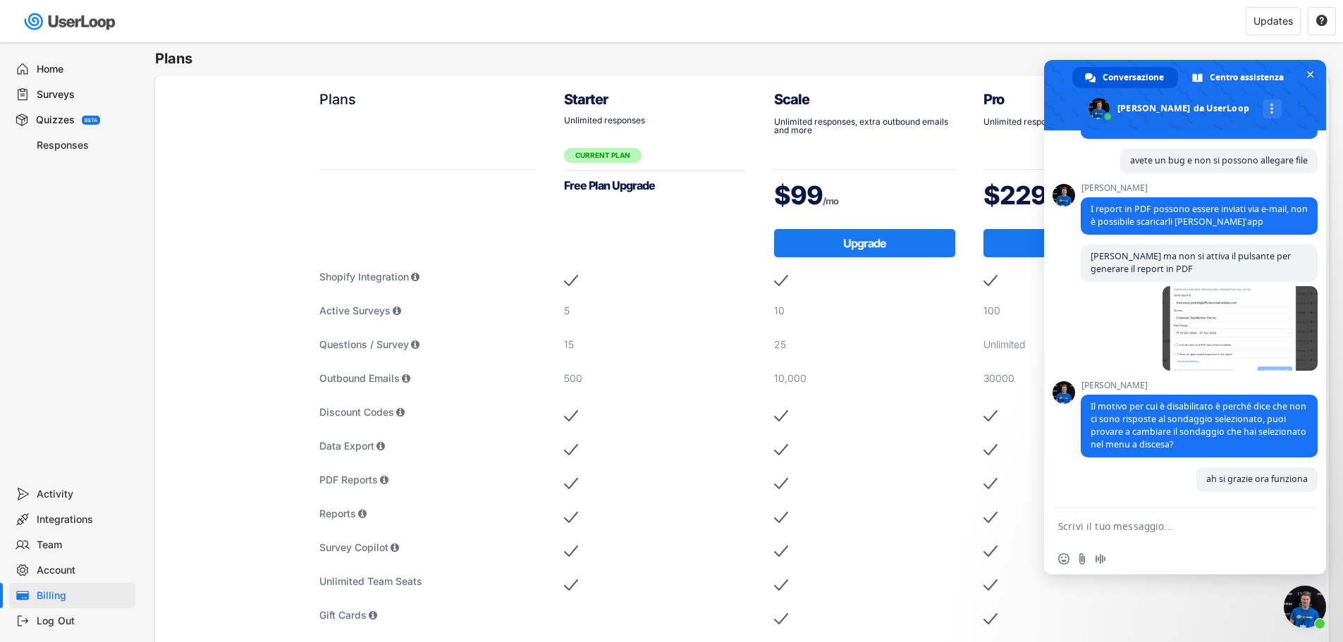
click at [64, 69] on div "Home" at bounding box center [83, 69] width 93 height 13
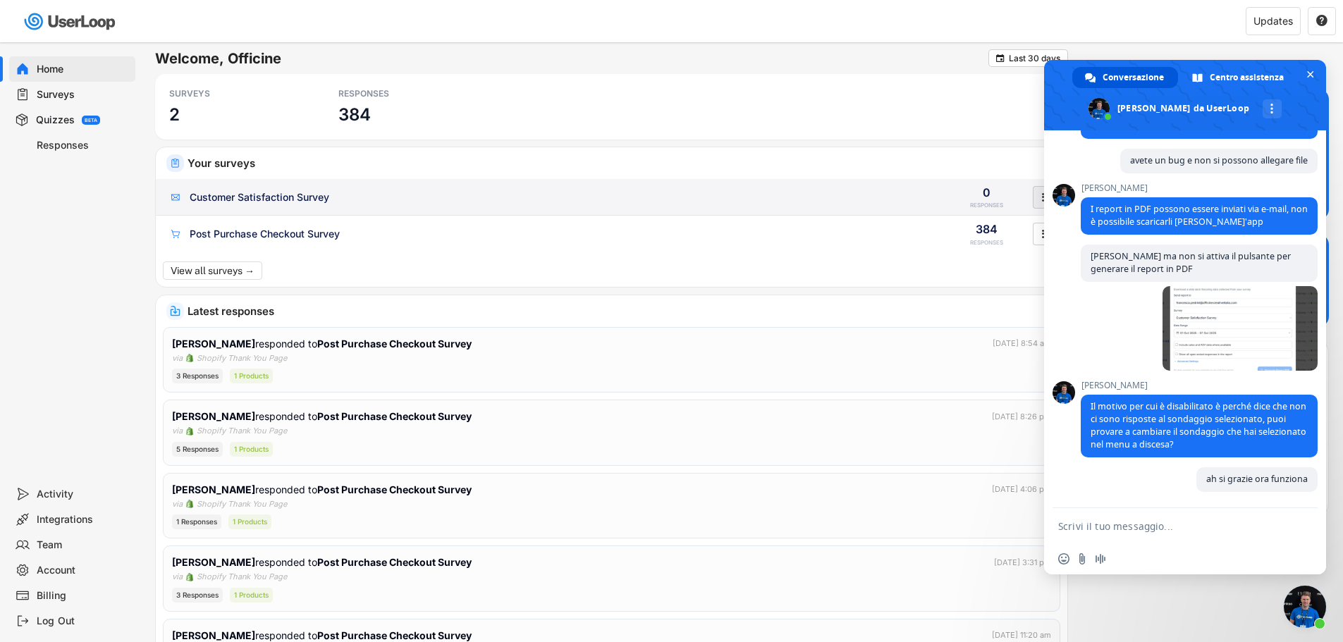
click at [1038, 201] on icon "" at bounding box center [1043, 197] width 14 height 21
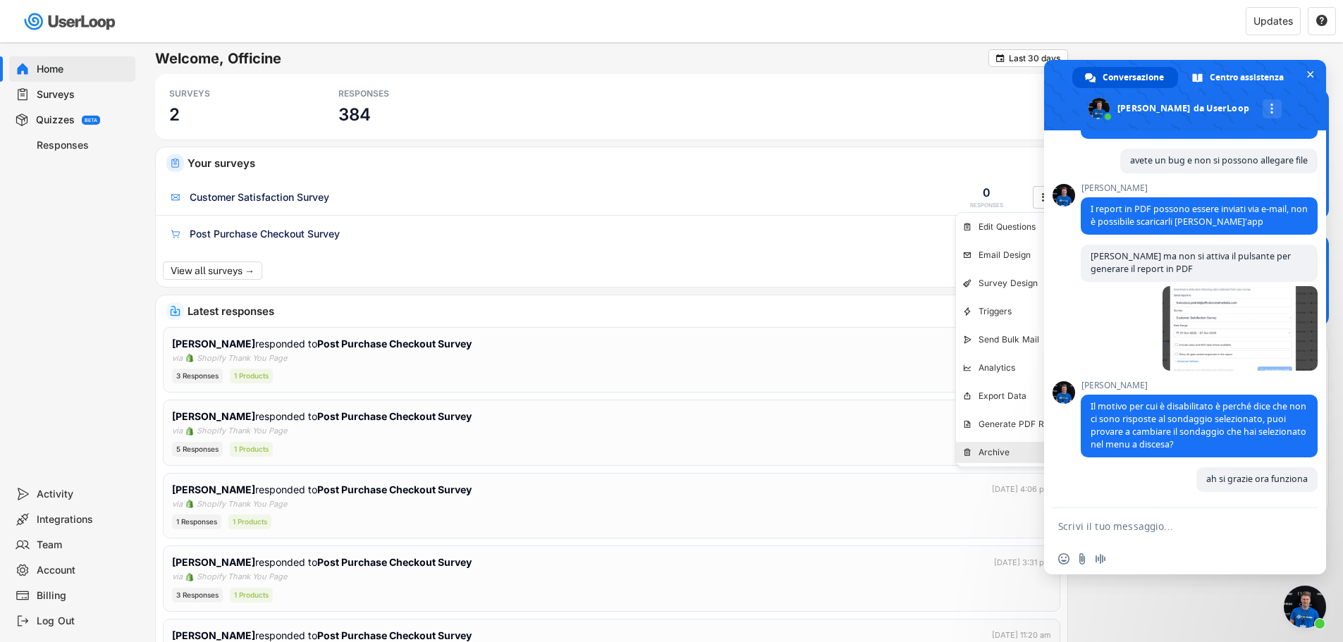
click at [1008, 444] on div "Archive" at bounding box center [1011, 452] width 111 height 21
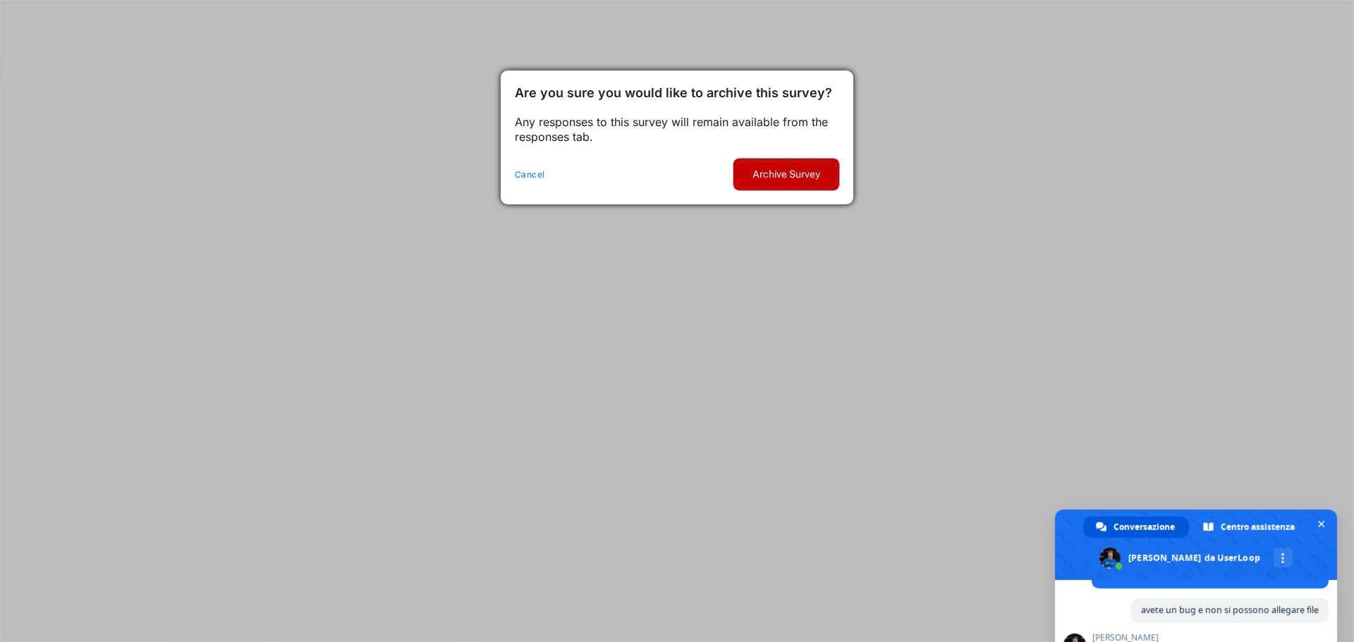
click at [786, 176] on button "Archive Survey" at bounding box center [786, 175] width 106 height 32
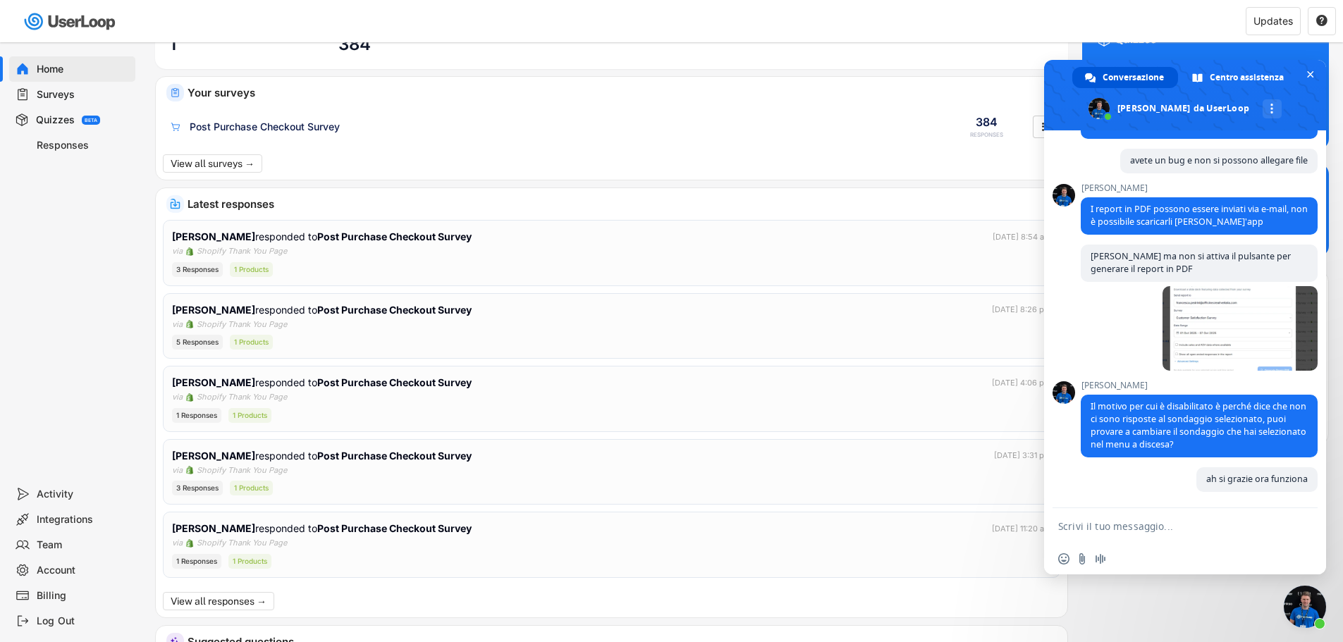
scroll to position [32, 0]
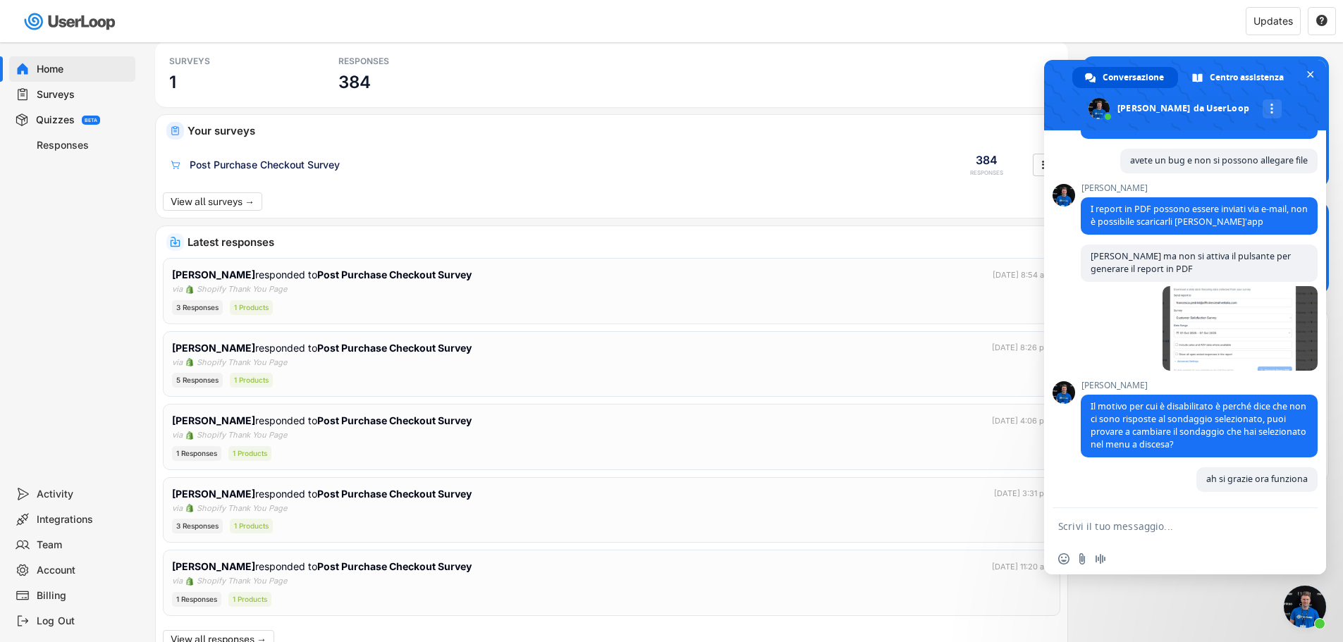
click at [51, 90] on div "Surveys" at bounding box center [83, 94] width 93 height 13
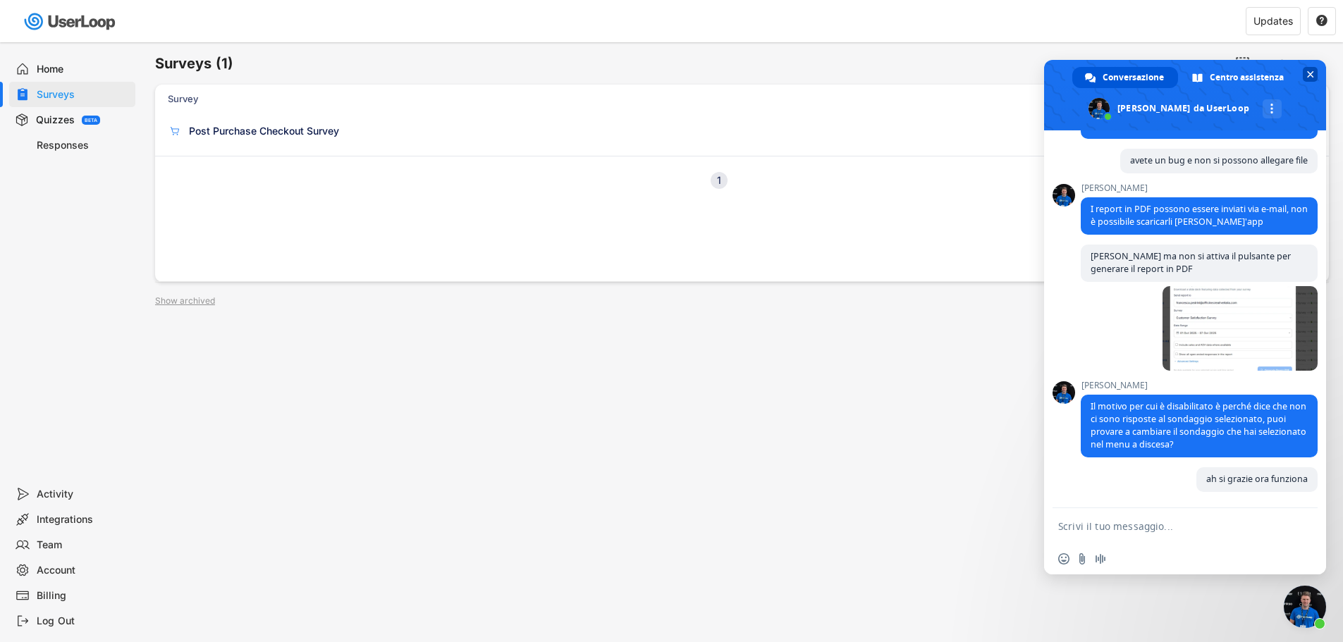
click at [1307, 78] on span "Chiudere la chat" at bounding box center [1310, 74] width 7 height 7
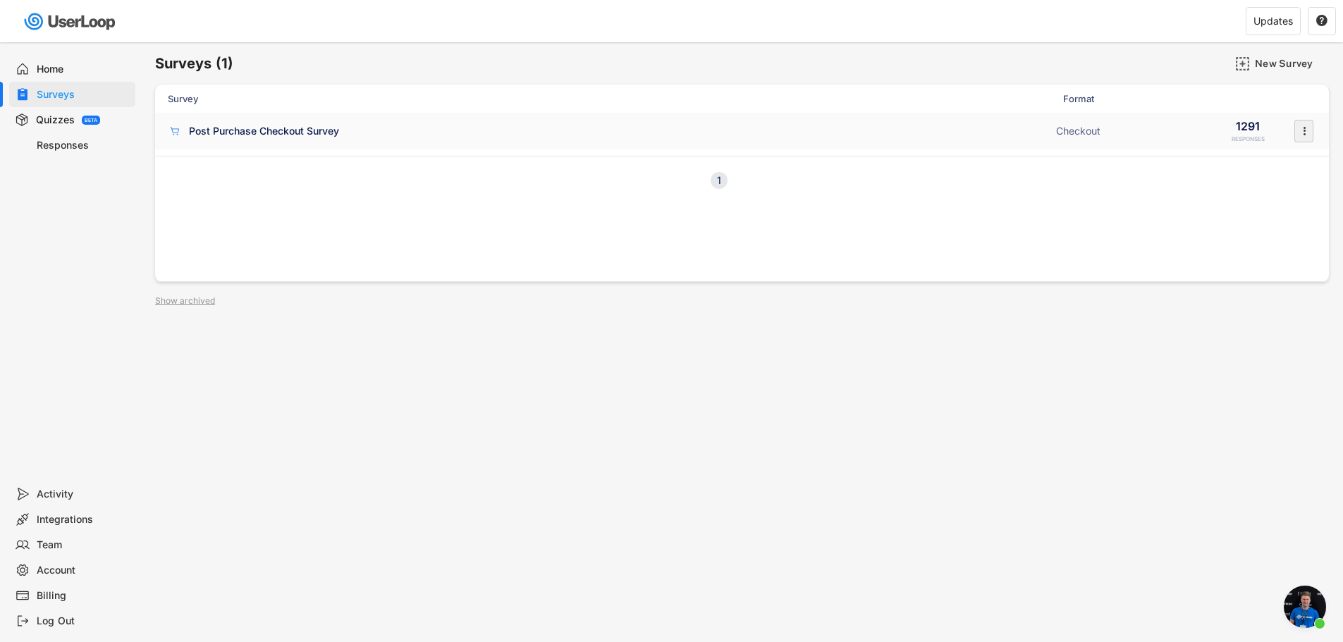
click at [1299, 135] on icon "" at bounding box center [1304, 131] width 14 height 21
click at [1283, 220] on div "Survey Design" at bounding box center [1284, 217] width 89 height 11
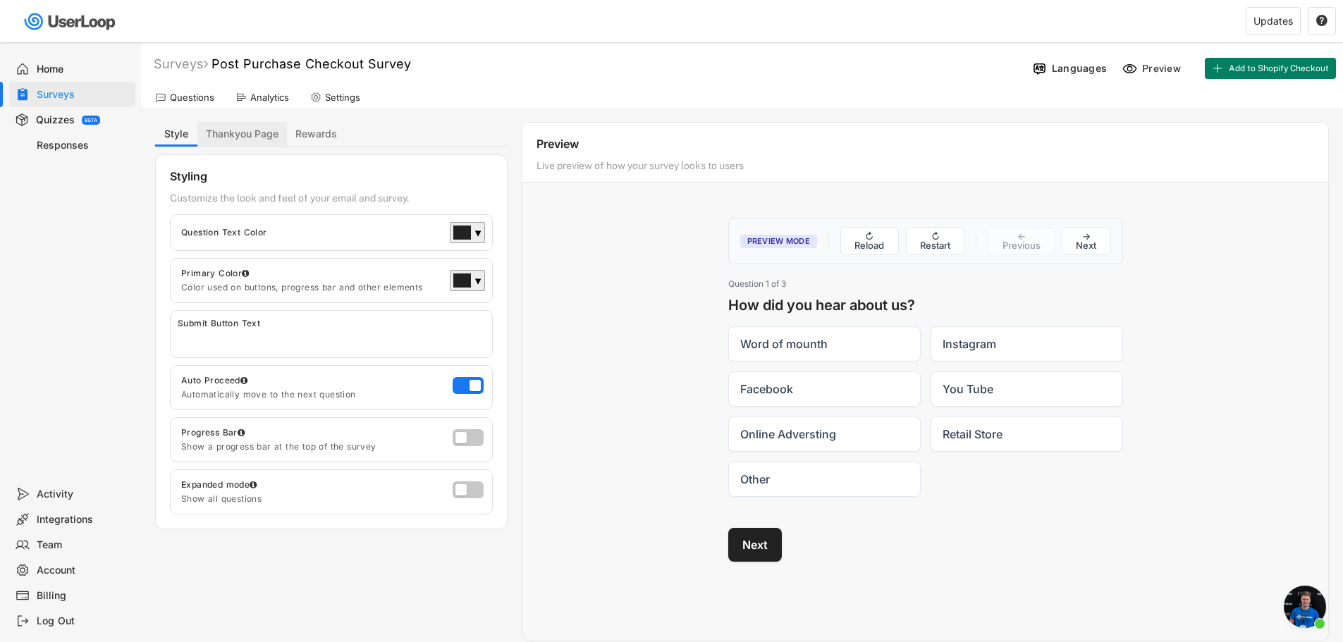
click at [247, 140] on button "Thankyou Page" at bounding box center [242, 134] width 90 height 25
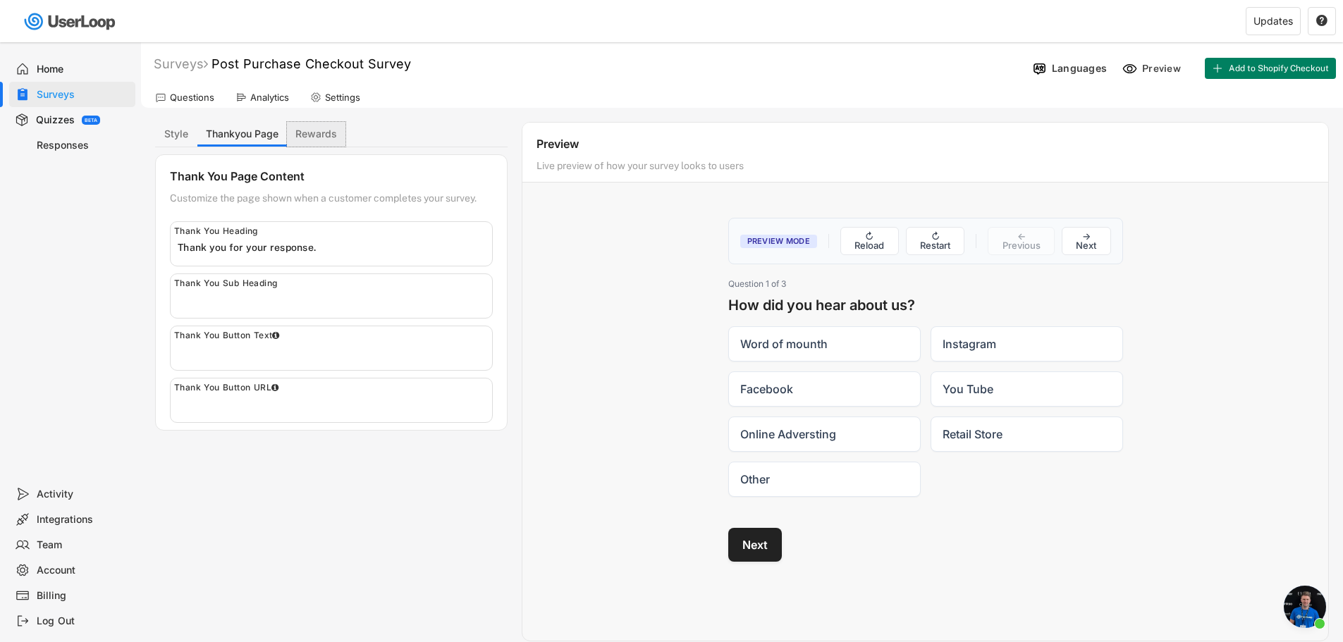
click at [301, 135] on button "Rewards" at bounding box center [316, 134] width 59 height 25
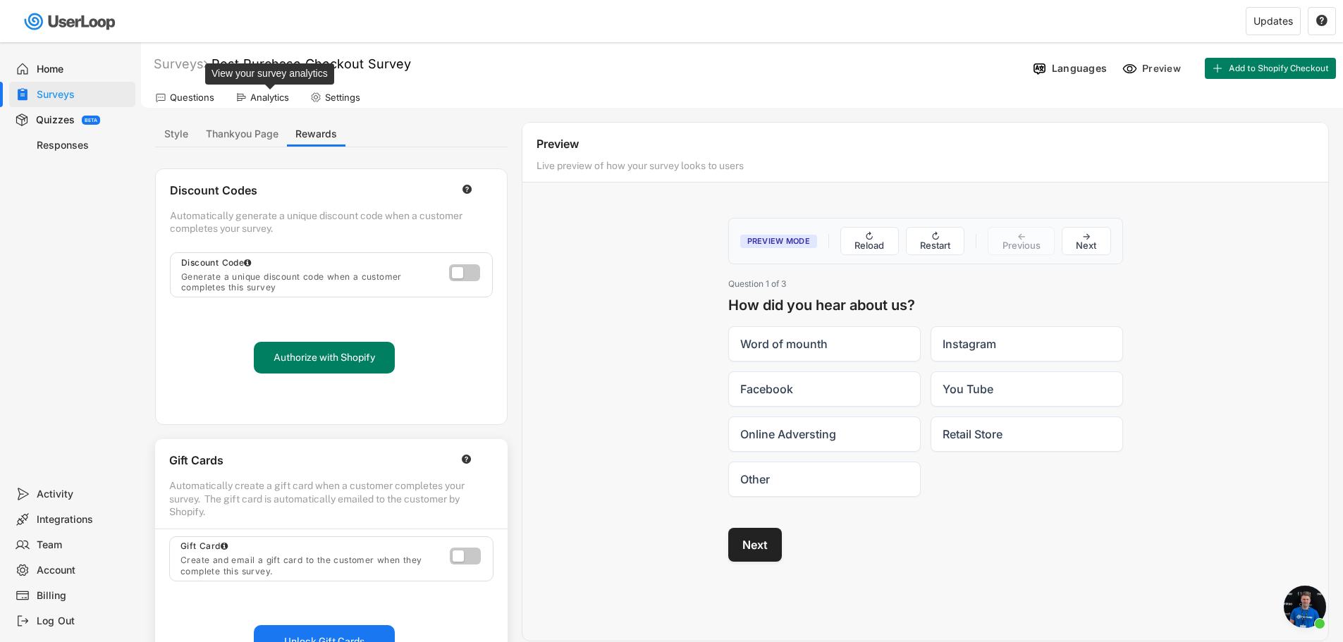
click at [252, 101] on div "Analytics" at bounding box center [269, 98] width 39 height 12
